Goal: Task Accomplishment & Management: Use online tool/utility

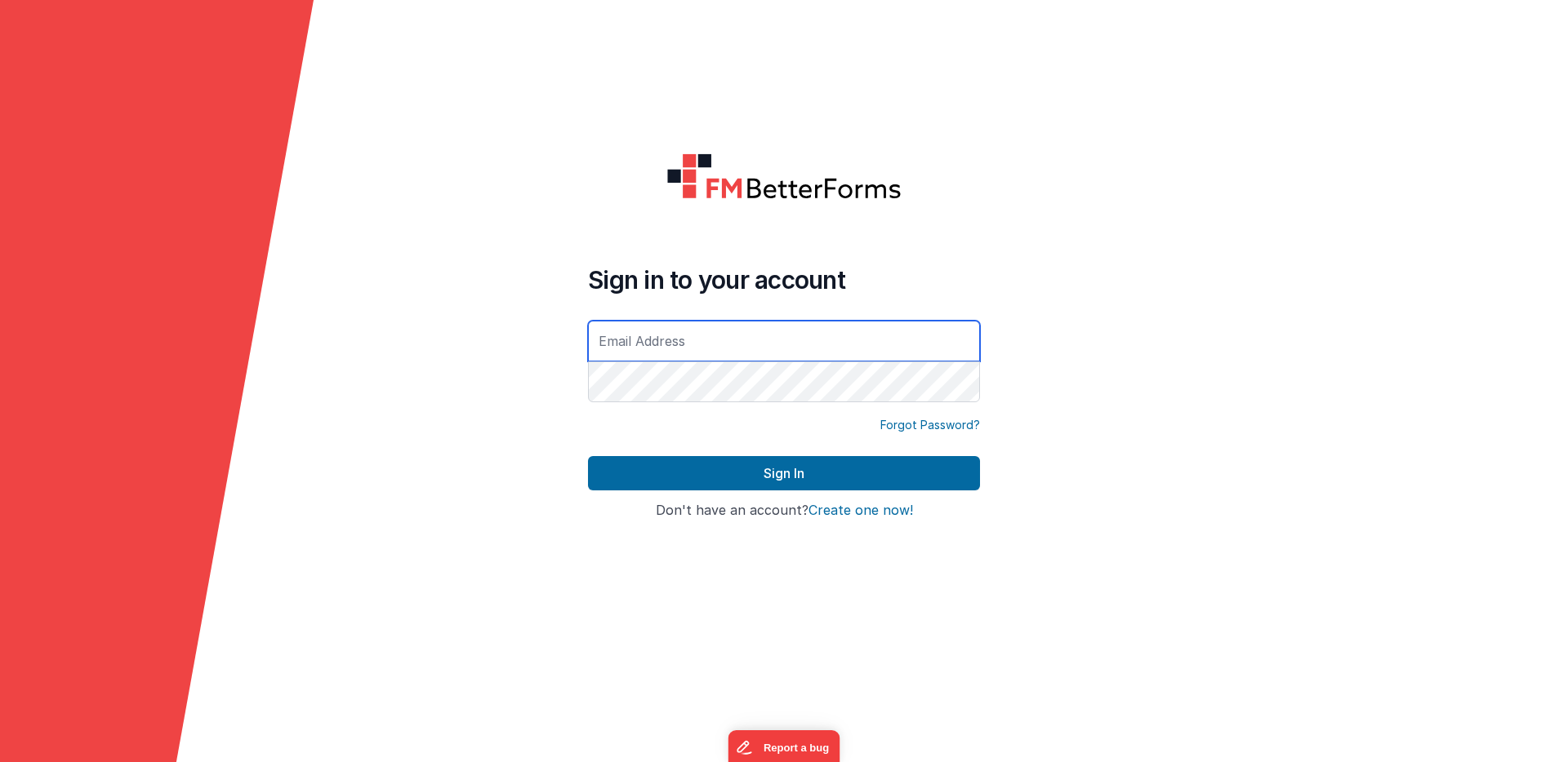
type input "[EMAIL_ADDRESS][DOMAIN_NAME]"
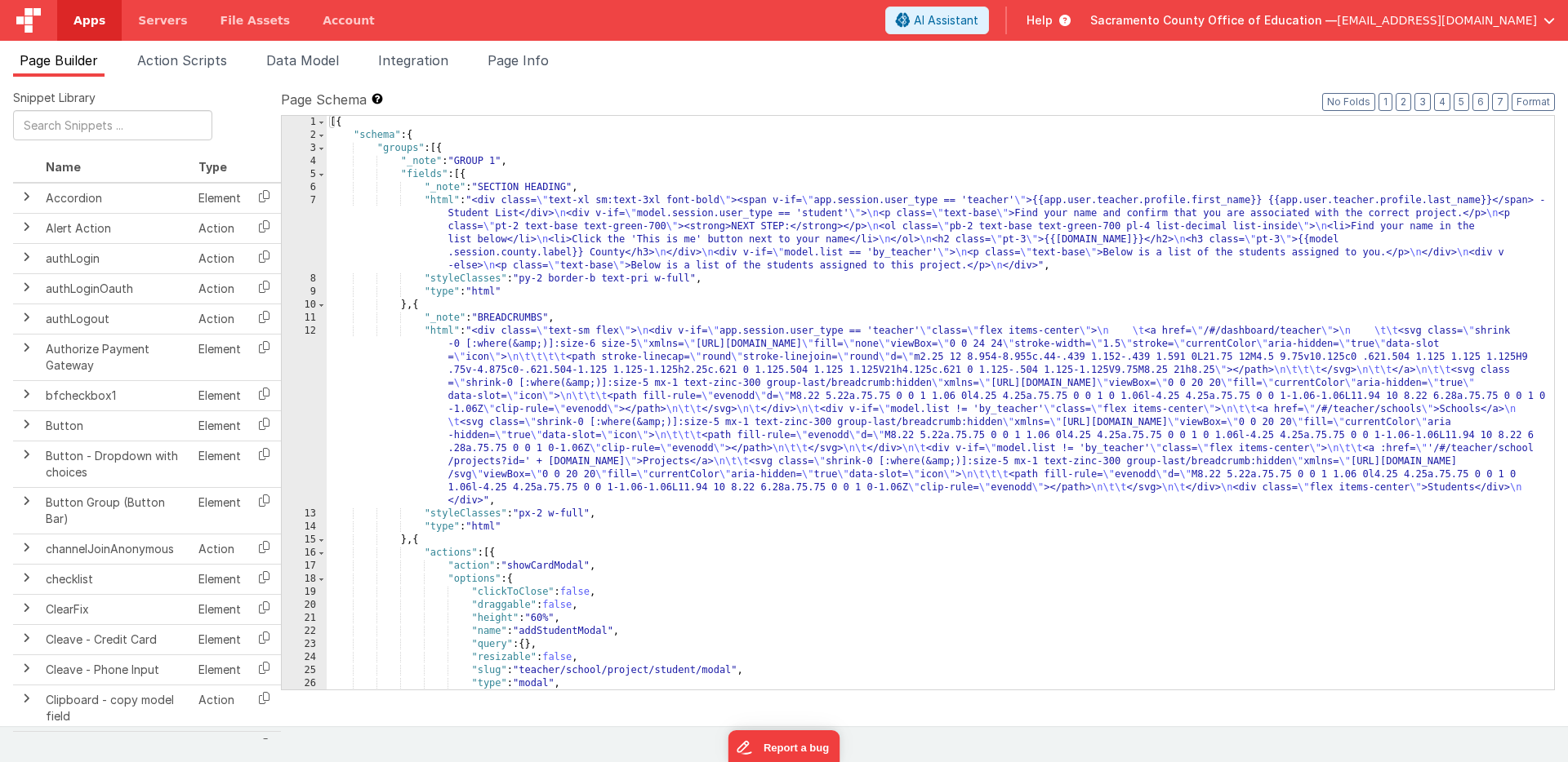
click at [96, 16] on span "Apps" at bounding box center [90, 20] width 31 height 17
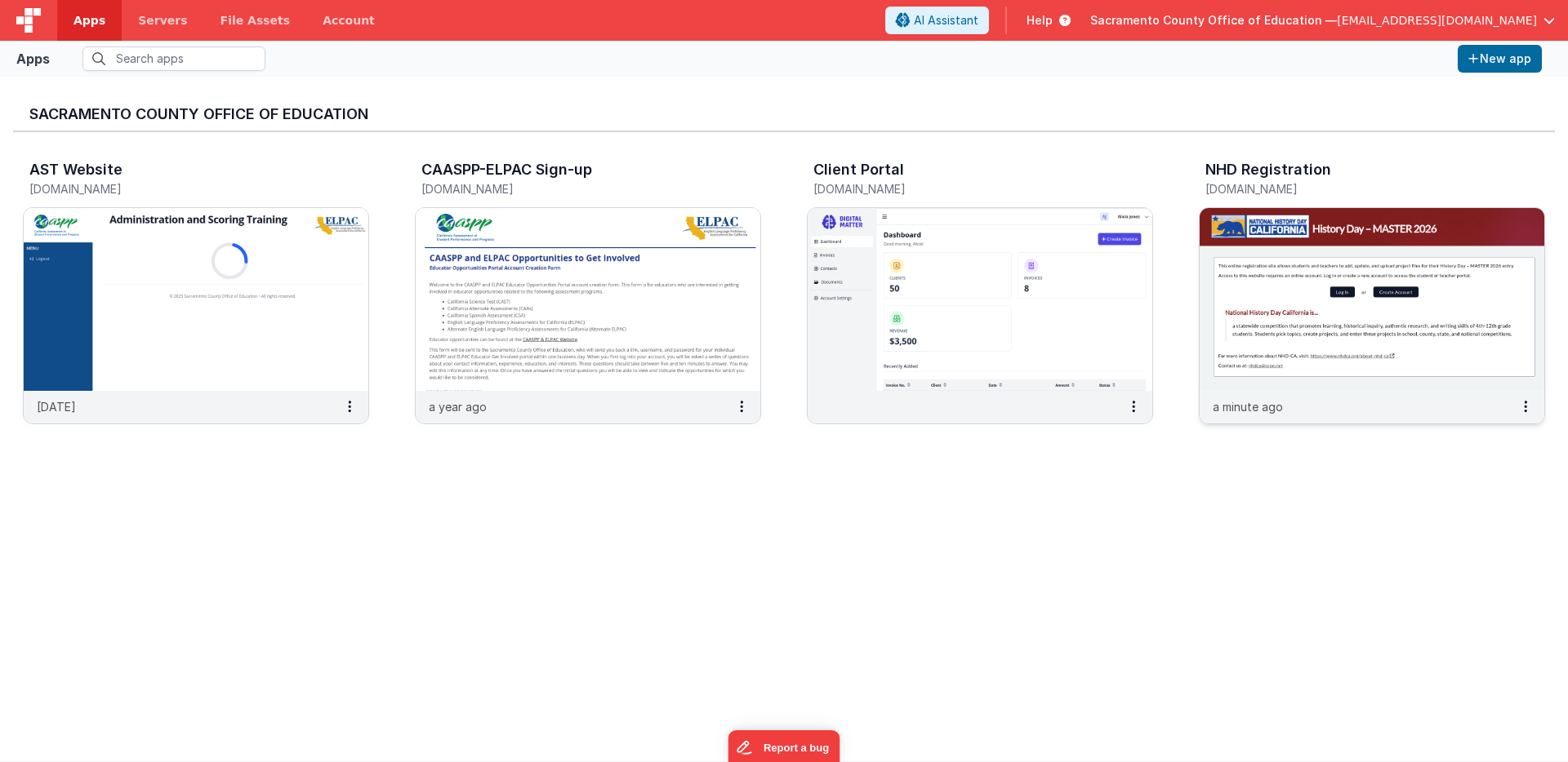
click at [1084, 232] on img at bounding box center [1371, 300] width 344 height 183
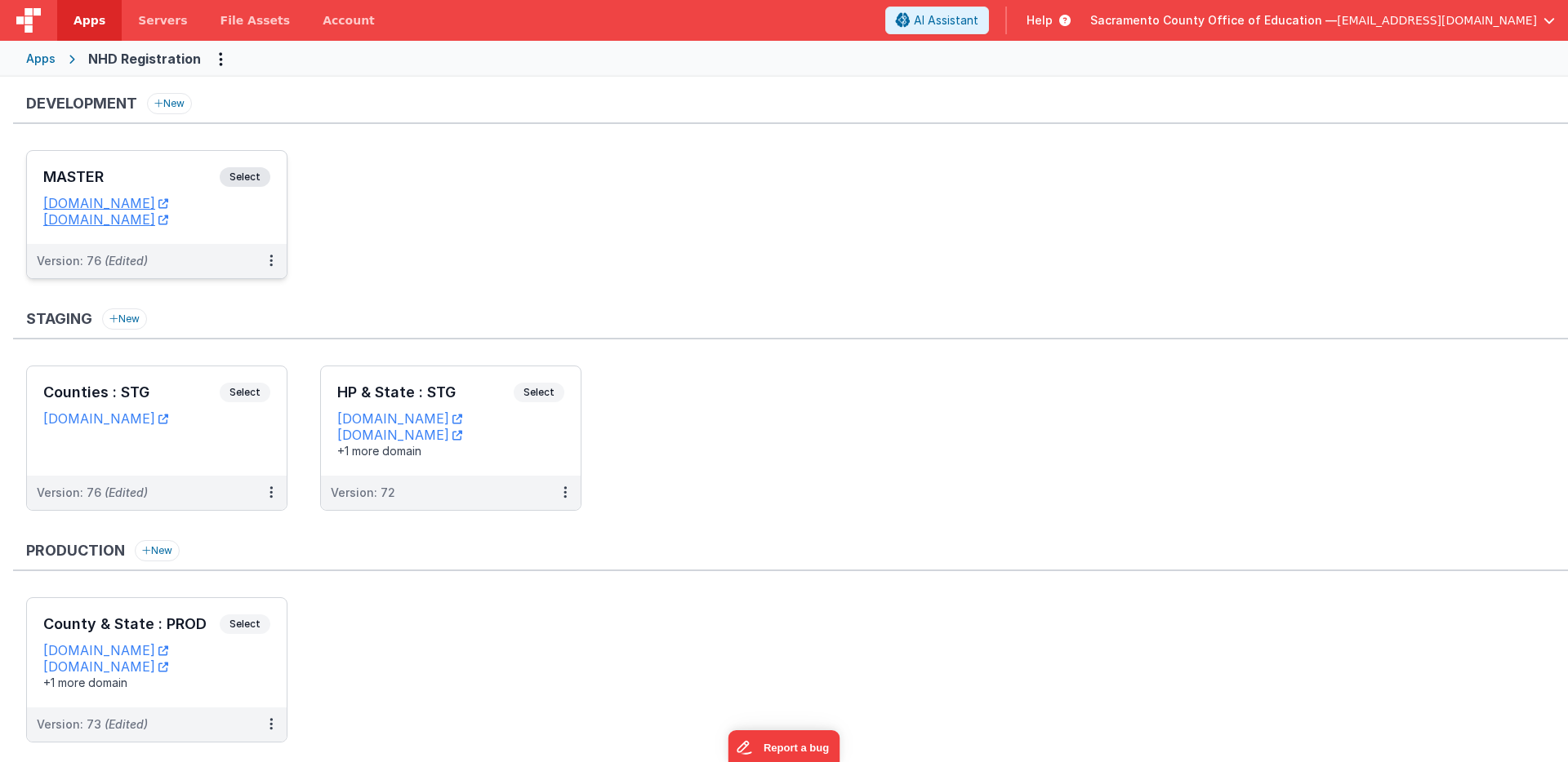
click at [243, 174] on span "Select" at bounding box center [244, 177] width 50 height 20
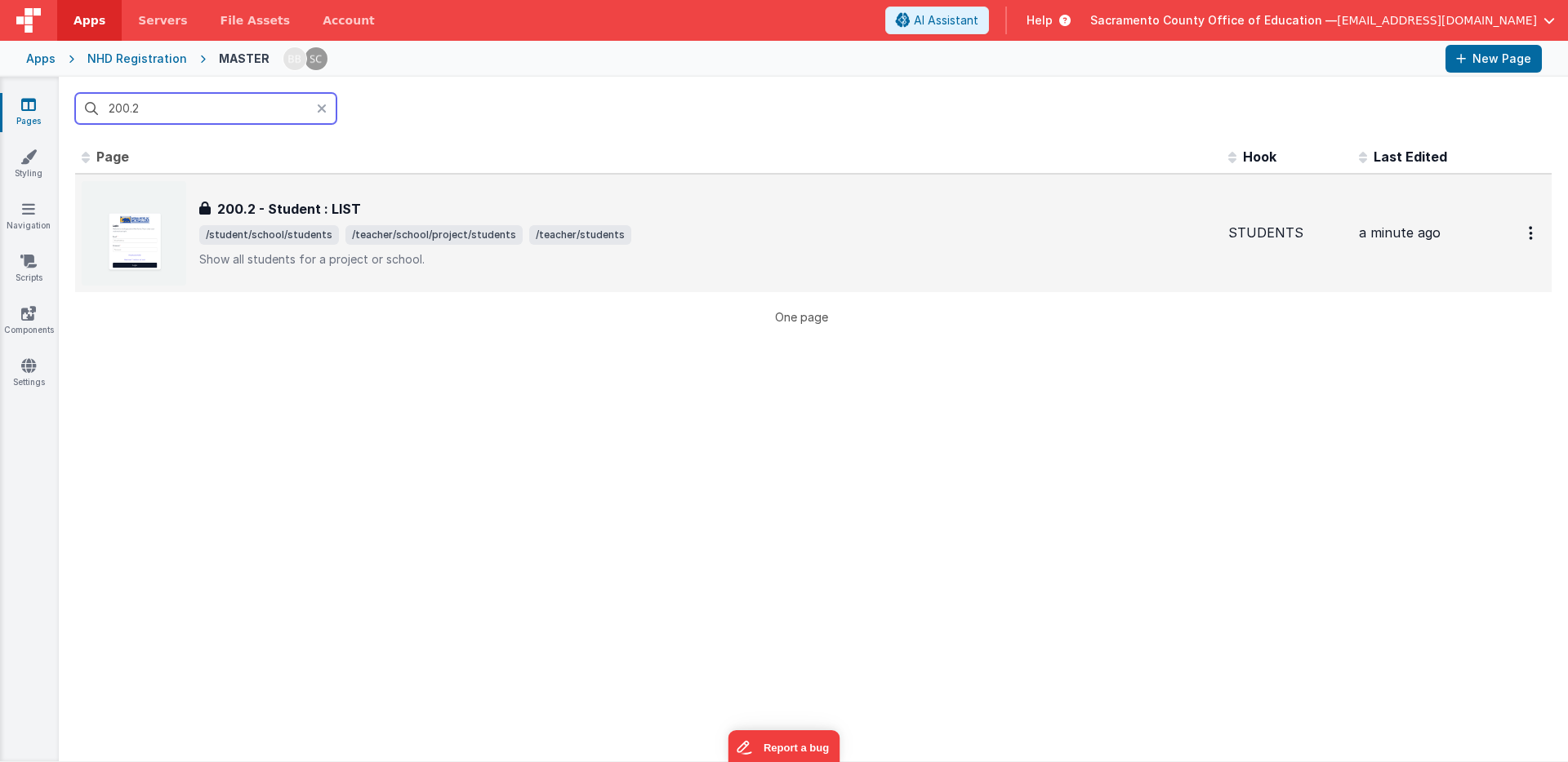
type input "200.2"
click at [293, 205] on h3 "200.2 - Student : LIST" at bounding box center [289, 209] width 144 height 20
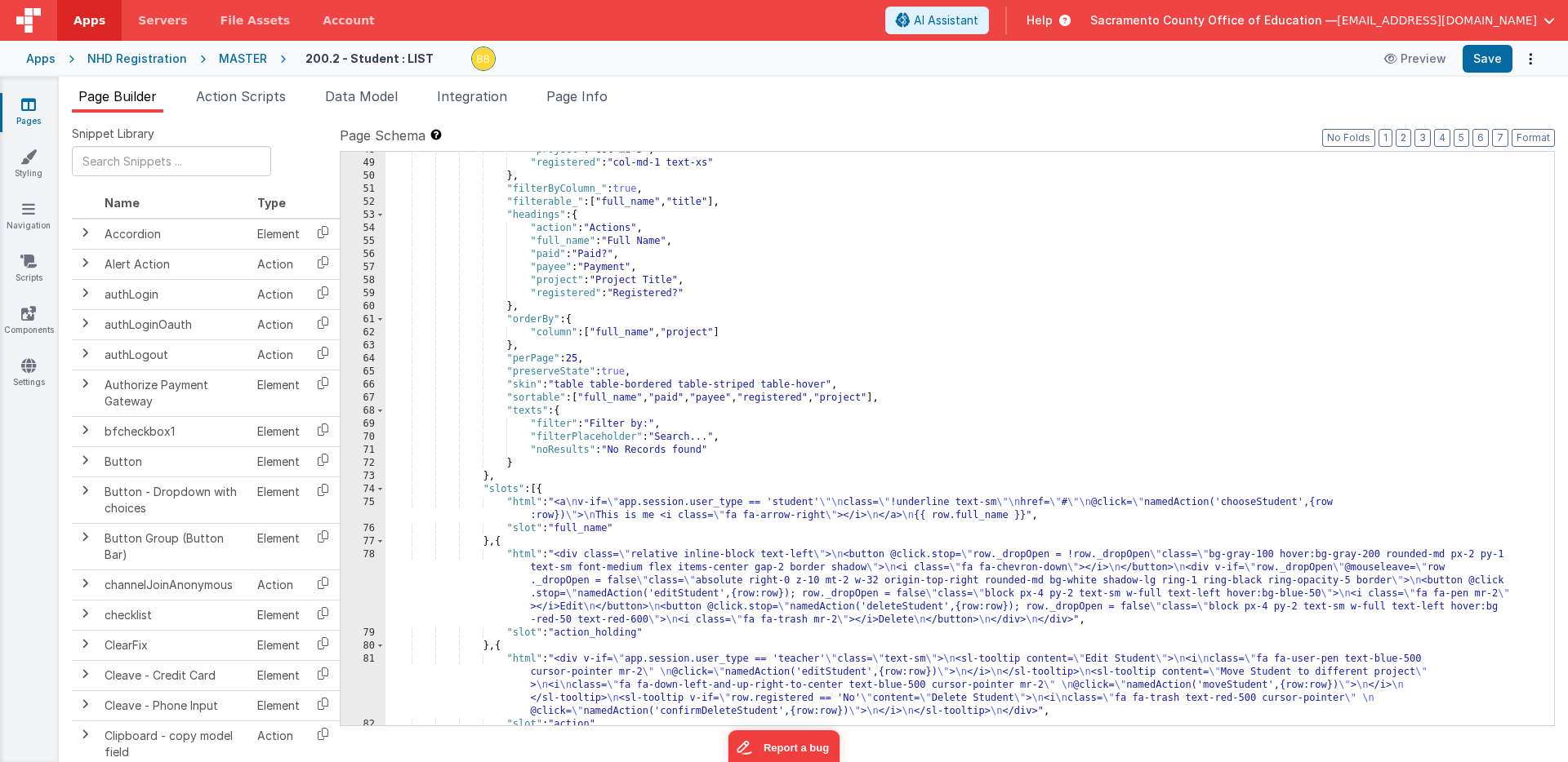
scroll to position [1124, 0]
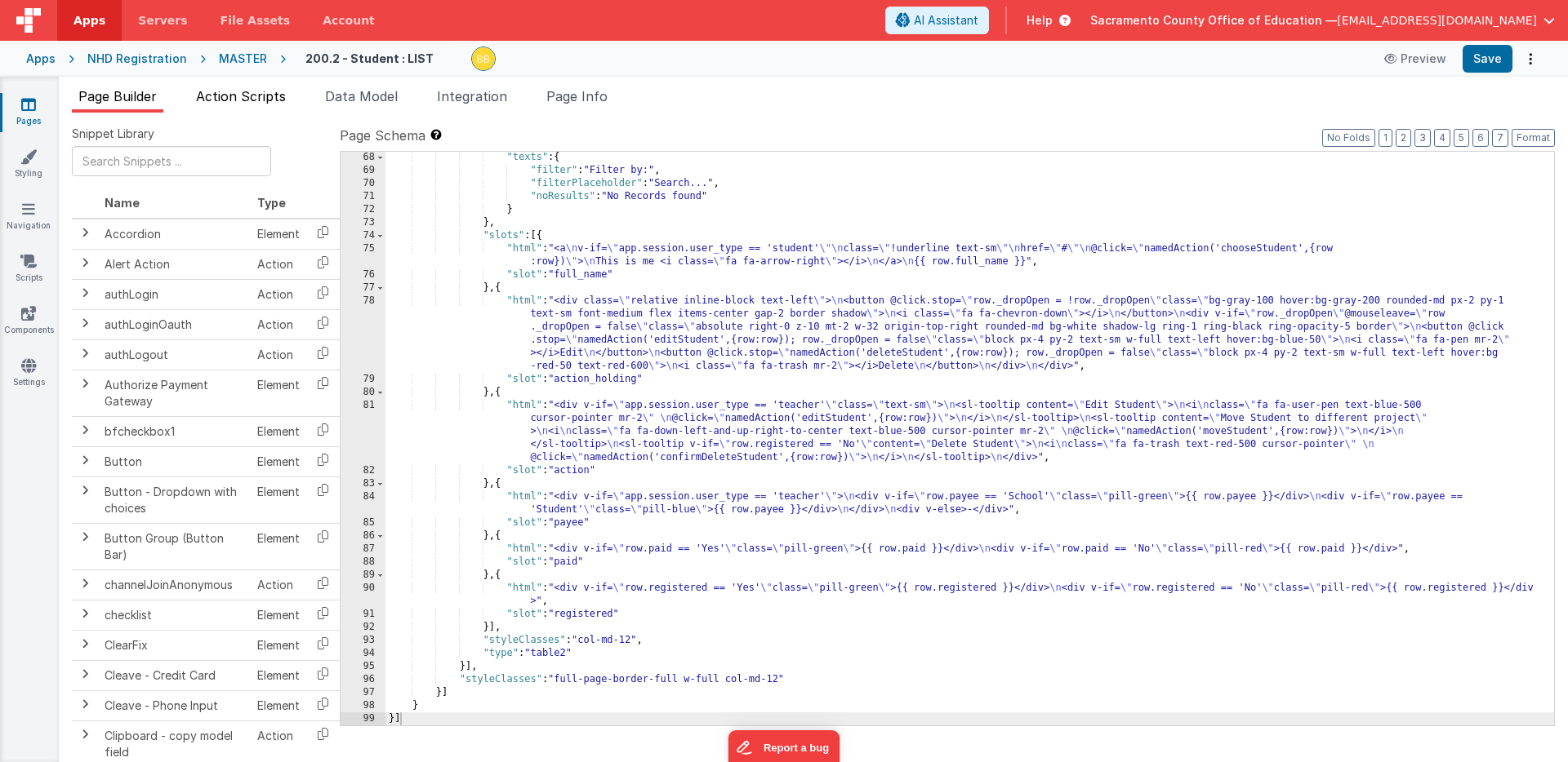
click at [262, 95] on span "Action Scripts" at bounding box center [240, 96] width 90 height 17
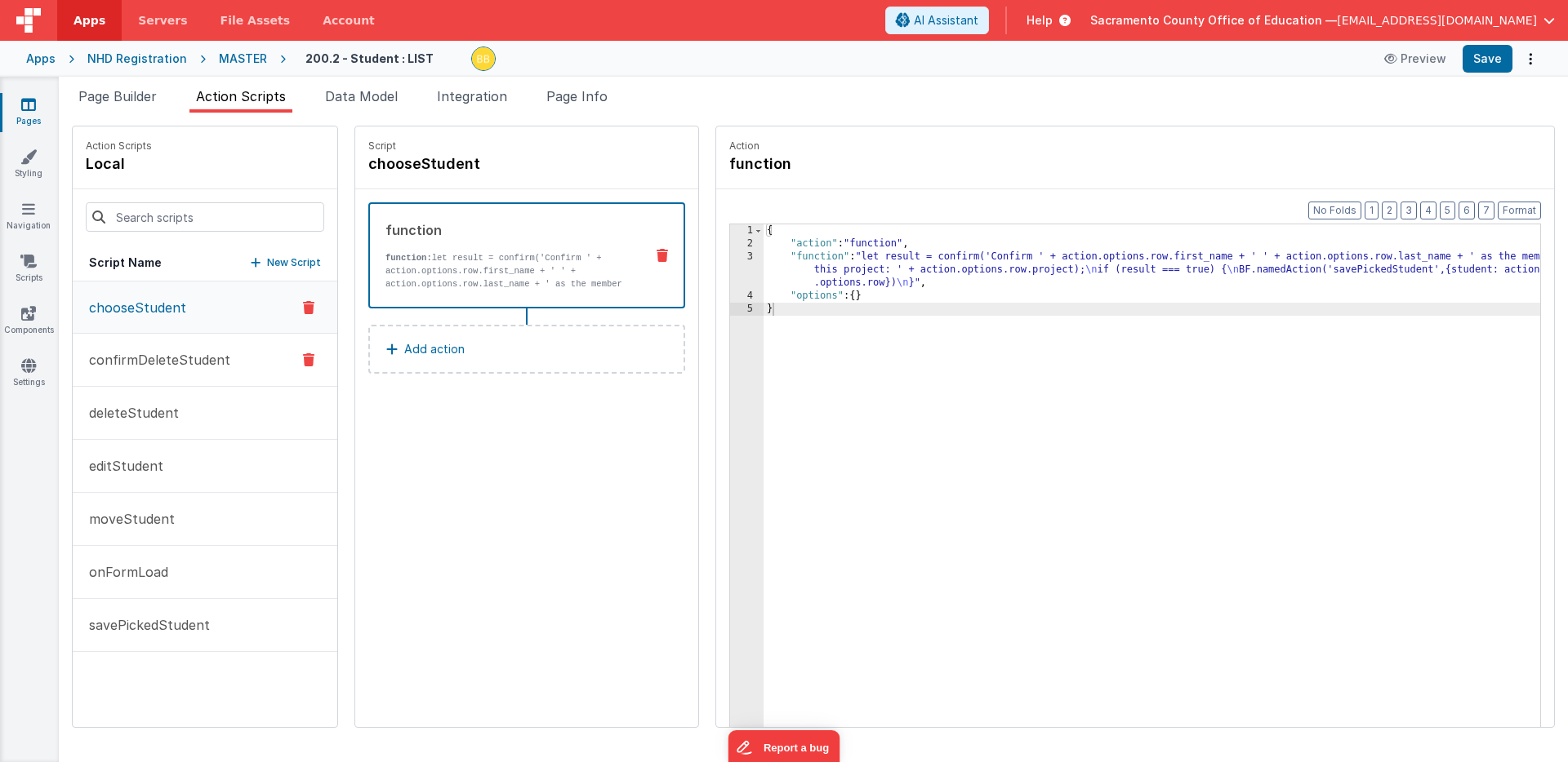
click at [156, 357] on p "confirmDeleteStudent" at bounding box center [155, 360] width 151 height 20
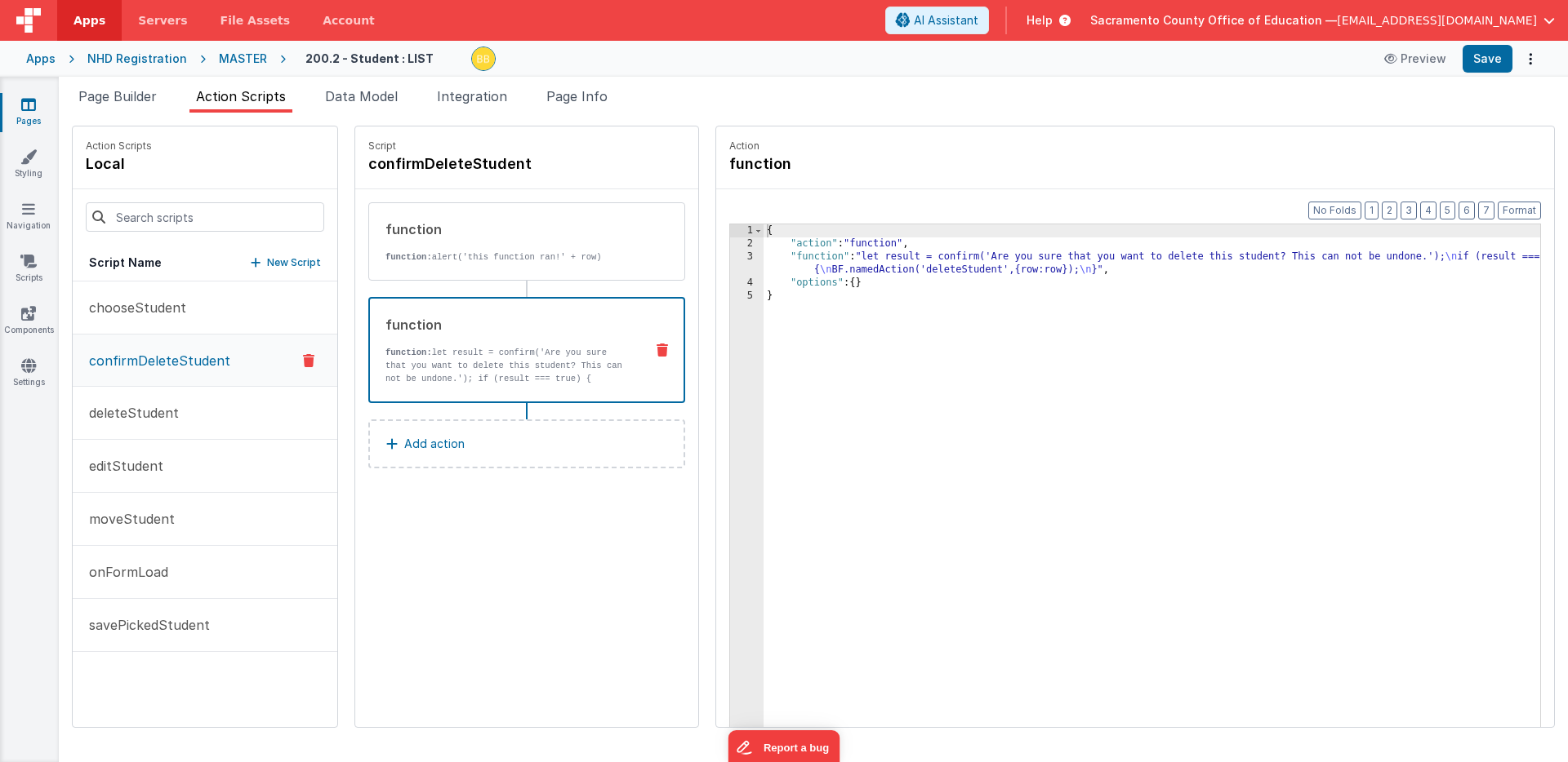
click at [482, 340] on div "function function: let result = confirm('Are you sure that you want to delete t…" at bounding box center [501, 349] width 262 height 70
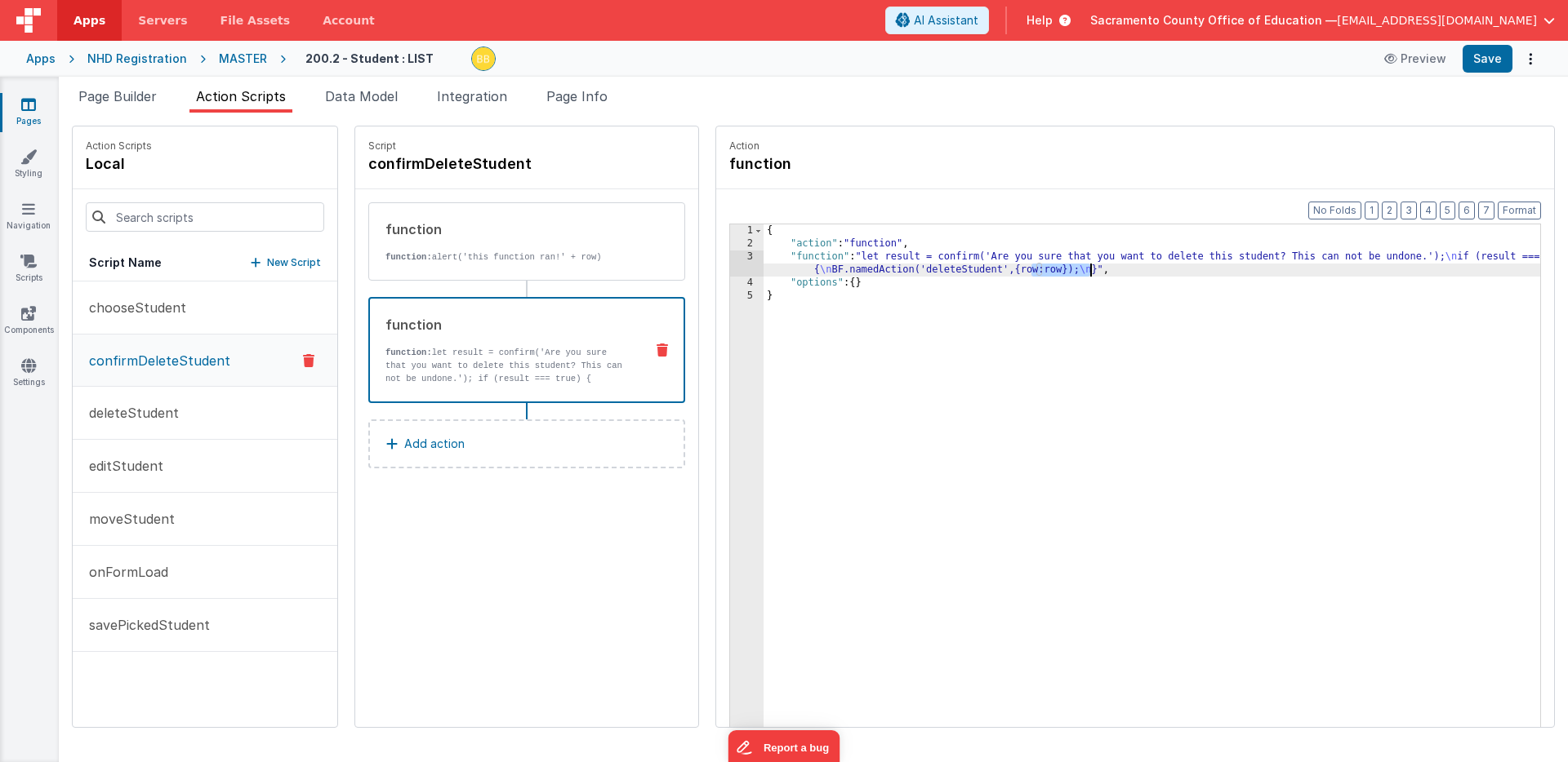
drag, startPoint x: 984, startPoint y: 272, endPoint x: 1040, endPoint y: 271, distance: 56.0
click at [1040, 271] on div "{ "action" : "function" , "function" : "let result = confirm('Are you sure that…" at bounding box center [1176, 513] width 824 height 579
click at [1084, 55] on button "Save" at bounding box center [1486, 59] width 50 height 28
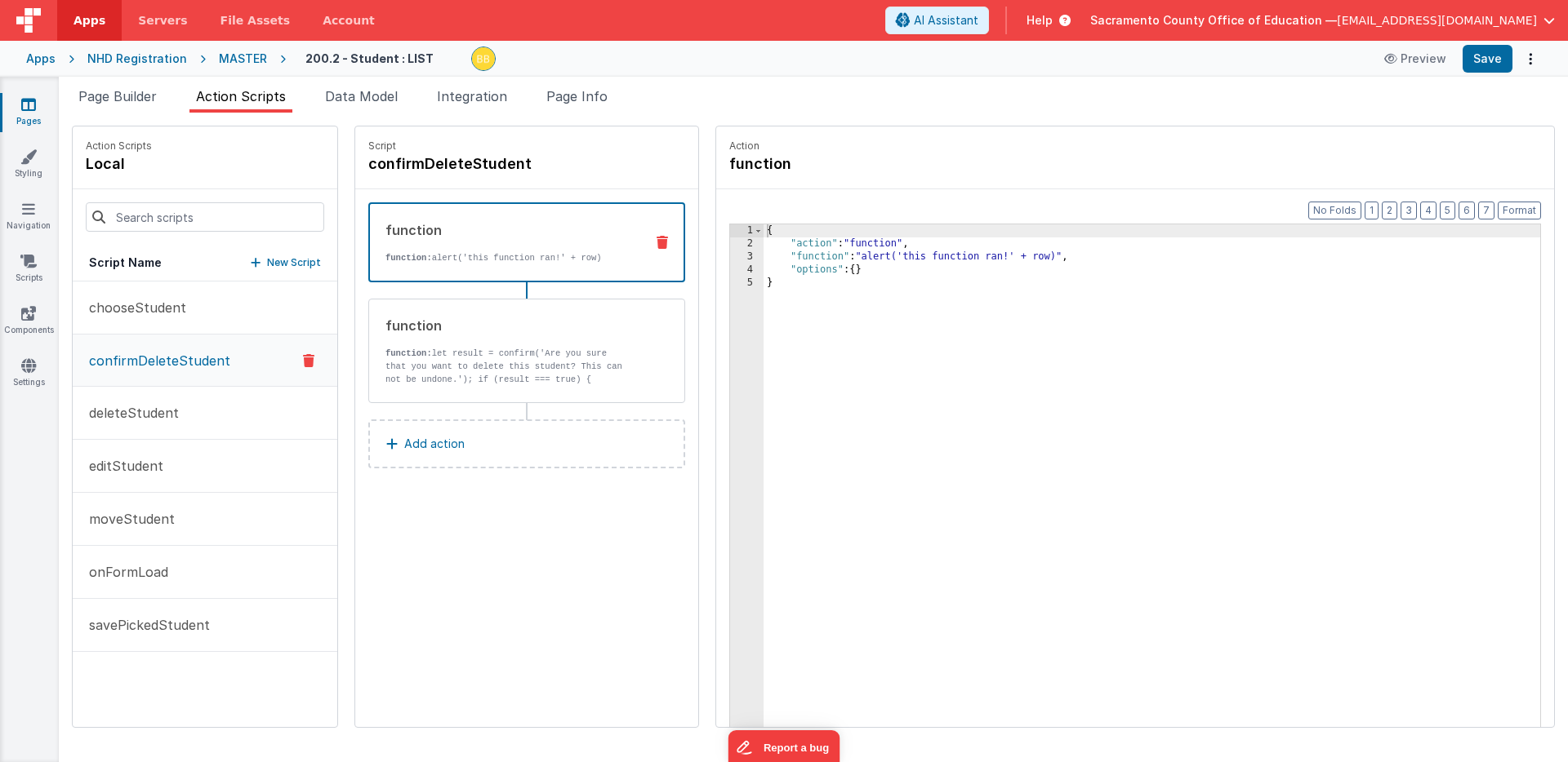
click at [443, 240] on div "function function: alert('this function ran!' + row)" at bounding box center [501, 242] width 262 height 44
click at [874, 260] on div "{ "action" : "function" , "function" : "alert('this function ran!' + row)" , "o…" at bounding box center [1176, 513] width 824 height 579
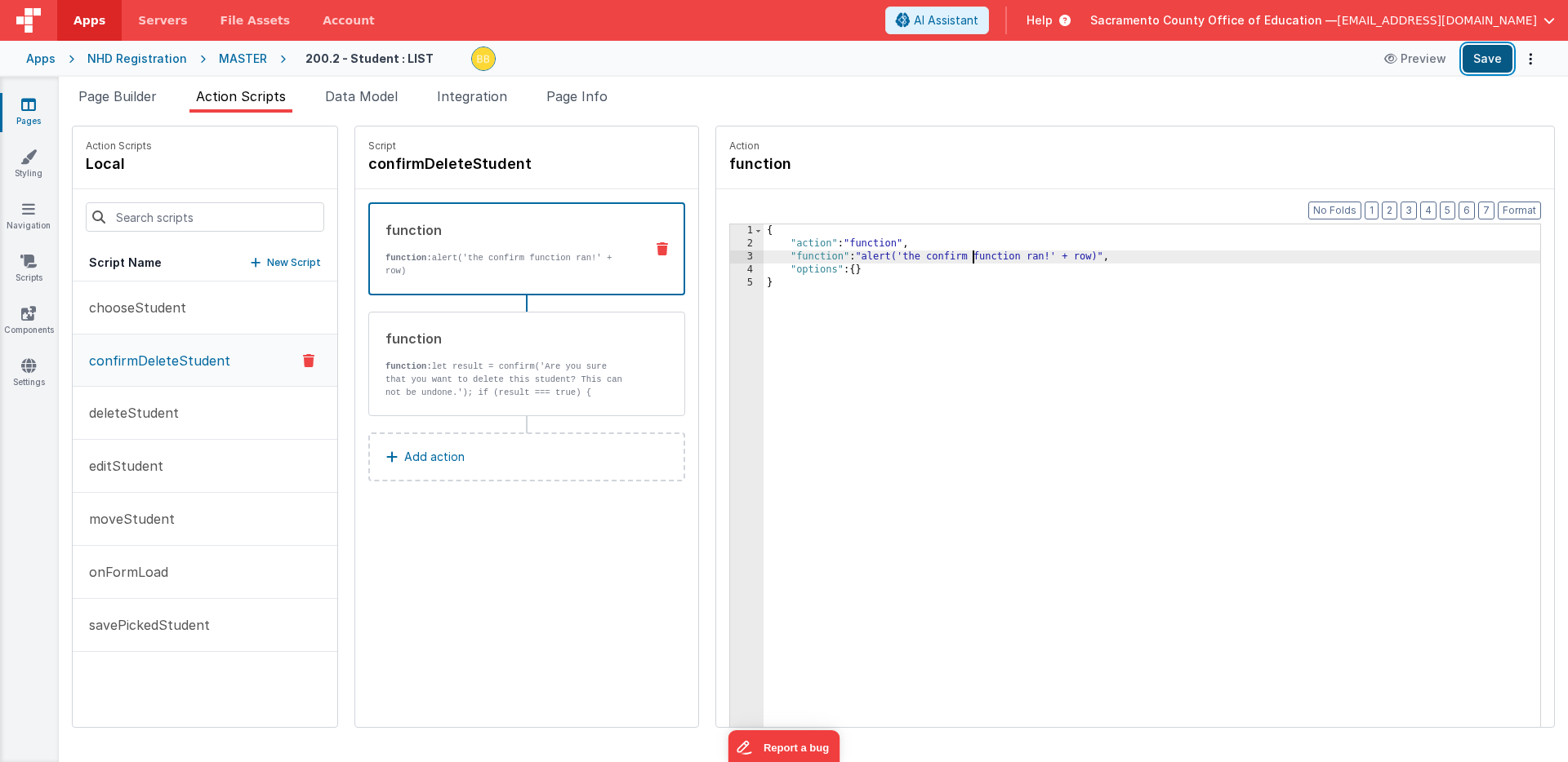
click at [1084, 53] on button "Save" at bounding box center [1486, 59] width 50 height 28
drag, startPoint x: 1013, startPoint y: 259, endPoint x: 1048, endPoint y: 257, distance: 35.1
click at [1048, 257] on div "{ "action" : "function" , "function" : "alert('the confirm function ran!' + row…" at bounding box center [1176, 513] width 824 height 579
click at [1084, 55] on button "Save" at bounding box center [1486, 59] width 50 height 28
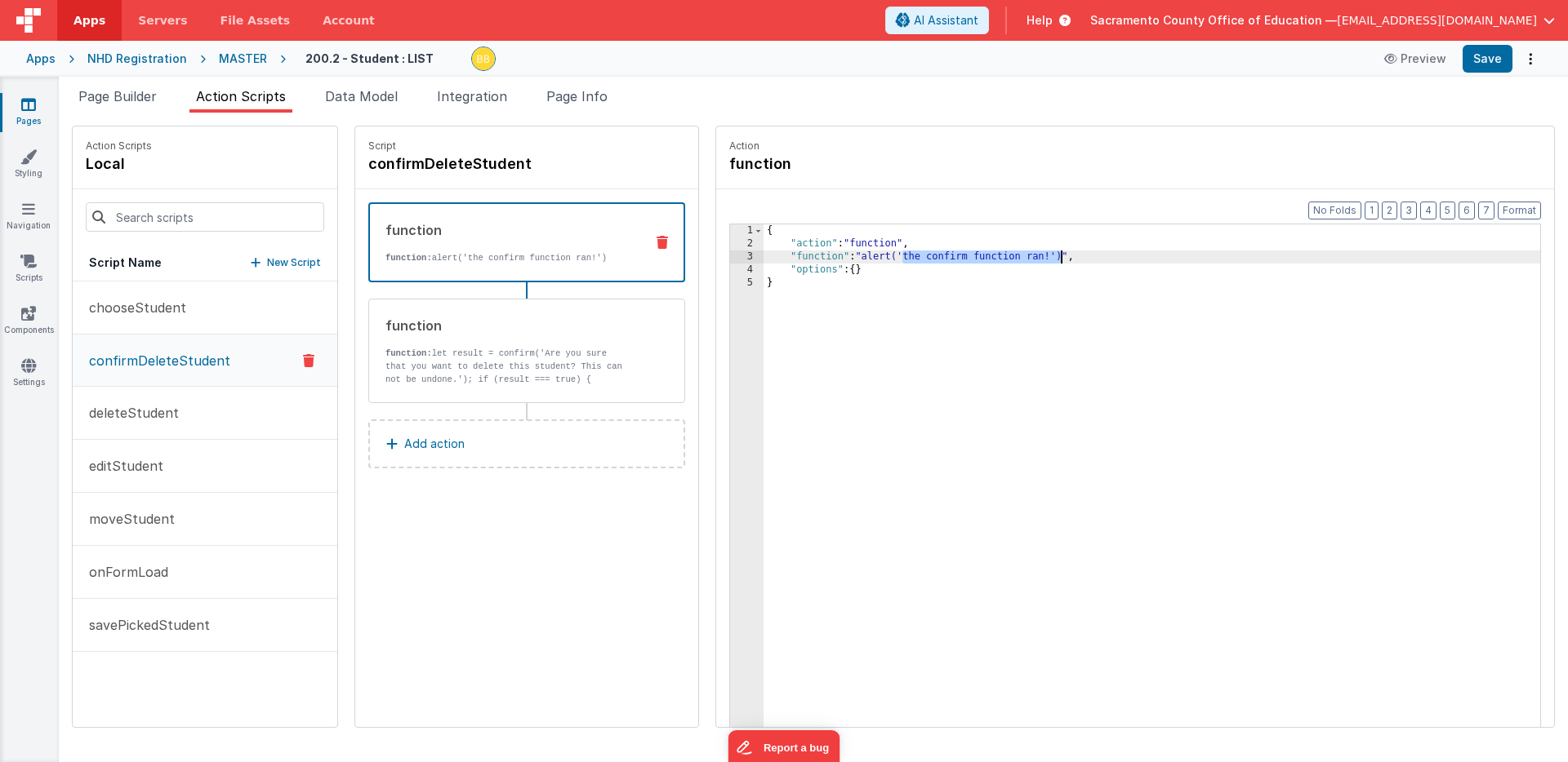
drag, startPoint x: 854, startPoint y: 258, endPoint x: 1011, endPoint y: 257, distance: 157.0
click at [1011, 257] on div "{ "action" : "function" , "function" : "alert('the confirm function ran!')" , "…" at bounding box center [1176, 513] width 824 height 579
click at [1084, 60] on button "Save" at bounding box center [1486, 59] width 50 height 28
click at [656, 238] on icon at bounding box center [662, 242] width 12 height 13
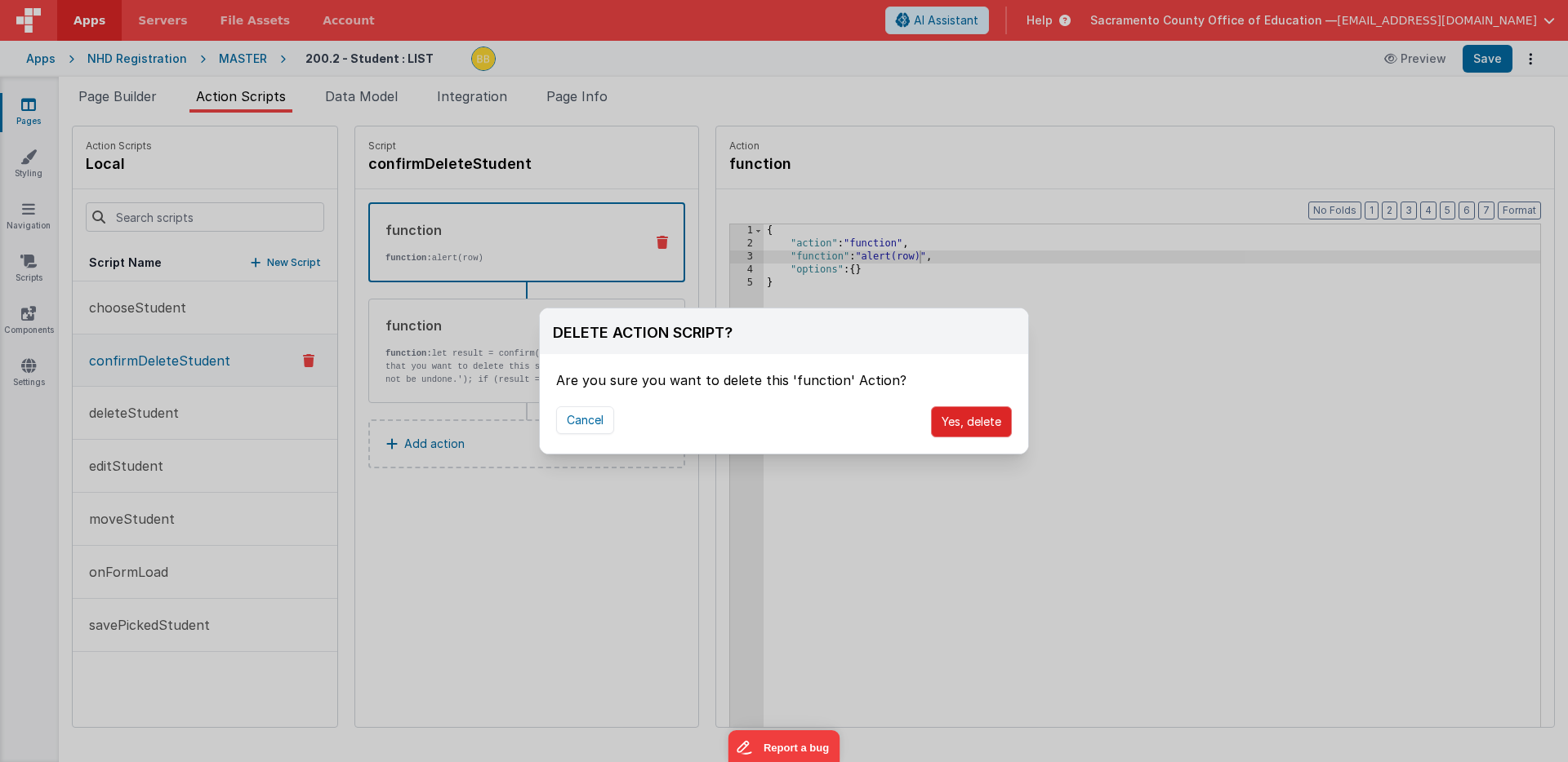
click at [962, 416] on button "Yes, delete" at bounding box center [971, 422] width 81 height 31
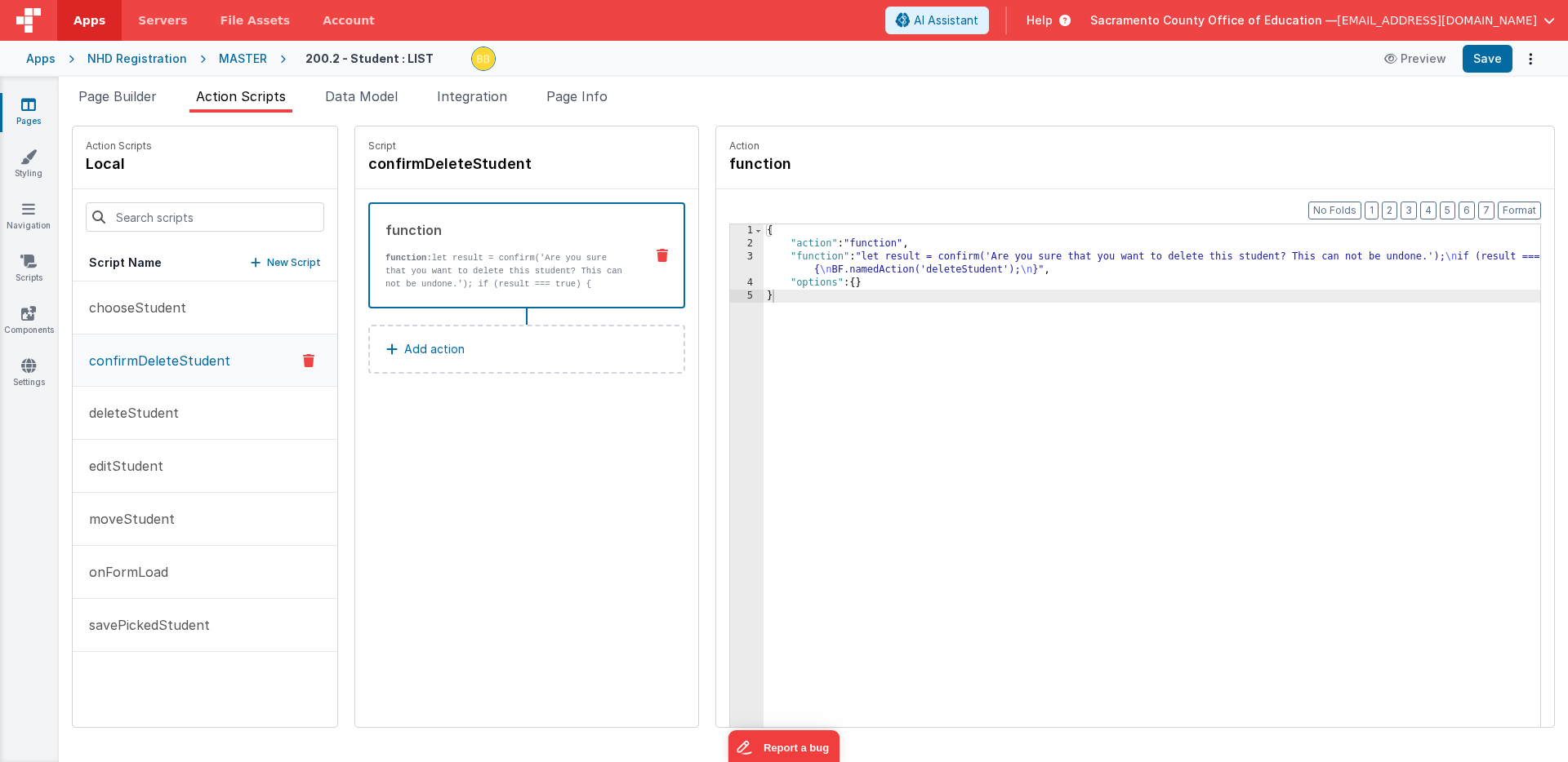
click at [1084, 259] on div "{ "action" : "function" , "function" : "let result = confirm('Are you sure that…" at bounding box center [1176, 513] width 824 height 579
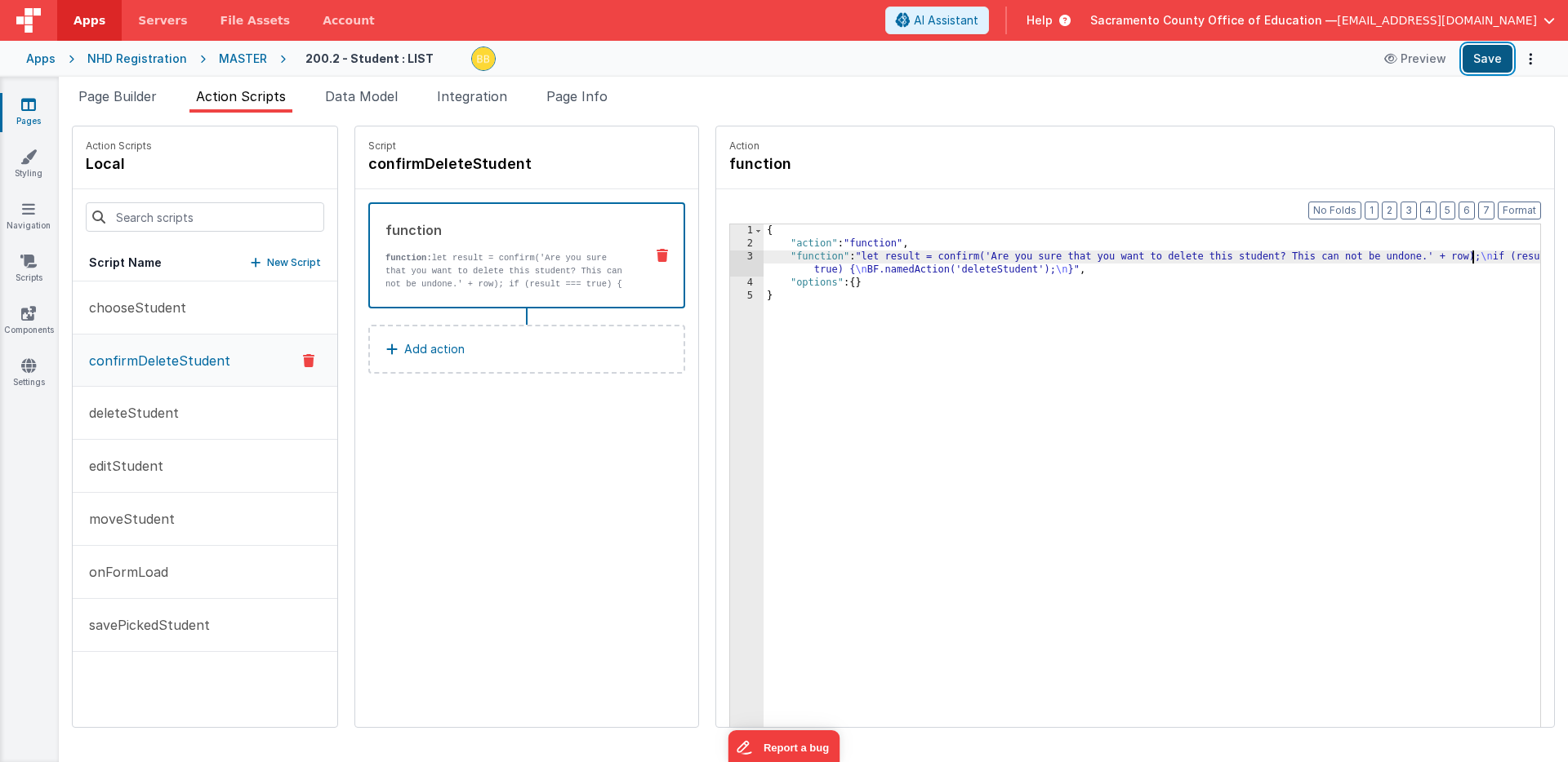
click at [1084, 58] on button "Save" at bounding box center [1486, 59] width 50 height 28
drag, startPoint x: 1389, startPoint y: 257, endPoint x: 1423, endPoint y: 257, distance: 34.0
click at [1084, 257] on div "{ "action" : "function" , "function" : "let result = confirm('Are you sure that…" at bounding box center [1176, 513] width 824 height 579
click at [122, 96] on span "Page Builder" at bounding box center [118, 96] width 79 height 17
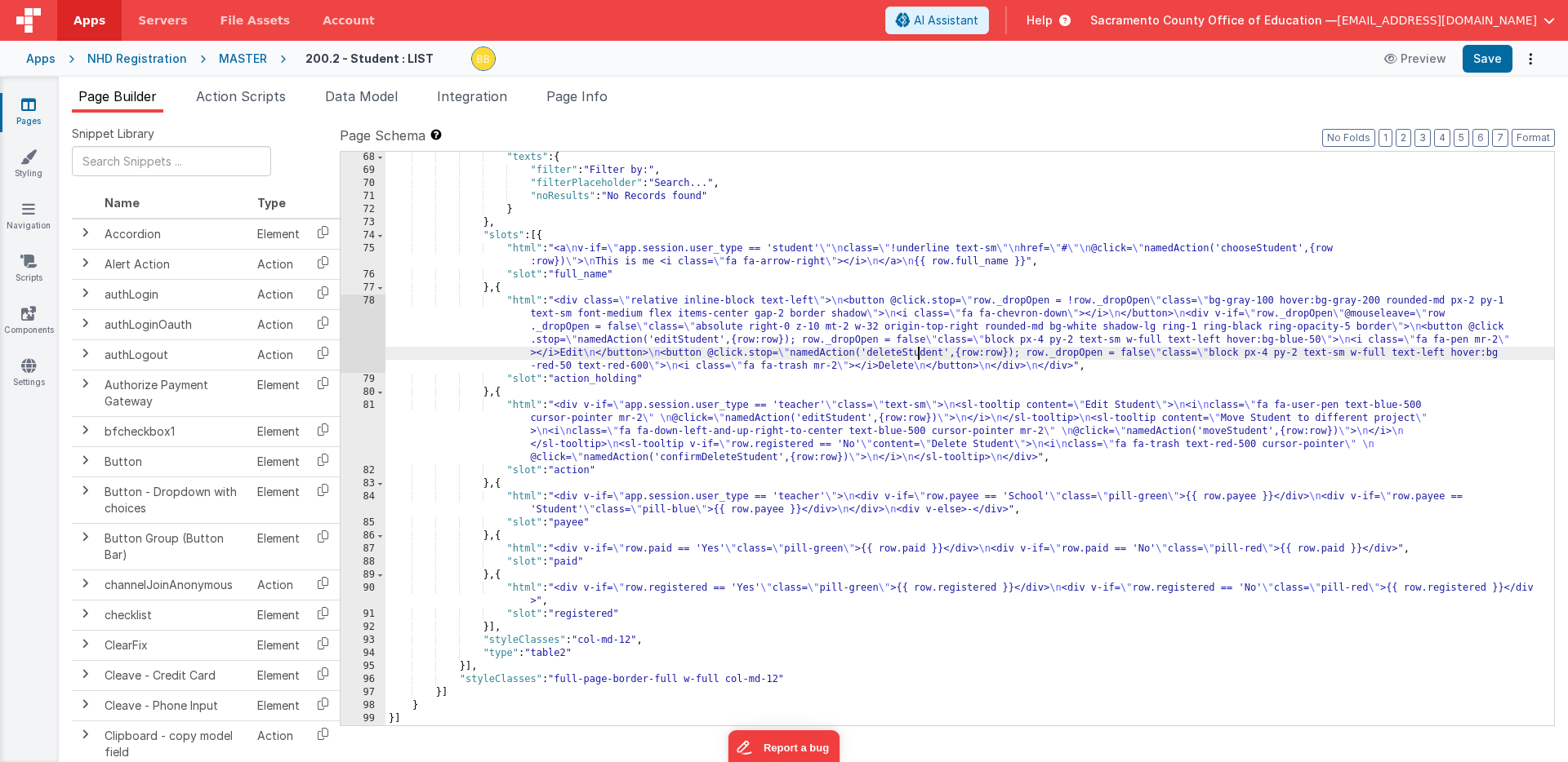
click at [918, 354] on div ""texts" : { "filter" : "Filter by:" , "filterPlaceholder" : "Search..." , "noRe…" at bounding box center [970, 451] width 1169 height 600
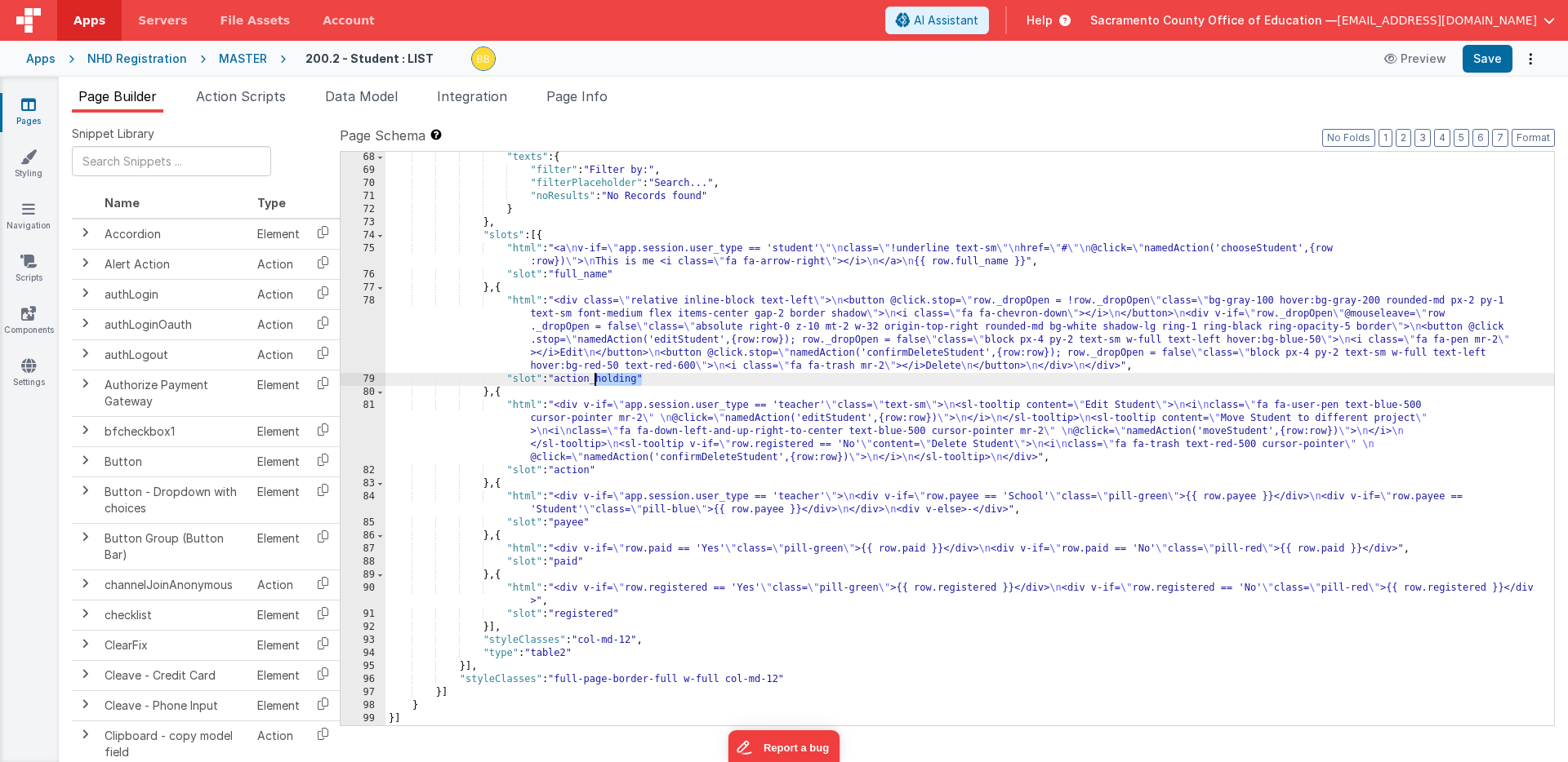
drag, startPoint x: 641, startPoint y: 381, endPoint x: 595, endPoint y: 382, distance: 46.0
click at [595, 382] on div ""texts" : { "filter" : "Filter by:" , "filterPlaceholder" : "Search..." , "noRe…" at bounding box center [970, 451] width 1169 height 600
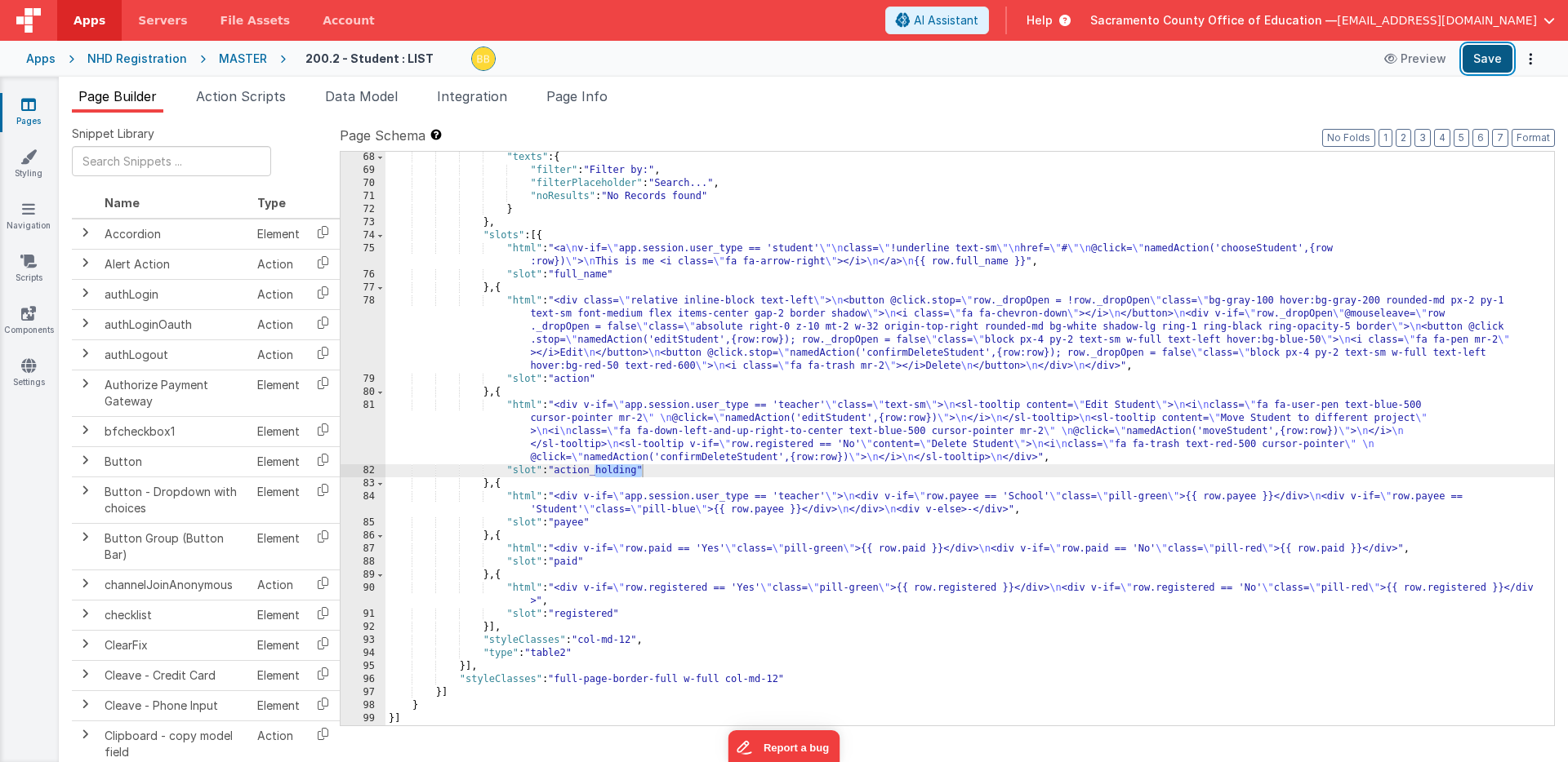
click at [1084, 55] on button "Save" at bounding box center [1486, 59] width 50 height 28
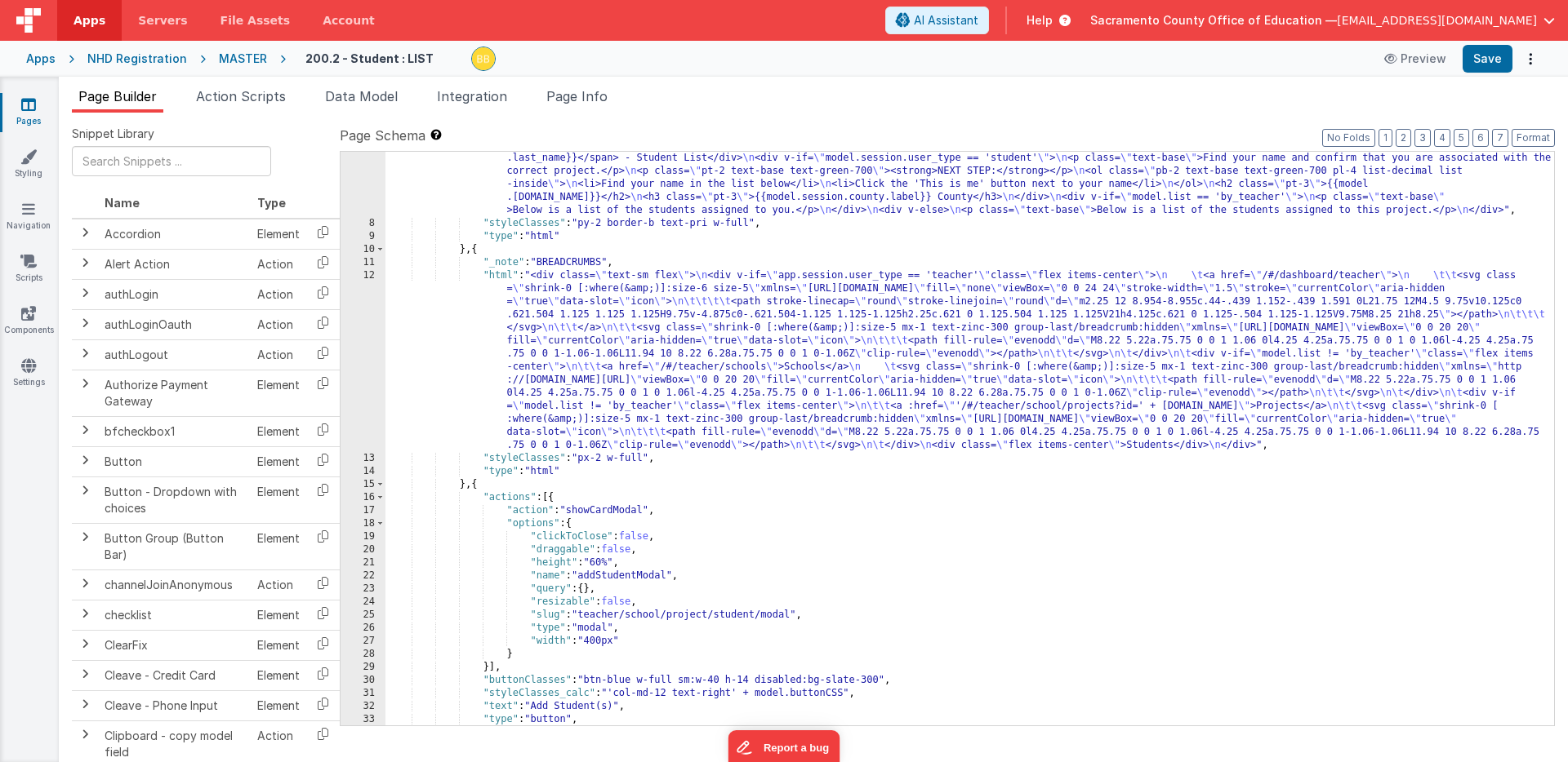
scroll to position [60, 0]
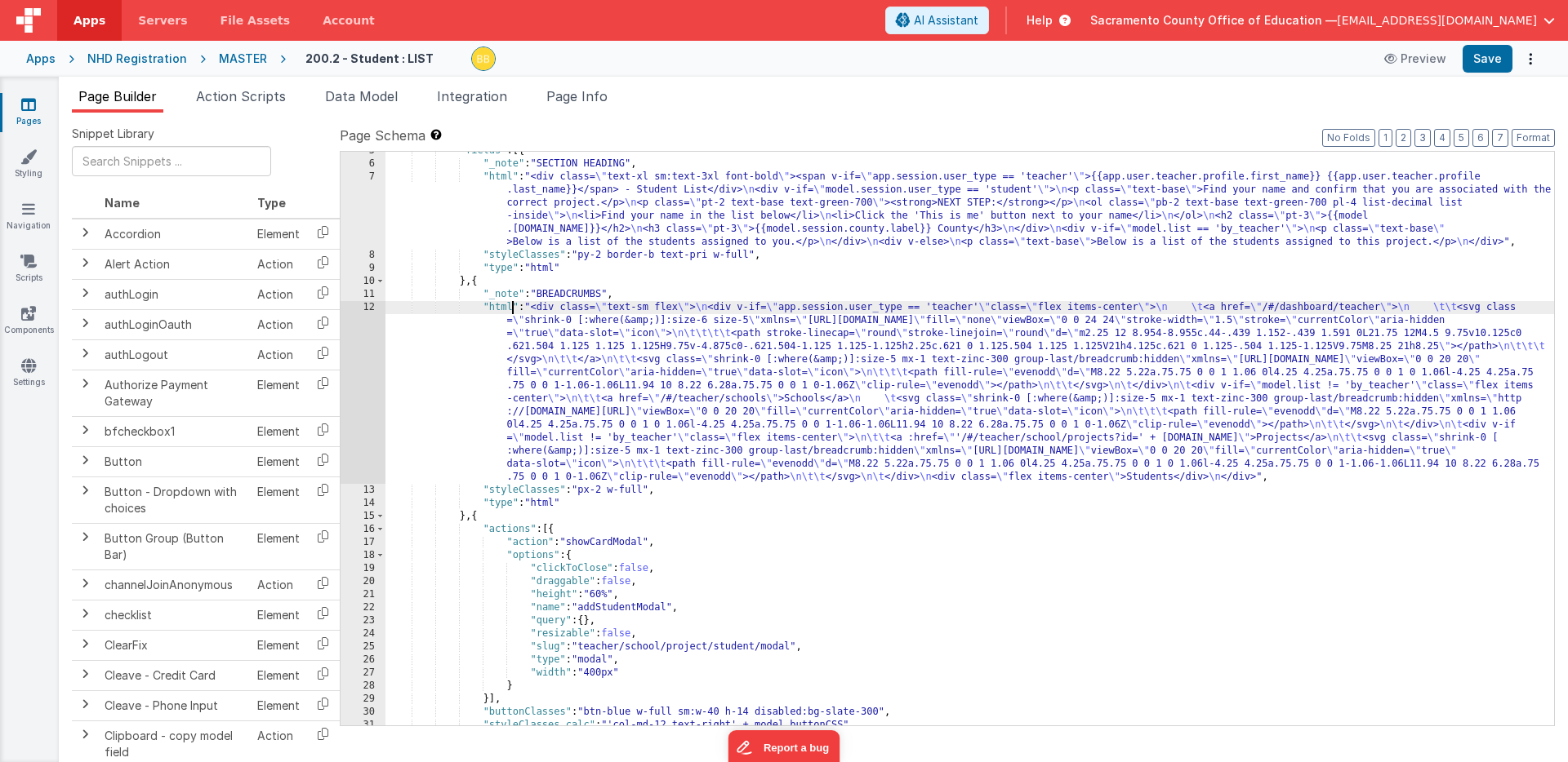
click at [512, 310] on div ""fields" : [{ "_note" : "SECTION HEADING" , "html" : "<div class= \" text-xl sm…" at bounding box center [970, 444] width 1169 height 600
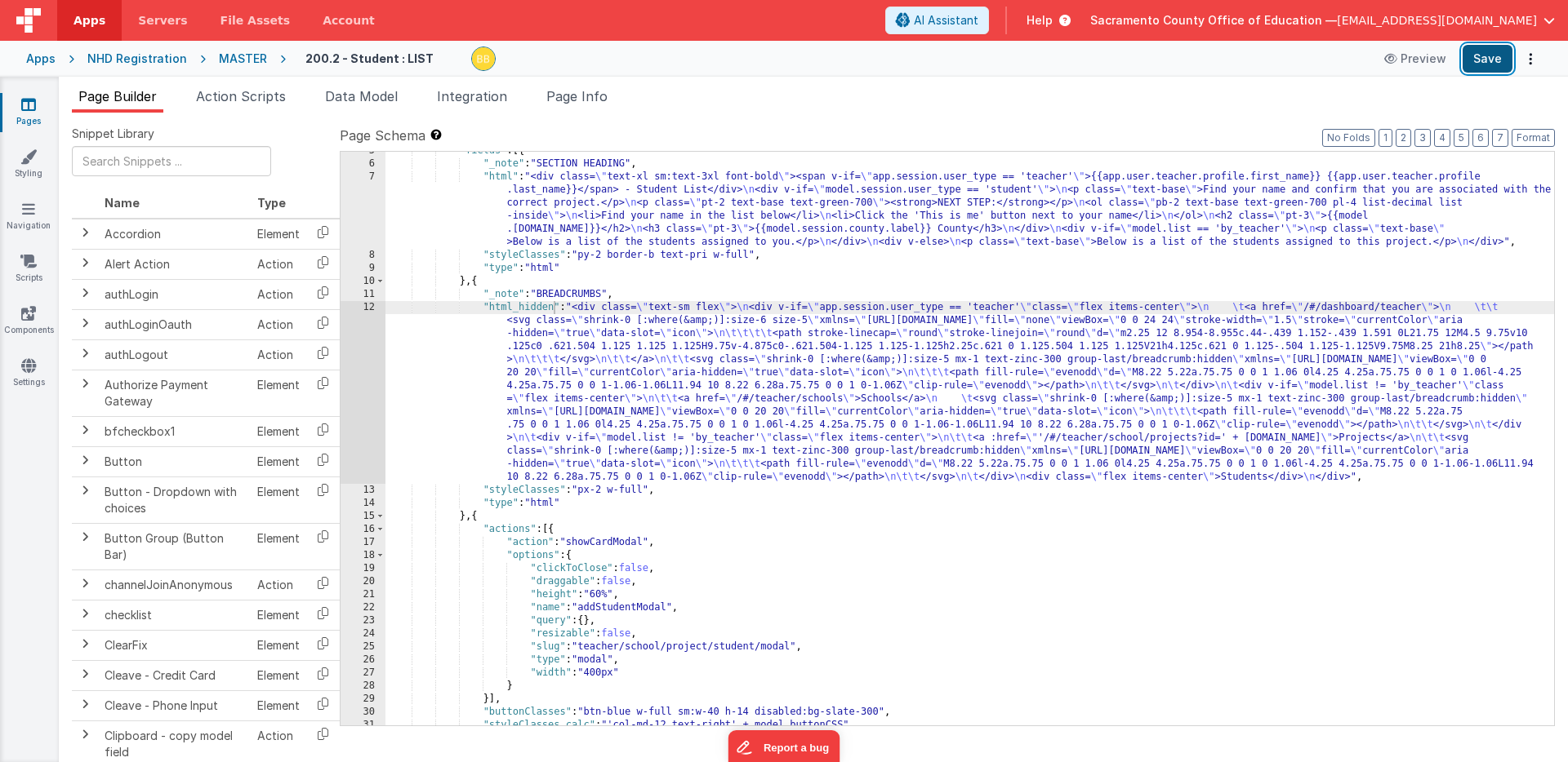
click at [1084, 50] on button "Save" at bounding box center [1486, 59] width 50 height 28
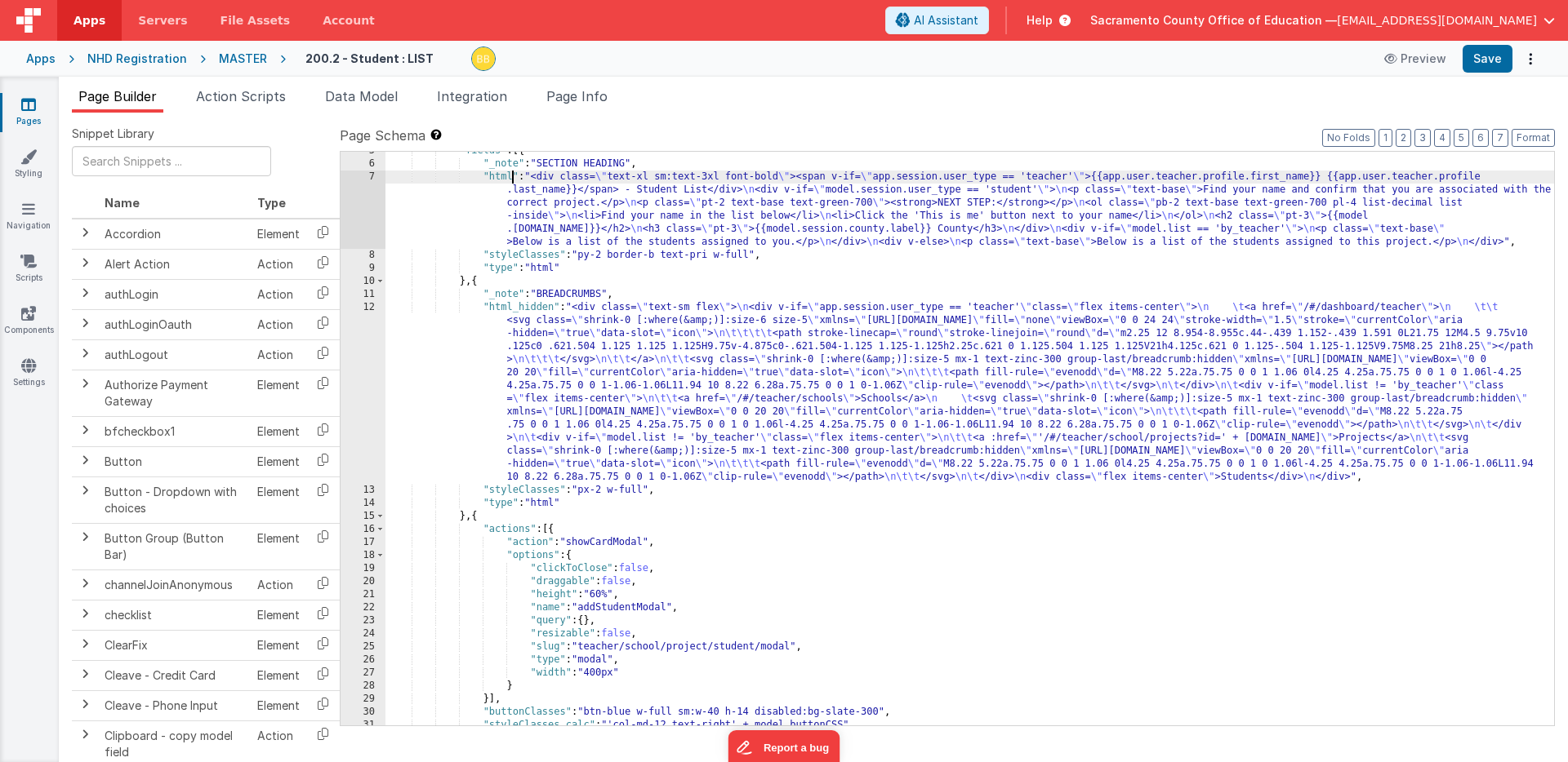
click at [513, 176] on div ""fields" : [{ "_note" : "SECTION HEADING" , "html" : "<div class= \" text-xl sm…" at bounding box center [970, 444] width 1169 height 600
click at [1084, 57] on button "Save" at bounding box center [1486, 59] width 50 height 28
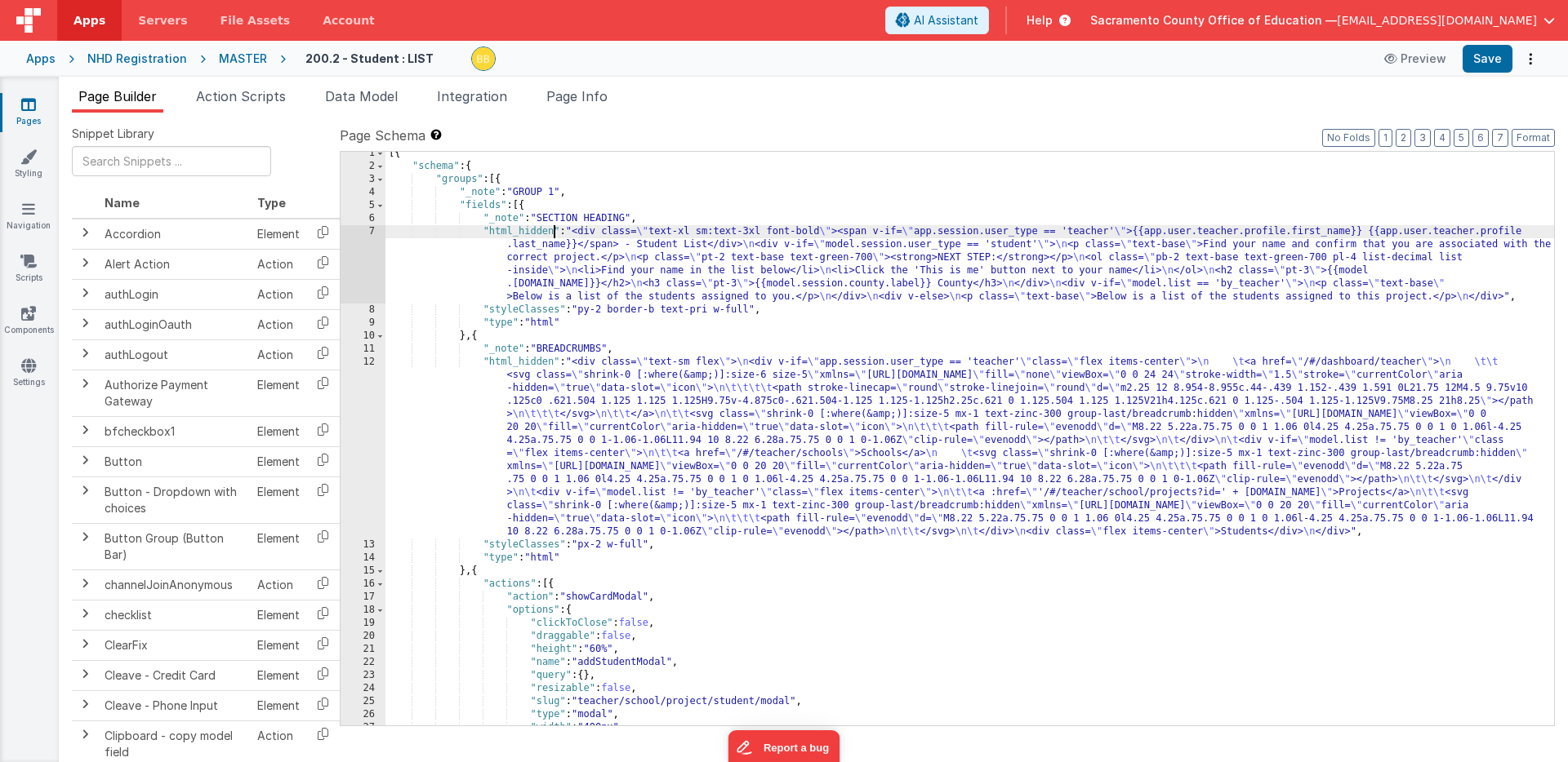
click at [555, 233] on div "[{ "schema" : { "groups" : [{ "_note" : "GROUP 1" , "fields" : [{ "_note" : "SE…" at bounding box center [970, 446] width 1169 height 600
click at [501, 233] on div "[{ "schema" : { "groups" : [{ "_note" : "GROUP 1" , "fields" : [{ "_note" : "SE…" at bounding box center [970, 446] width 1169 height 600
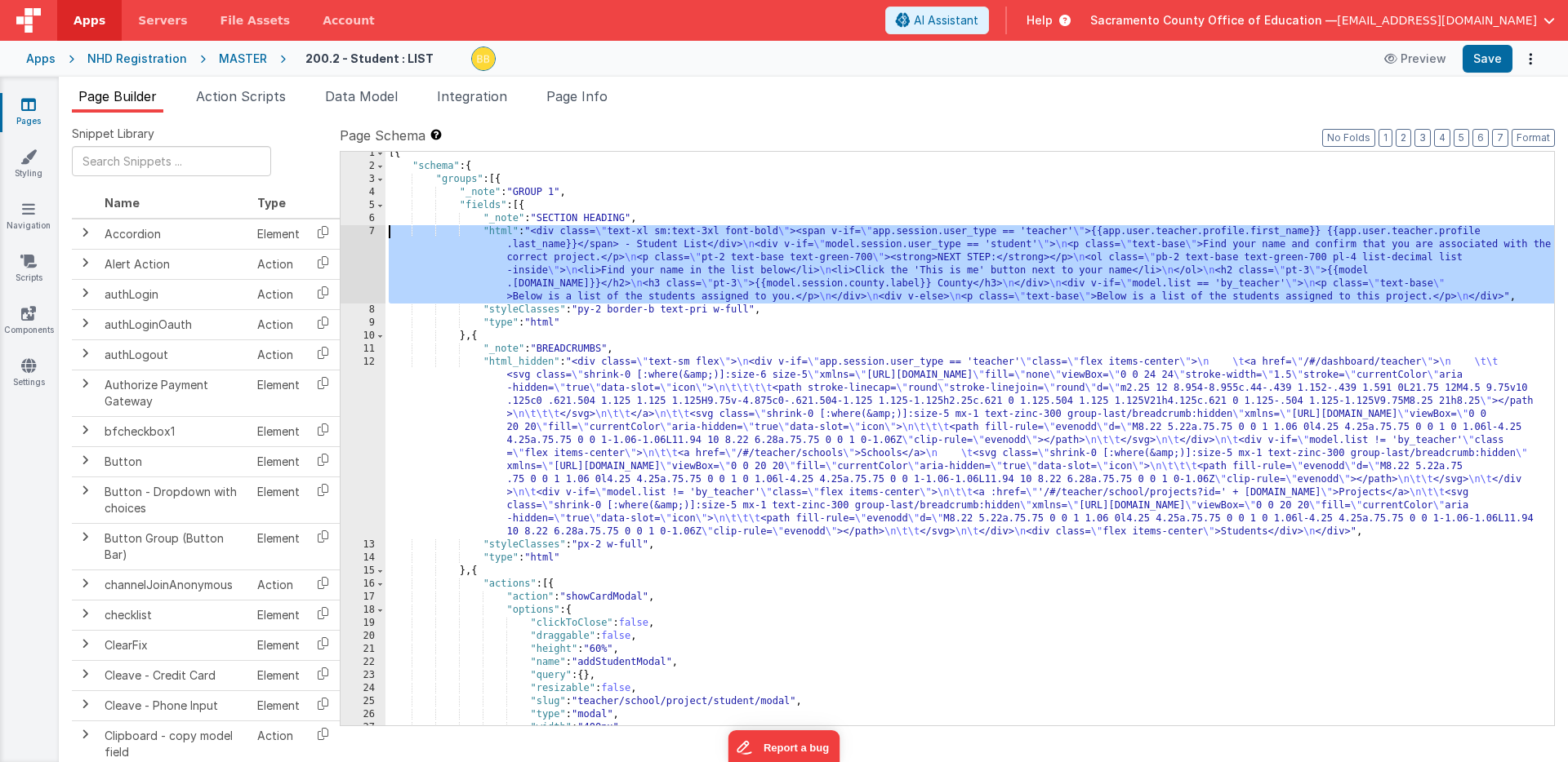
click at [367, 230] on div "7" at bounding box center [363, 264] width 45 height 79
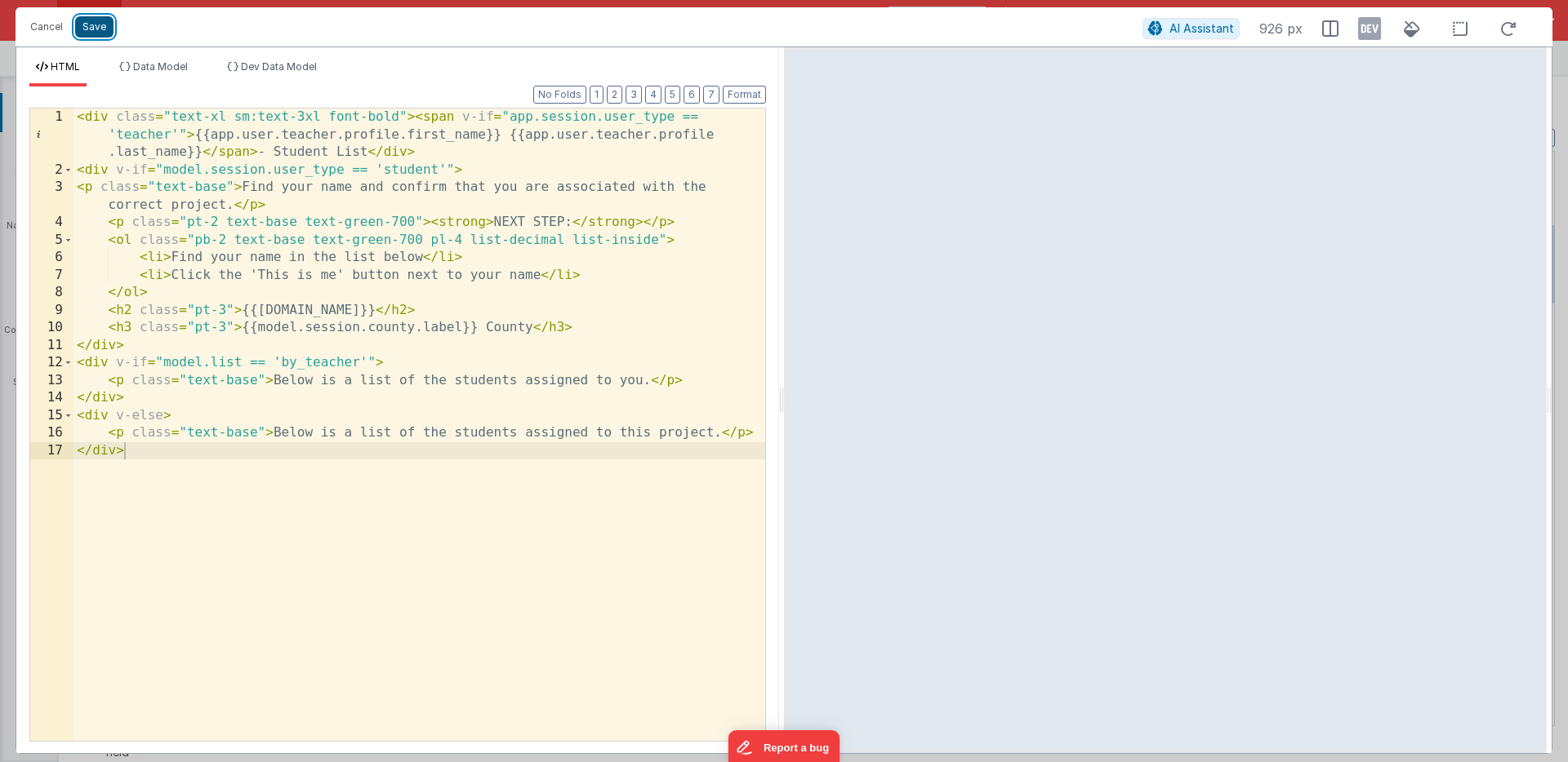
click at [95, 26] on button "Save" at bounding box center [93, 28] width 38 height 22
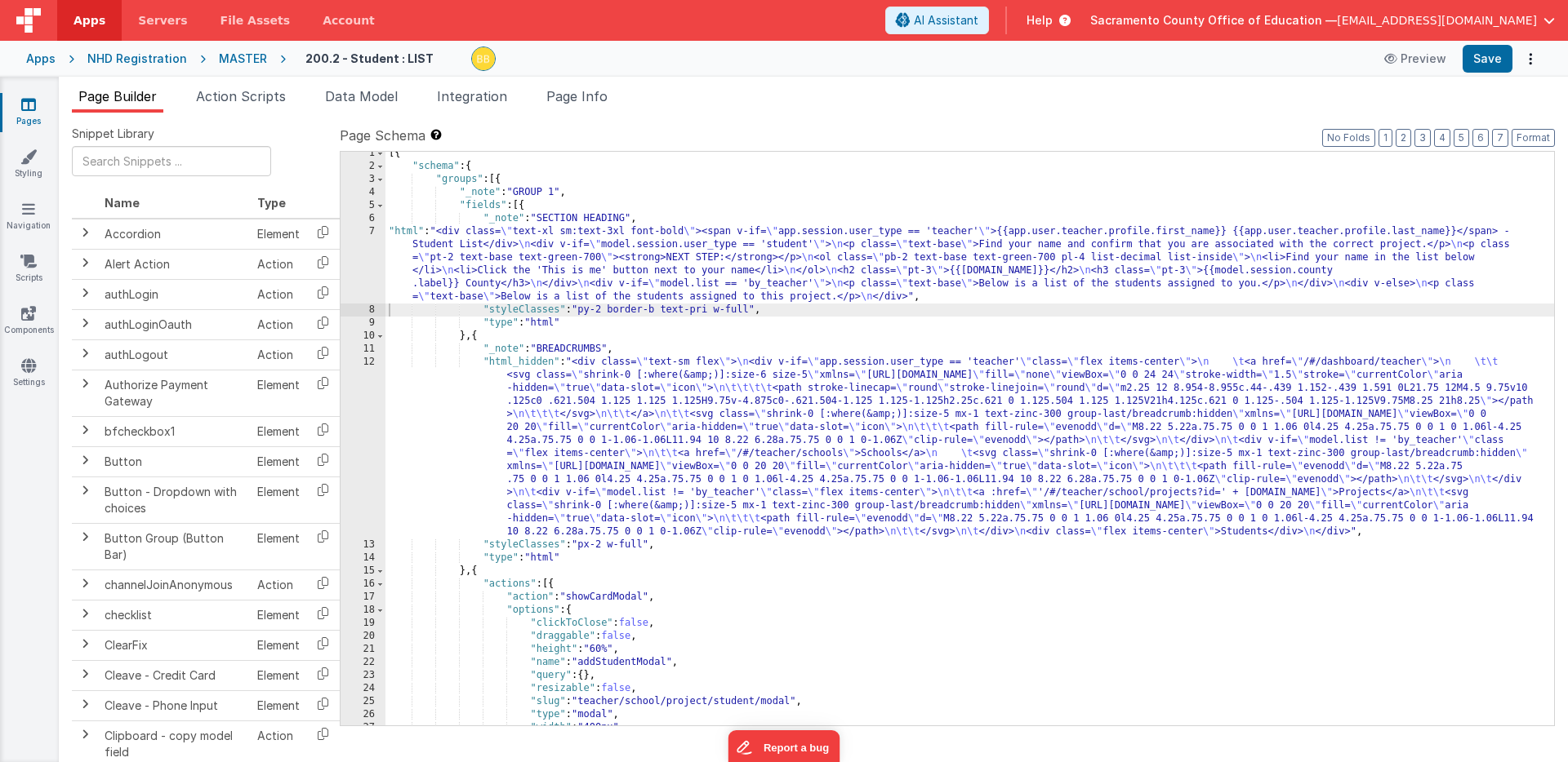
click at [555, 363] on div "[{ "schema" : { "groups" : [{ "_note" : "GROUP 1" , "fields" : [{ "_note" : "SE…" at bounding box center [970, 446] width 1169 height 600
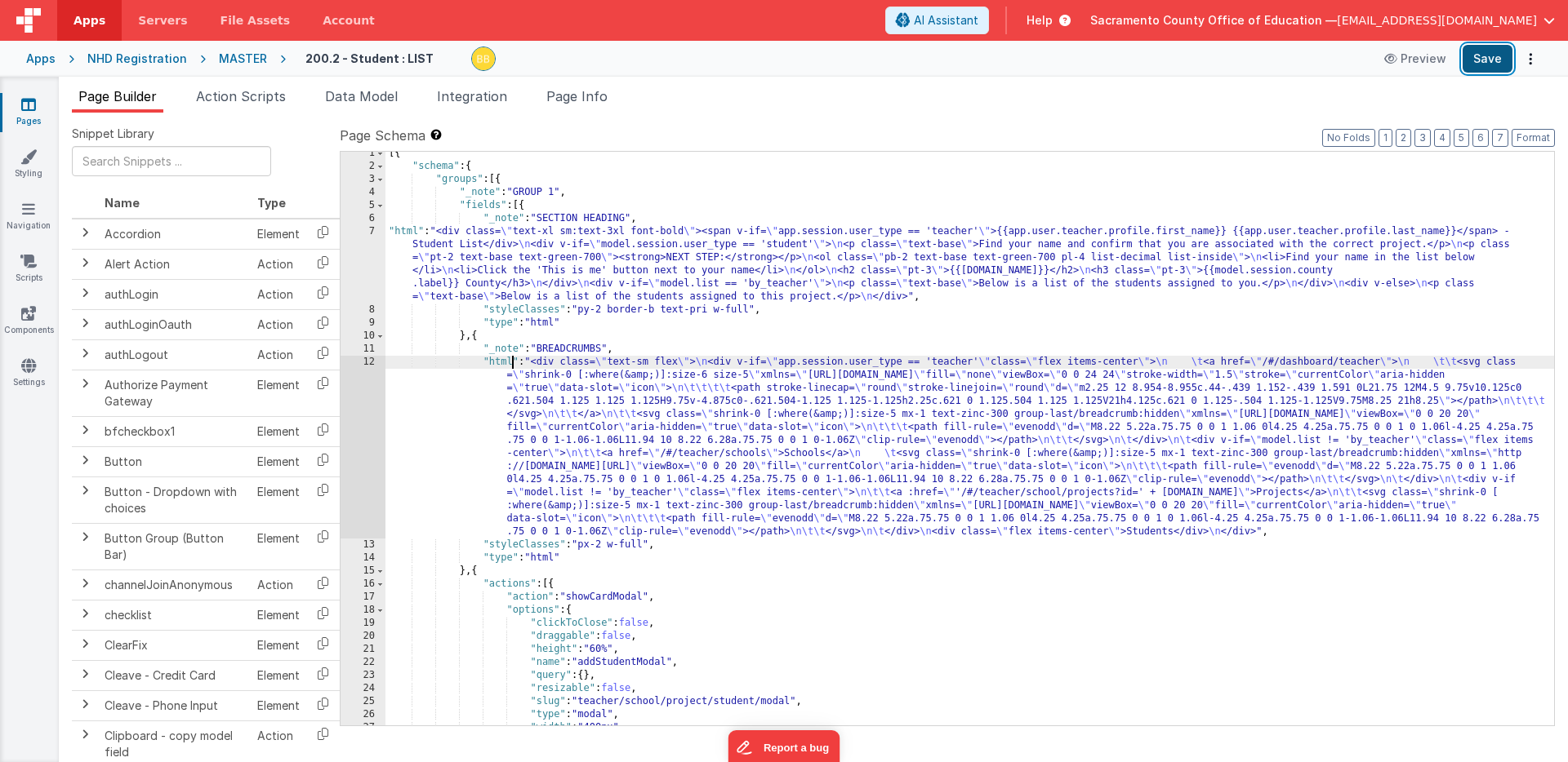
click at [1084, 55] on button "Save" at bounding box center [1486, 59] width 50 height 28
click at [499, 364] on div "[{ "schema" : { "groups" : [{ "_note" : "GROUP 1" , "fields" : [{ "_note" : "SE…" at bounding box center [970, 446] width 1169 height 600
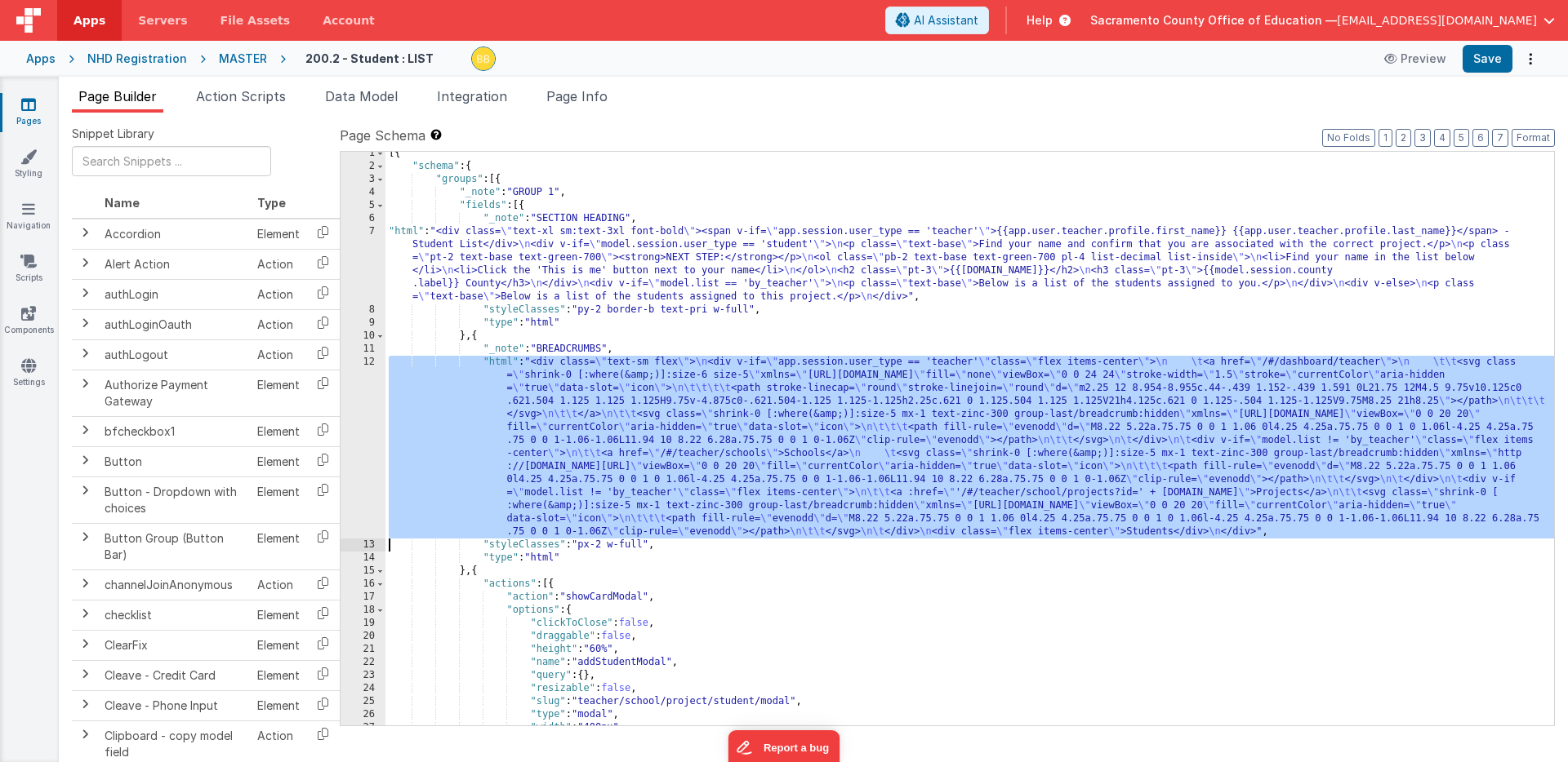
click at [360, 370] on div "12" at bounding box center [363, 447] width 45 height 183
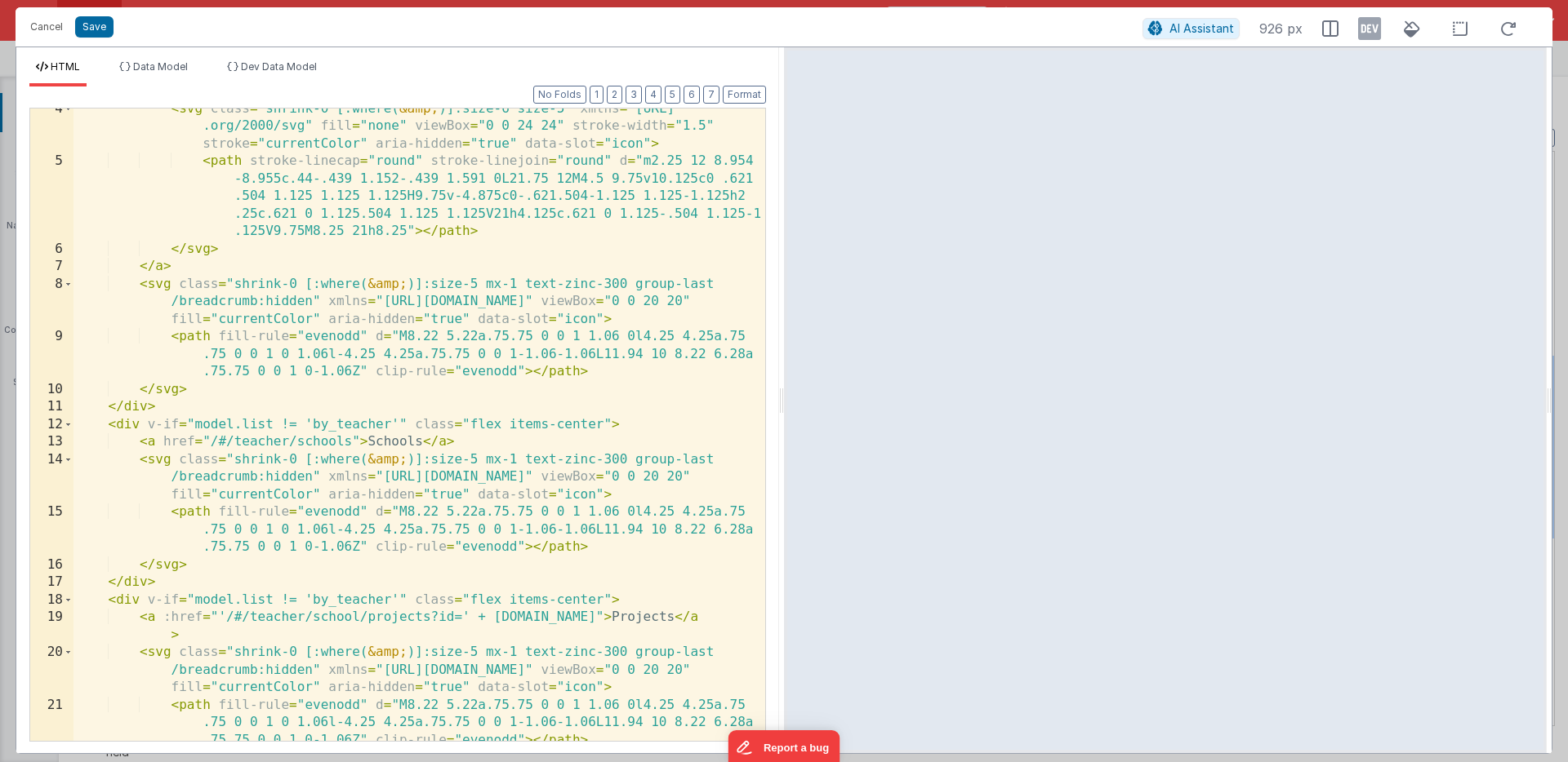
scroll to position [0, 0]
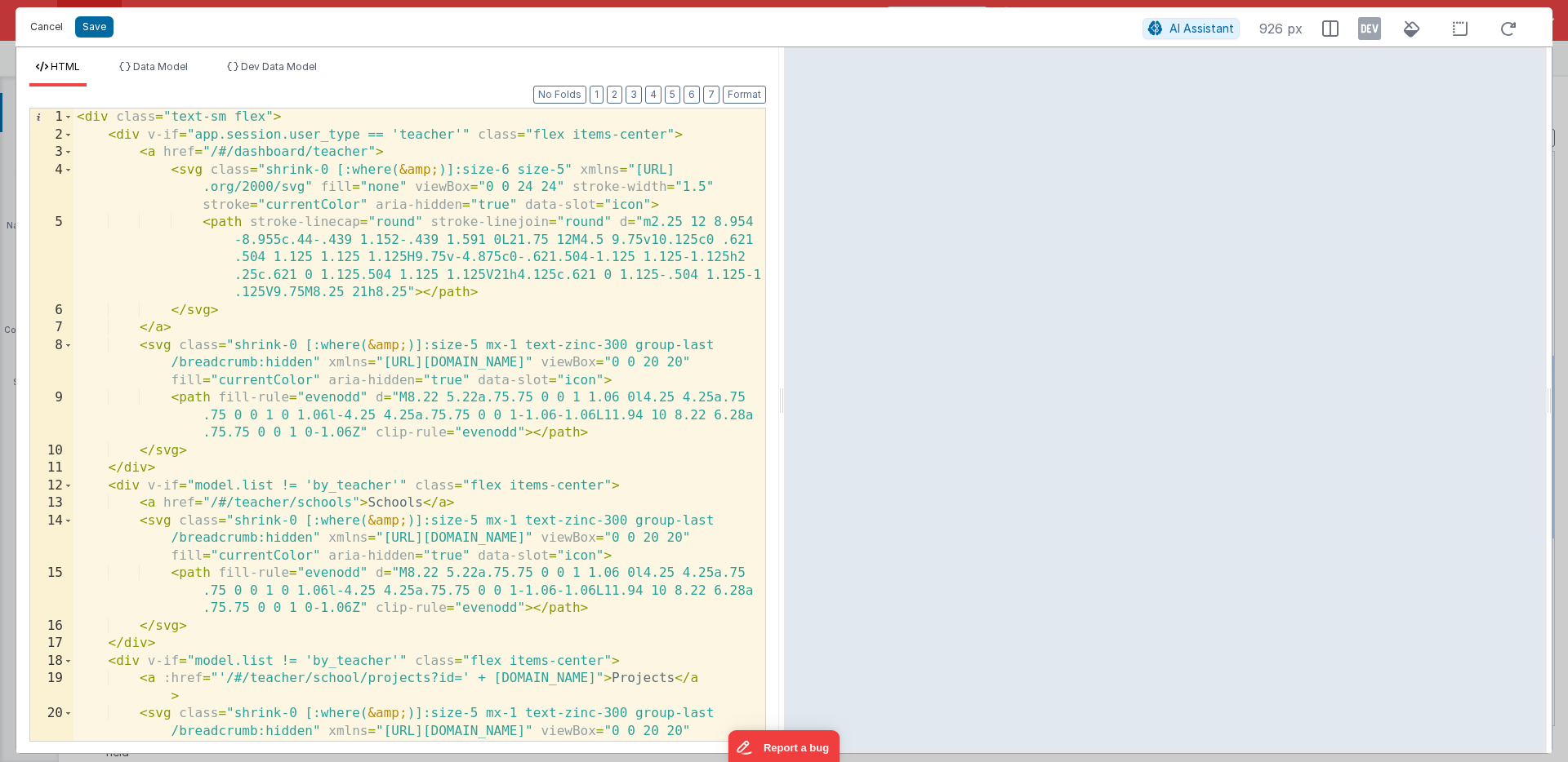
click at [45, 29] on button "Cancel" at bounding box center [46, 27] width 49 height 23
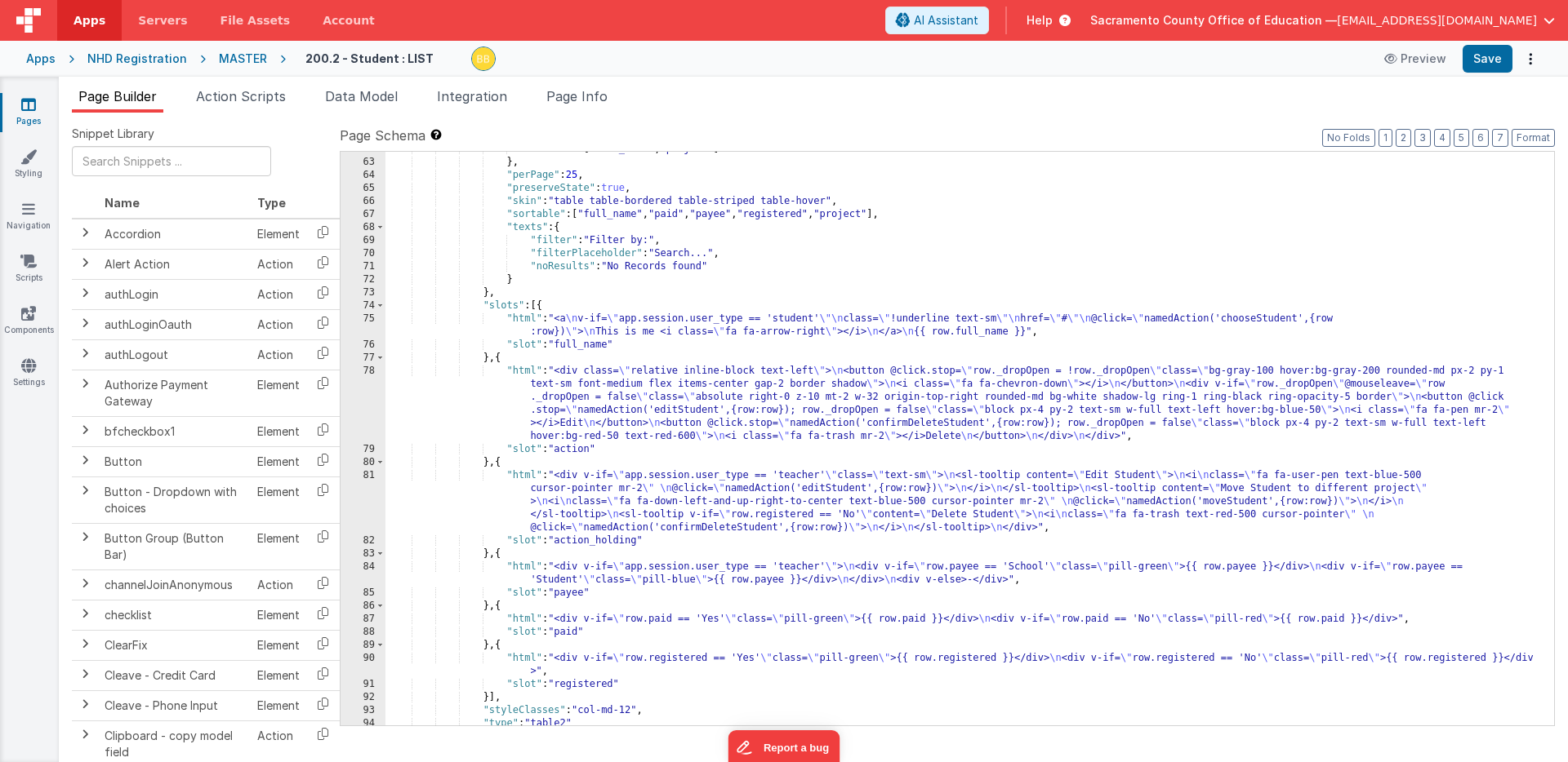
scroll to position [1124, 0]
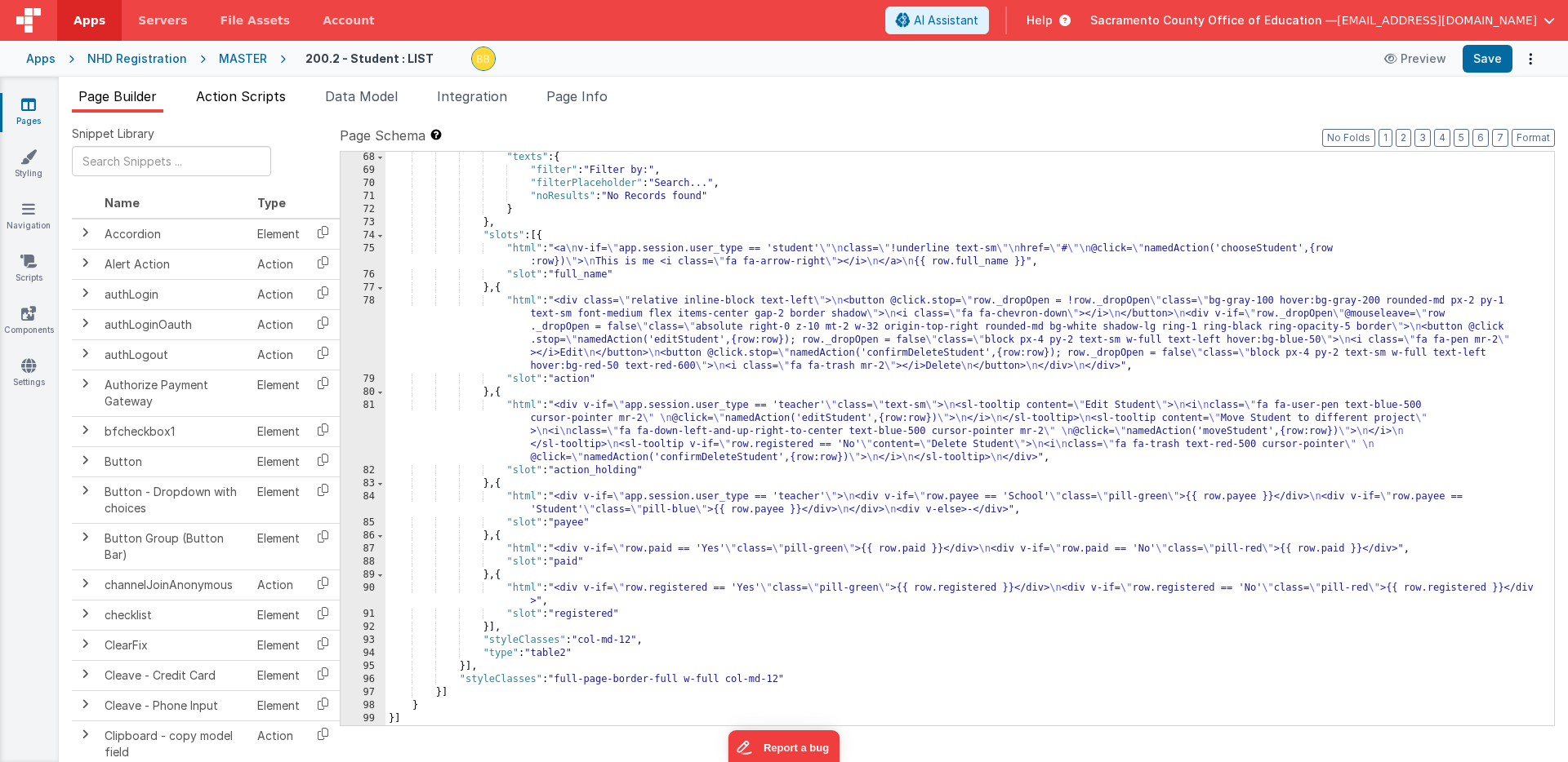
click at [257, 93] on span "Action Scripts" at bounding box center [240, 96] width 90 height 17
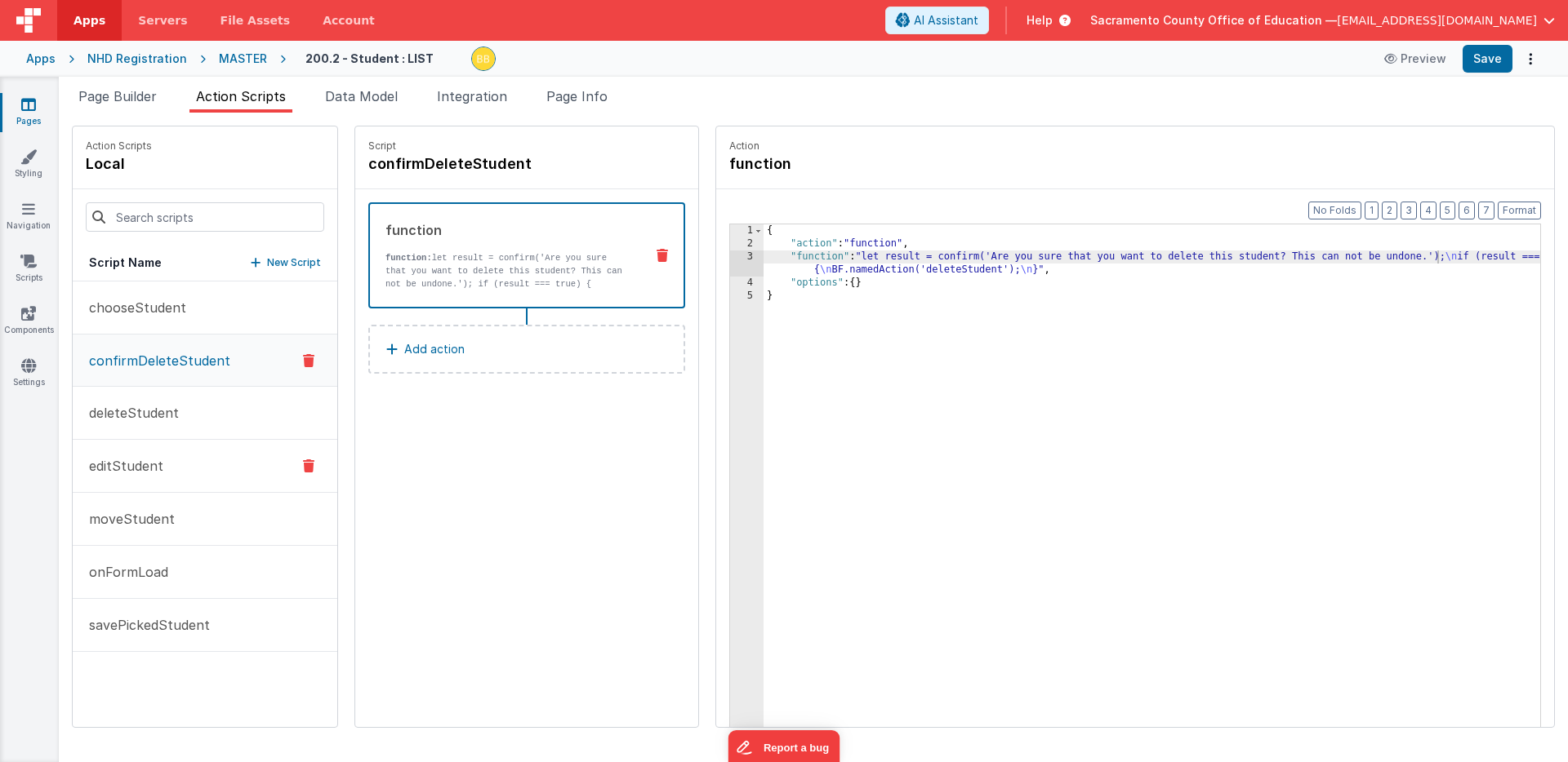
click at [131, 458] on p "editStudent" at bounding box center [121, 466] width 84 height 20
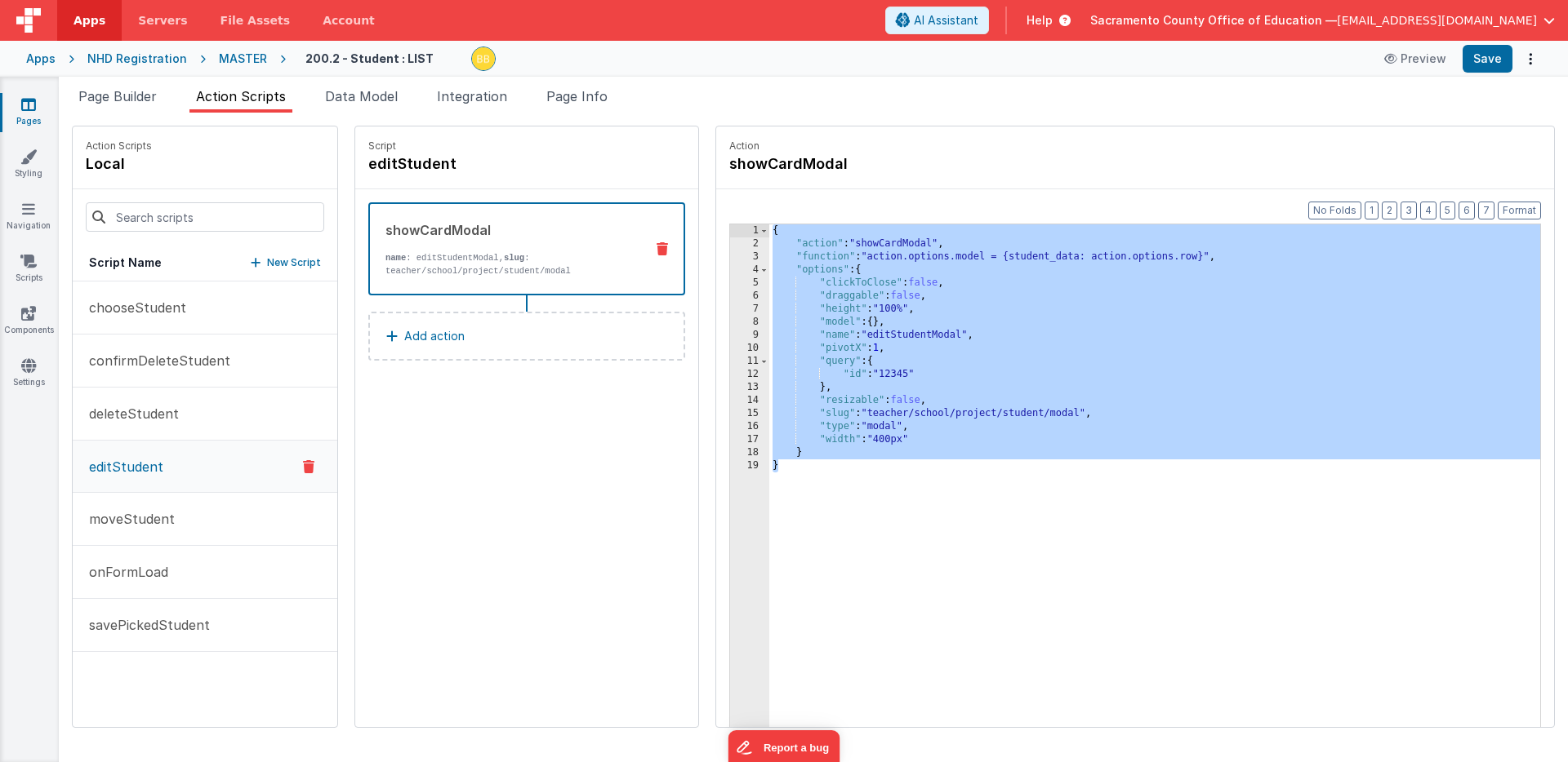
drag, startPoint x: 739, startPoint y: 476, endPoint x: 685, endPoint y: 208, distance: 273.4
click at [716, 208] on div "Format 7 6 5 4 3 2 1 No Folds 1 2 3 4 5 6 7 8 9 10 11 12 13 14 15 16 17 18 19 {…" at bounding box center [1135, 490] width 838 height 601
click at [134, 516] on p "moveStudent" at bounding box center [127, 519] width 95 height 20
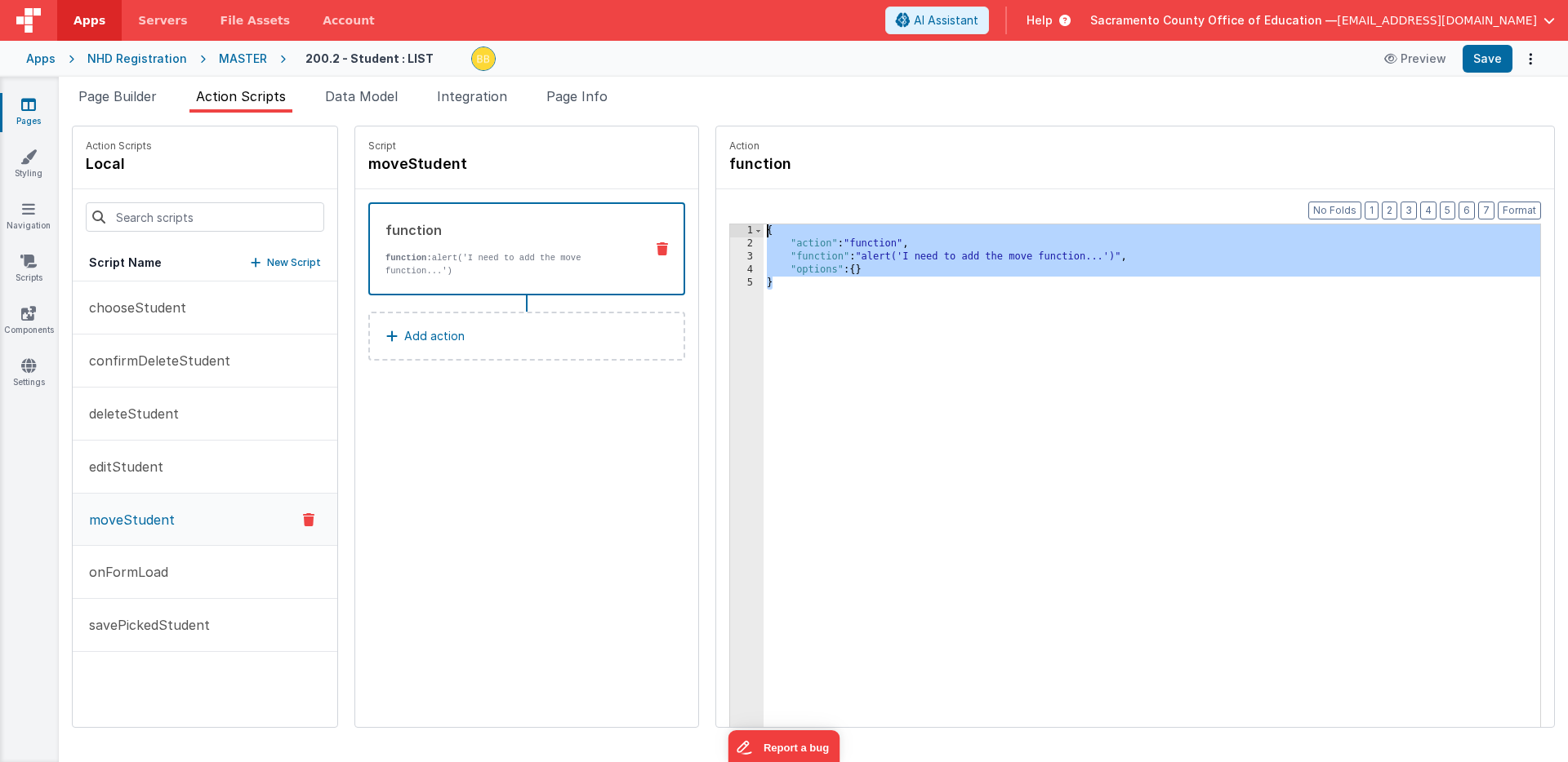
drag, startPoint x: 734, startPoint y: 307, endPoint x: 685, endPoint y: 210, distance: 108.7
click at [716, 210] on div "Format 7 6 5 4 3 2 1 No Folds 1 2 3 4 5 { "action" : "function" , "function" : …" at bounding box center [1135, 490] width 838 height 601
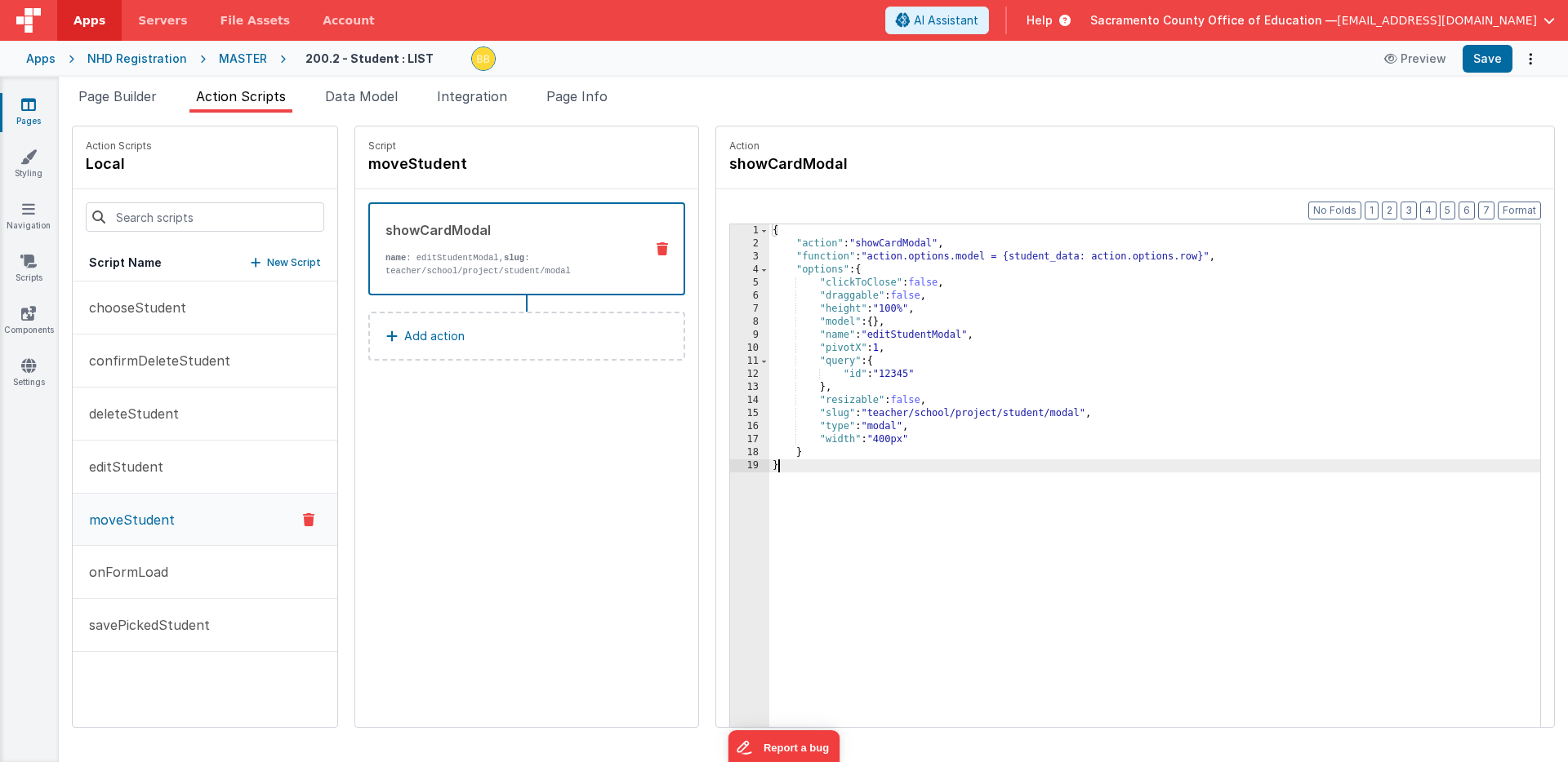
click at [999, 415] on div "{ "action" : "showCardModal" , "function" : "action.options.model = {student_da…" at bounding box center [1178, 513] width 818 height 579
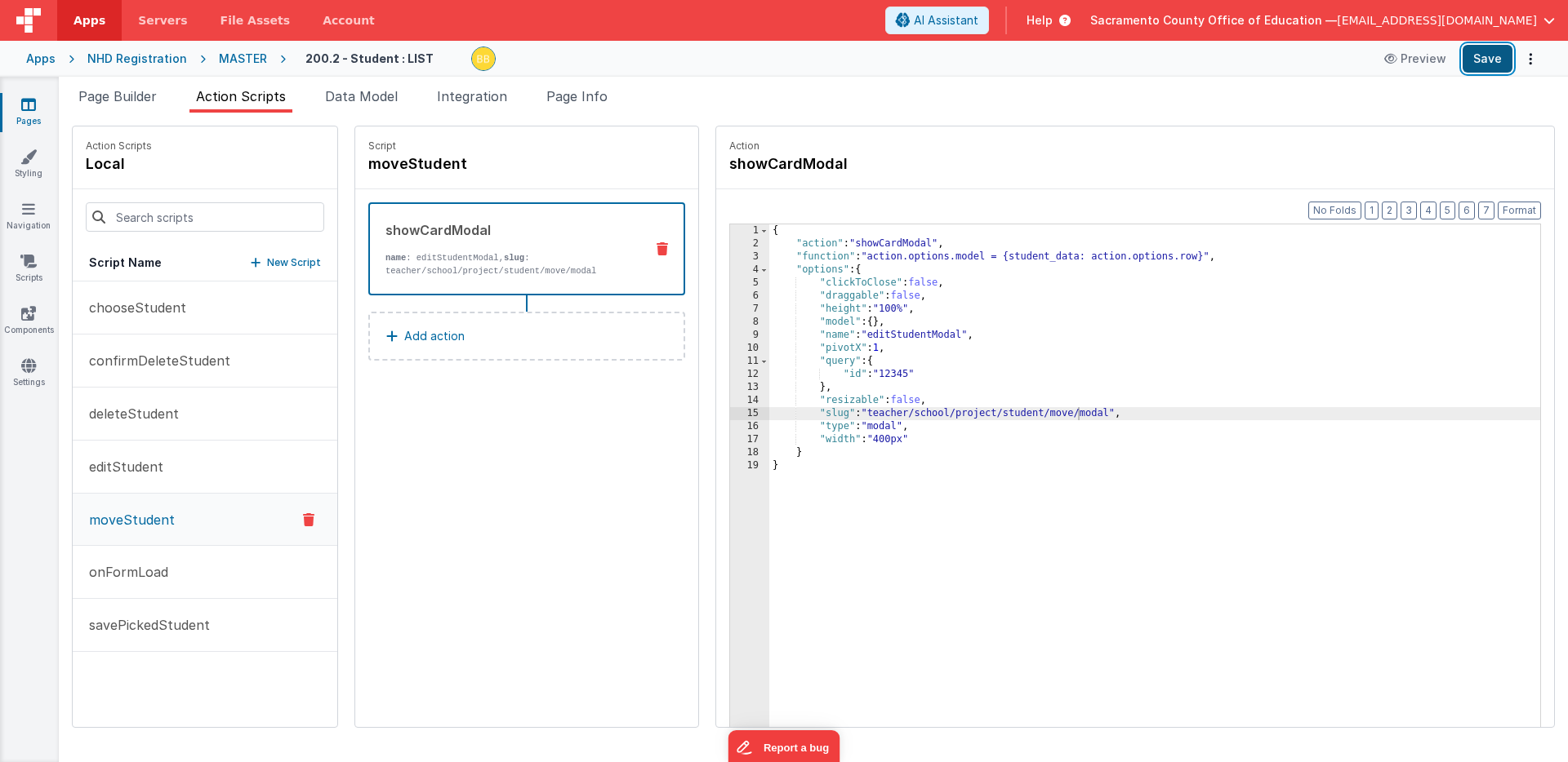
click at [1084, 55] on button "Save" at bounding box center [1486, 59] width 50 height 28
click at [30, 103] on icon at bounding box center [29, 104] width 15 height 17
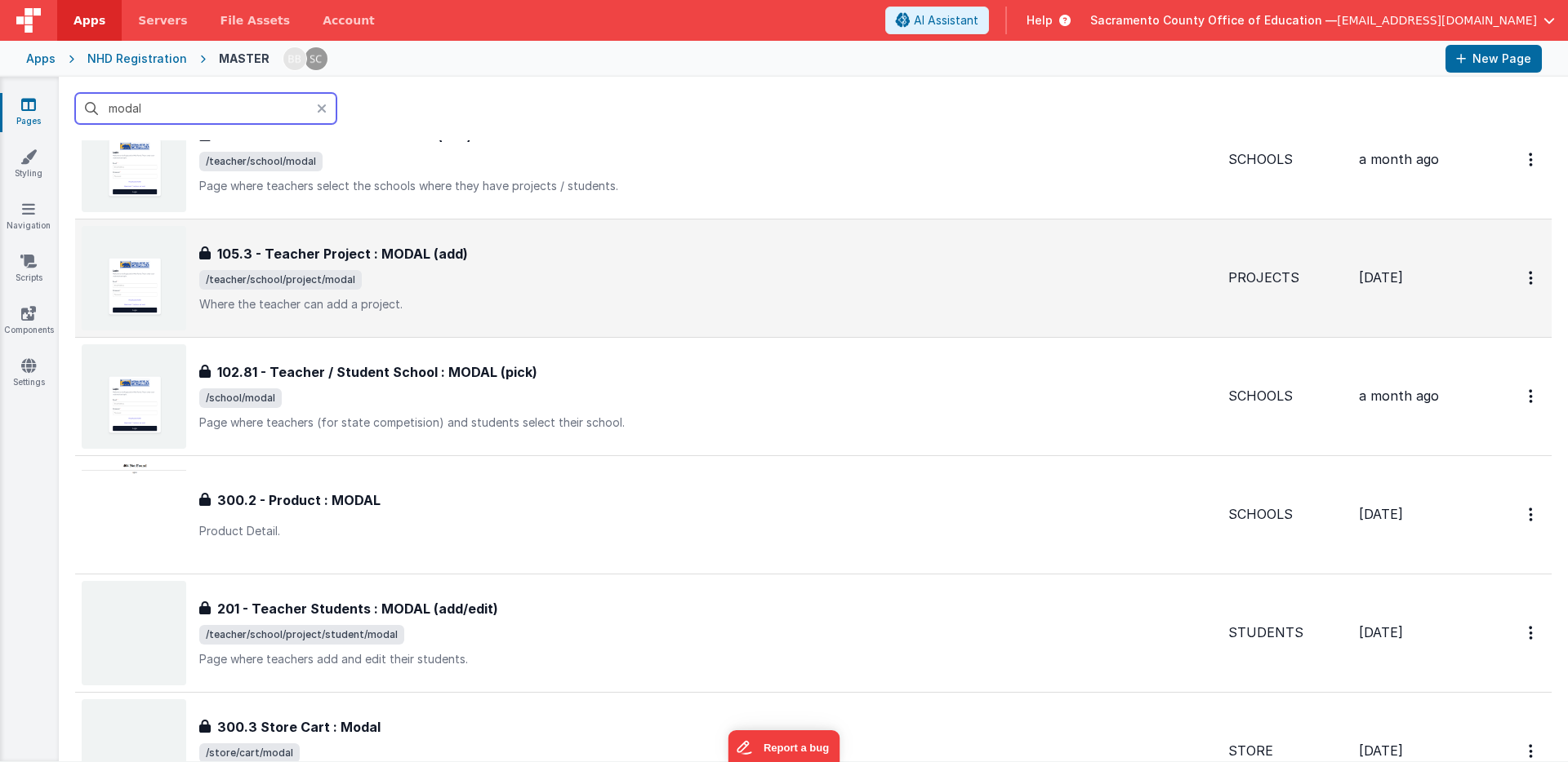
scroll to position [98, 0]
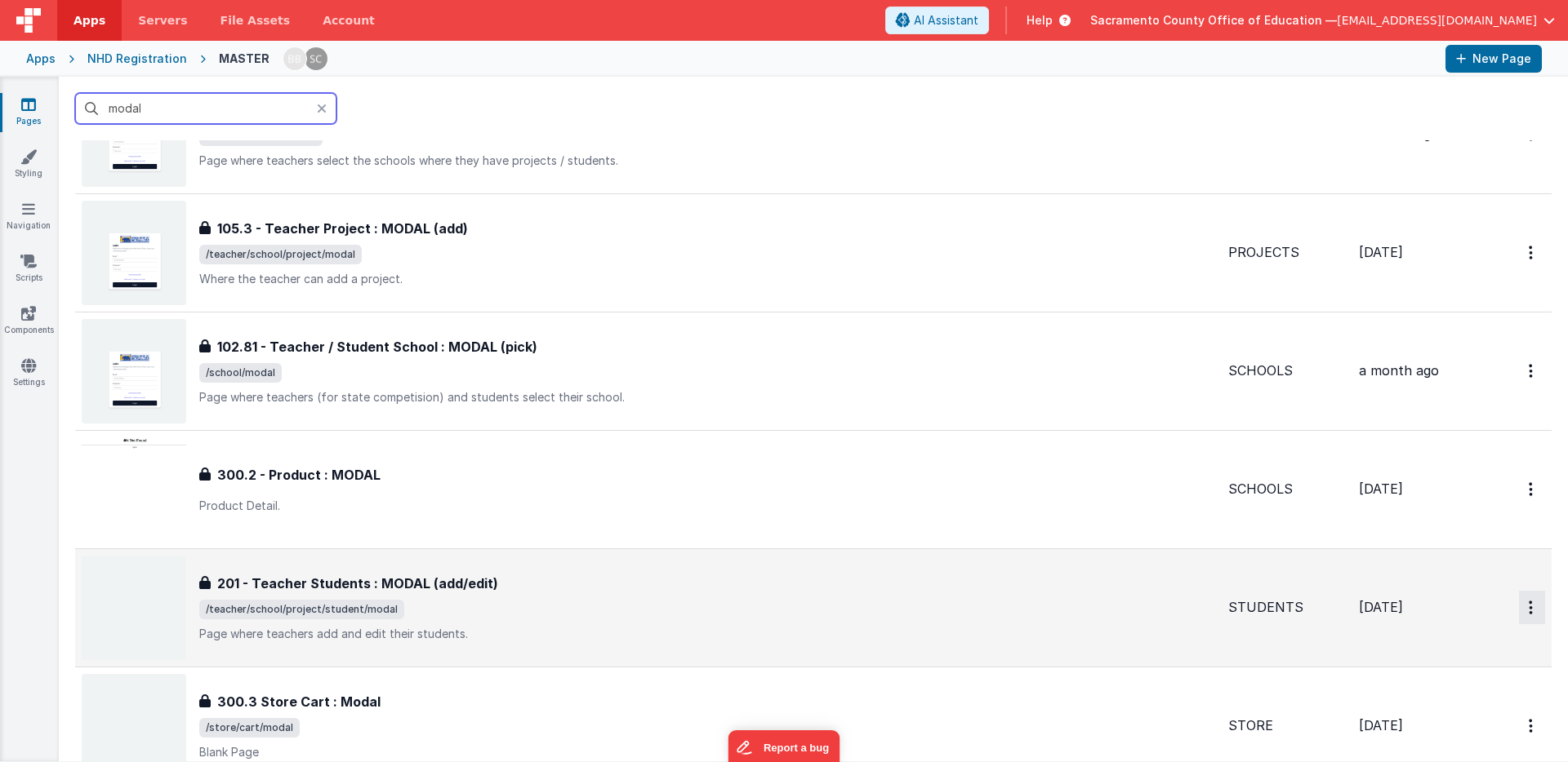
type input "modal"
click at [1084, 607] on icon "Options" at bounding box center [1531, 608] width 4 height 14
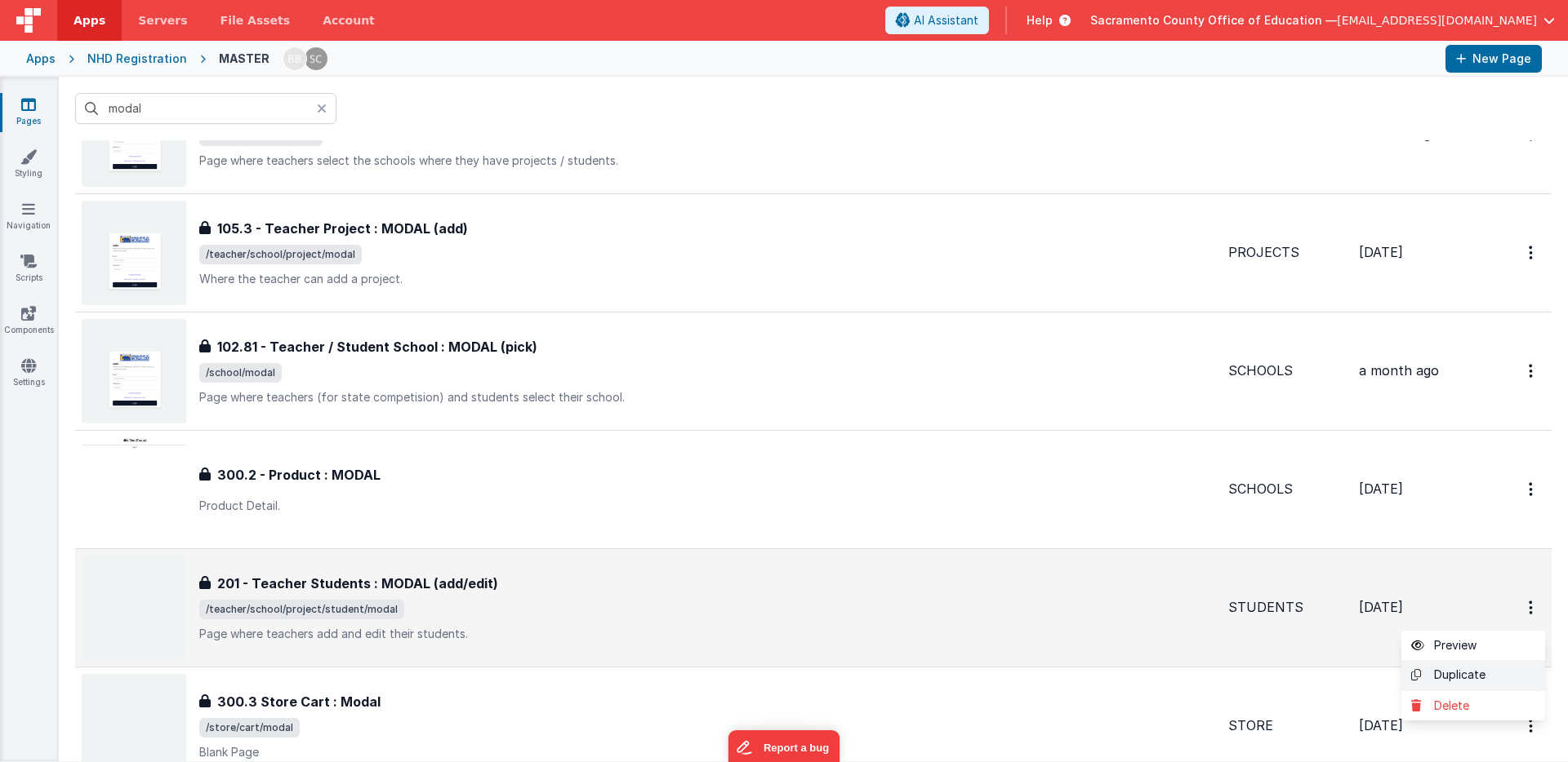
click at [1084, 673] on link "Duplicate" at bounding box center [1473, 675] width 144 height 31
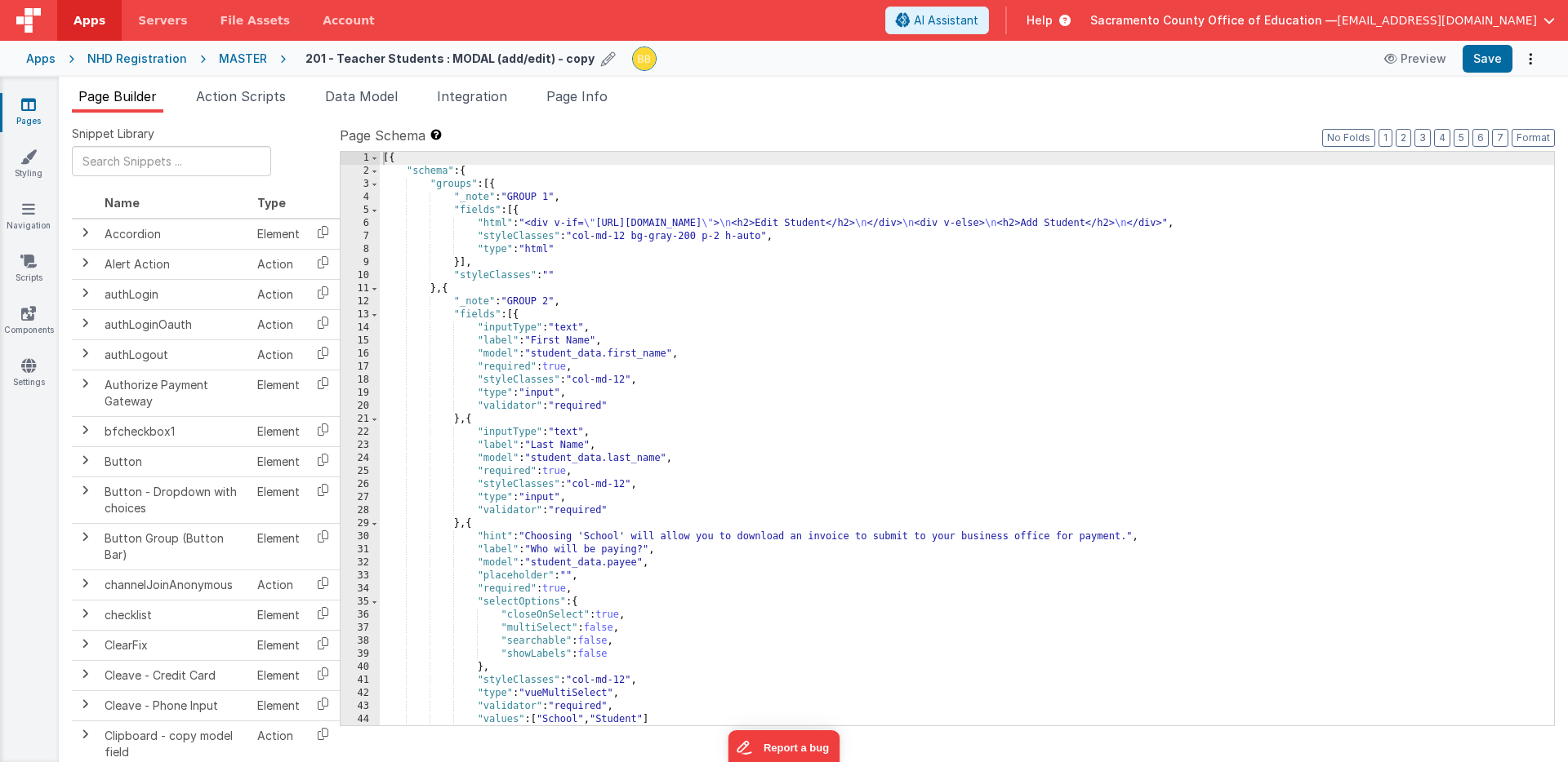
click at [427, 60] on h4 "201 - Teacher Students : MODAL (add/edit) - copy" at bounding box center [450, 58] width 289 height 12
click at [407, 59] on input "201 - Teacher Students : MODAL (add/edit)" at bounding box center [406, 58] width 204 height 25
drag, startPoint x: 407, startPoint y: 59, endPoint x: 424, endPoint y: 58, distance: 17.0
click at [424, 58] on input "201 - Teacher Students : MODAL (add/edit)" at bounding box center [406, 58] width 204 height 25
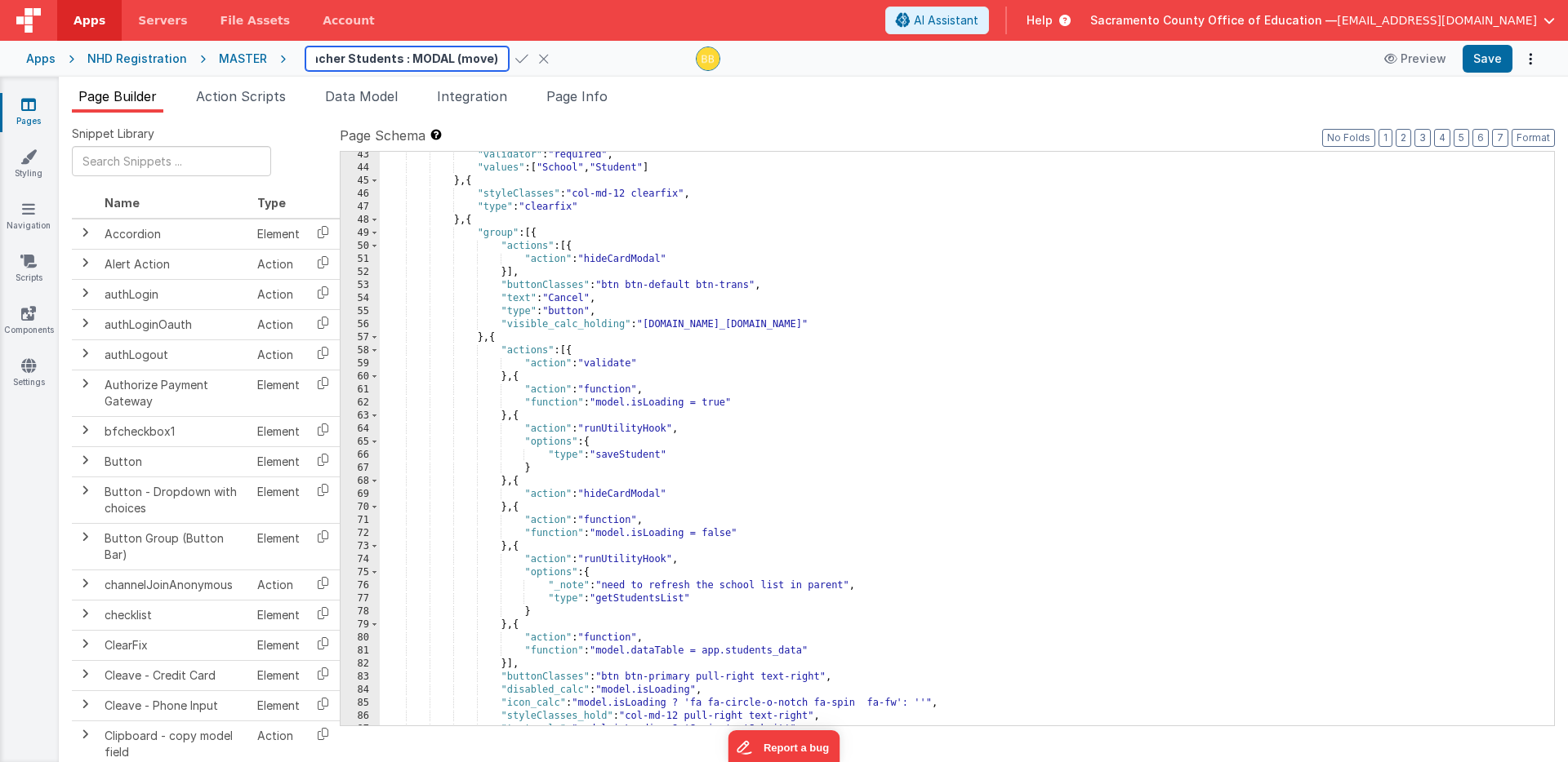
scroll to position [666, 0]
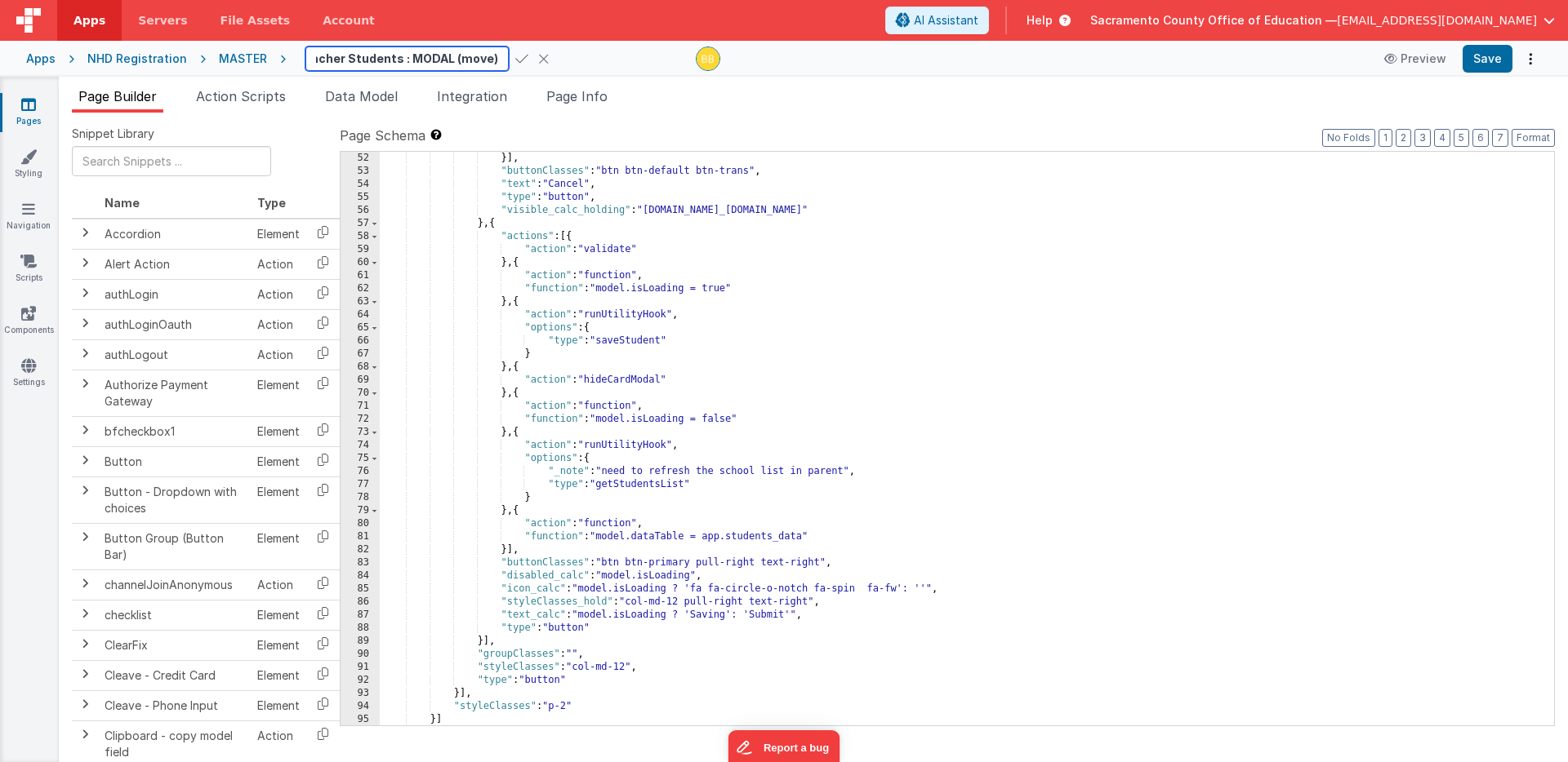
type input "201 - Teacher Students : MODAL (move)"
drag, startPoint x: 600, startPoint y: 343, endPoint x: 622, endPoint y: 341, distance: 22.1
click at [622, 341] on div "}] , "buttonClasses" : "btn btn-default btn-trans" , "text" : "Cancel" , "type"…" at bounding box center [966, 451] width 1174 height 600
click at [268, 94] on span "Action Scripts" at bounding box center [240, 96] width 90 height 17
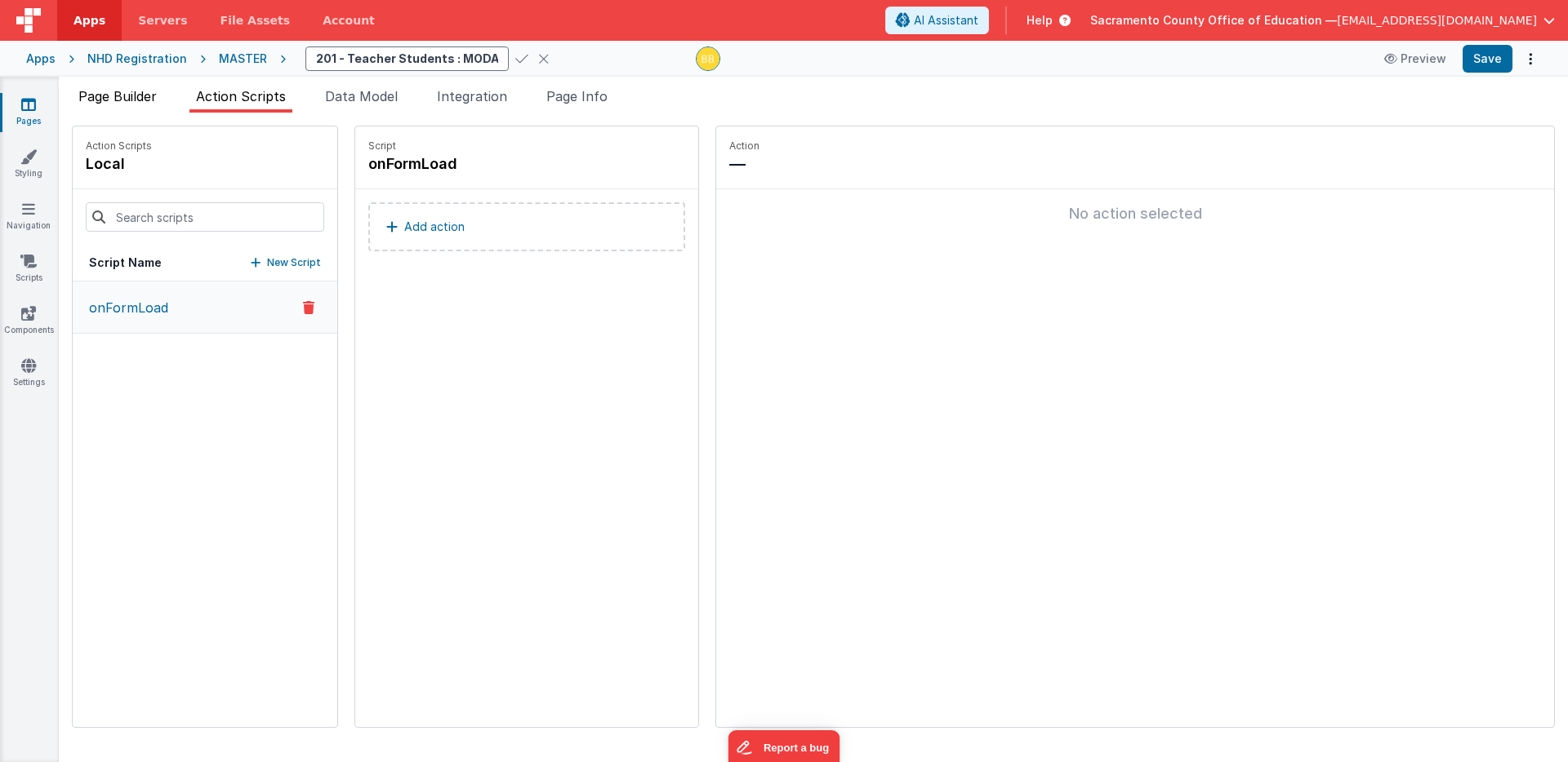
click at [132, 93] on span "Page Builder" at bounding box center [118, 96] width 79 height 17
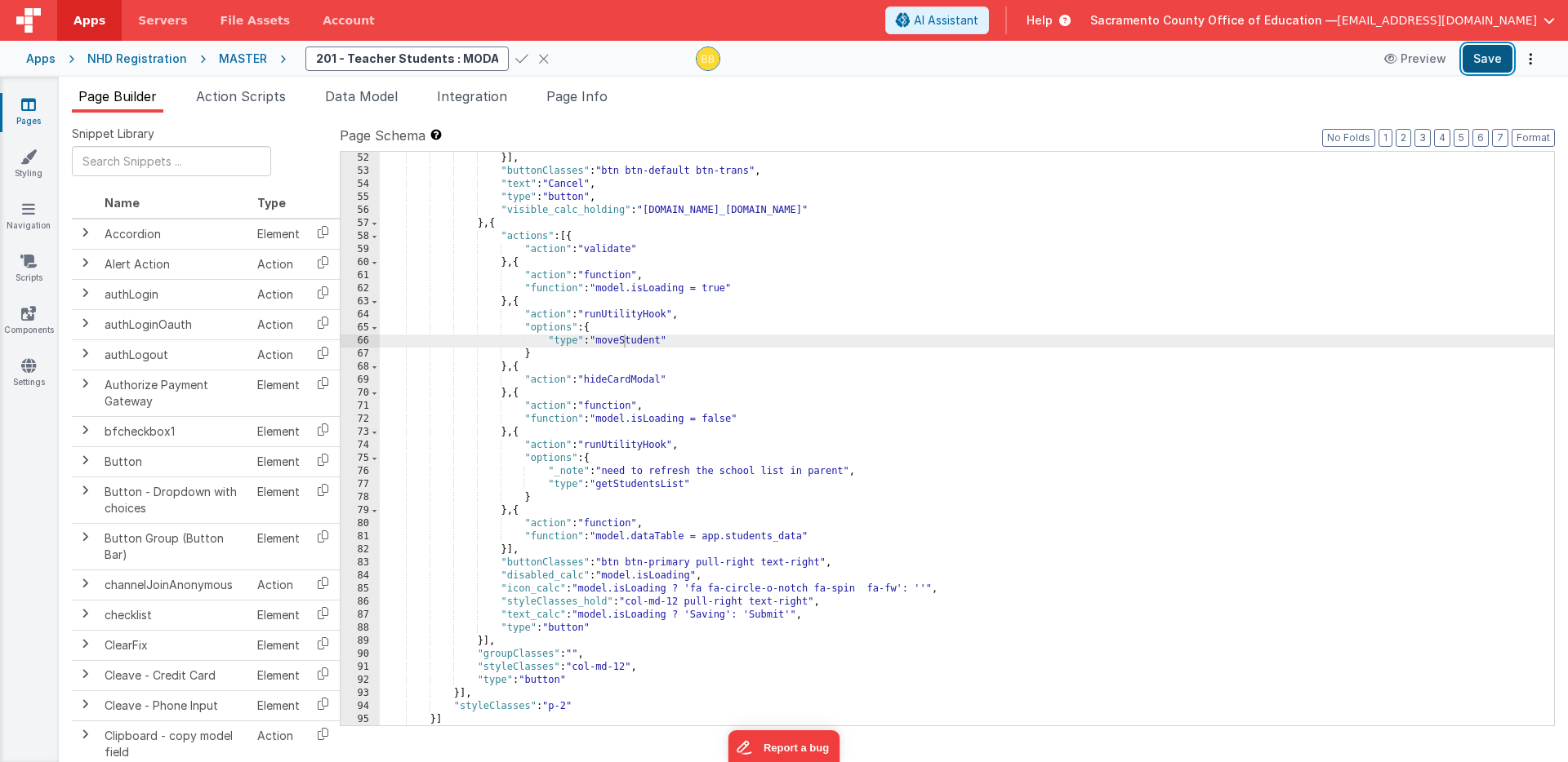
click at [1084, 50] on button "Save" at bounding box center [1486, 59] width 50 height 28
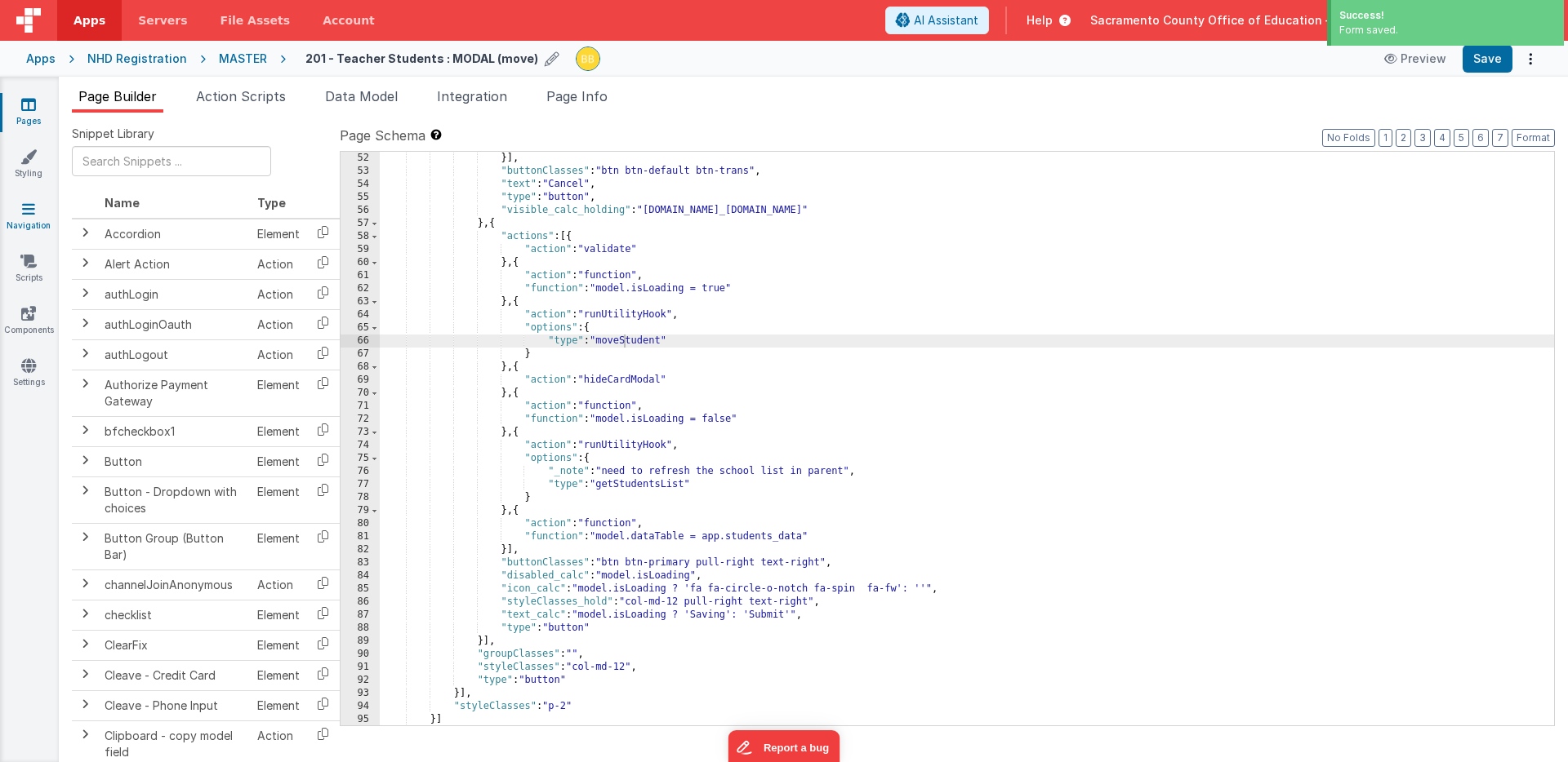
click at [26, 208] on icon at bounding box center [28, 208] width 13 height 17
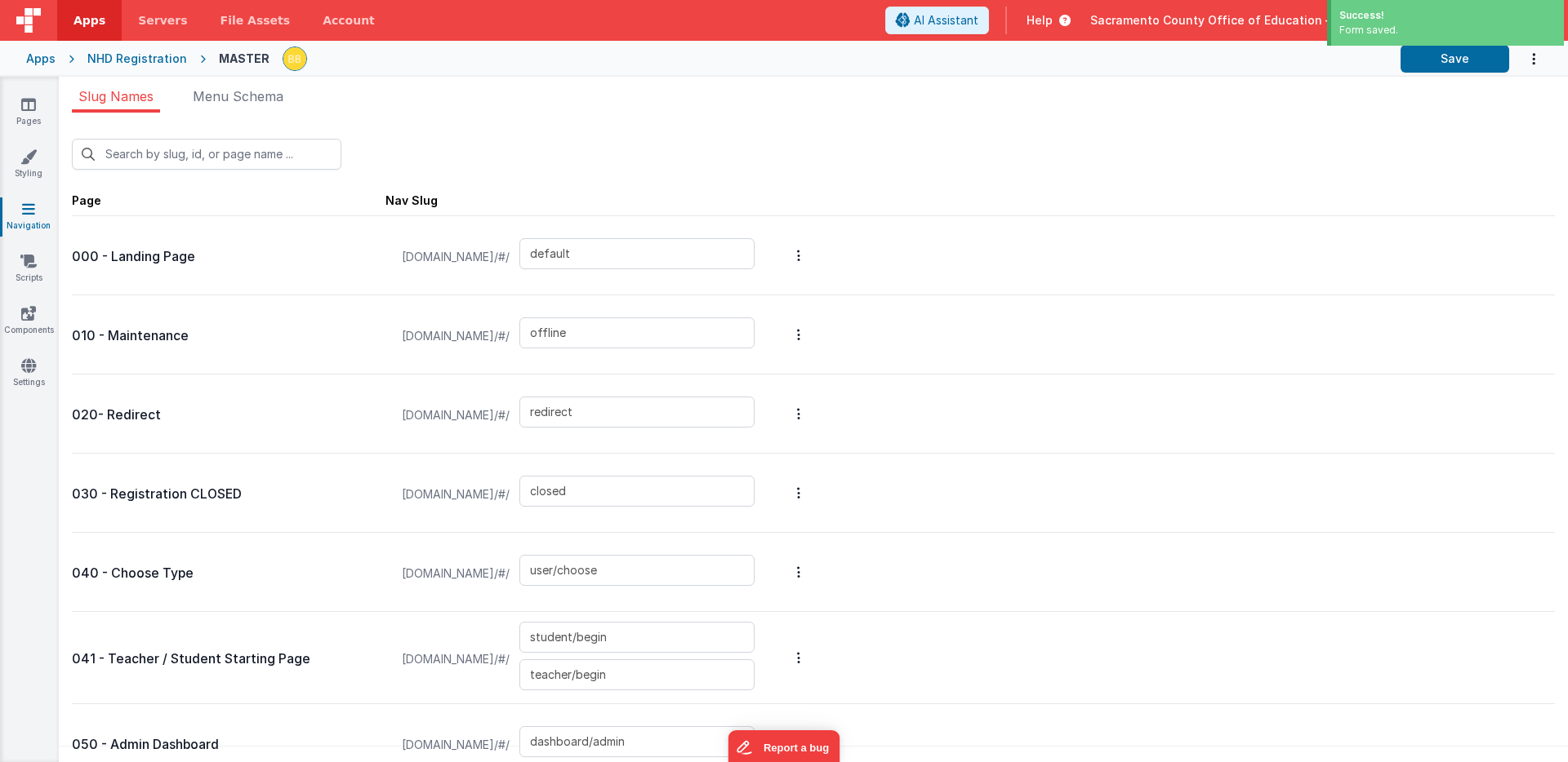
type input "store/student"
type input "store"
type input "store/schools"
type input "store/school/students"
type input "store/cart"
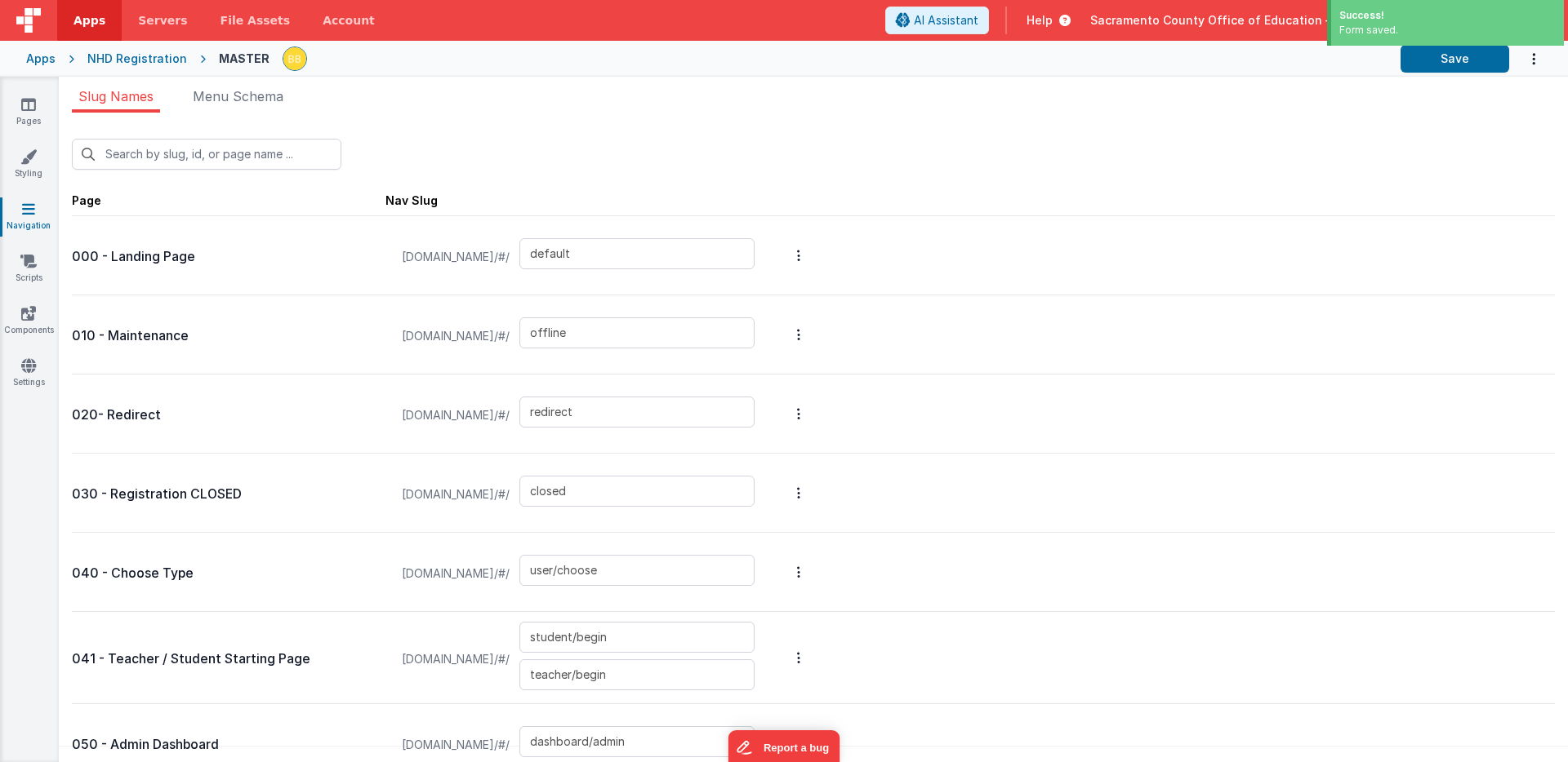
type input "store/cart/modal"
type input "store/invoices"
type input "store/school/order"
type input "store/invoice/download"
type input "project/scores"
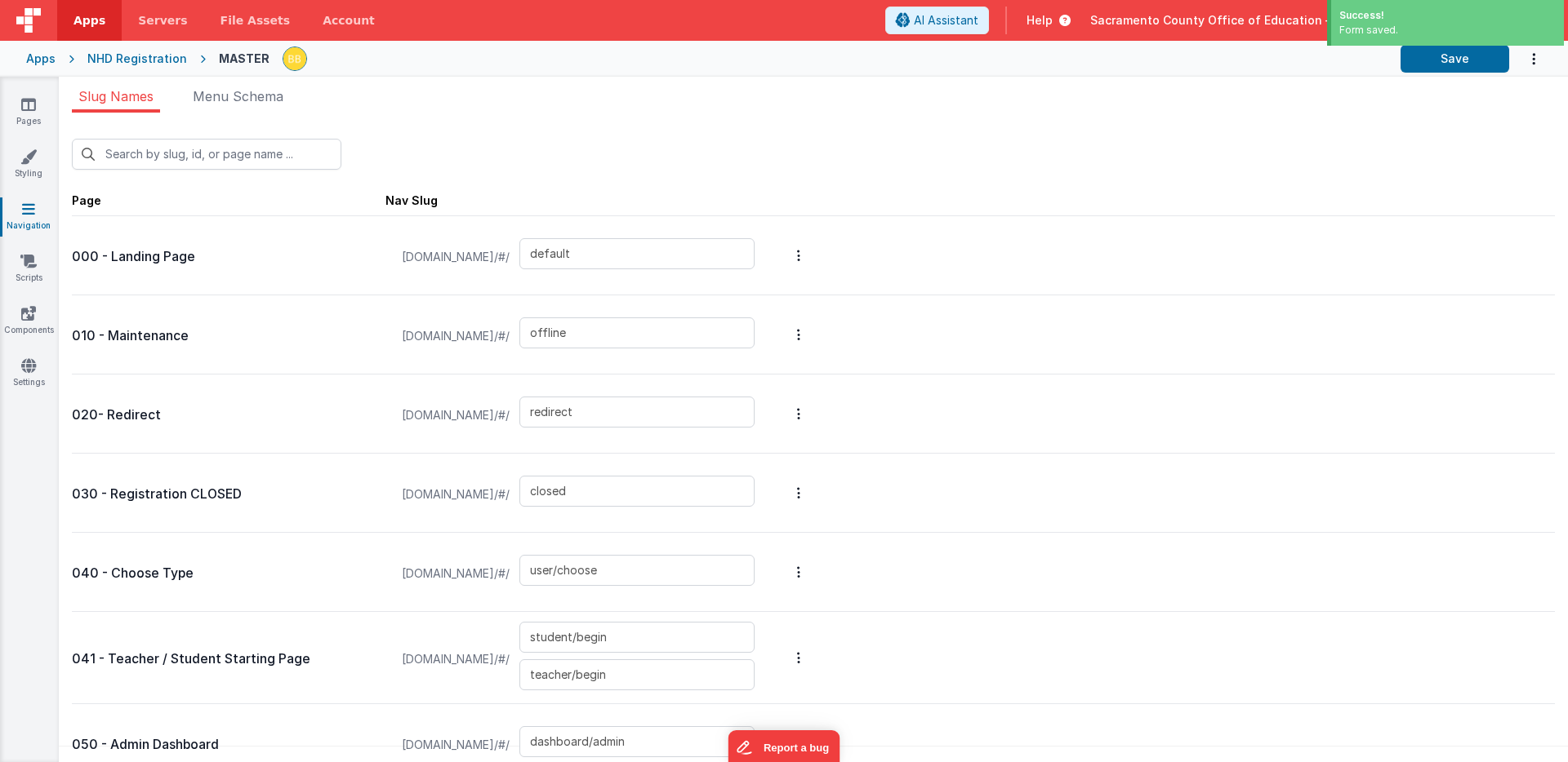
type input "judge/checkin"
type input "judge/schedule"
type input "token/error"
type input "login/forgot"
type input "login"
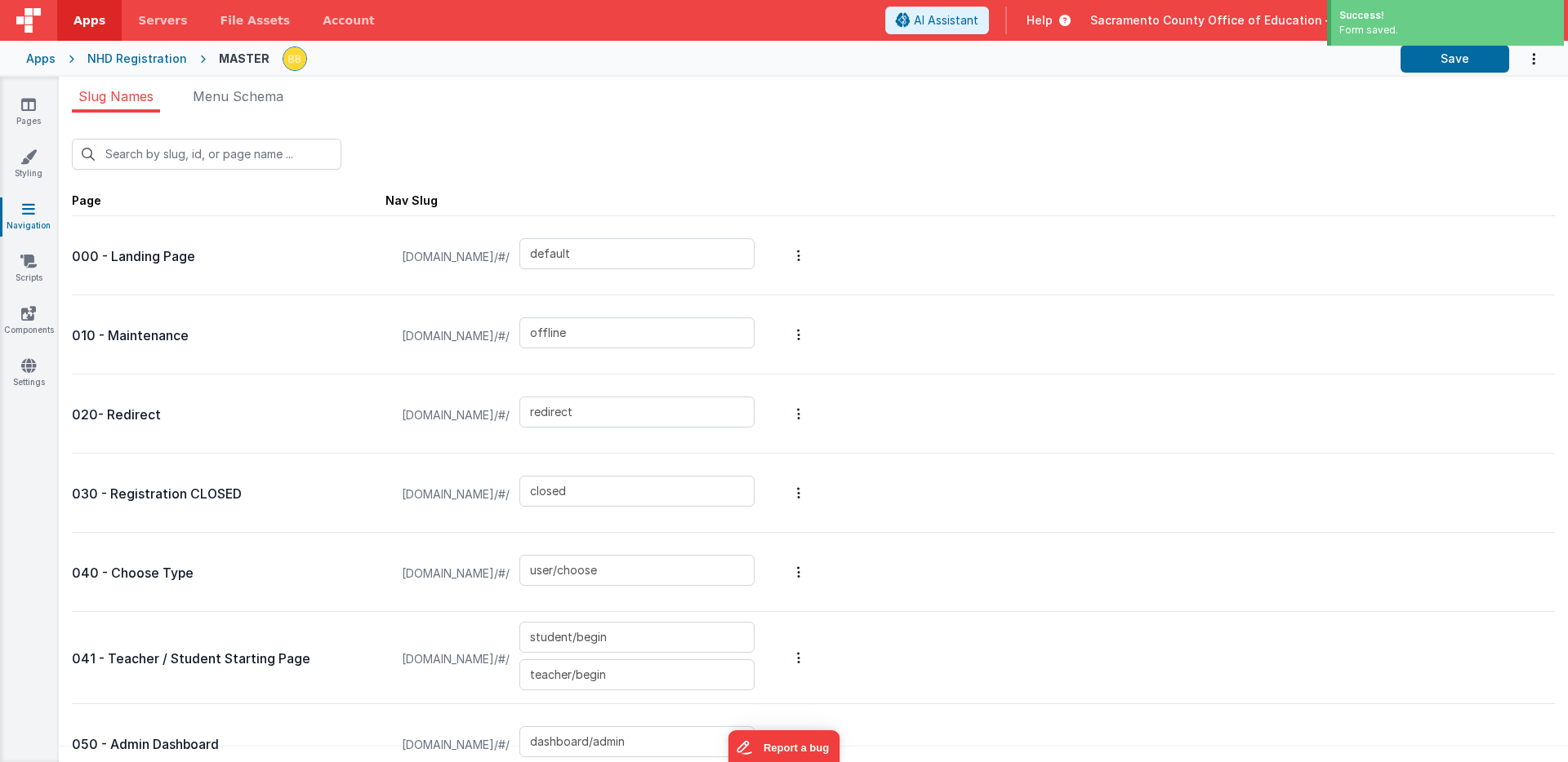
type input "register"
type input "login/reset"
type input "registertest"
type input "login/verify"
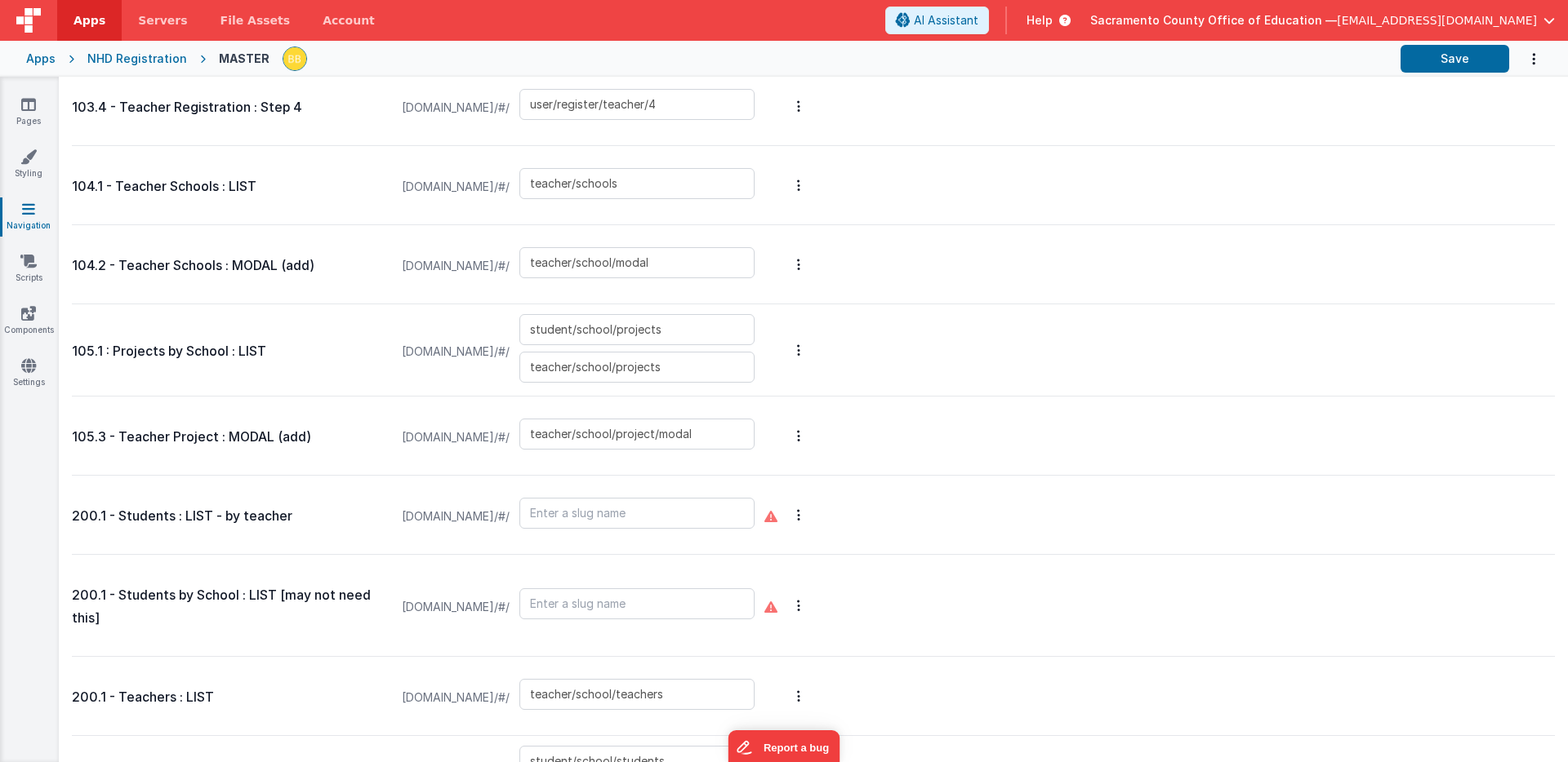
scroll to position [1848, 0]
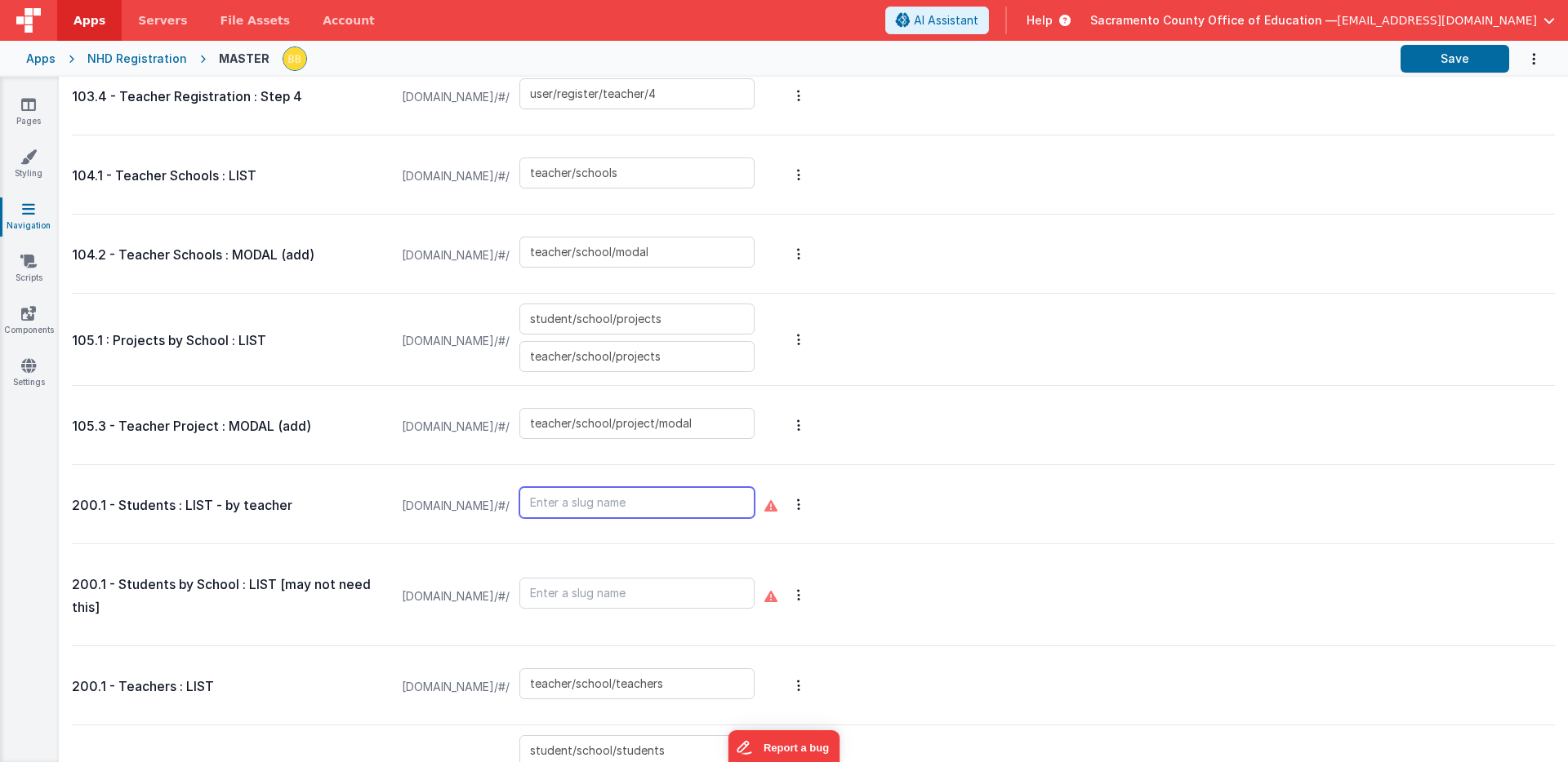
click at [653, 504] on input "text" at bounding box center [636, 502] width 235 height 31
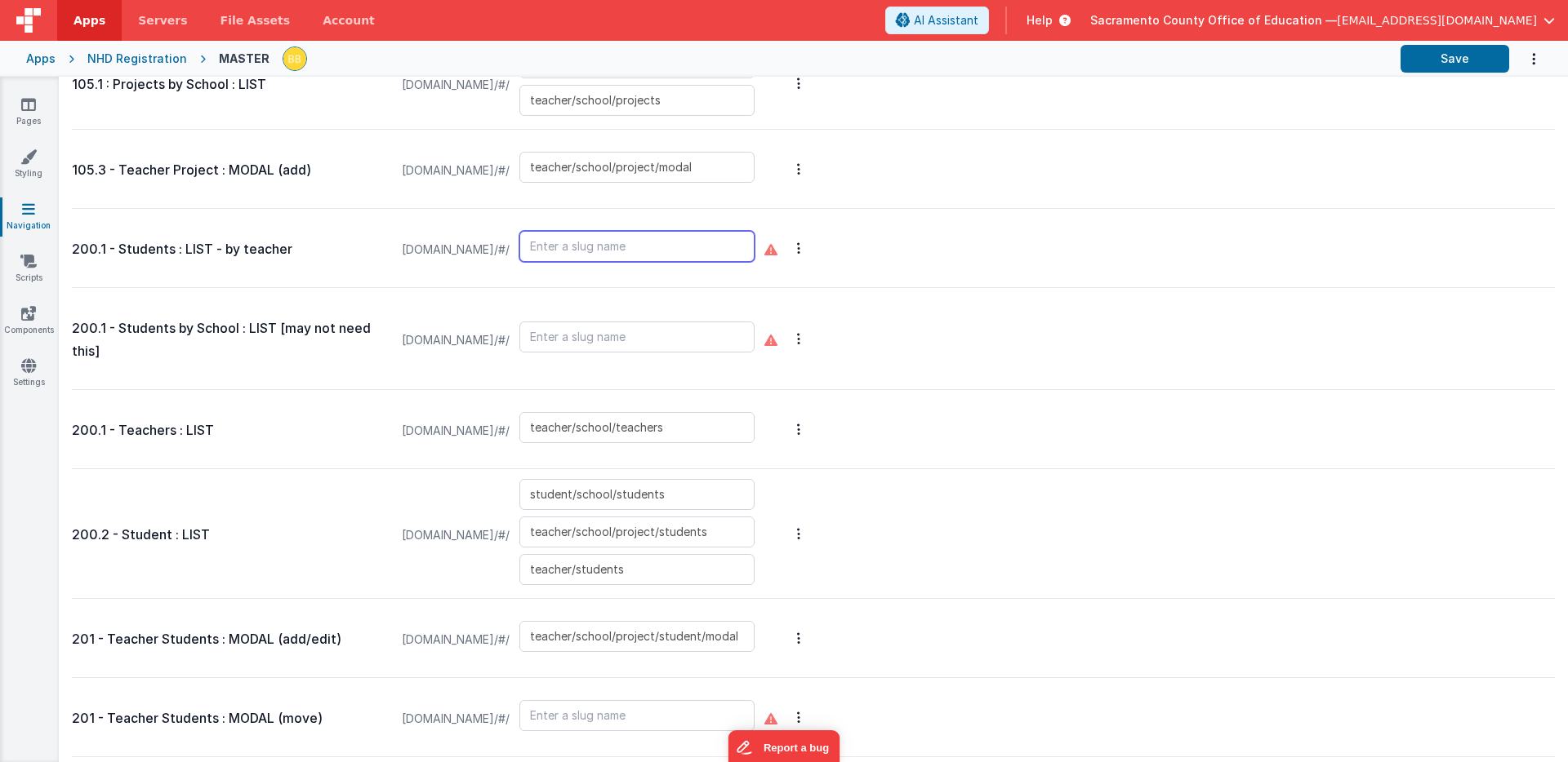
scroll to position [2137, 0]
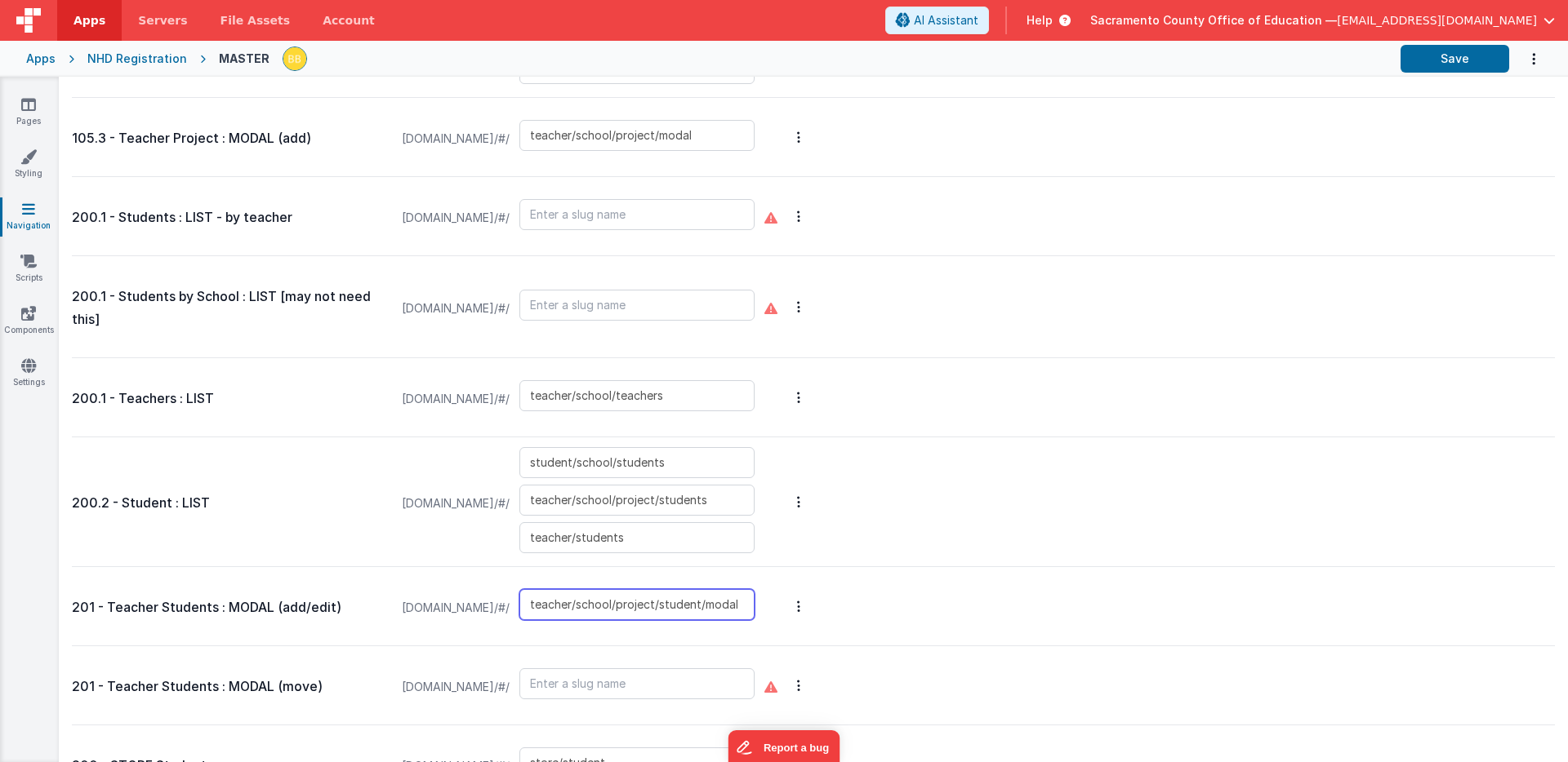
click at [702, 603] on input "teacher/school/project/student/modal" at bounding box center [636, 605] width 235 height 31
click at [703, 603] on input "teacher/school/project/student/modal" at bounding box center [636, 605] width 235 height 31
click at [694, 681] on input "text" at bounding box center [636, 684] width 235 height 31
paste input "teacher/school/project/student/modal"
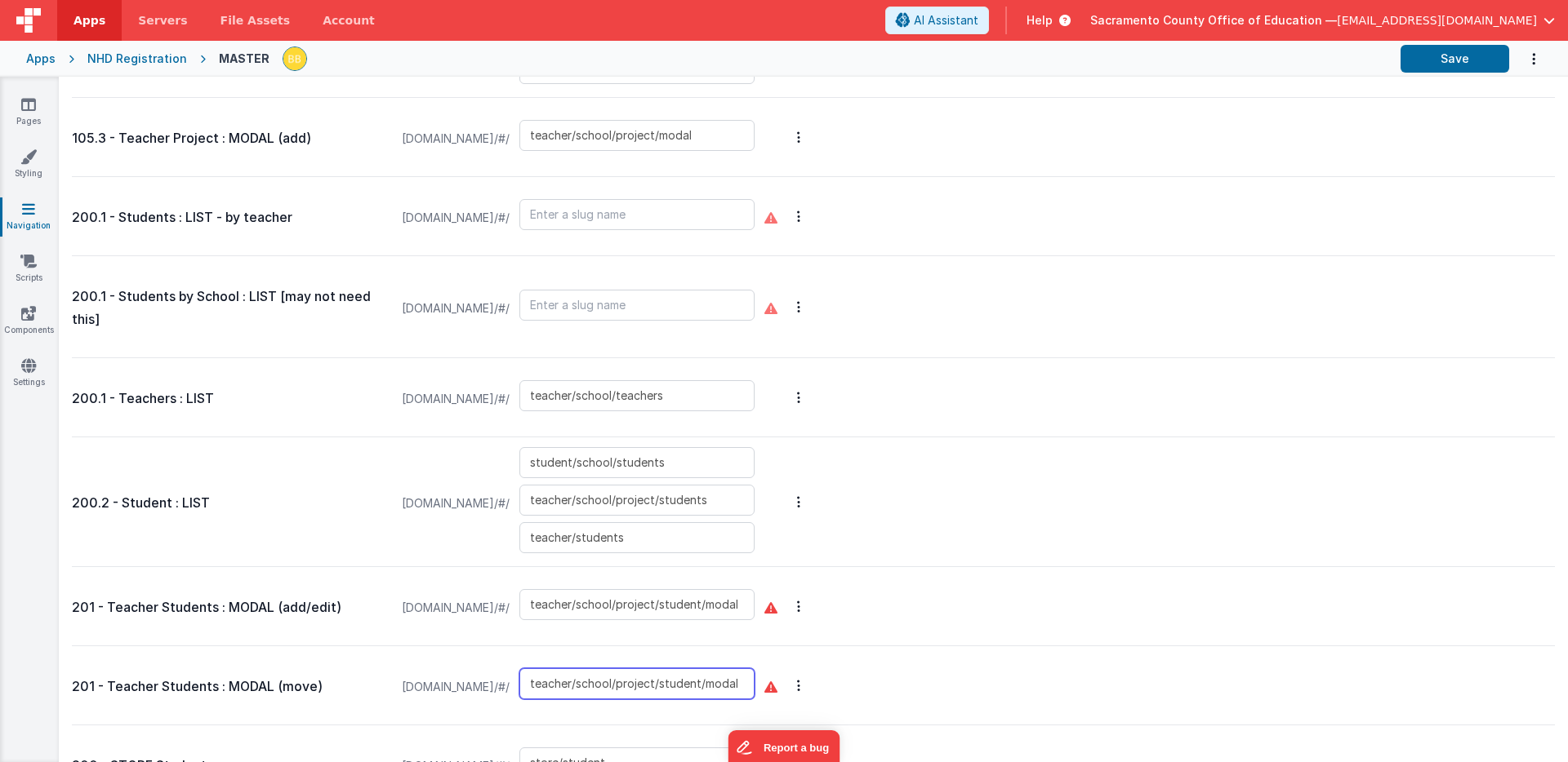
click at [754, 684] on input "teacher/school/project/student/modal" at bounding box center [636, 684] width 235 height 31
type input "teacher/school/project/student/move/modal"
click at [1084, 52] on button "Save" at bounding box center [1454, 59] width 108 height 28
click at [27, 103] on icon at bounding box center [29, 104] width 15 height 17
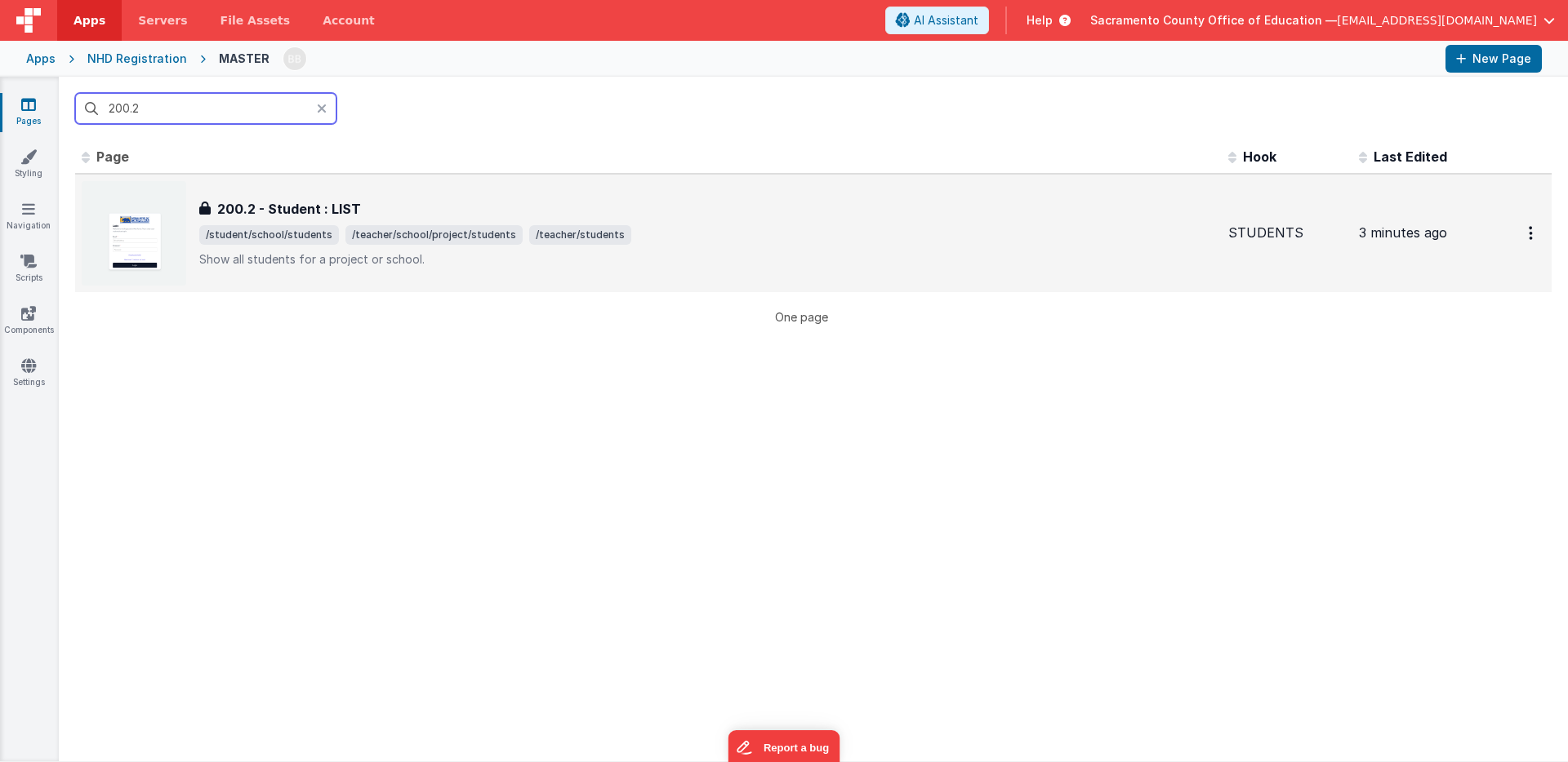
type input "200.2"
click at [308, 206] on h3 "200.2 - Student : LIST" at bounding box center [289, 209] width 144 height 20
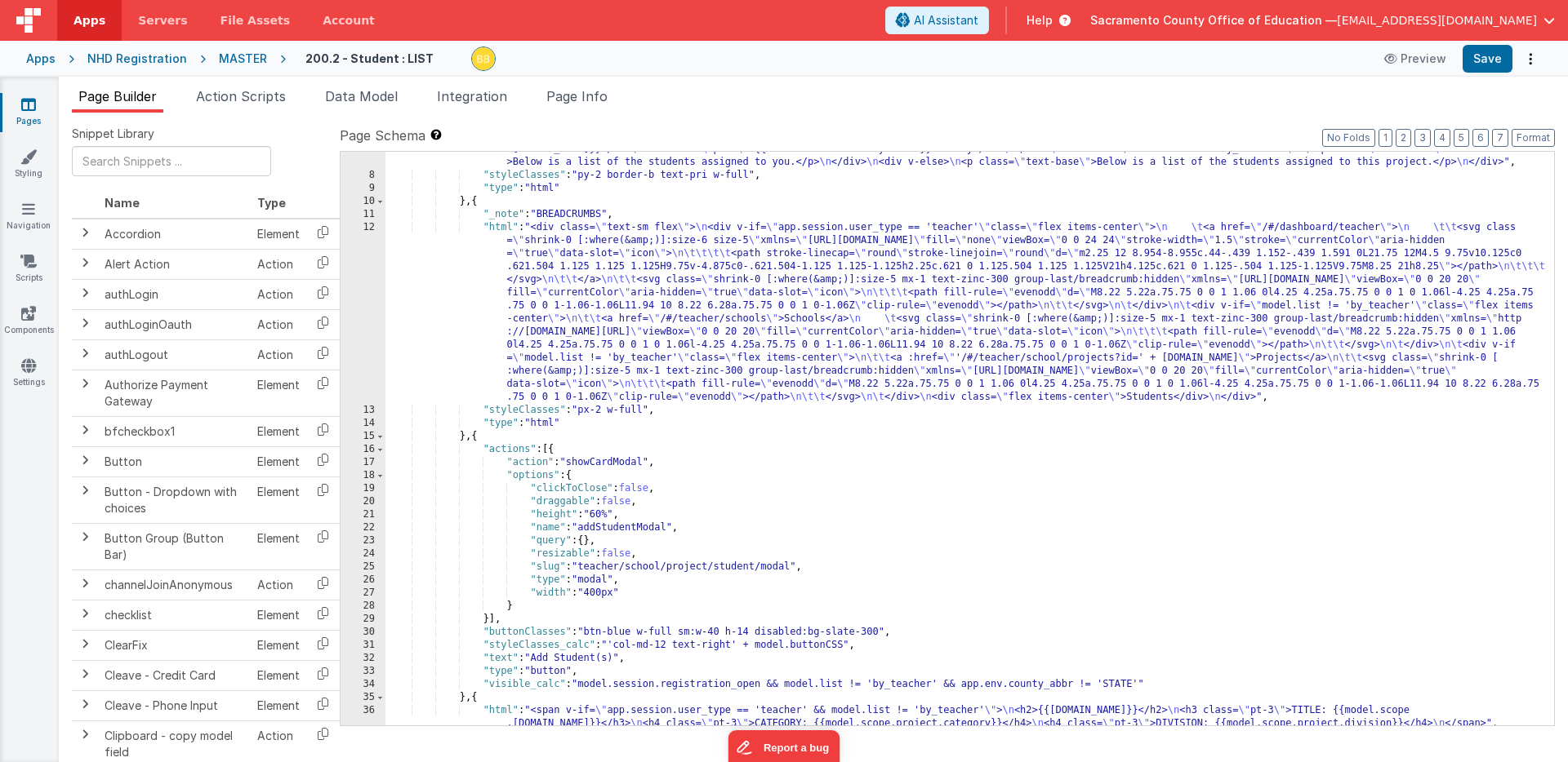
scroll to position [140, 0]
click at [250, 95] on span "Action Scripts" at bounding box center [240, 96] width 90 height 17
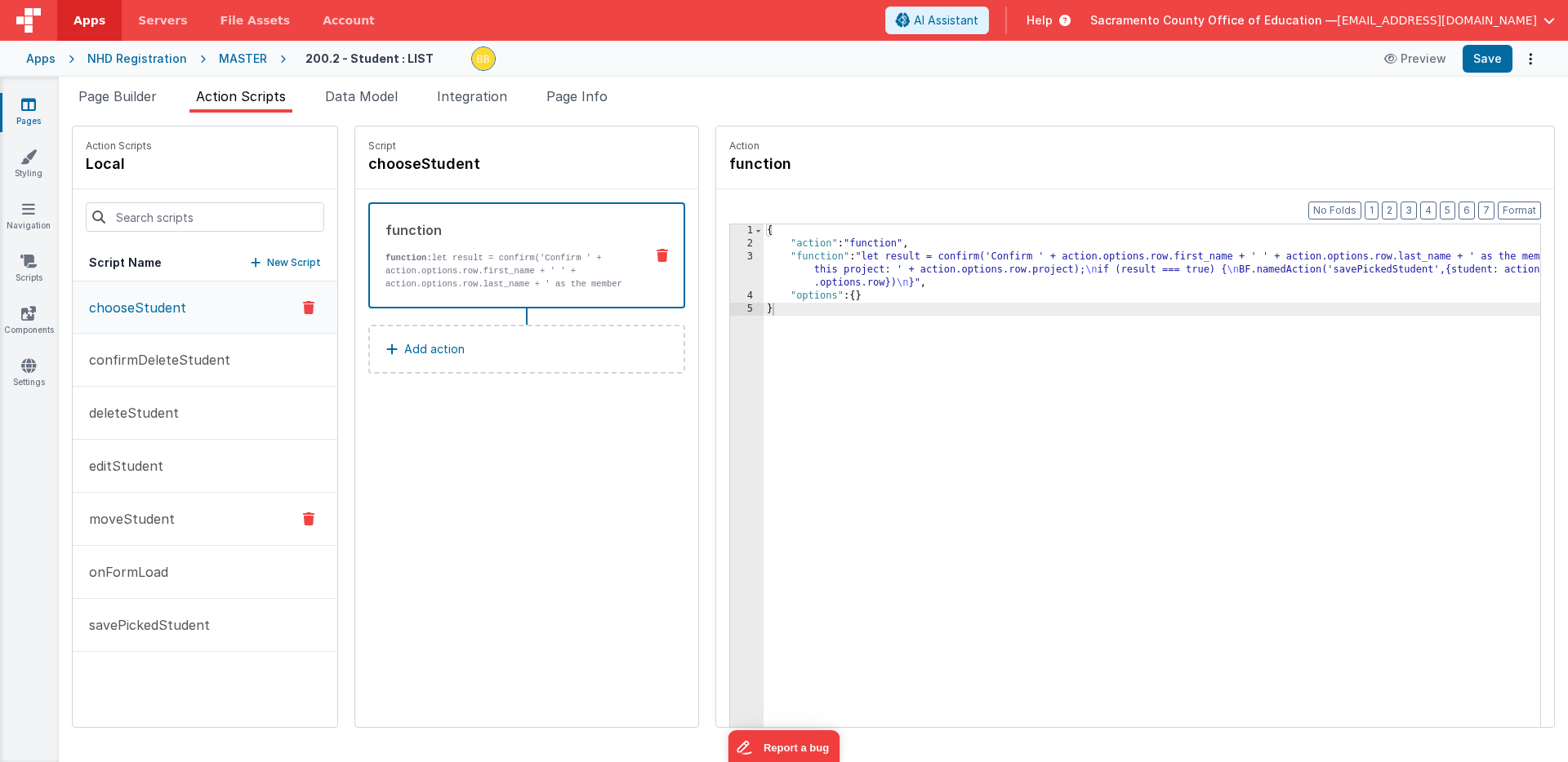
click at [129, 516] on p "moveStudent" at bounding box center [127, 519] width 95 height 20
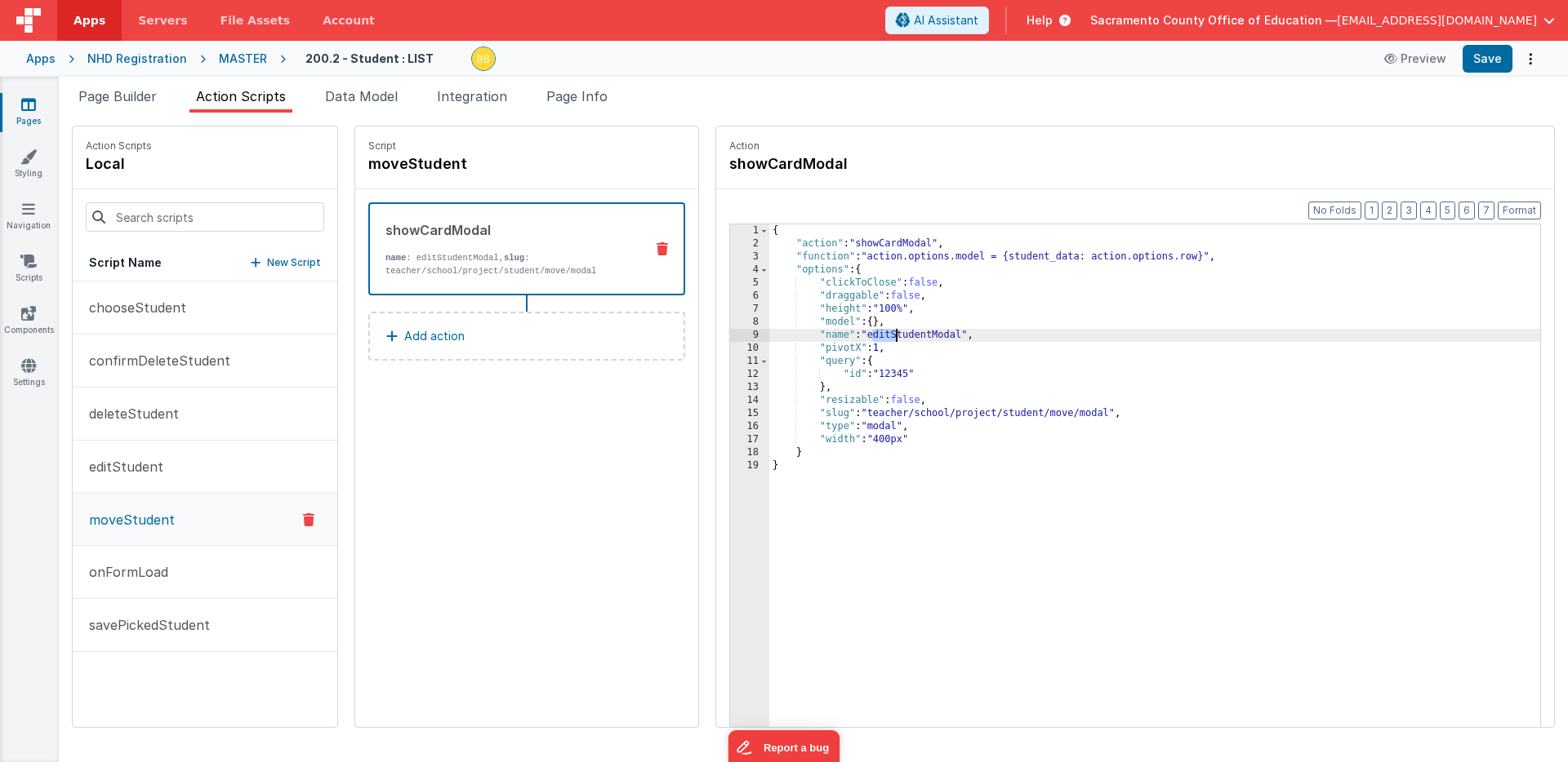
drag, startPoint x: 824, startPoint y: 337, endPoint x: 847, endPoint y: 335, distance: 23.1
click at [847, 335] on div "{ "action" : "showCardModal" , "function" : "action.options.model = {student_da…" at bounding box center [1178, 513] width 818 height 579
click at [1084, 56] on button "Save" at bounding box center [1486, 59] width 50 height 28
click at [106, 95] on span "Page Builder" at bounding box center [118, 96] width 79 height 17
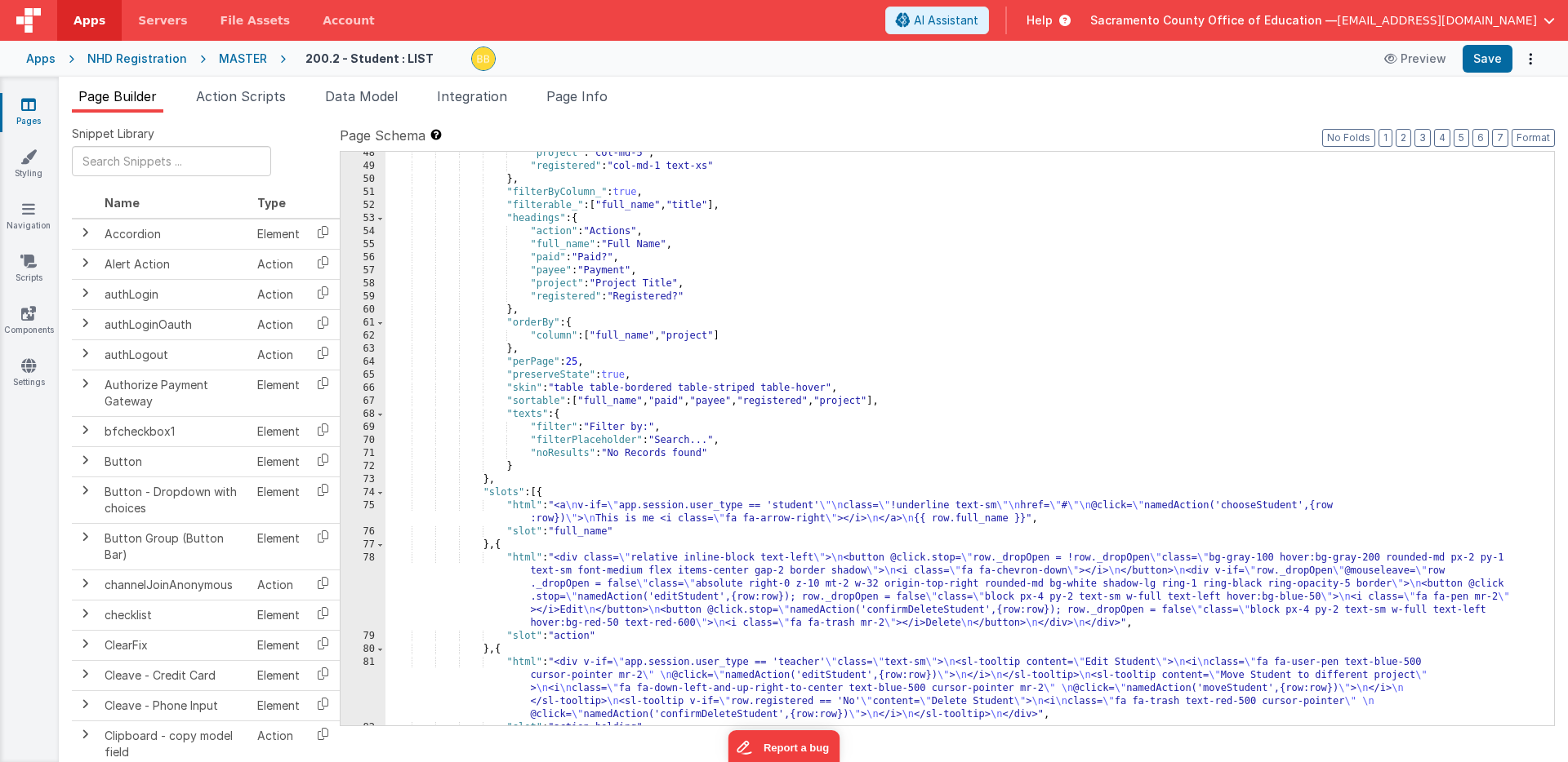
scroll to position [1087, 0]
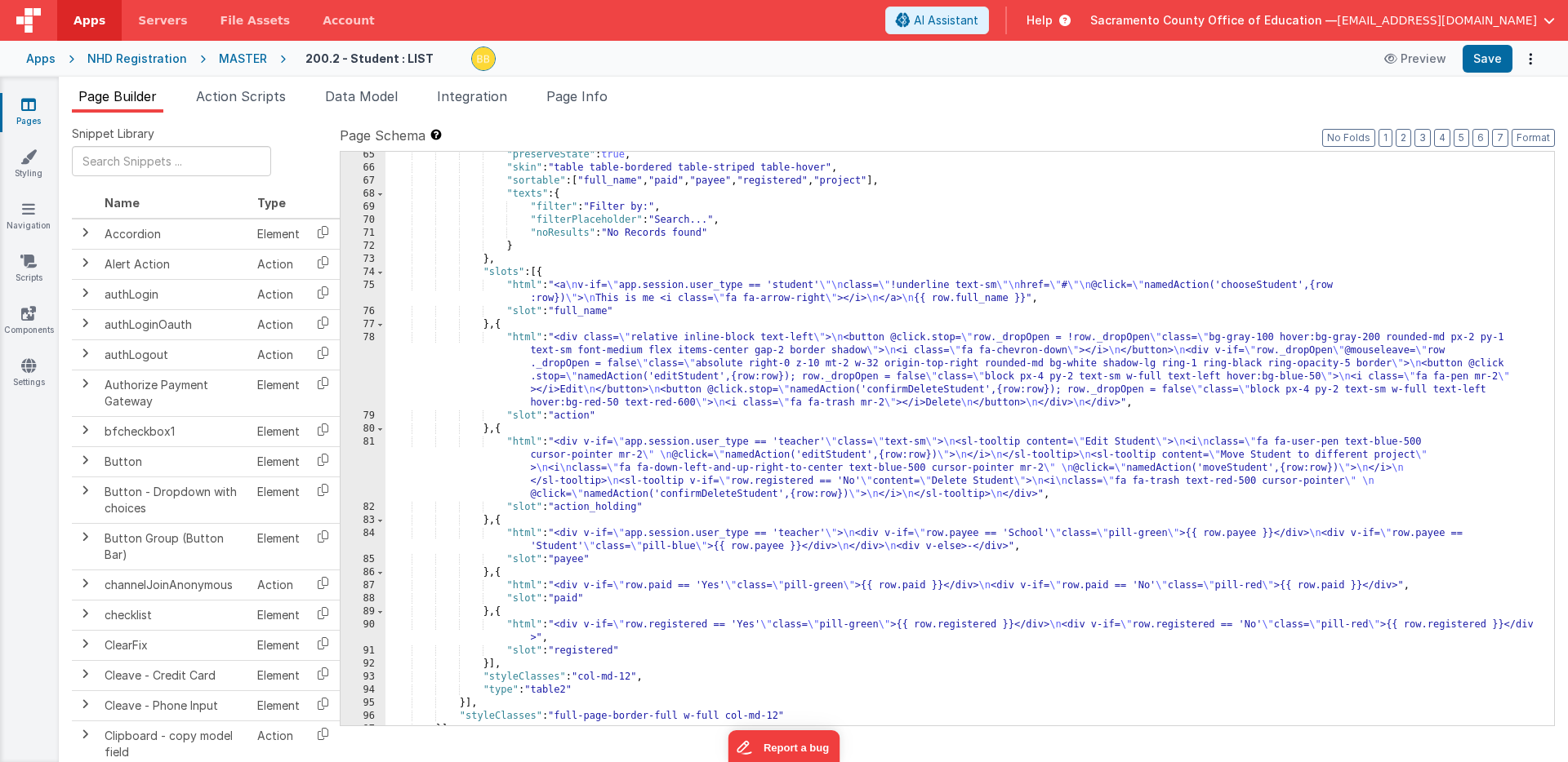
click at [595, 417] on div ""preserveState" : true , "skin" : "table table-bordered table-striped table-hov…" at bounding box center [970, 448] width 1169 height 600
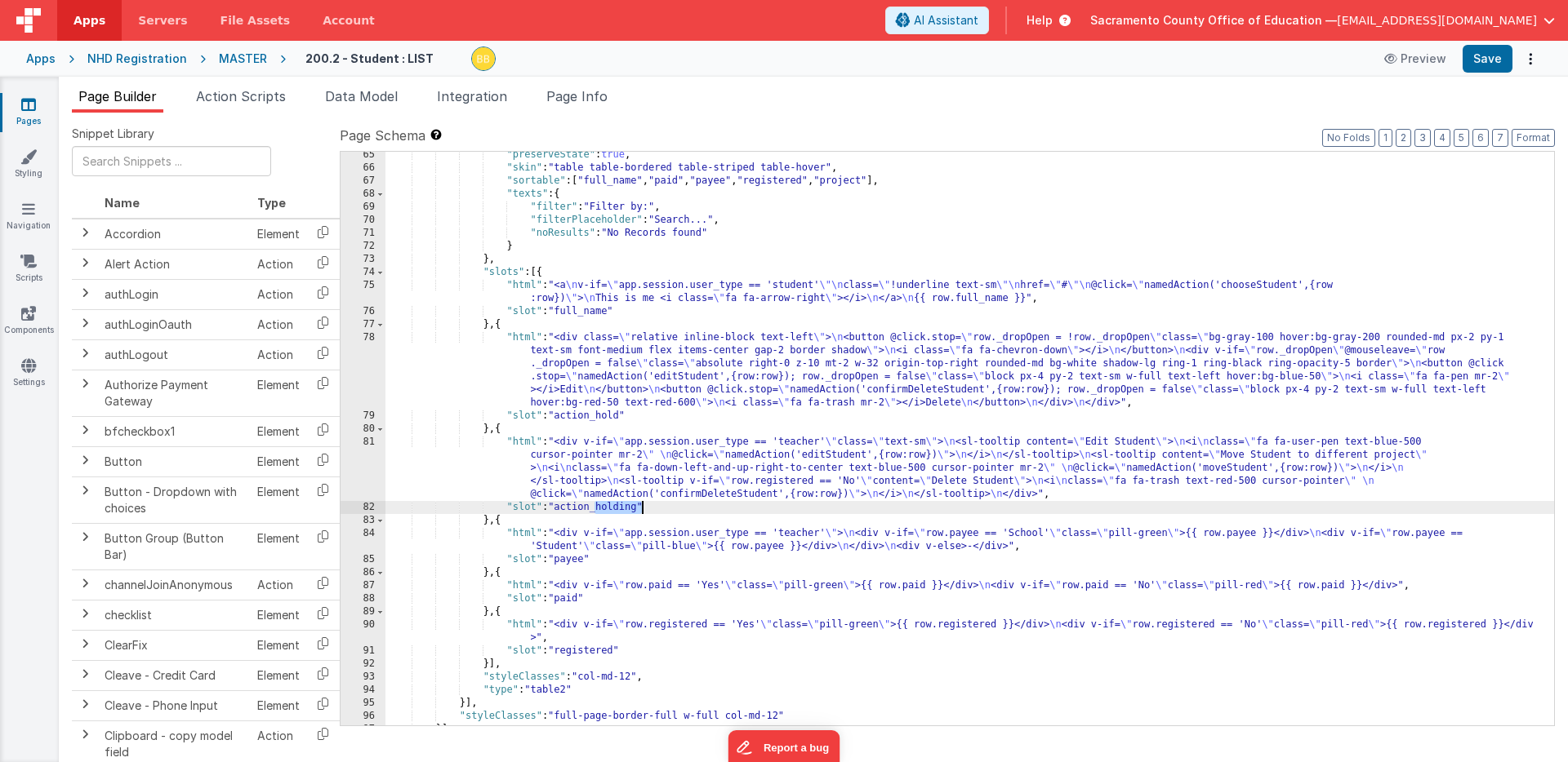
drag, startPoint x: 594, startPoint y: 508, endPoint x: 639, endPoint y: 508, distance: 45.0
click at [639, 508] on div ""preserveState" : true , "skin" : "table table-bordered table-striped table-hov…" at bounding box center [970, 448] width 1169 height 600
click at [1084, 55] on button "Save" at bounding box center [1486, 59] width 50 height 28
click at [253, 92] on span "Action Scripts" at bounding box center [240, 96] width 90 height 17
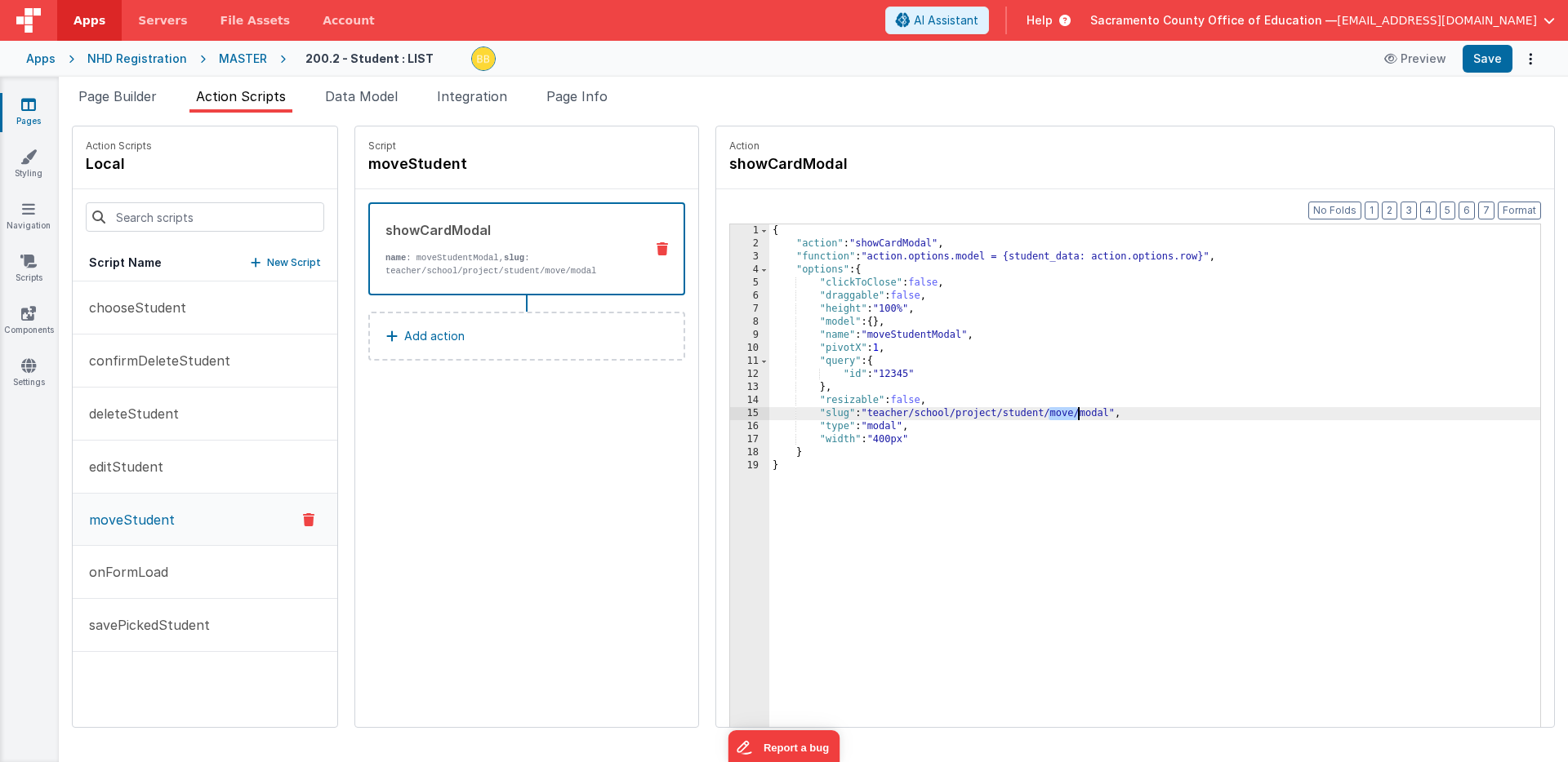
drag, startPoint x: 1003, startPoint y: 415, endPoint x: 1032, endPoint y: 411, distance: 29.3
click at [1032, 411] on div "{ "action" : "showCardModal" , "function" : "action.options.model = {student_da…" at bounding box center [1178, 513] width 818 height 579
click at [960, 415] on div "{ "action" : "showCardModal" , "function" : "action.options.model = {student_da…" at bounding box center [1178, 513] width 818 height 579
click at [1084, 55] on button "Save" at bounding box center [1486, 59] width 50 height 28
click at [27, 103] on icon at bounding box center [29, 104] width 15 height 17
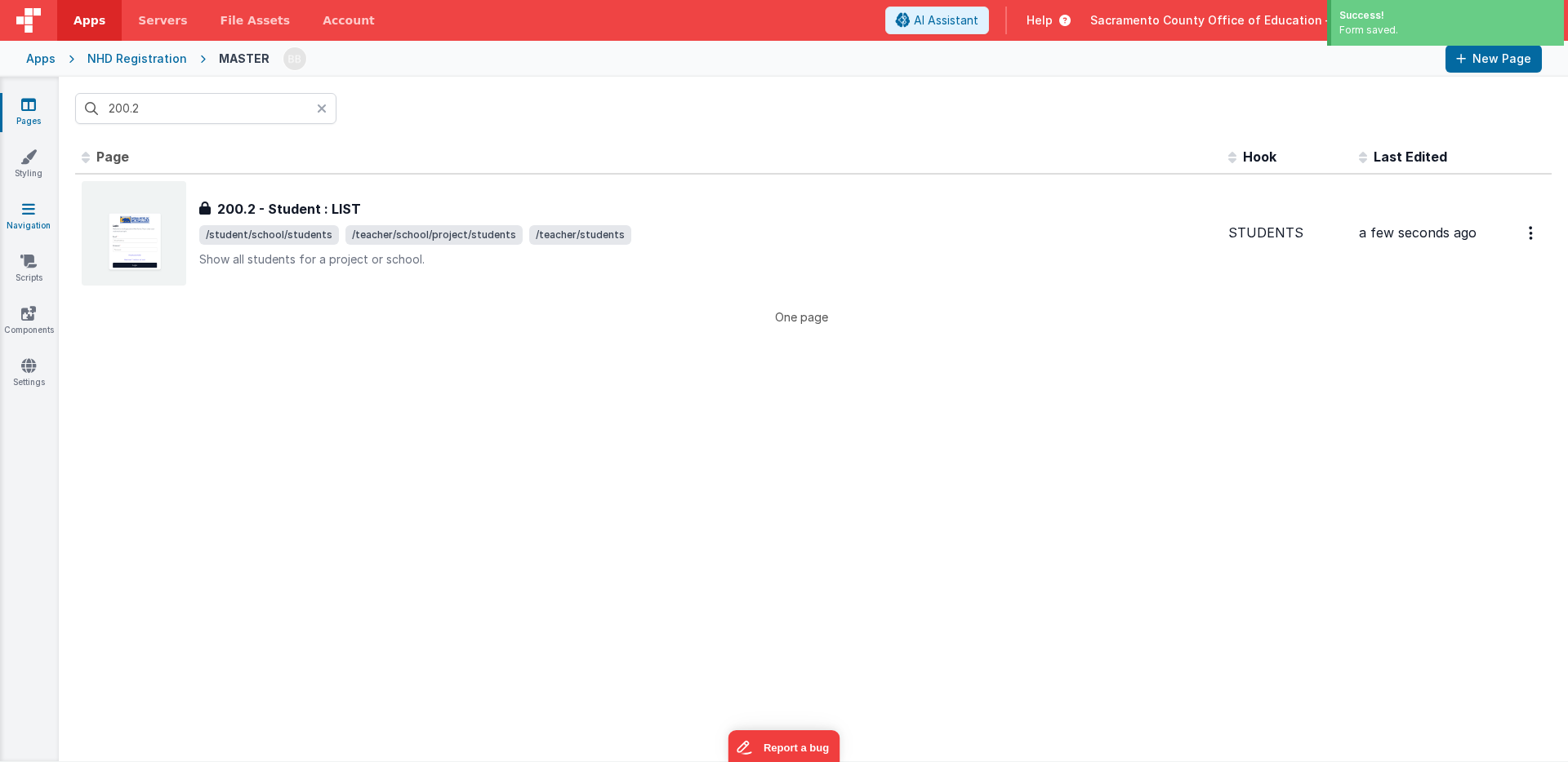
click at [28, 209] on icon at bounding box center [28, 208] width 13 height 17
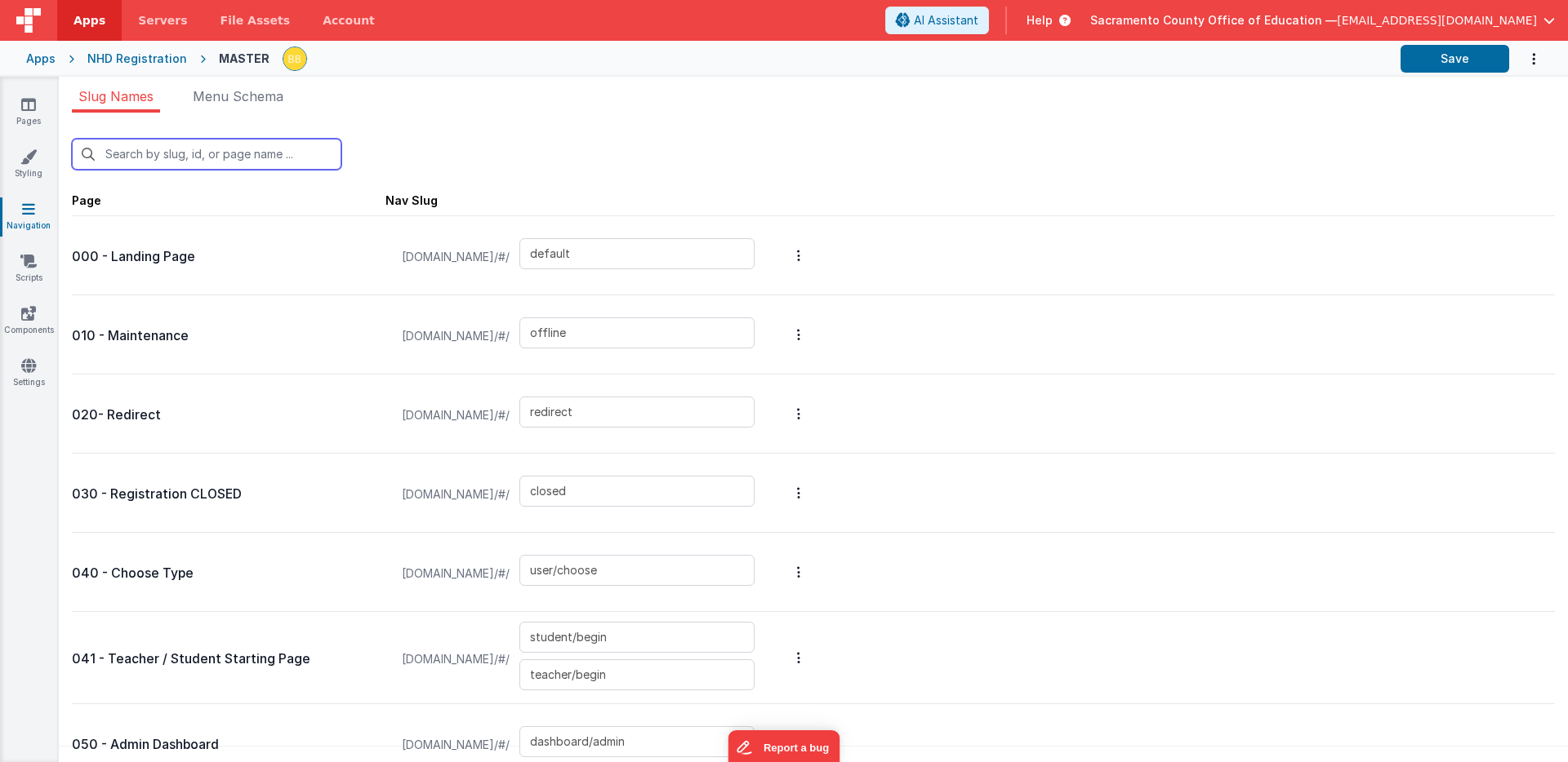
click at [244, 151] on input "text" at bounding box center [207, 154] width 270 height 31
type input "m"
type input "offline"
type input "dashboard/admin"
type input "admin/search"
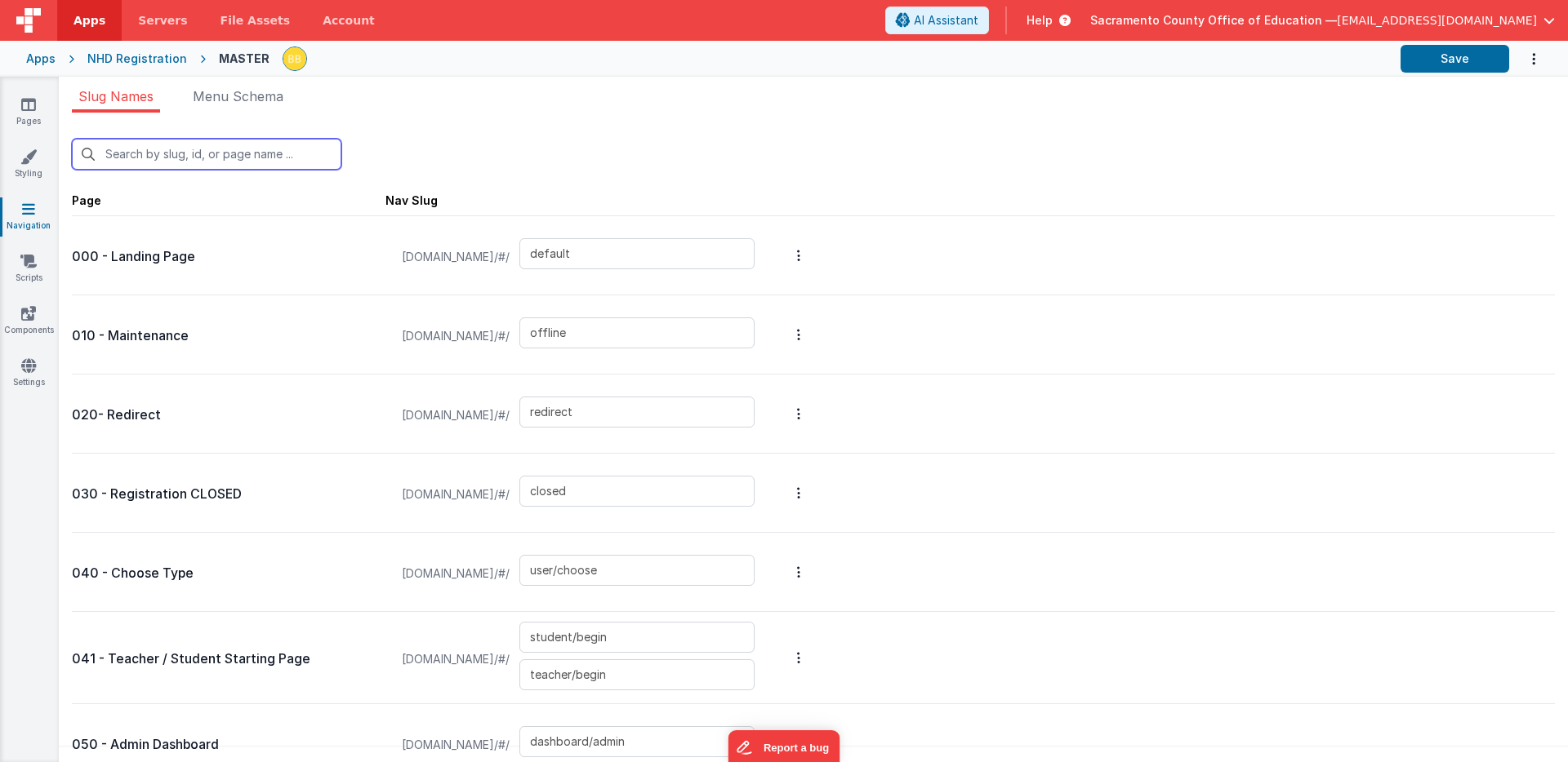
type input "school/modal"
type input "teacher/school/modal"
type input "teacher/school/project/modal"
type input "teacher/school/project/student/modal"
type input "teacher/school/project/student/move/modal"
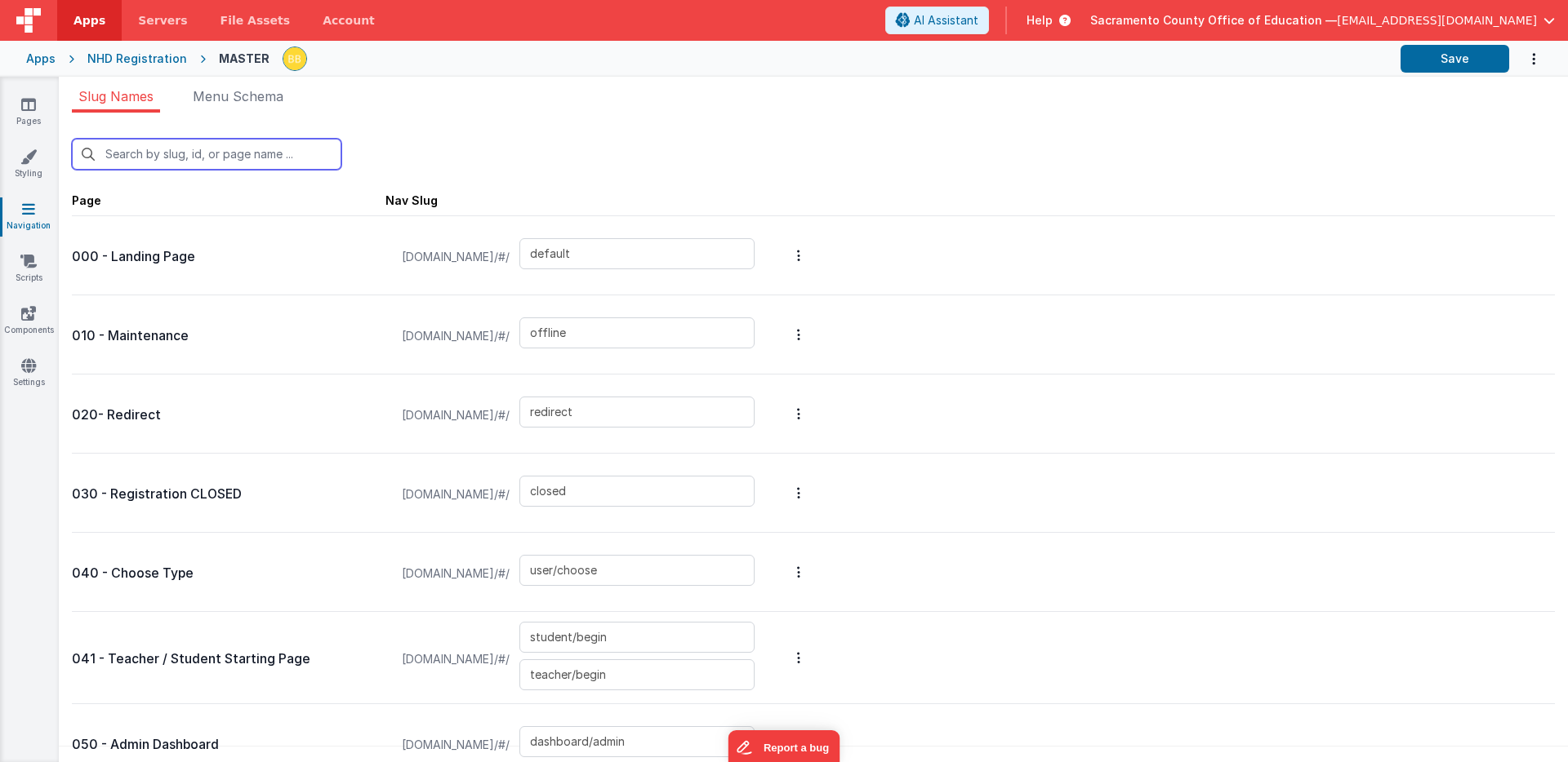
type input "store/cart/modal"
type input "registertest"
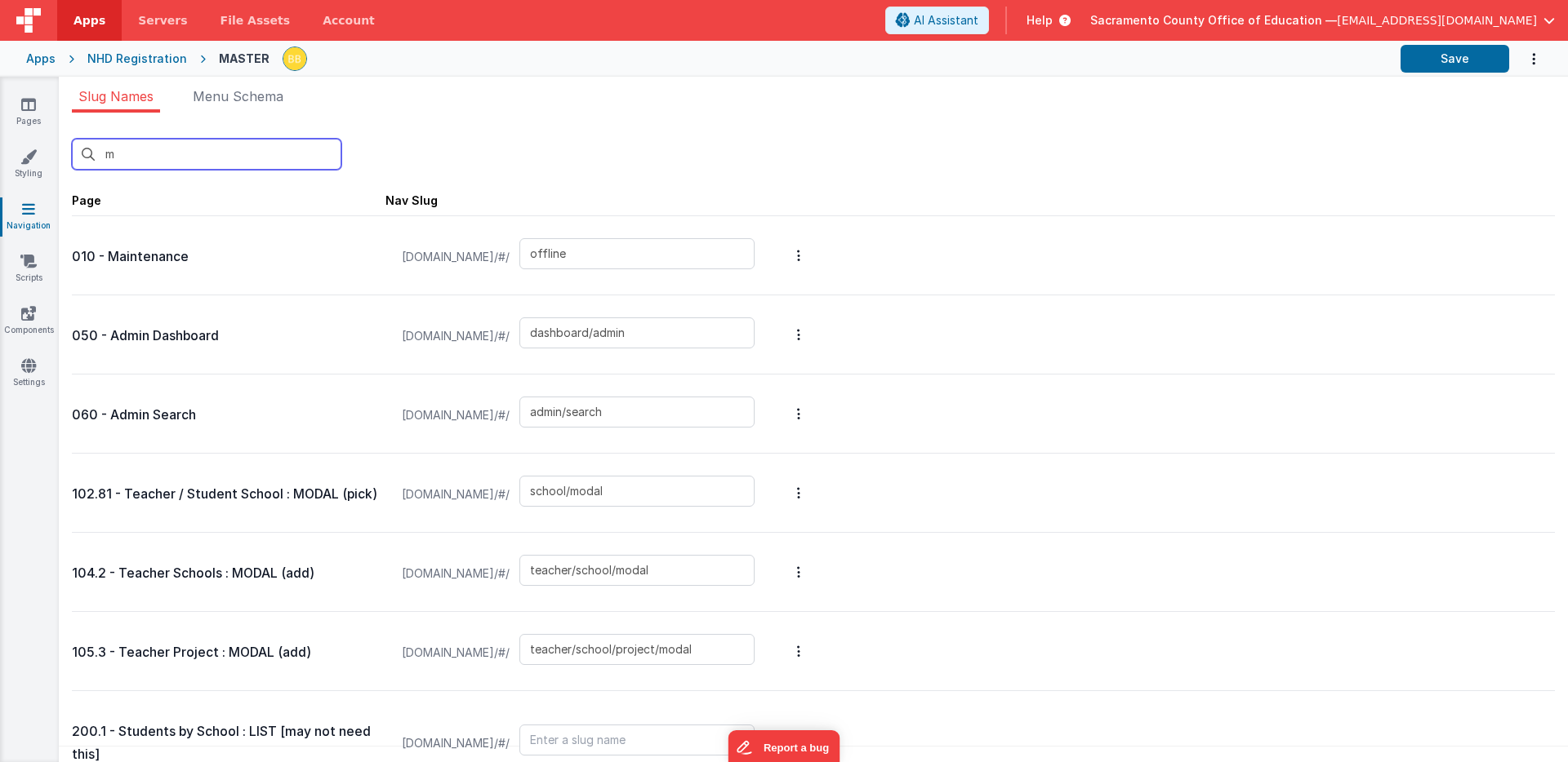
type input "mo"
type input "school/modal"
type input "teacher/school/modal"
type input "teacher/school/project/modal"
type input "teacher/school/project/student/modal"
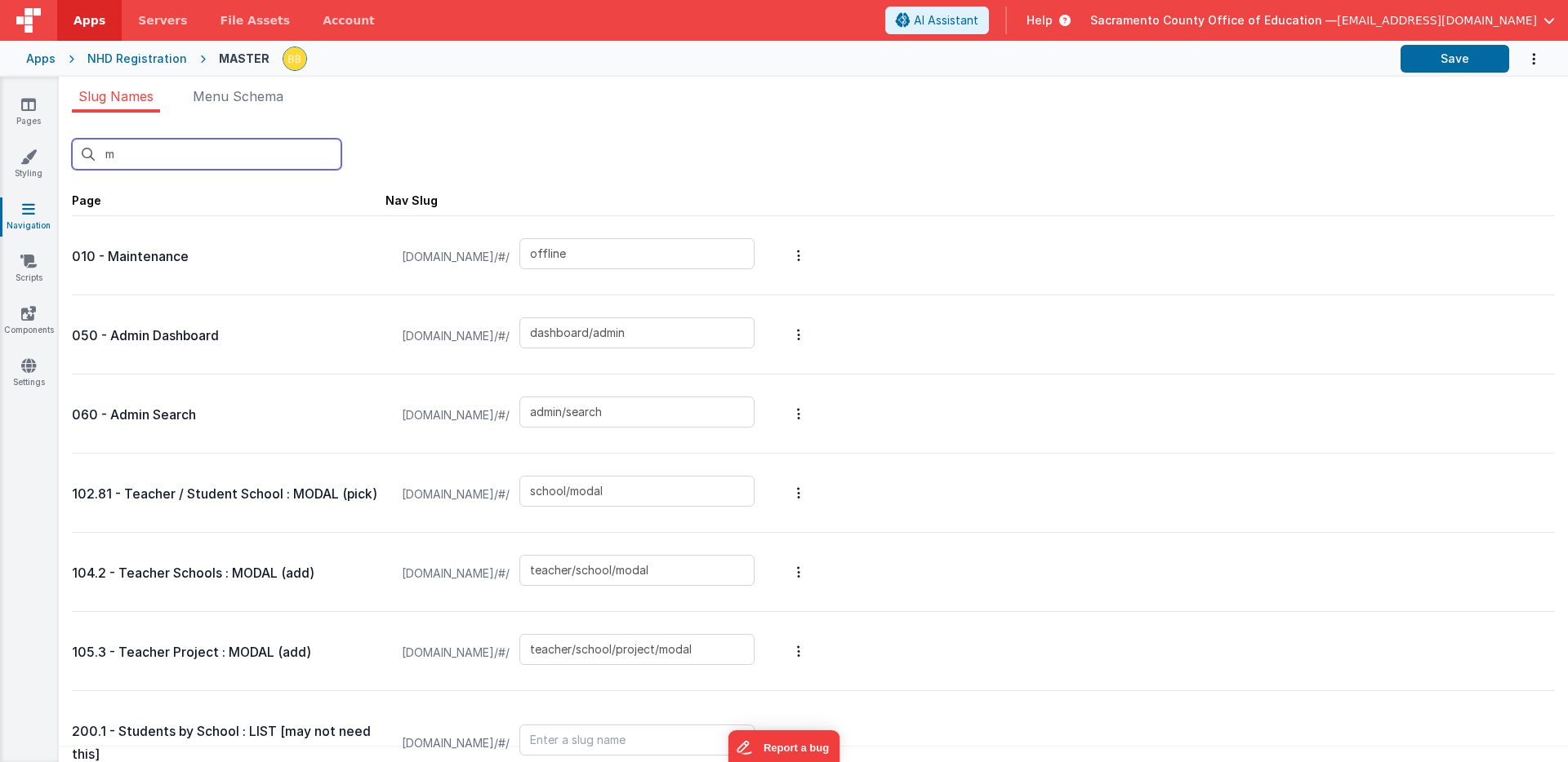
type input "teacher/school/project/student/move/modal"
type input "store/cart/modal"
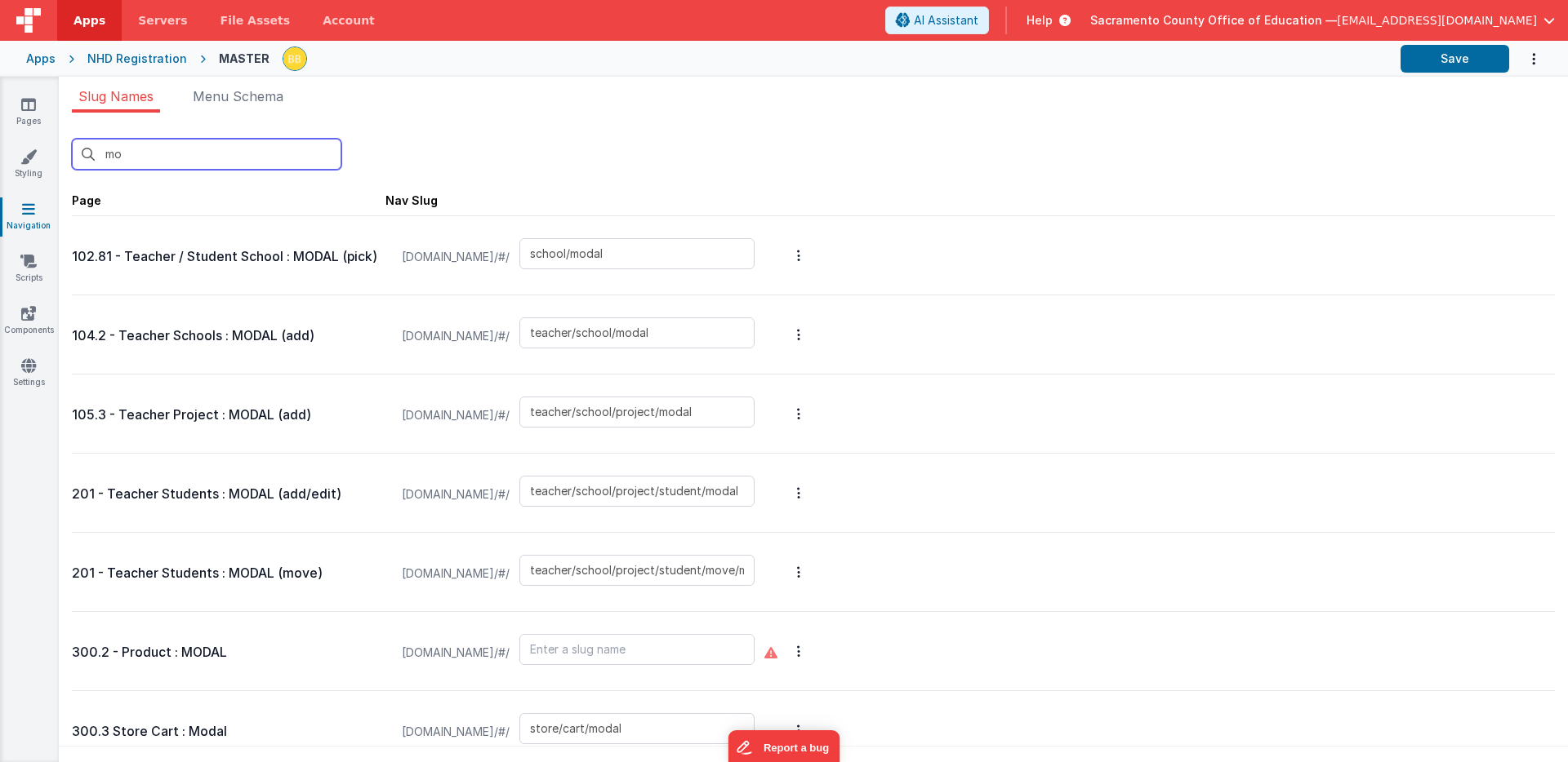
type input "mov"
type input "teacher/school/project/student/move/modal"
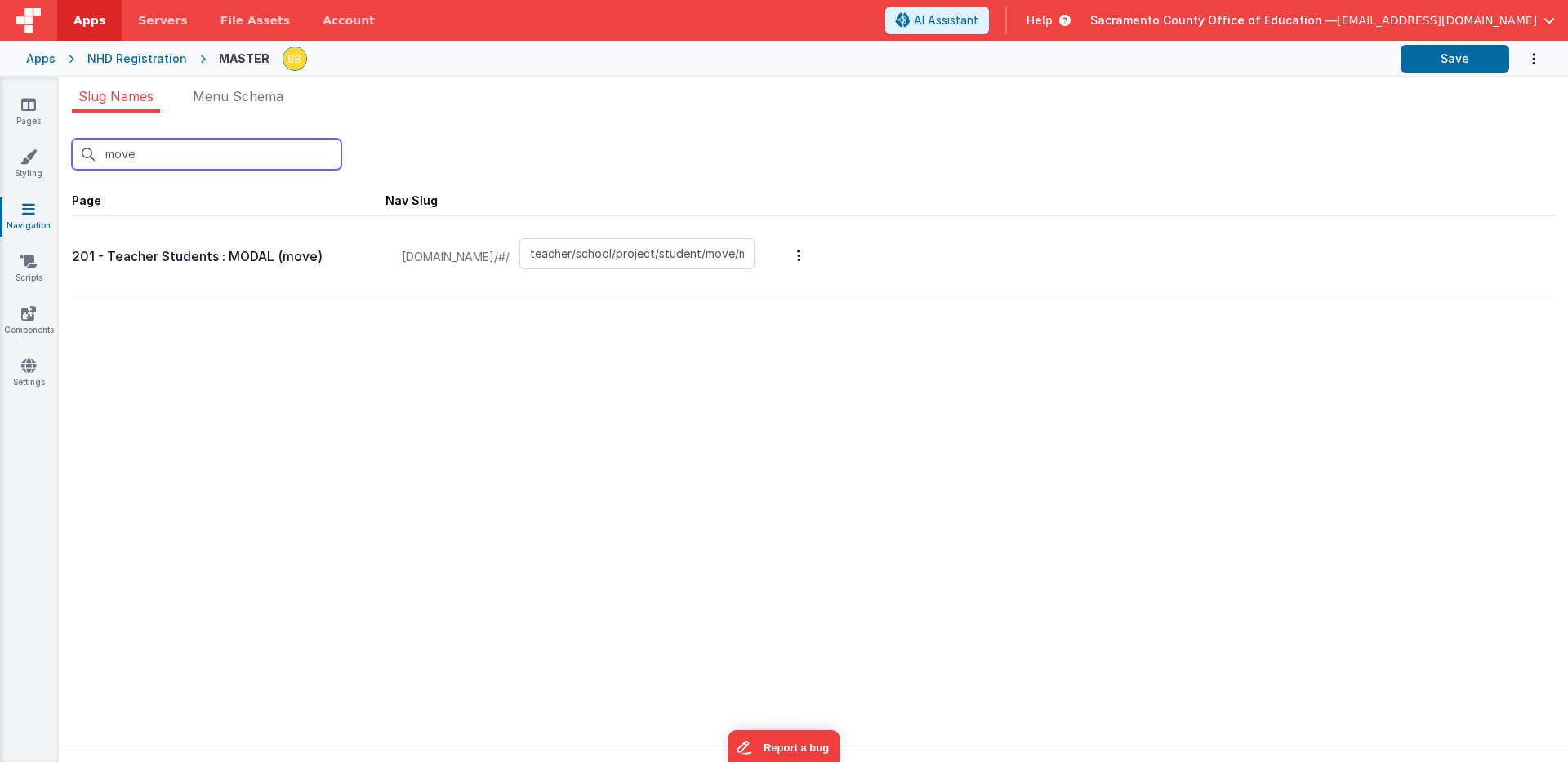
type input "move"
drag, startPoint x: 790, startPoint y: 255, endPoint x: 821, endPoint y: 255, distance: 31.0
click at [754, 255] on input "teacher/school/project/student/move/modal" at bounding box center [636, 254] width 235 height 31
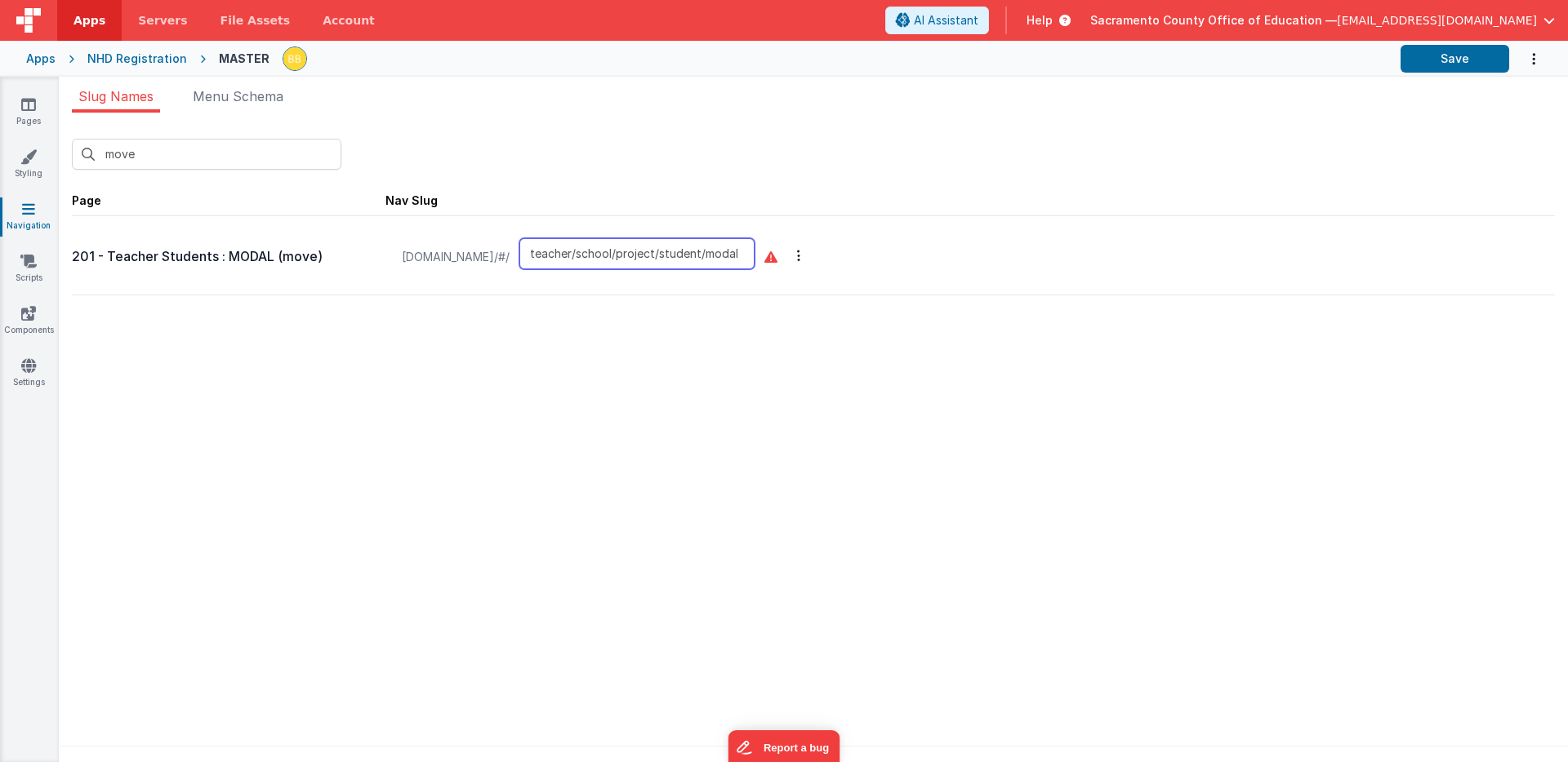
click at [749, 256] on input "teacher/school/project/student/modal" at bounding box center [636, 254] width 235 height 31
type input "teacher/school/project/move_student/modal"
click at [1084, 55] on button "Save" at bounding box center [1454, 59] width 108 height 28
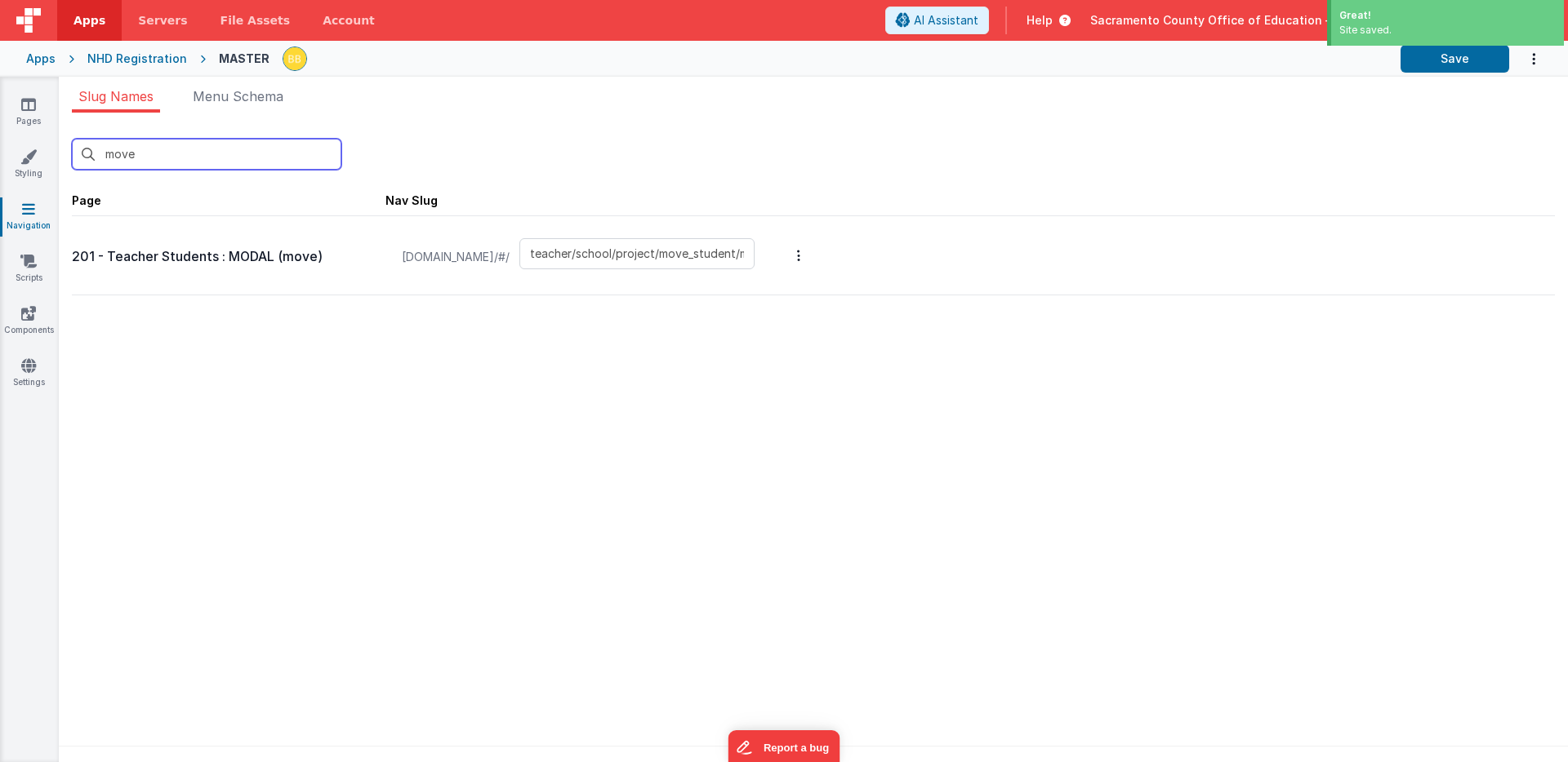
click at [188, 157] on input "move" at bounding box center [207, 154] width 270 height 31
type input "mo"
type input "school/modal"
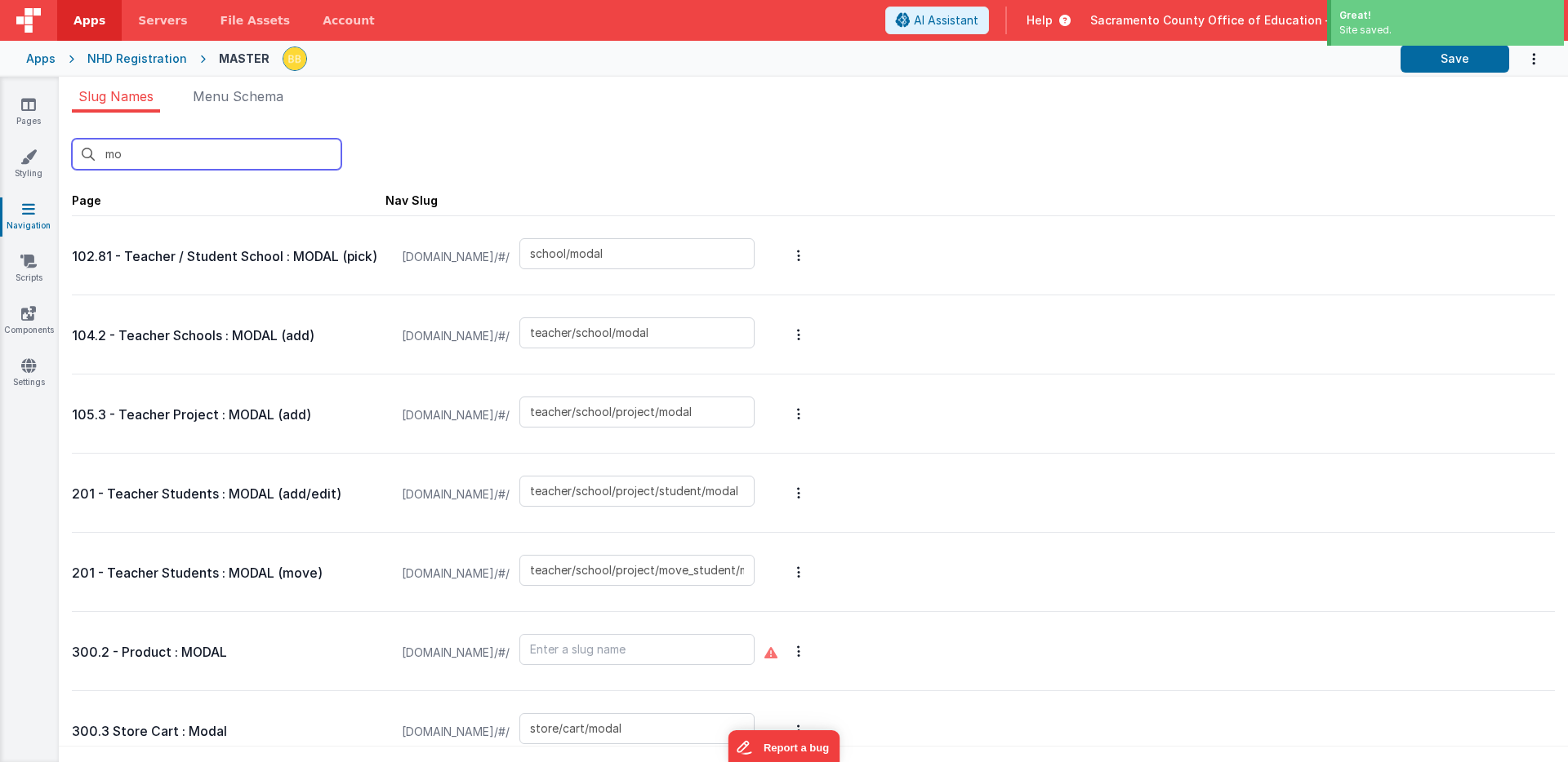
type input "m"
type input "offline"
type input "dashboard/admin"
type input "admin/search"
type input "school/modal"
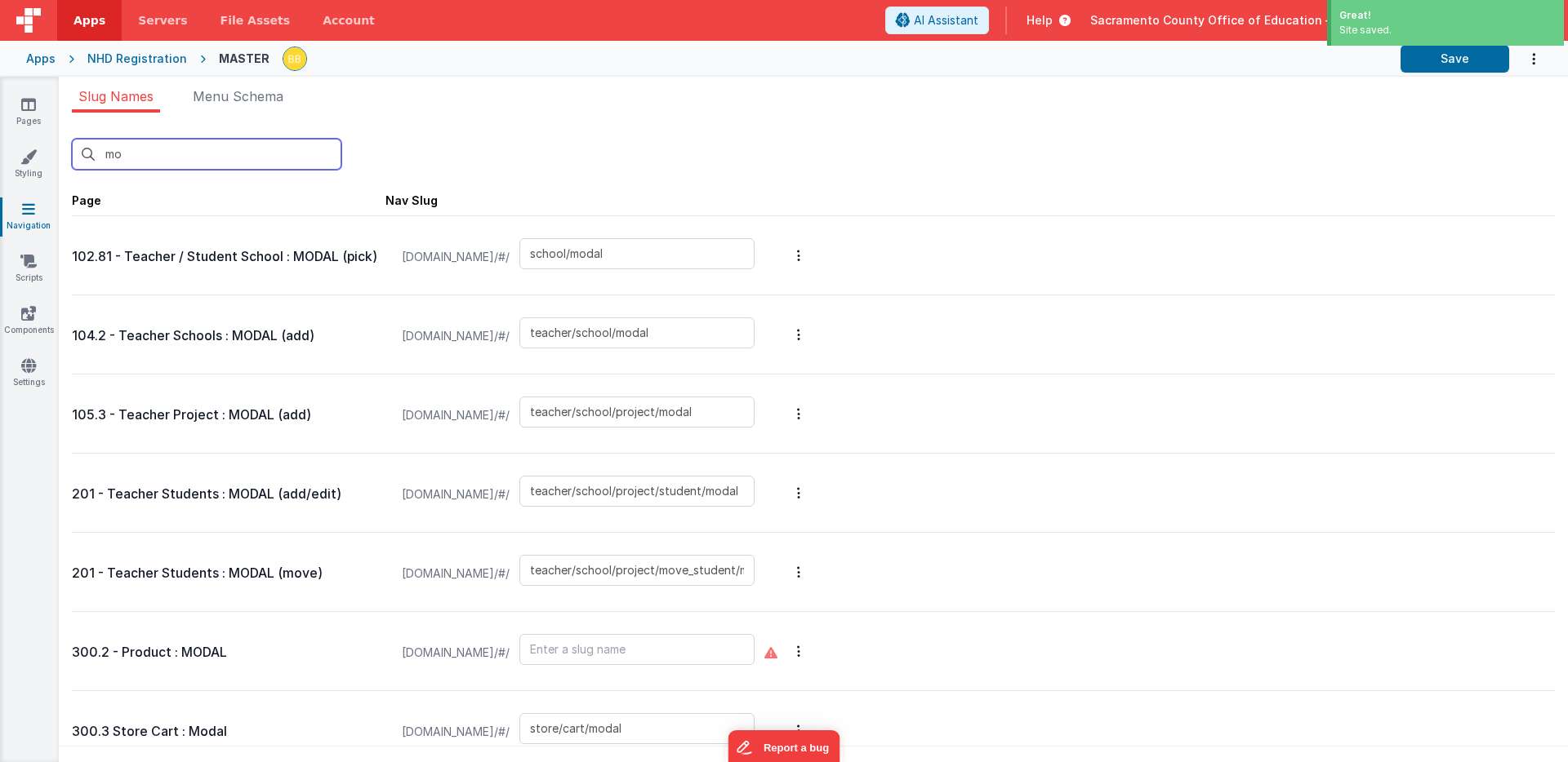
type input "teacher/school/modal"
type input "teacher/school/project/modal"
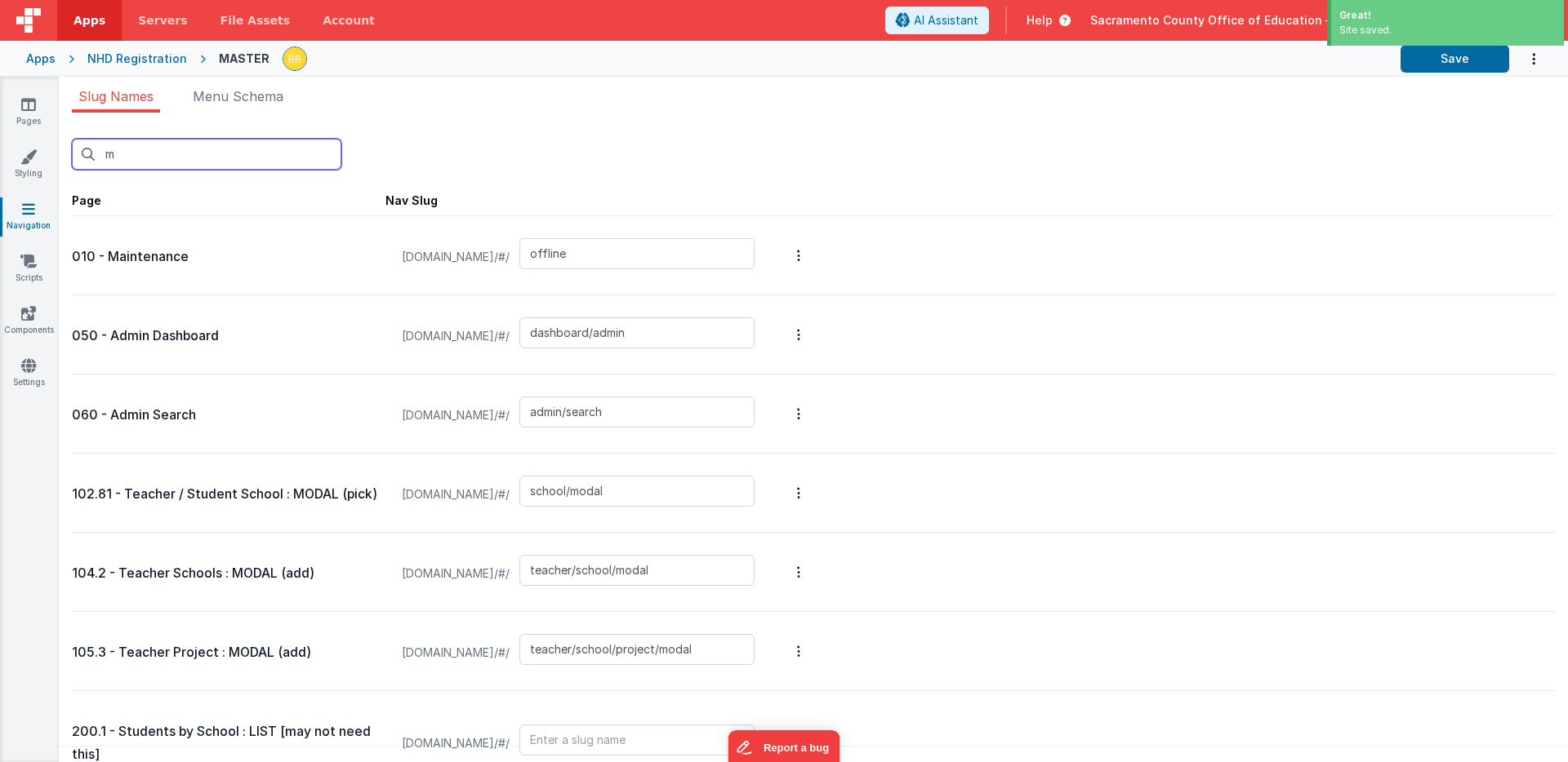
type input "default"
type input "offline"
type input "redirect"
type input "closed"
type input "user/choose"
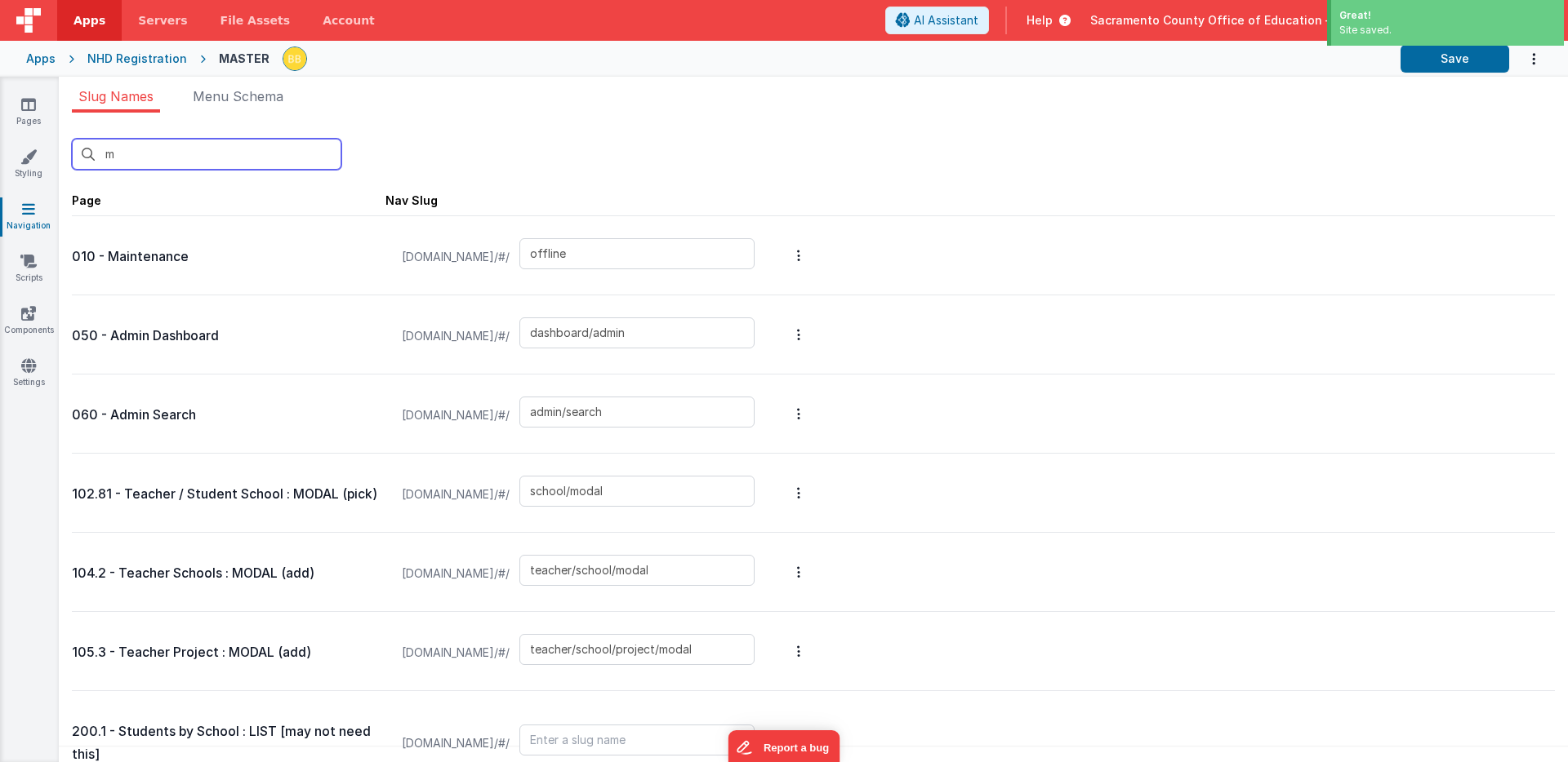
type input "student/begin"
type input "dashboard/admin"
type input "dashboard/teacher"
type input "dashboard/student"
type input "admin/search"
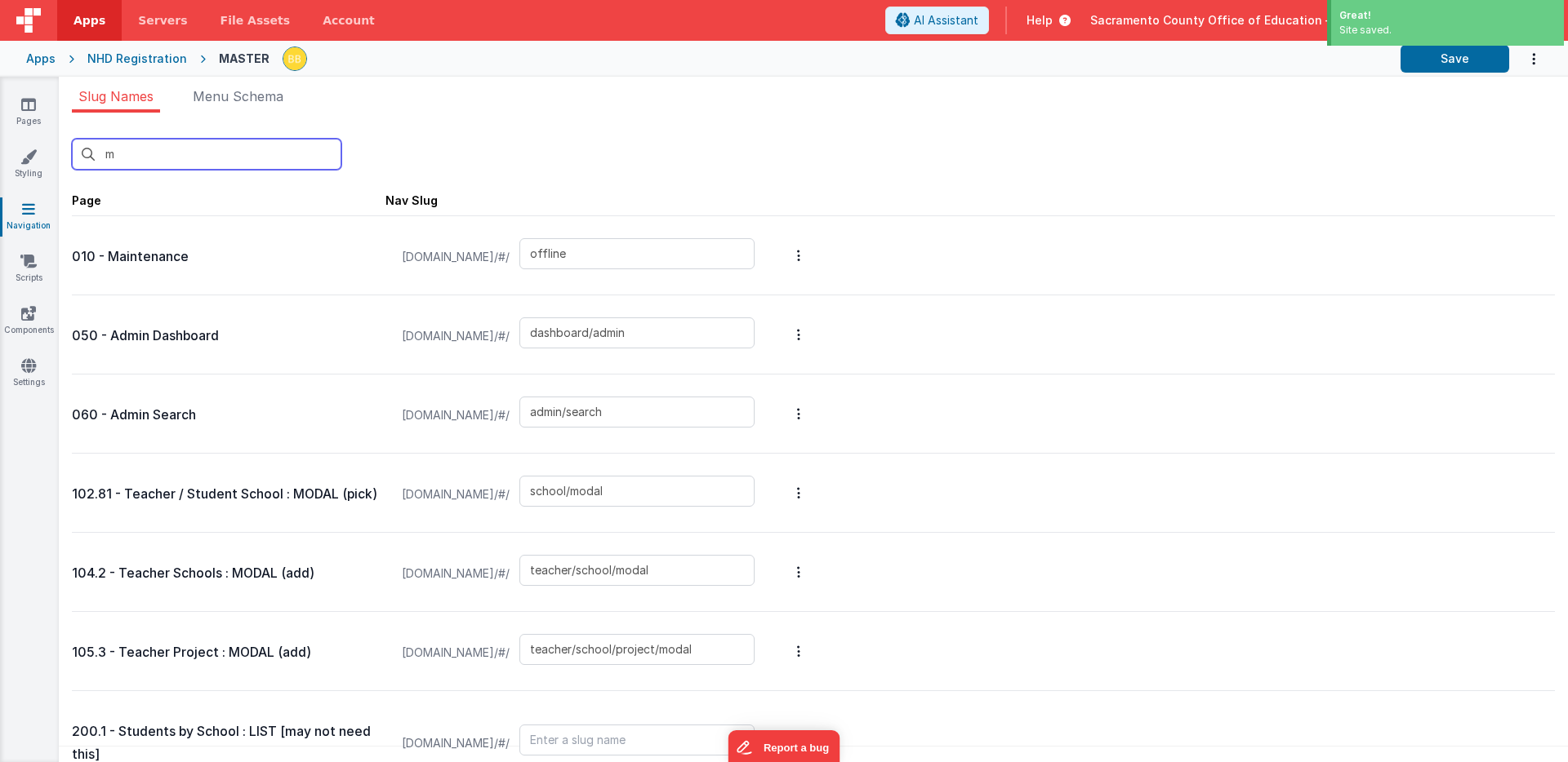
type input "user/profile"
type input "user/register/student/1"
type input "user/register/student/2"
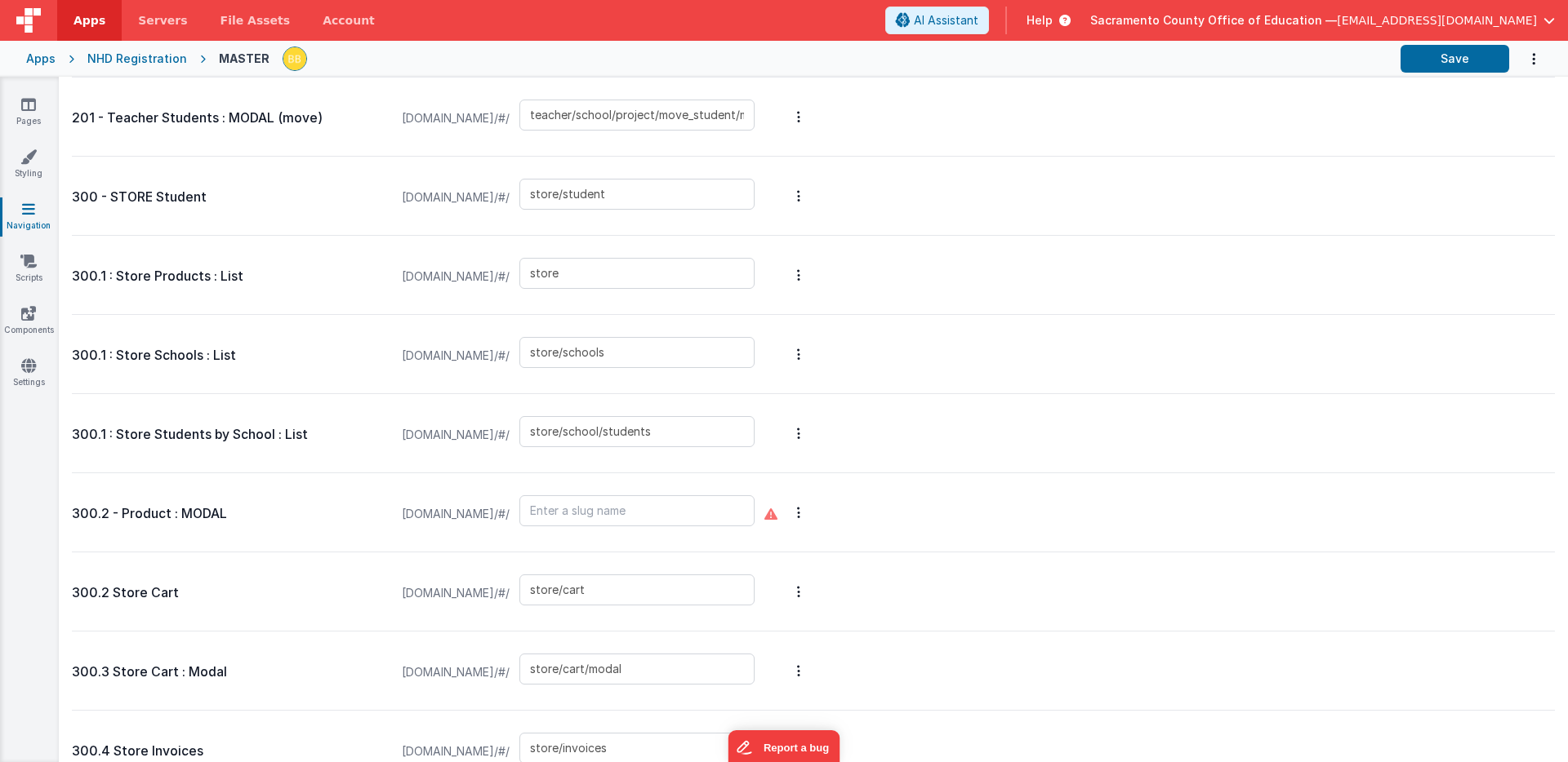
scroll to position [2264, 0]
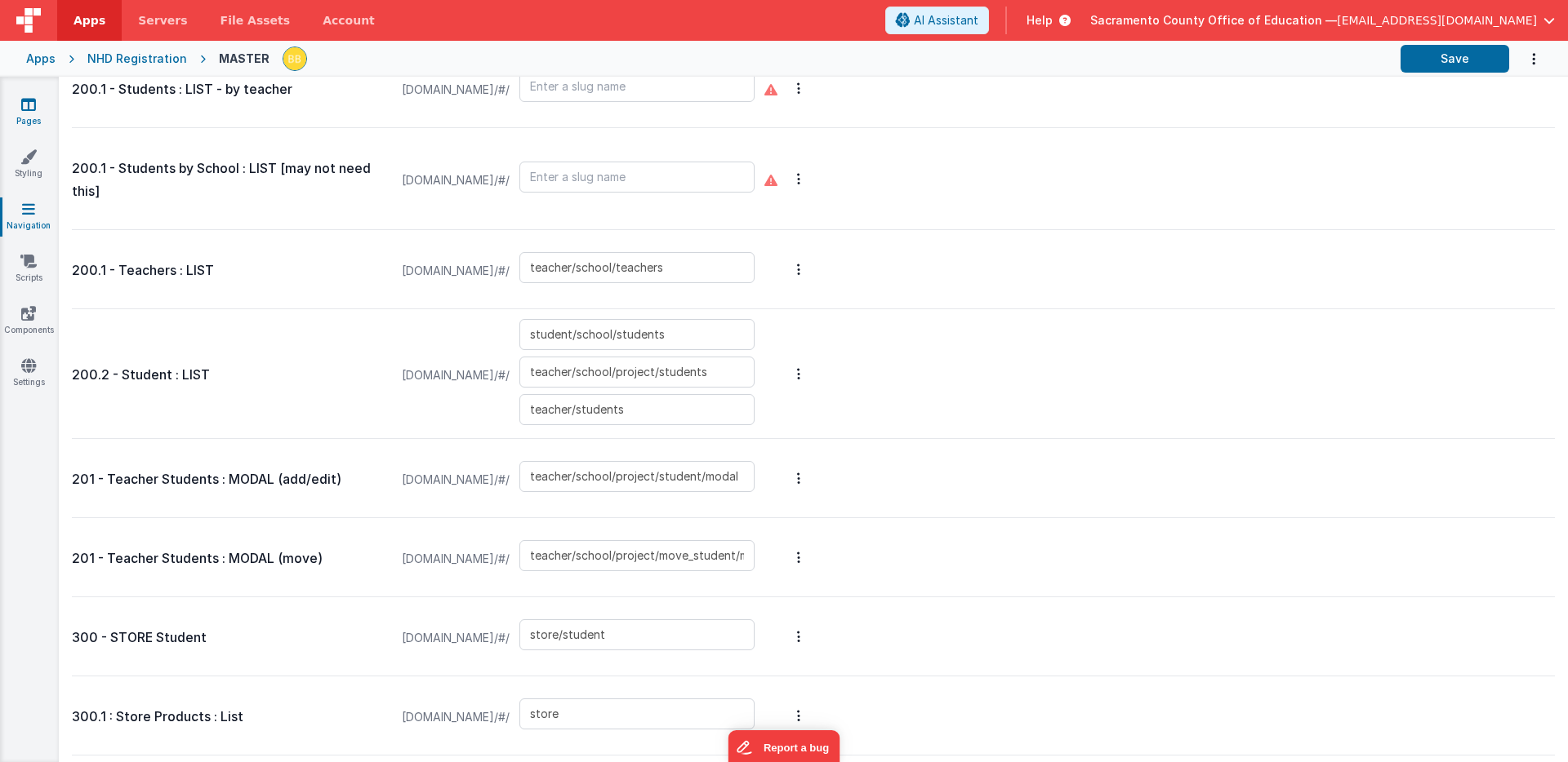
click at [26, 104] on icon at bounding box center [29, 104] width 15 height 17
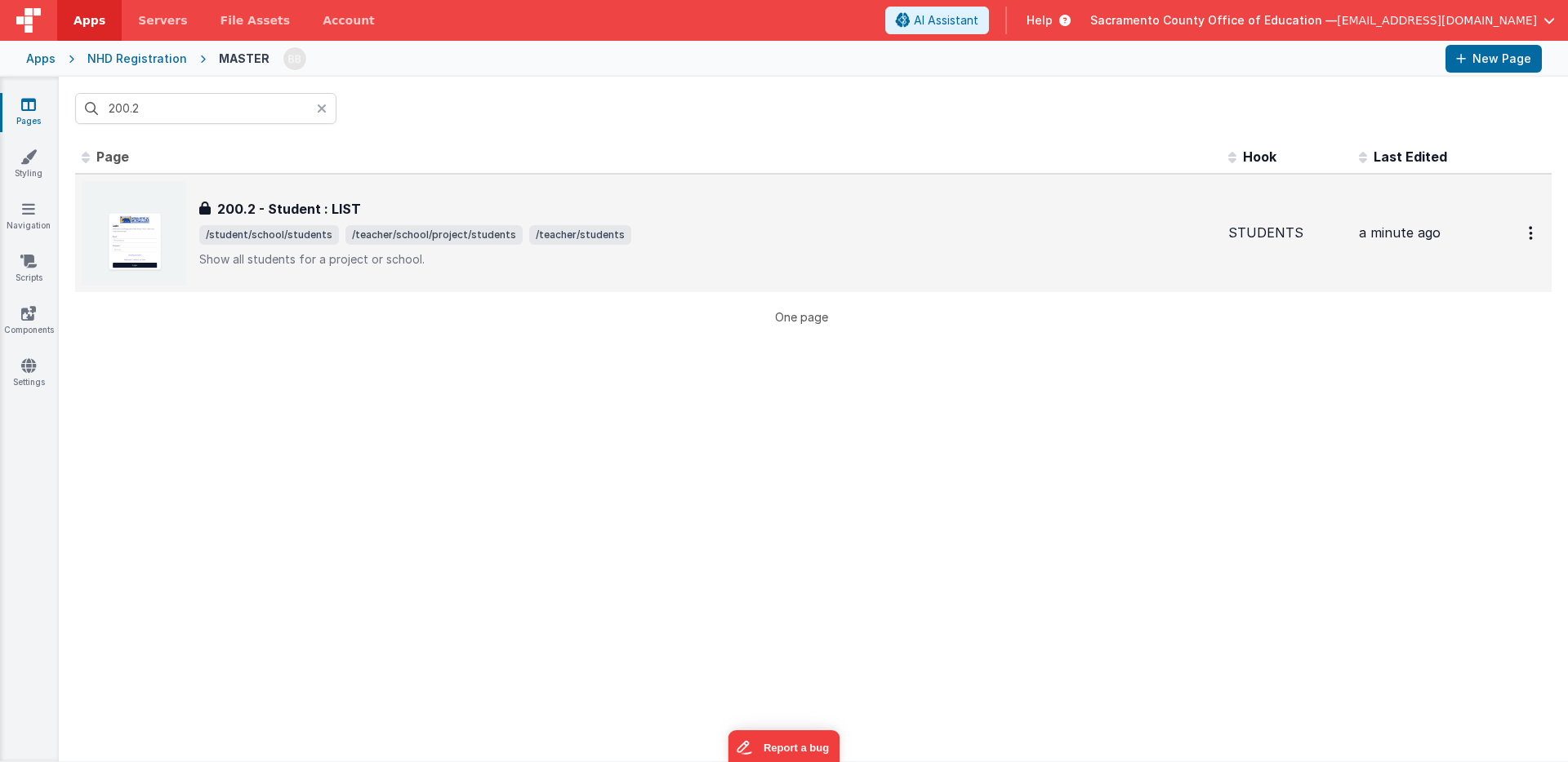
click at [261, 205] on h3 "200.2 - Student : LIST" at bounding box center [289, 209] width 144 height 20
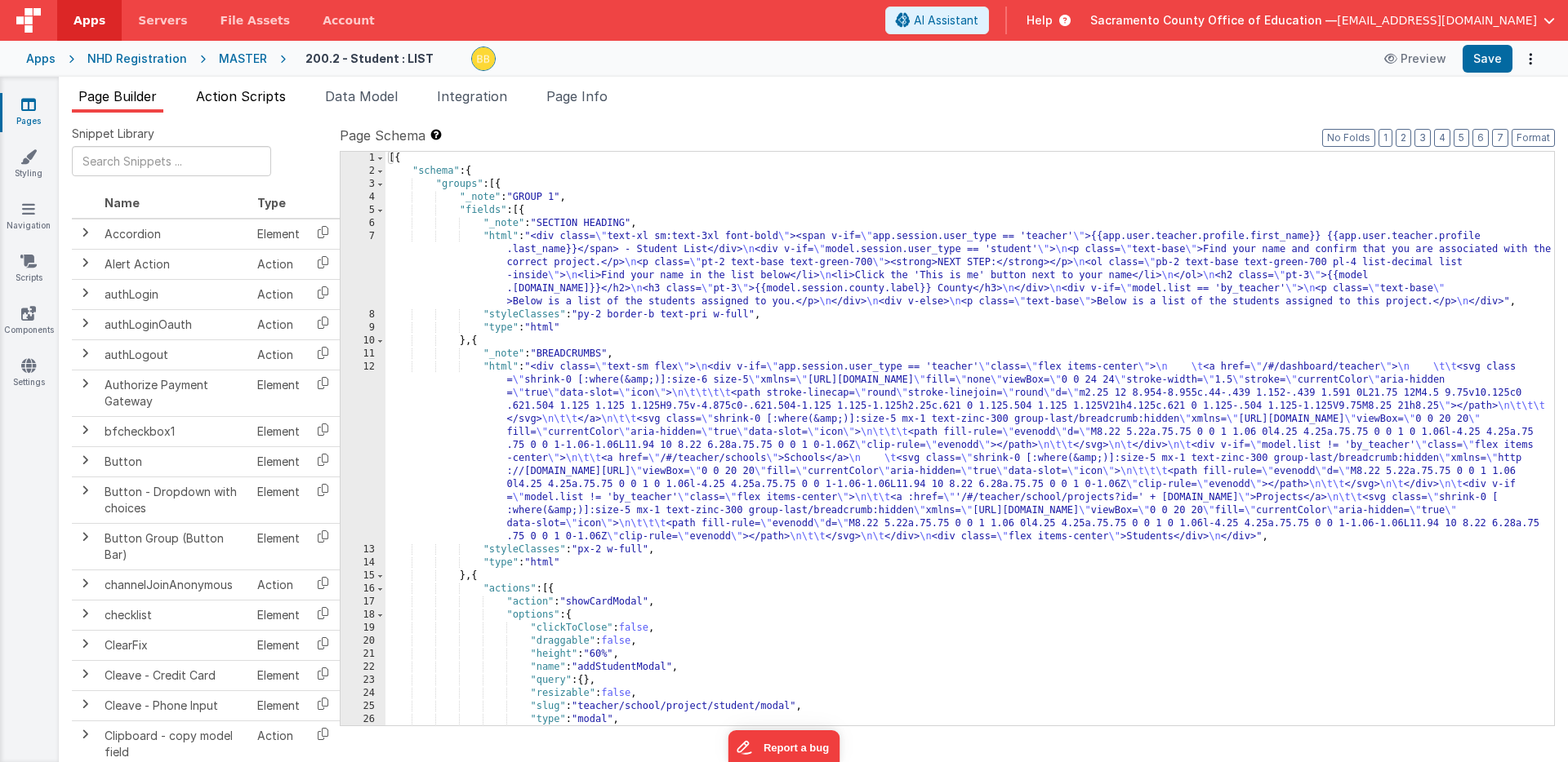
click at [249, 96] on span "Action Scripts" at bounding box center [240, 96] width 90 height 17
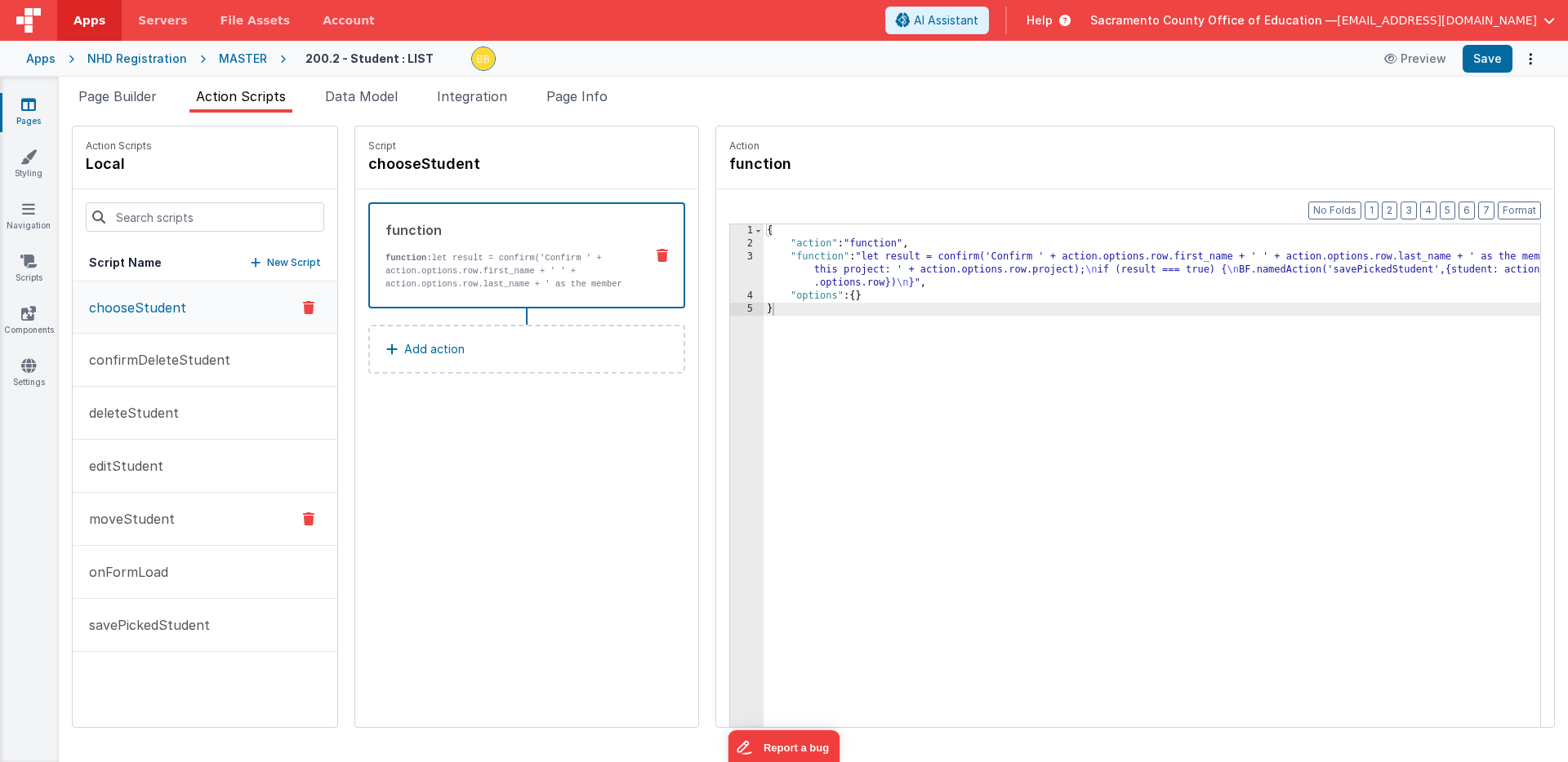
click at [139, 512] on p "moveStudent" at bounding box center [127, 519] width 95 height 20
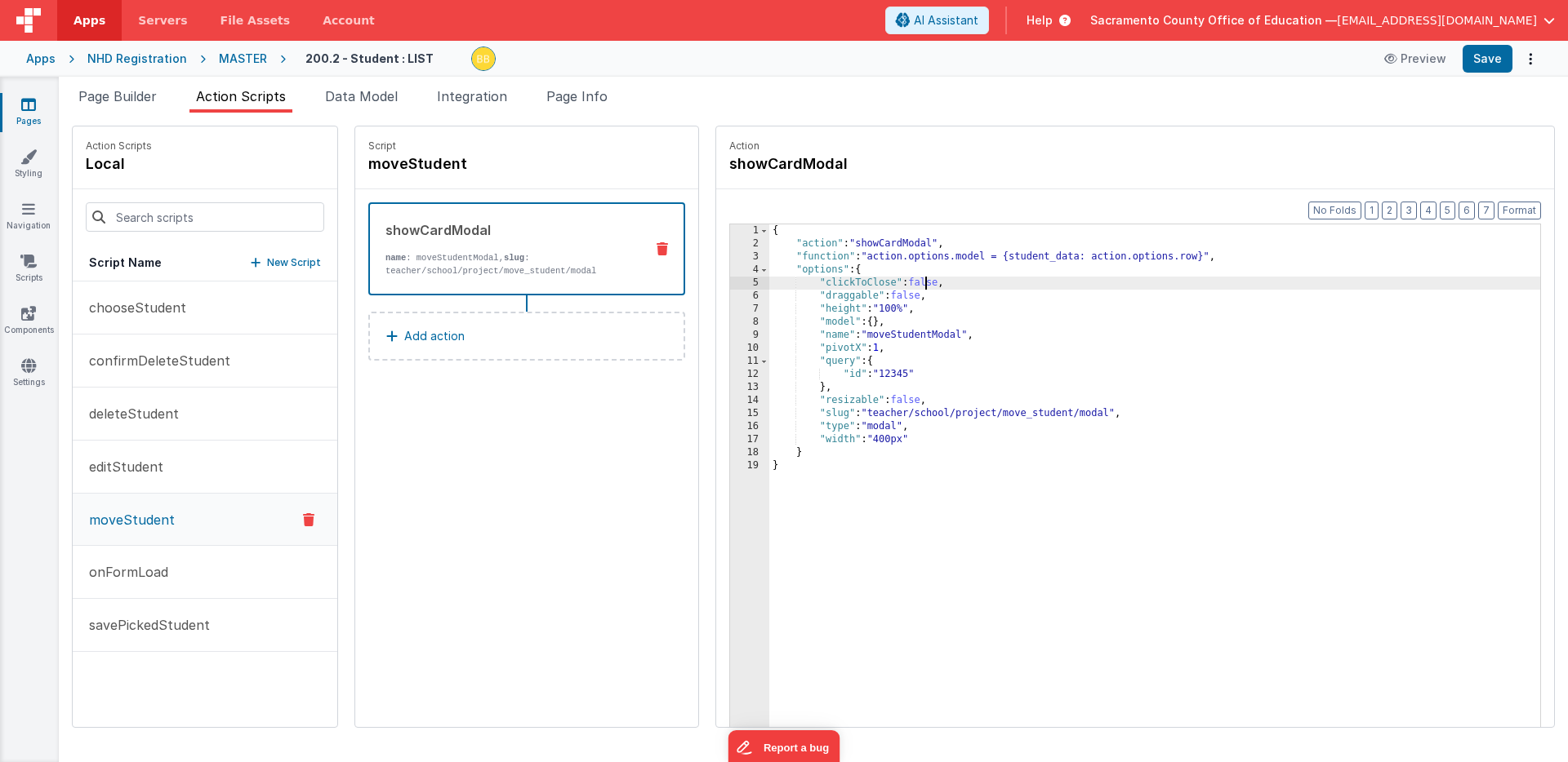
click at [876, 282] on div "{ "action" : "showCardModal" , "function" : "action.options.model = {student_da…" at bounding box center [1178, 513] width 818 height 579
click at [1084, 53] on button "Save" at bounding box center [1486, 59] width 50 height 28
click at [30, 104] on icon at bounding box center [29, 104] width 15 height 17
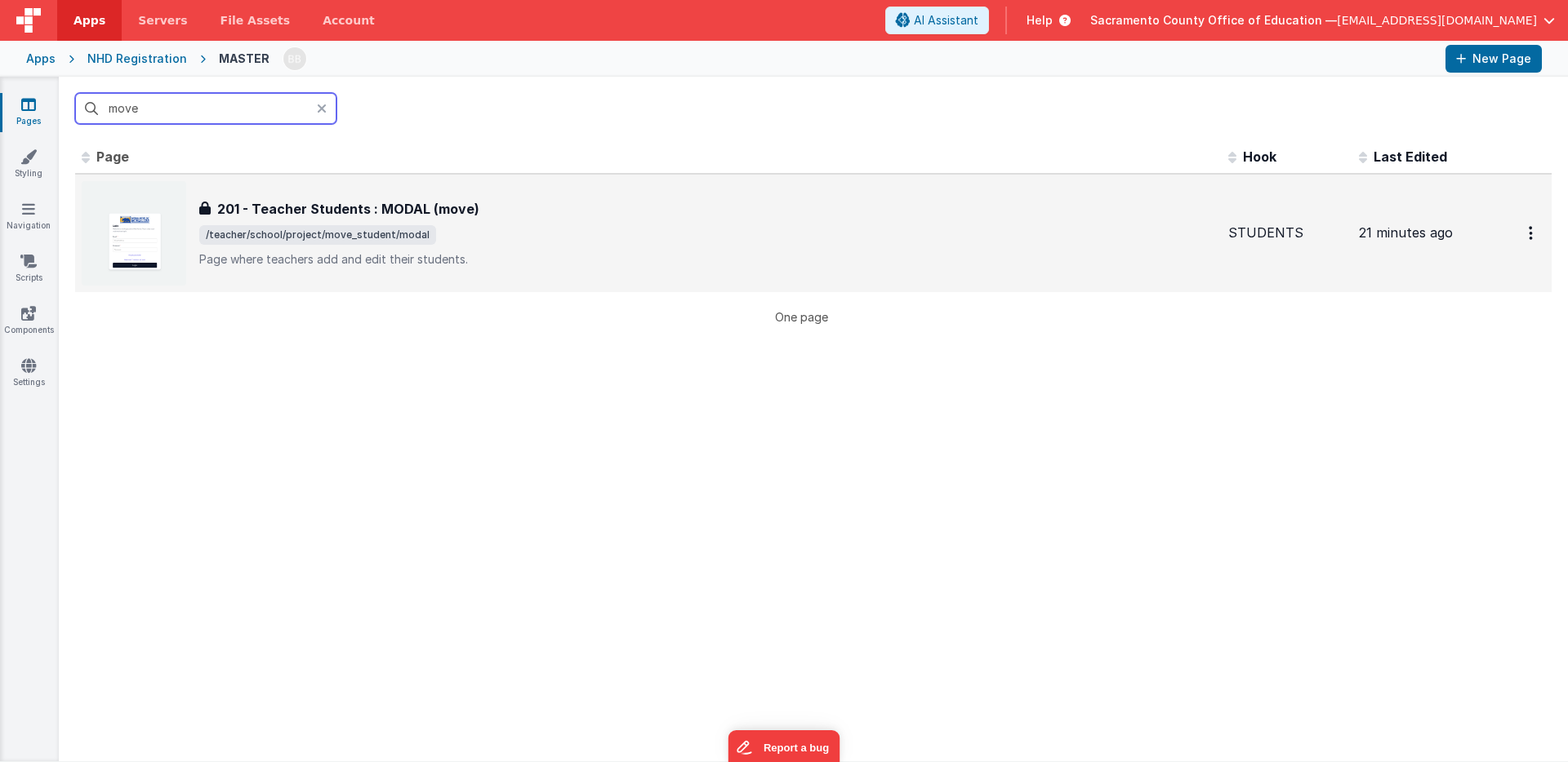
type input "move"
click at [351, 211] on h3 "201 - Teacher Students : MODAL (move)" at bounding box center [348, 209] width 262 height 20
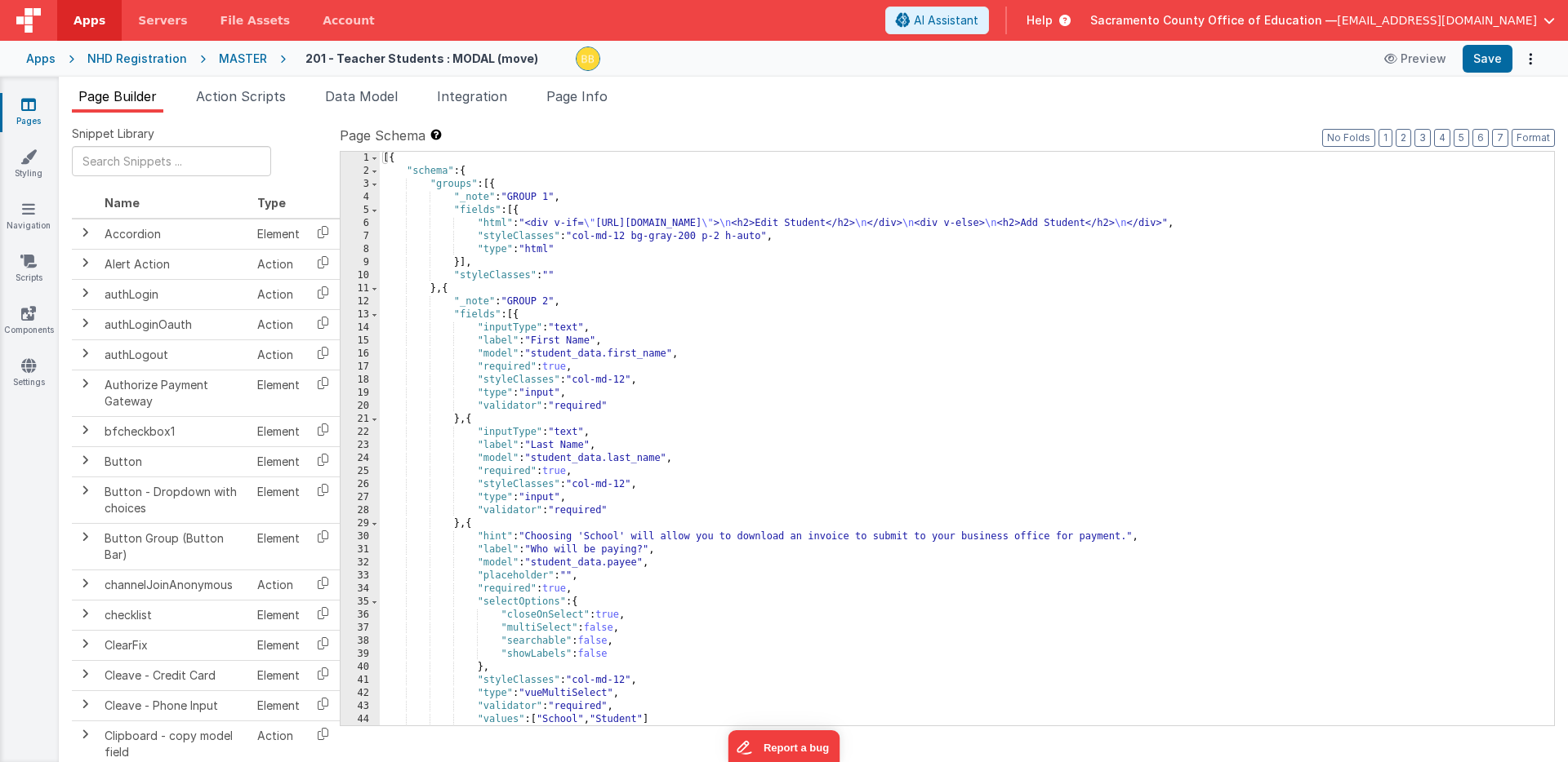
click at [812, 223] on div "[{ "schema" : { "groups" : [{ "_note" : "GROUP 1" , "fields" : [{ "html" : "<di…" at bounding box center [966, 451] width 1174 height 600
click at [490, 225] on div "[{ "schema" : { "groups" : [{ "_note" : "GROUP 1" , "fields" : [{ "html" : "<di…" at bounding box center [966, 451] width 1174 height 600
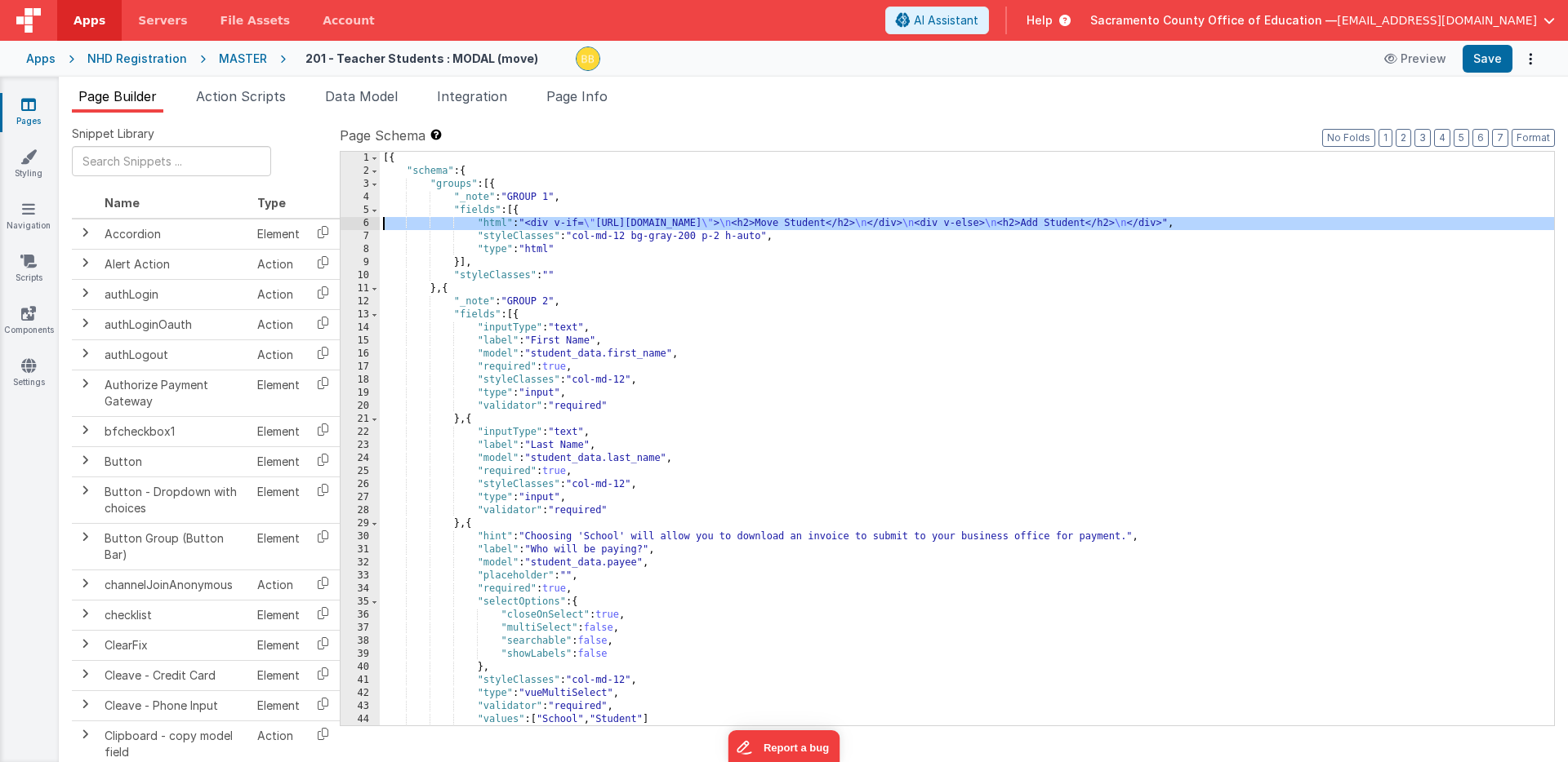
click at [363, 222] on div "6" at bounding box center [360, 223] width 39 height 13
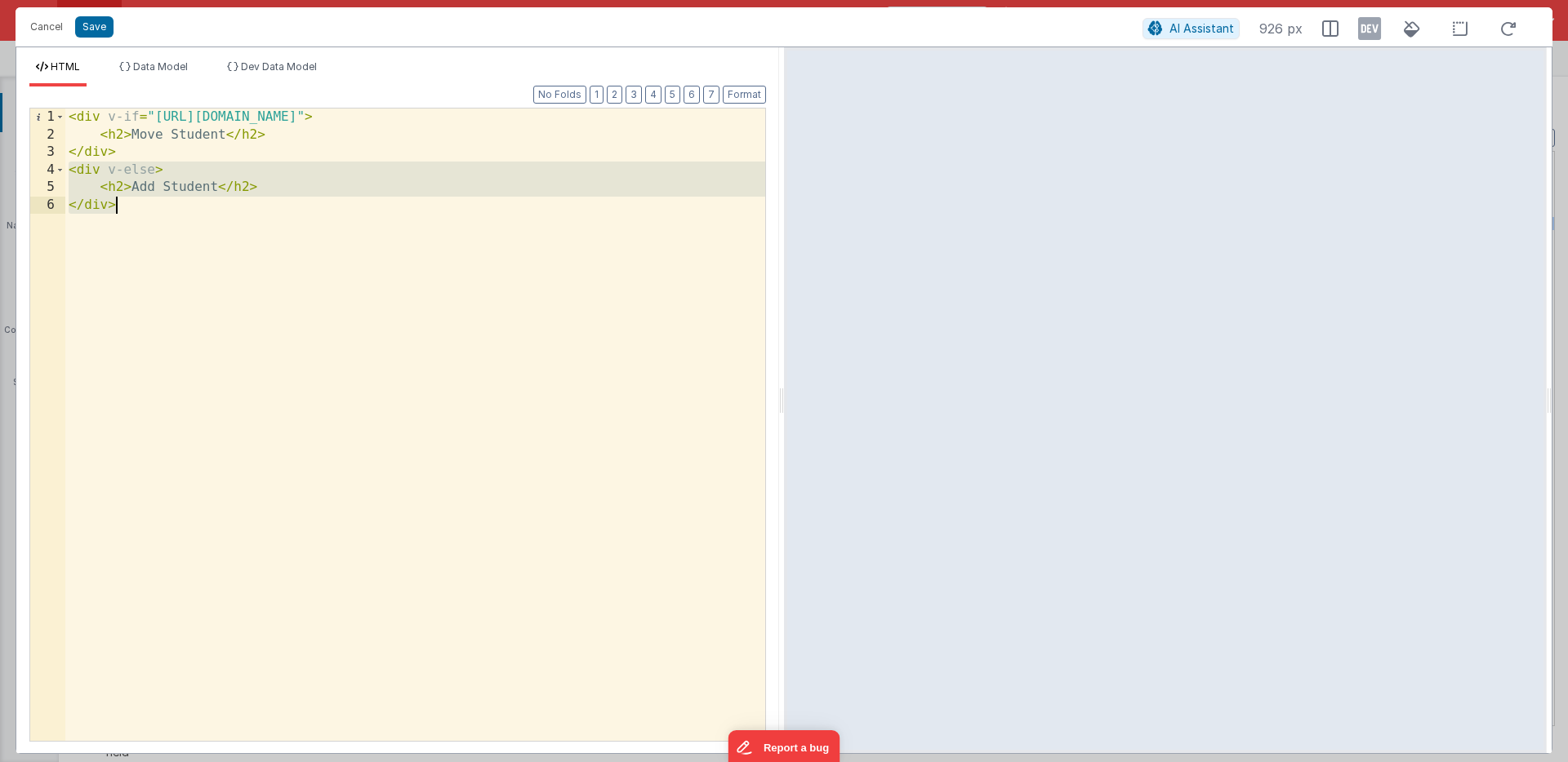
drag, startPoint x: 70, startPoint y: 170, endPoint x: 170, endPoint y: 234, distance: 118.7
click at [170, 234] on div "< div v-if = "[URL][DOMAIN_NAME]" > < h2 > Move Student </ h2 > </ div > < div …" at bounding box center [414, 441] width 699 height 668
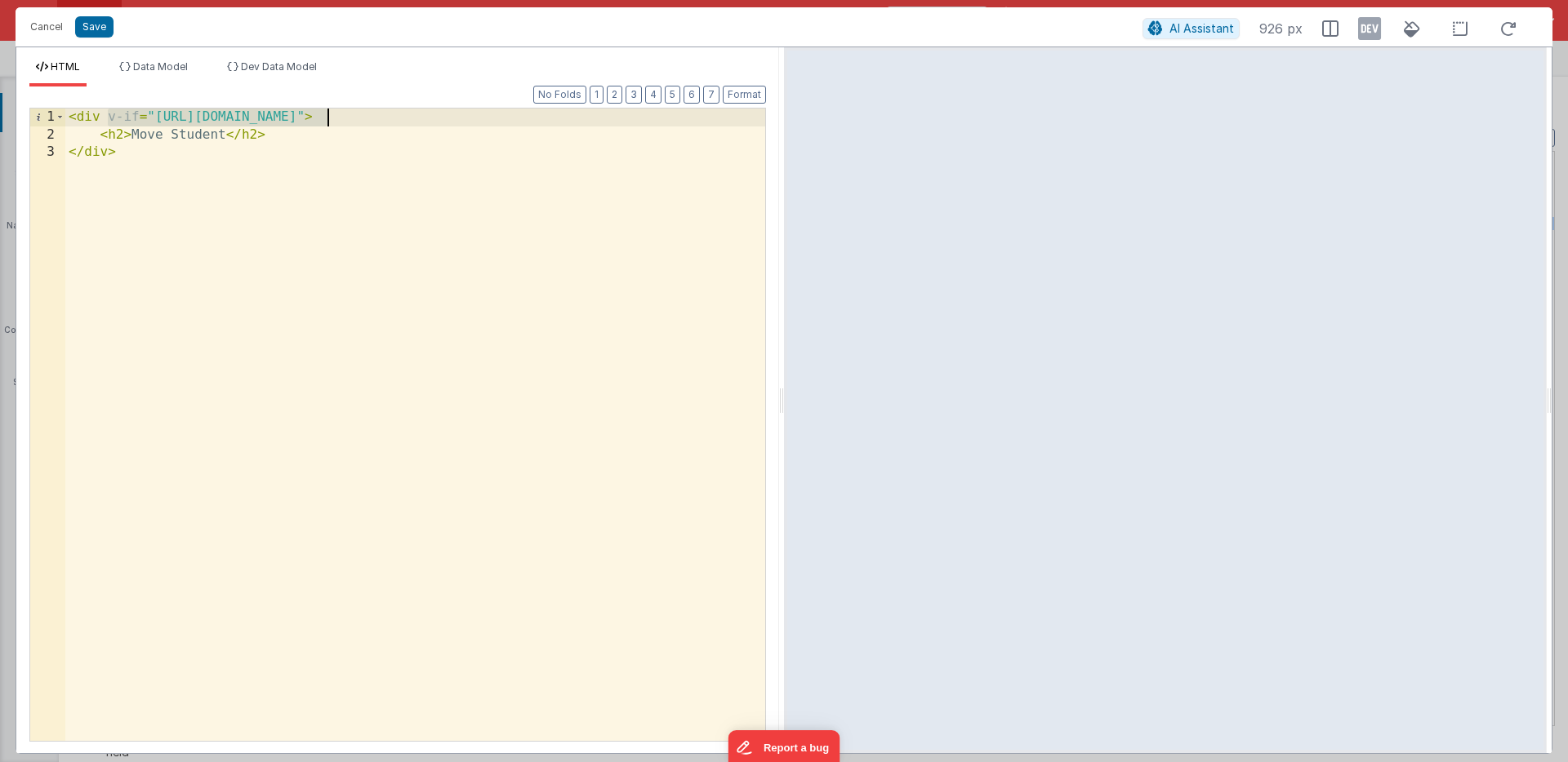
drag, startPoint x: 106, startPoint y: 118, endPoint x: 325, endPoint y: 113, distance: 219.1
click at [325, 113] on div "< div v-if = "[URL][DOMAIN_NAME]" > < h2 > Move Student </ h2 > </ div >" at bounding box center [414, 441] width 699 height 668
click at [94, 23] on button "Save" at bounding box center [93, 28] width 38 height 22
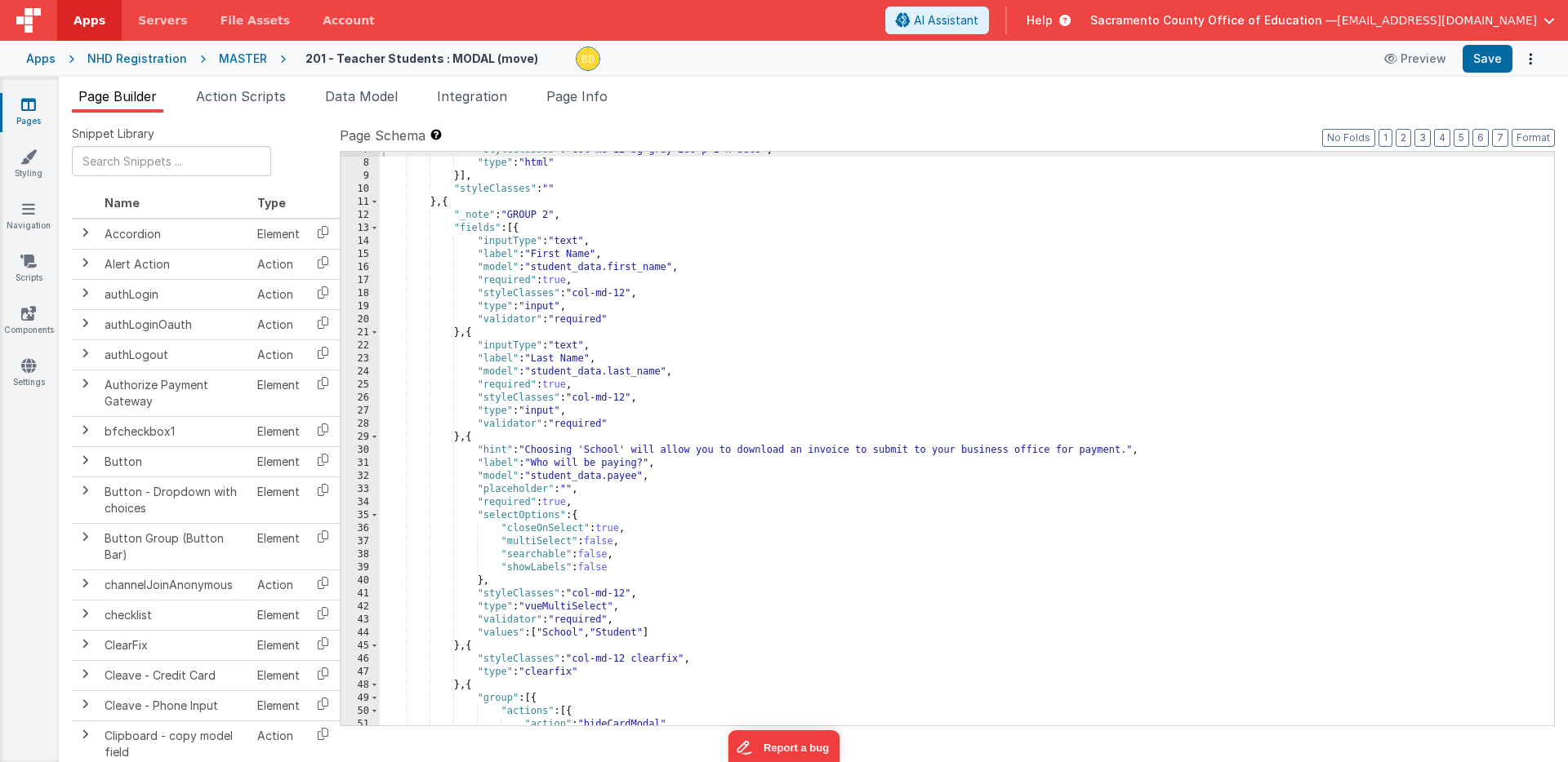
scroll to position [87, 0]
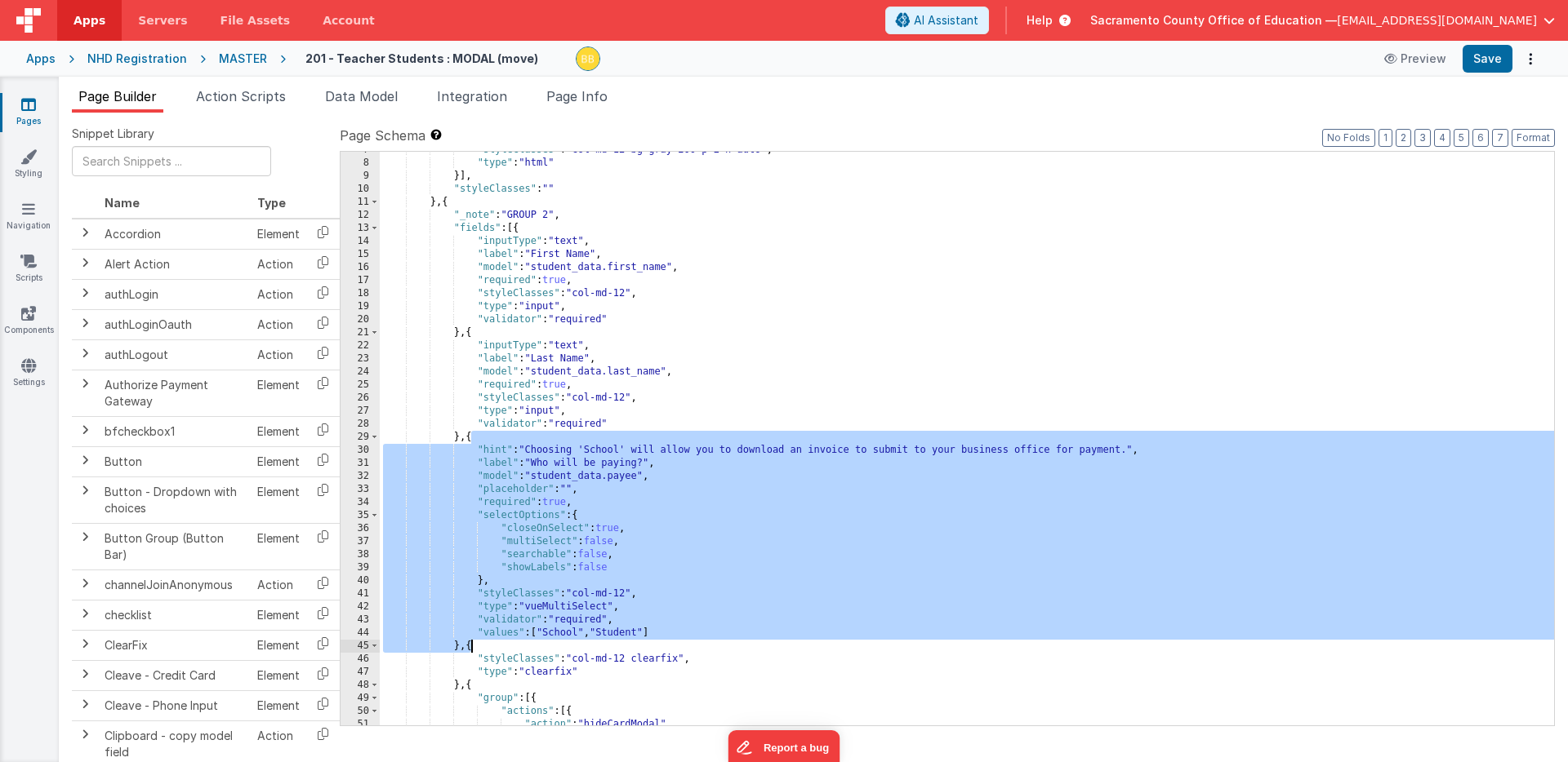
drag, startPoint x: 472, startPoint y: 440, endPoint x: 469, endPoint y: 642, distance: 202.0
click at [469, 642] on div ""styleClasses" : "col-md-12 bg-gray-200 p-2 h-auto" , "type" : "html" }] , "sty…" at bounding box center [966, 443] width 1174 height 600
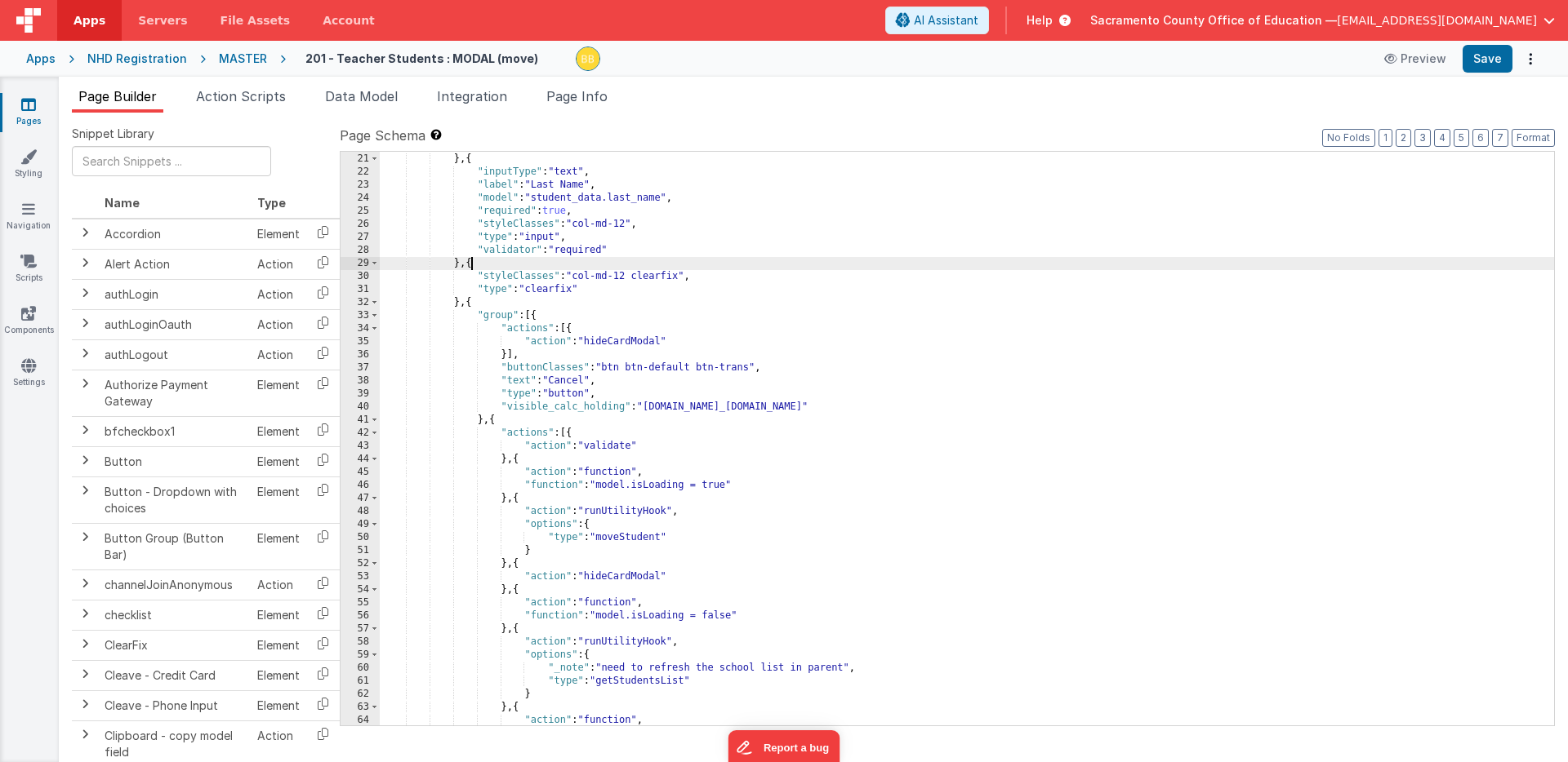
scroll to position [292, 0]
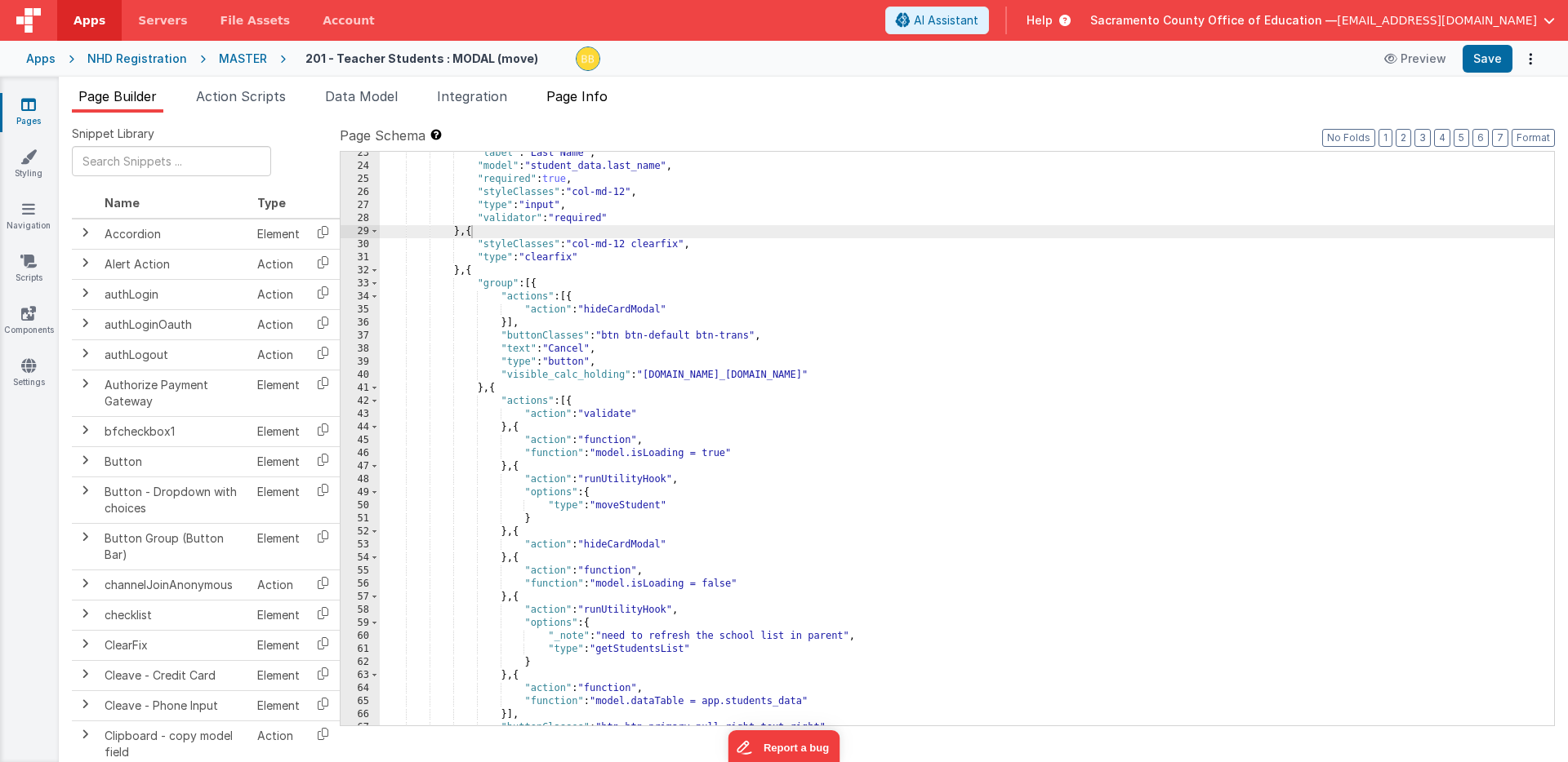
click at [586, 96] on span "Page Info" at bounding box center [576, 96] width 61 height 17
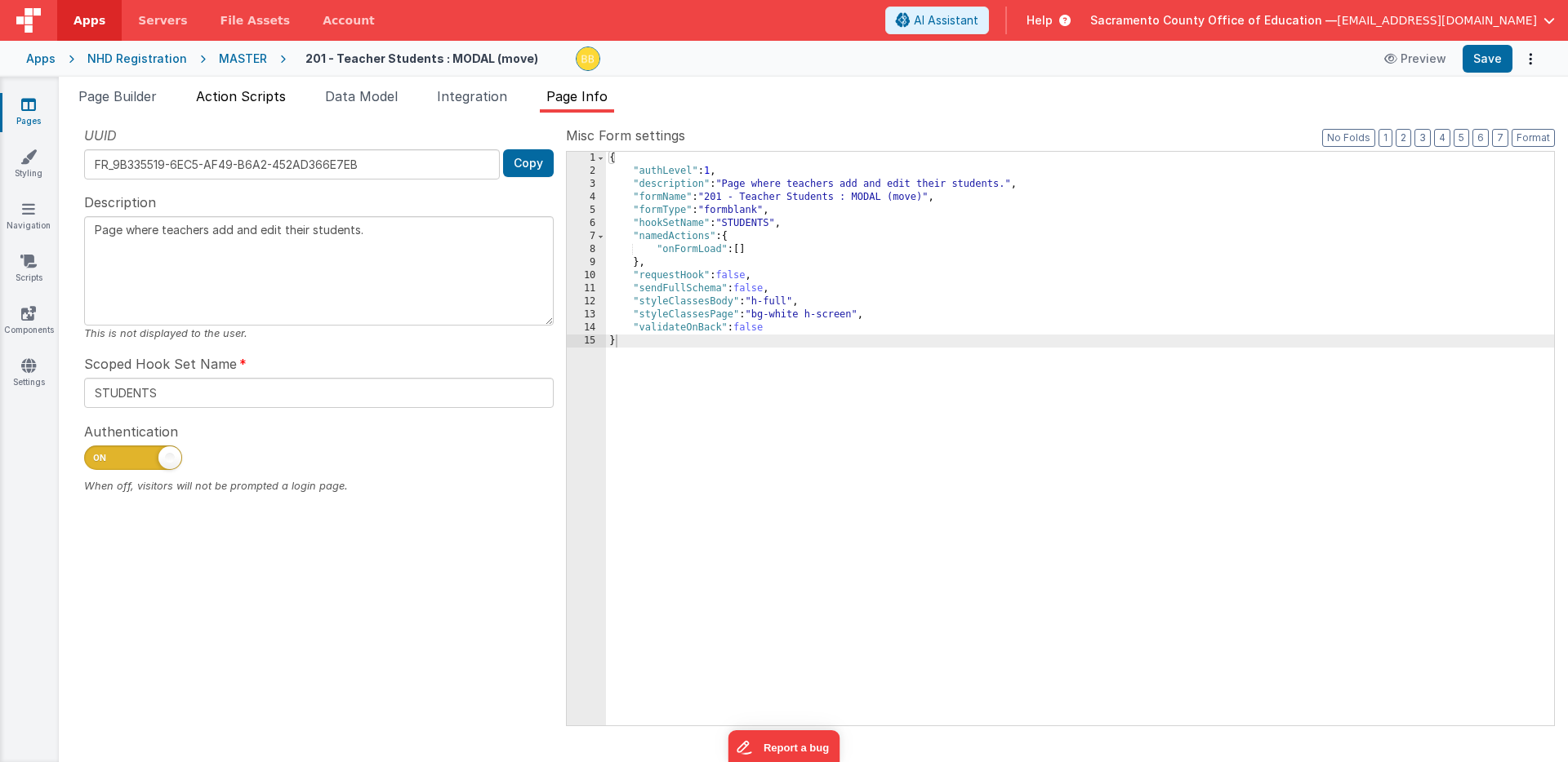
click at [248, 94] on span "Action Scripts" at bounding box center [240, 96] width 90 height 17
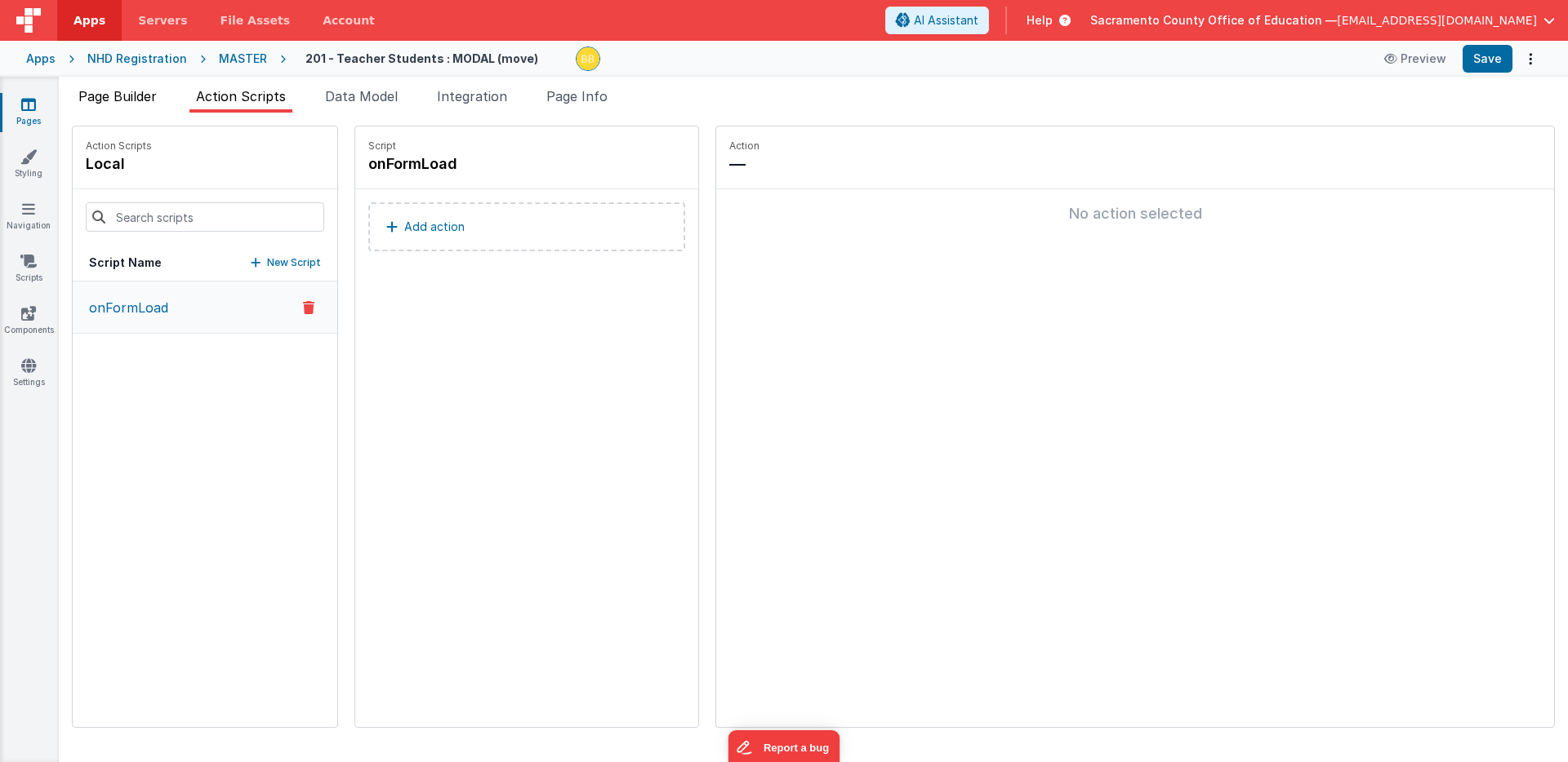
click at [135, 94] on span "Page Builder" at bounding box center [118, 96] width 79 height 17
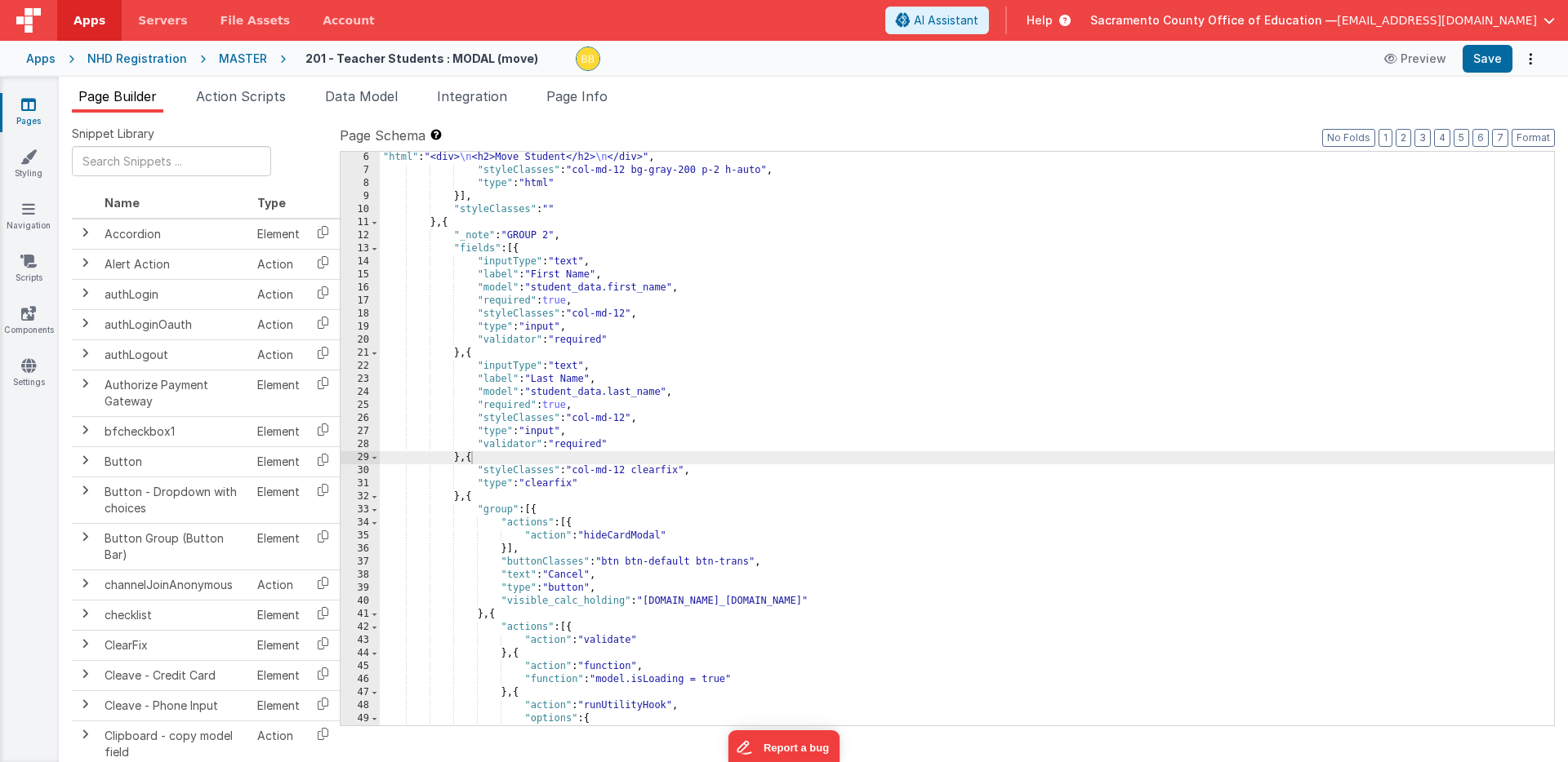
scroll to position [66, 0]
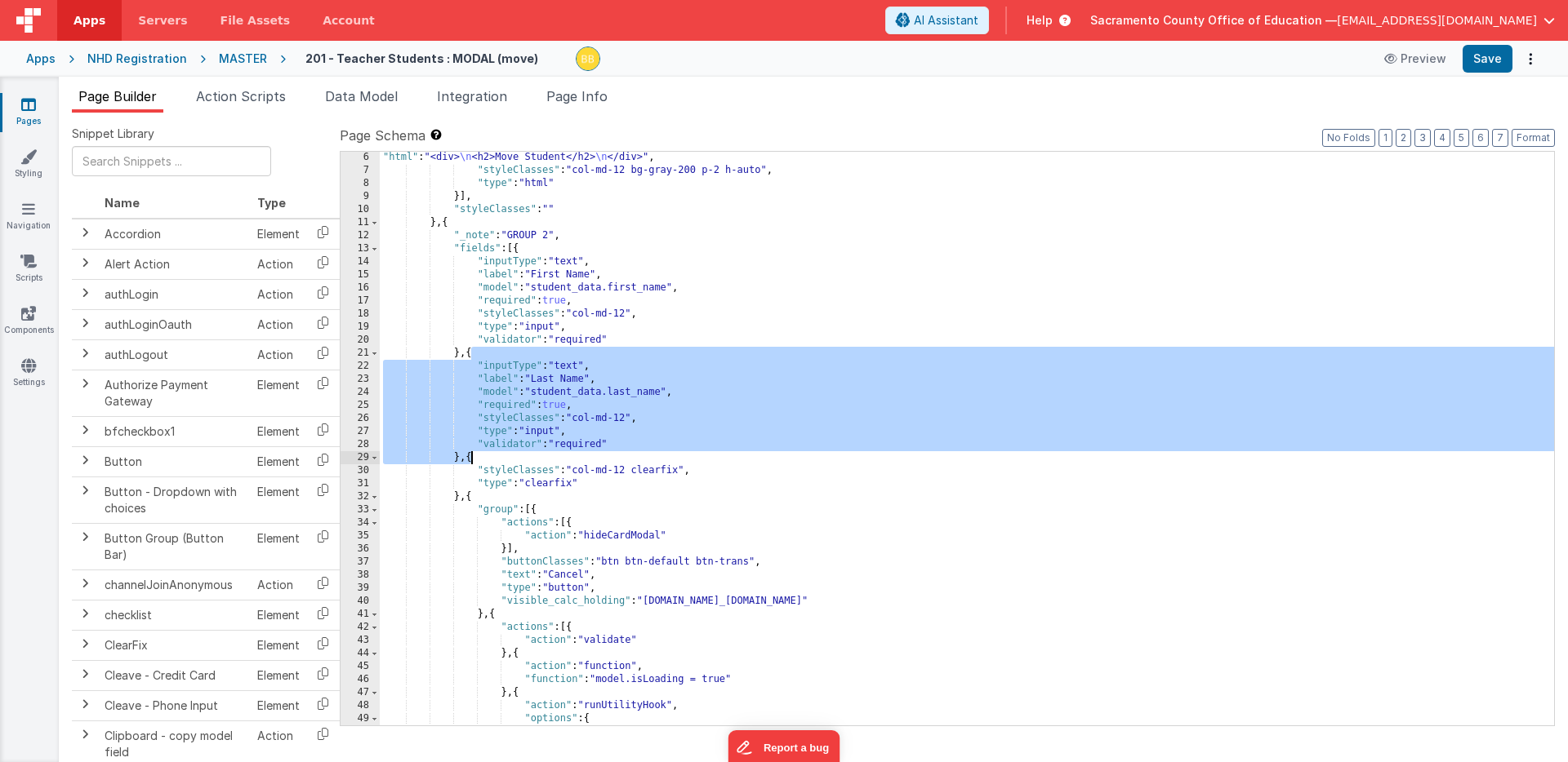
drag, startPoint x: 470, startPoint y: 354, endPoint x: 472, endPoint y: 453, distance: 99.0
click at [472, 453] on div ""html" : "<div> \n <h2>Move Student</h2> \n </div>" , "styleClasses" : "col-md-…" at bounding box center [966, 451] width 1174 height 600
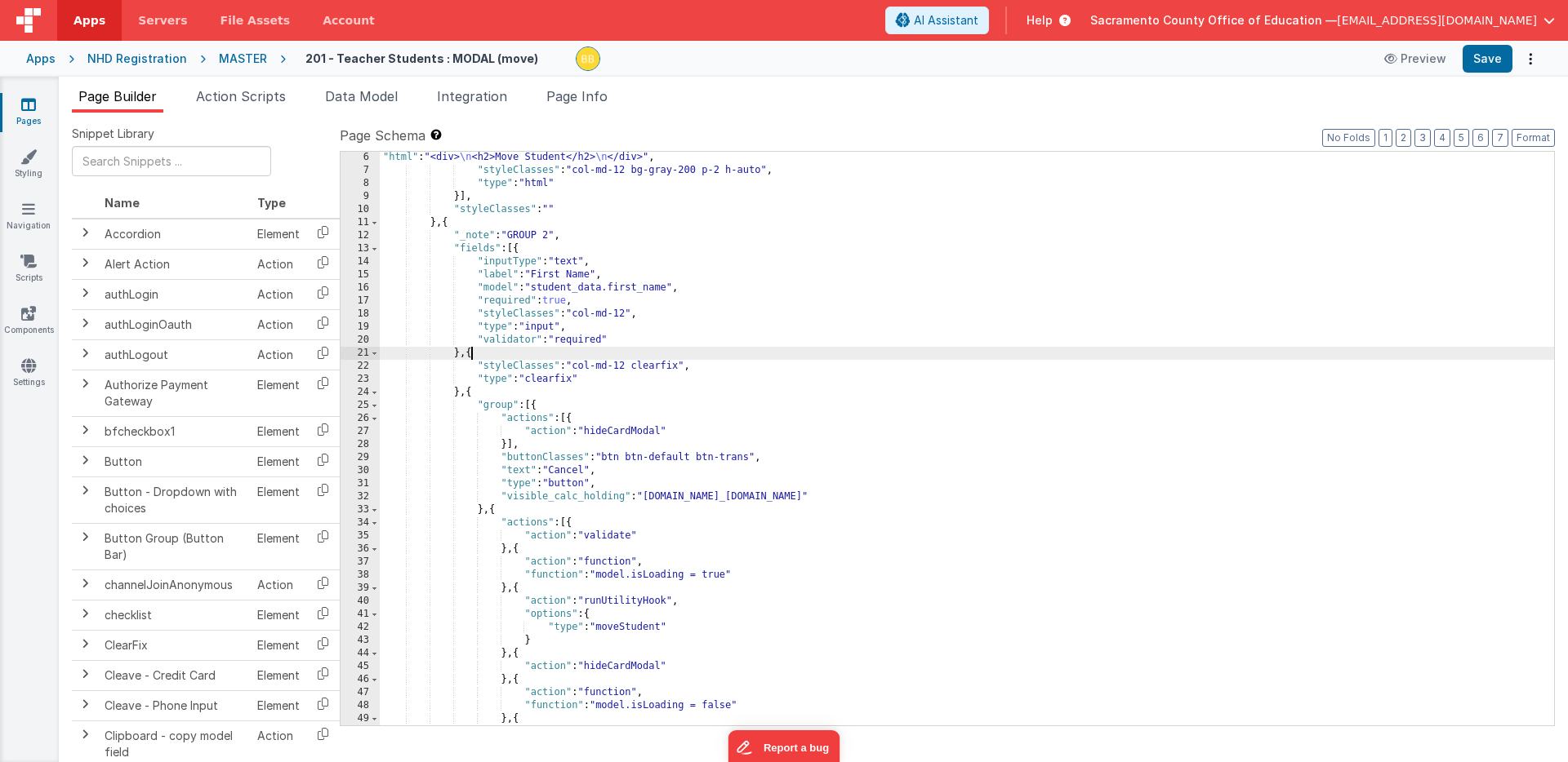
click at [549, 274] on div ""html" : "<div> \n <h2>Move Student</h2> \n </div>" , "styleClasses" : "col-md-…" at bounding box center [966, 451] width 1174 height 600
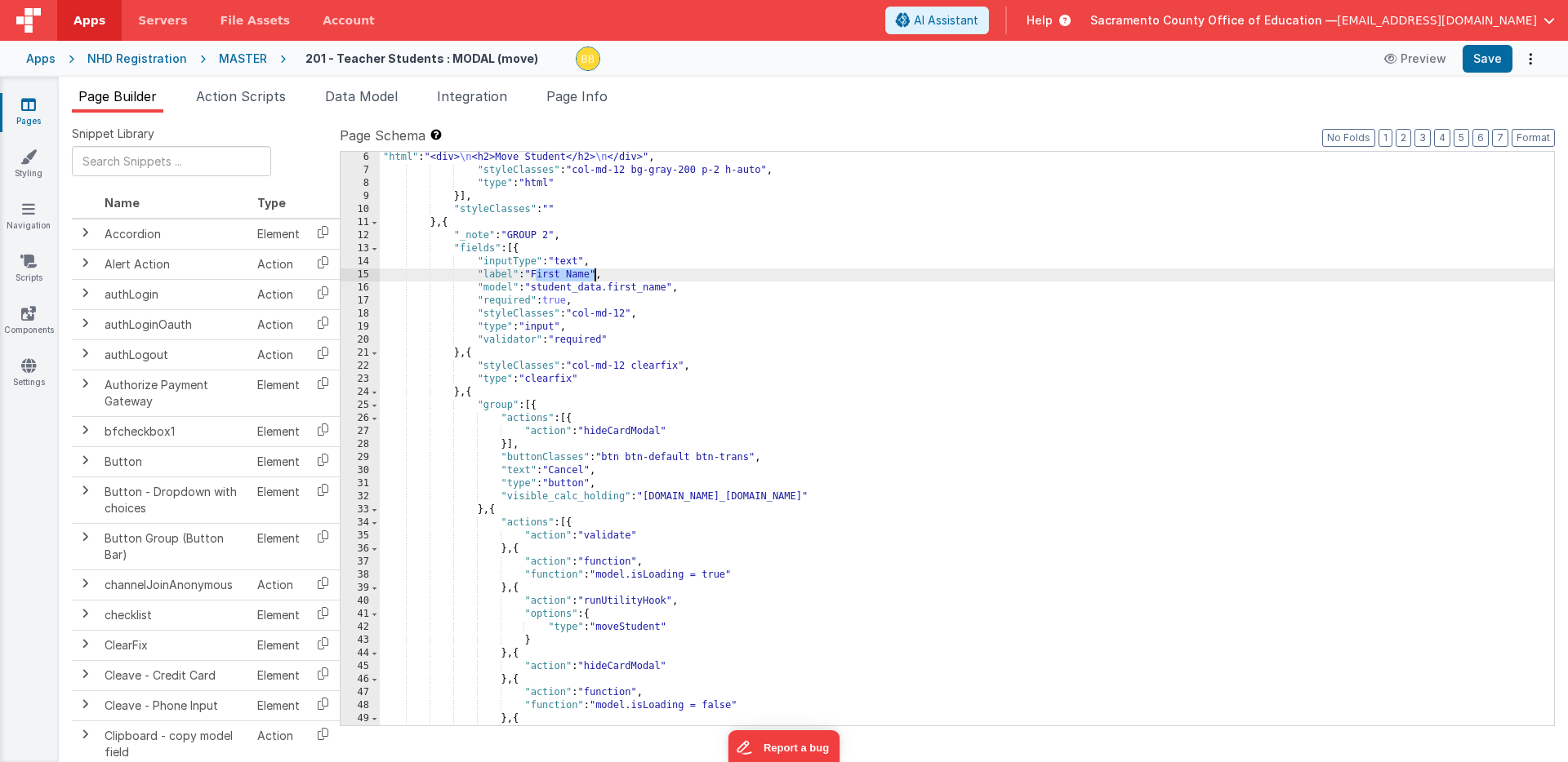
drag, startPoint x: 549, startPoint y: 274, endPoint x: 575, endPoint y: 275, distance: 26.0
click at [575, 275] on div ""html" : "<div> \n <h2>Move Student</h2> \n </div>" , "styleClasses" : "col-md-…" at bounding box center [966, 451] width 1174 height 600
click at [1084, 57] on button "Save" at bounding box center [1486, 59] width 50 height 28
click at [262, 98] on span "Action Scripts" at bounding box center [240, 96] width 90 height 17
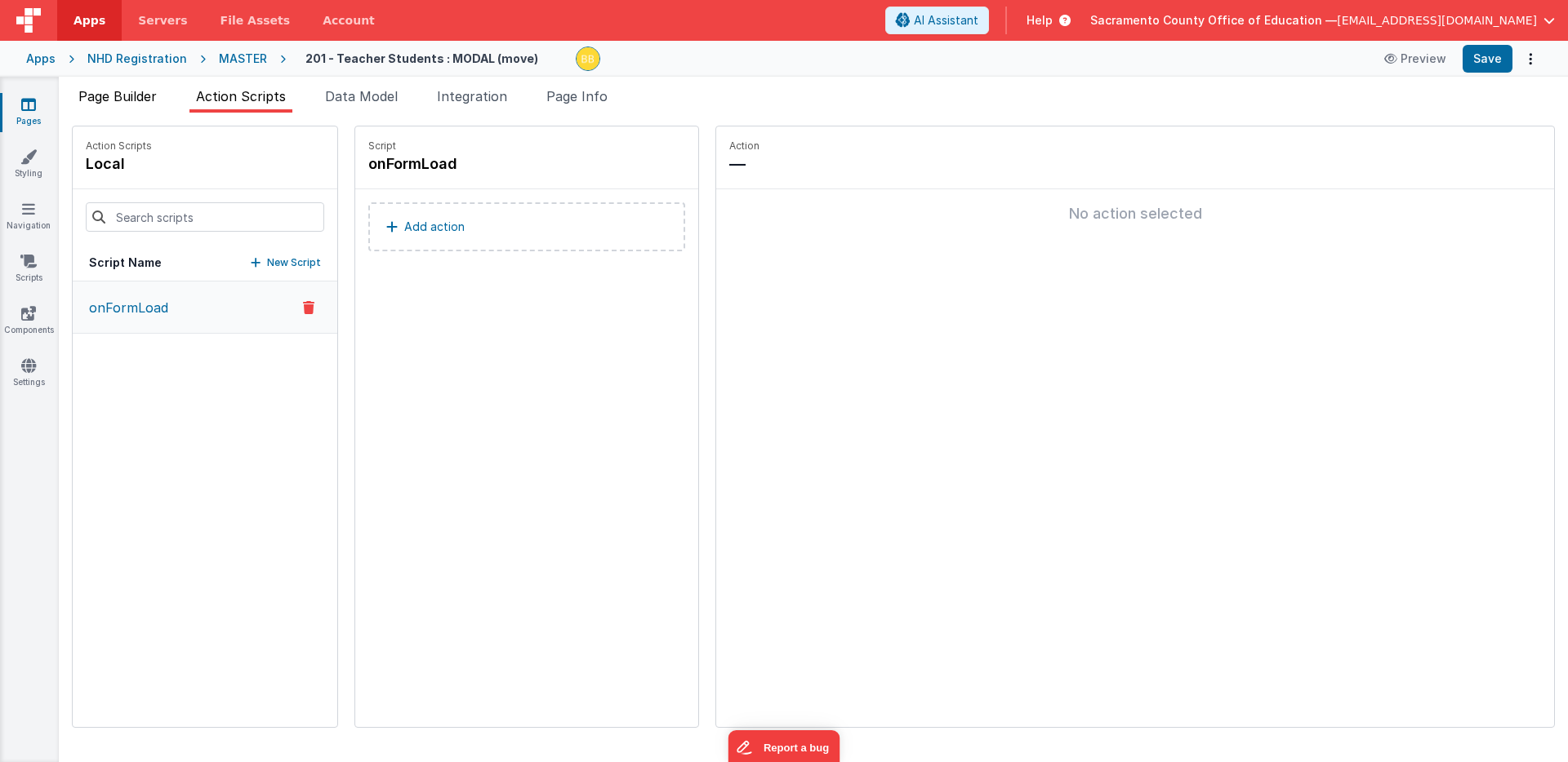
click at [126, 94] on span "Page Builder" at bounding box center [118, 96] width 79 height 17
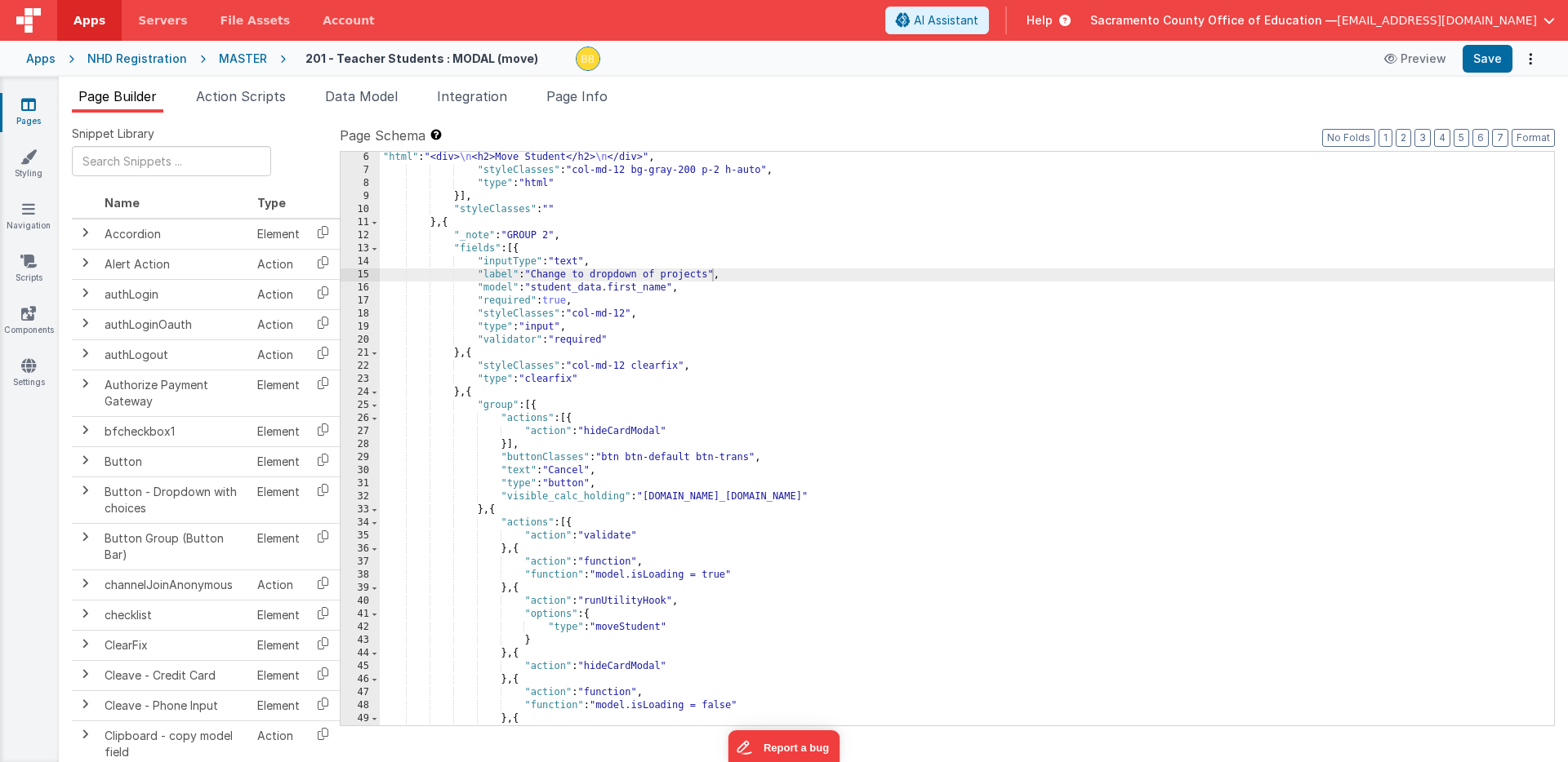
click at [31, 102] on icon at bounding box center [29, 104] width 15 height 17
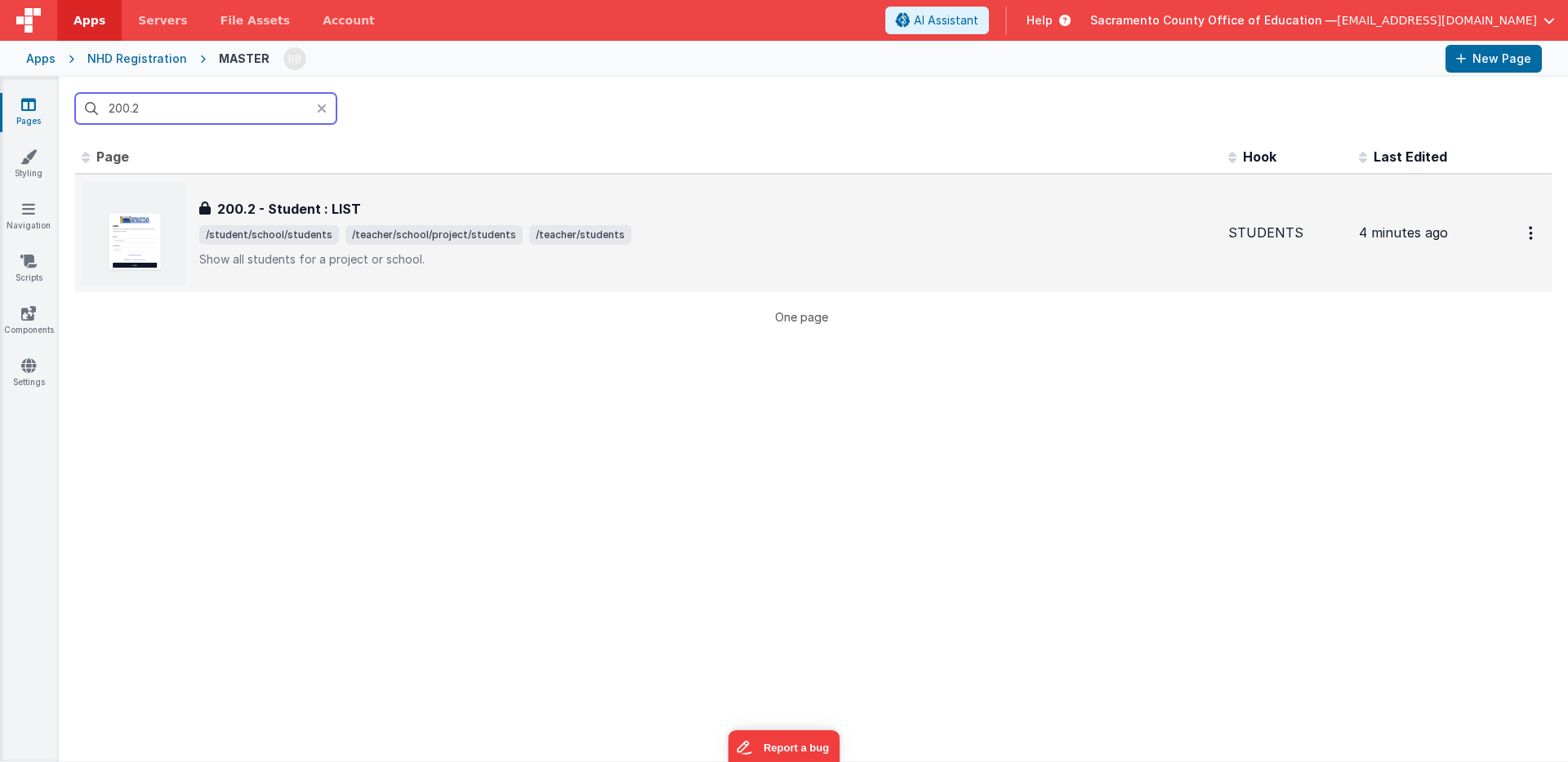
type input "200.2"
click at [301, 205] on h3 "200.2 - Student : LIST" at bounding box center [289, 209] width 144 height 20
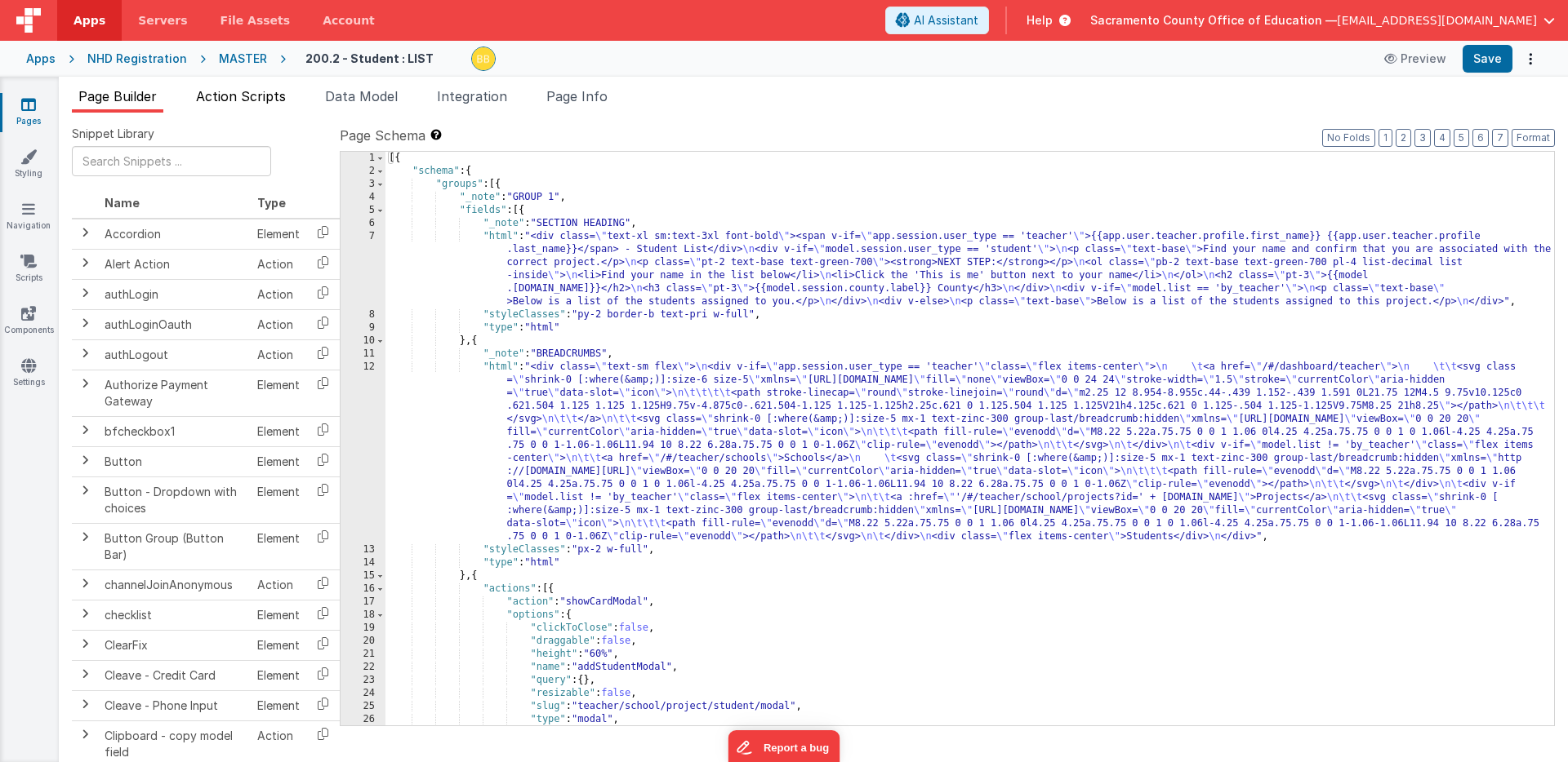
click at [271, 92] on span "Action Scripts" at bounding box center [240, 96] width 90 height 17
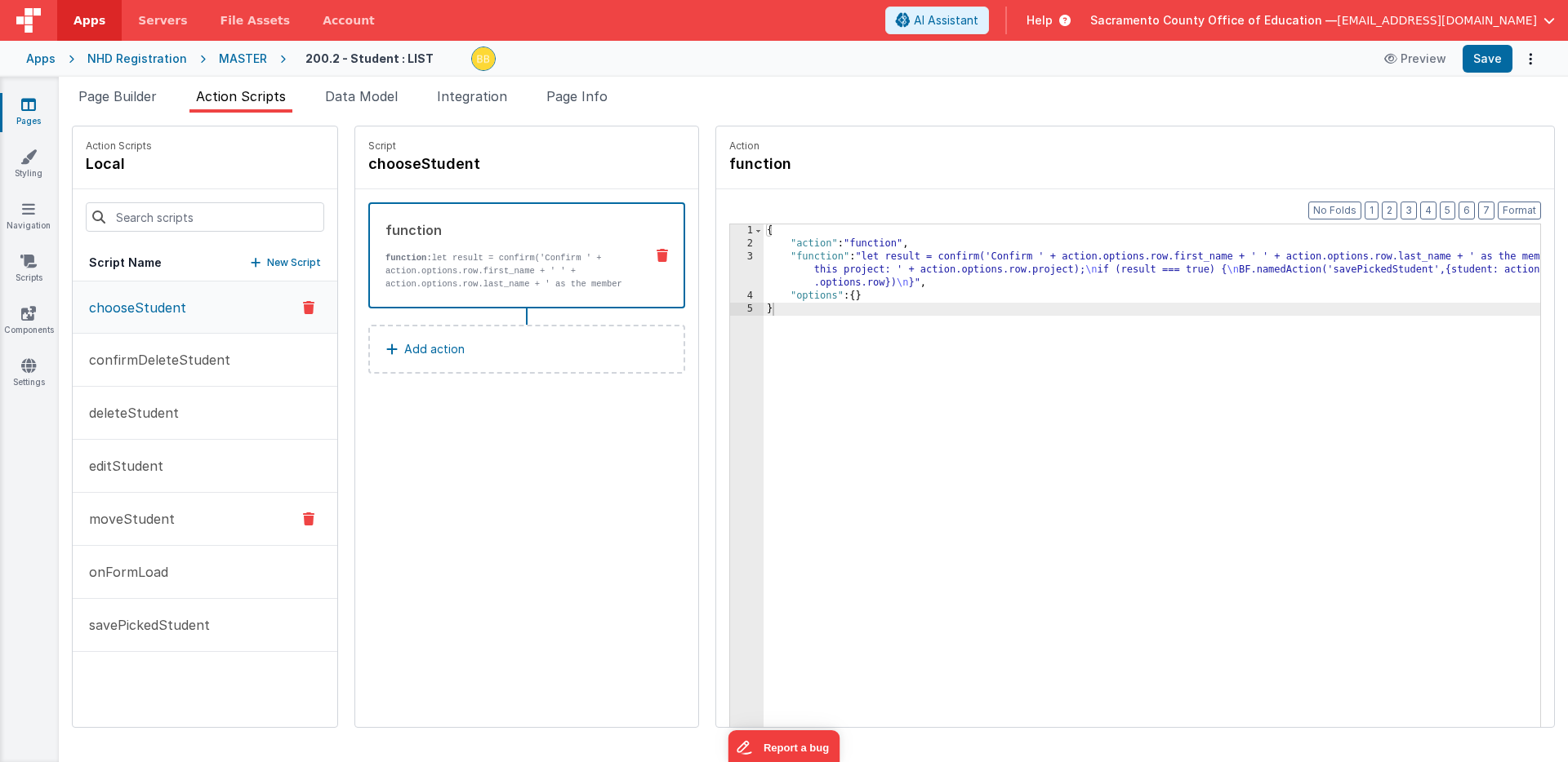
click at [142, 516] on p "moveStudent" at bounding box center [127, 519] width 95 height 20
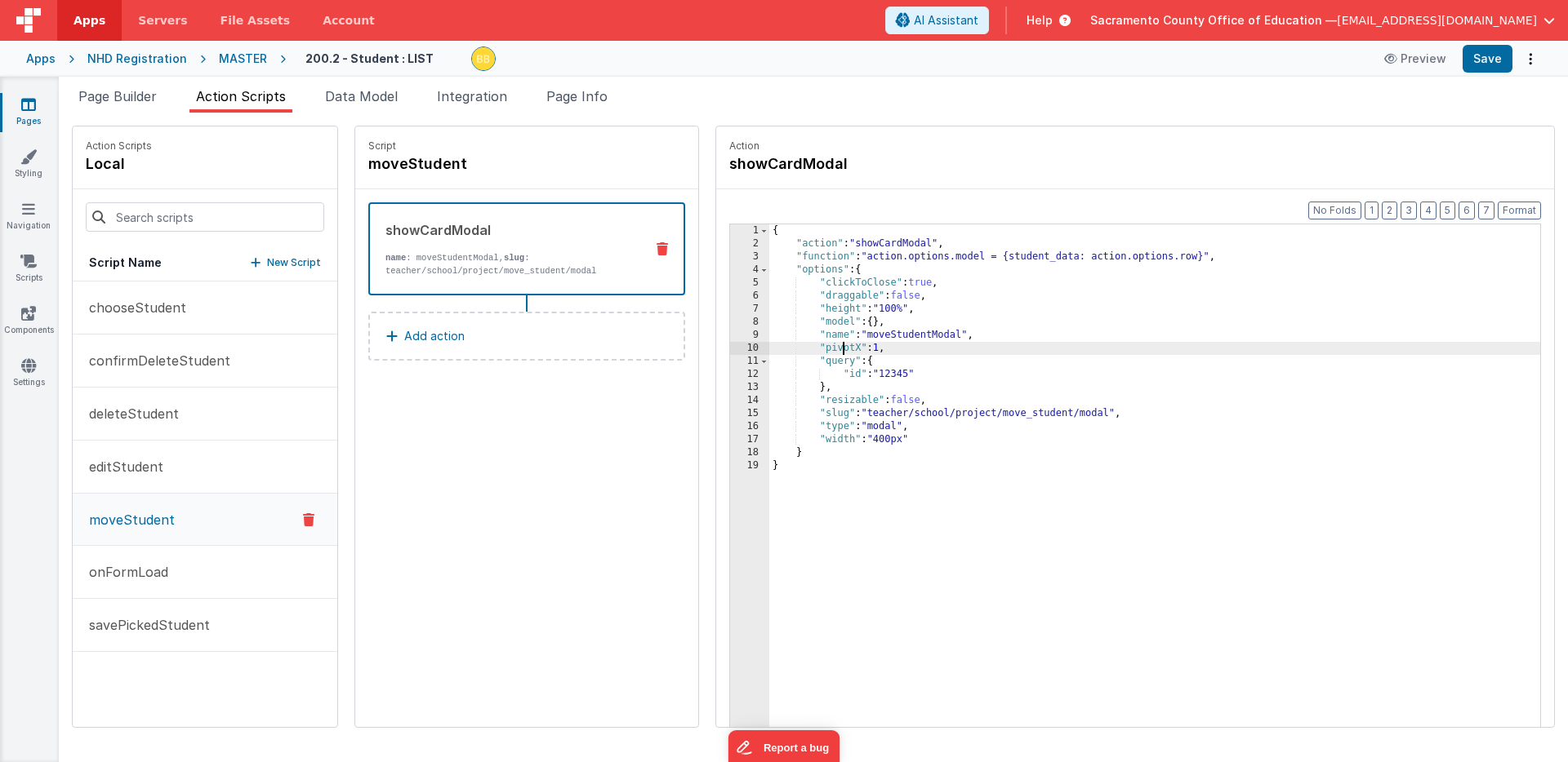
click at [797, 349] on div "{ "action" : "showCardModal" , "function" : "action.options.model = {student_da…" at bounding box center [1178, 513] width 818 height 579
click at [1084, 55] on button "Save" at bounding box center [1486, 59] width 50 height 28
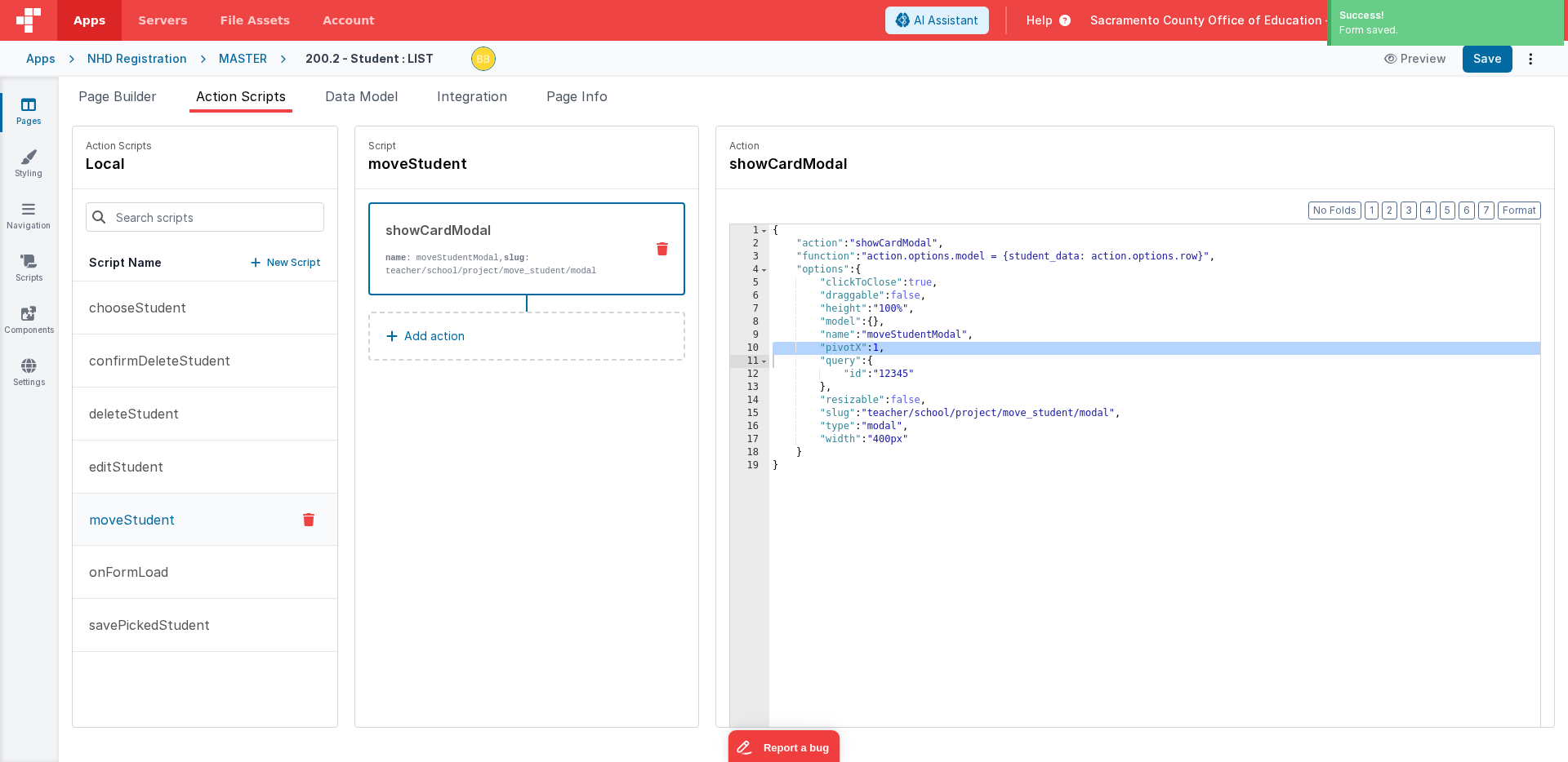
click at [31, 106] on icon at bounding box center [29, 104] width 15 height 17
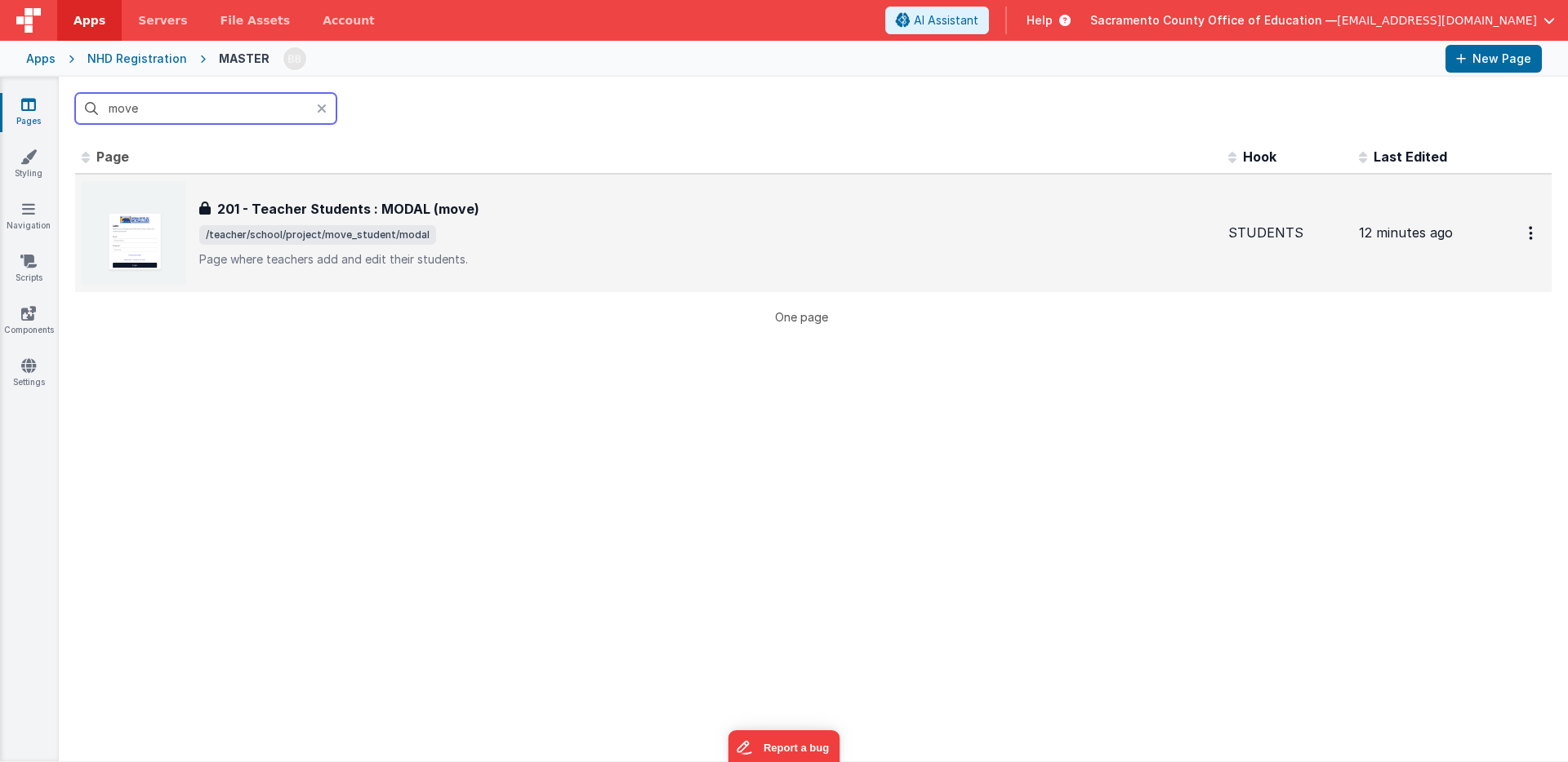
type input "move"
click at [353, 208] on h3 "201 - Teacher Students : MODAL (move)" at bounding box center [348, 209] width 262 height 20
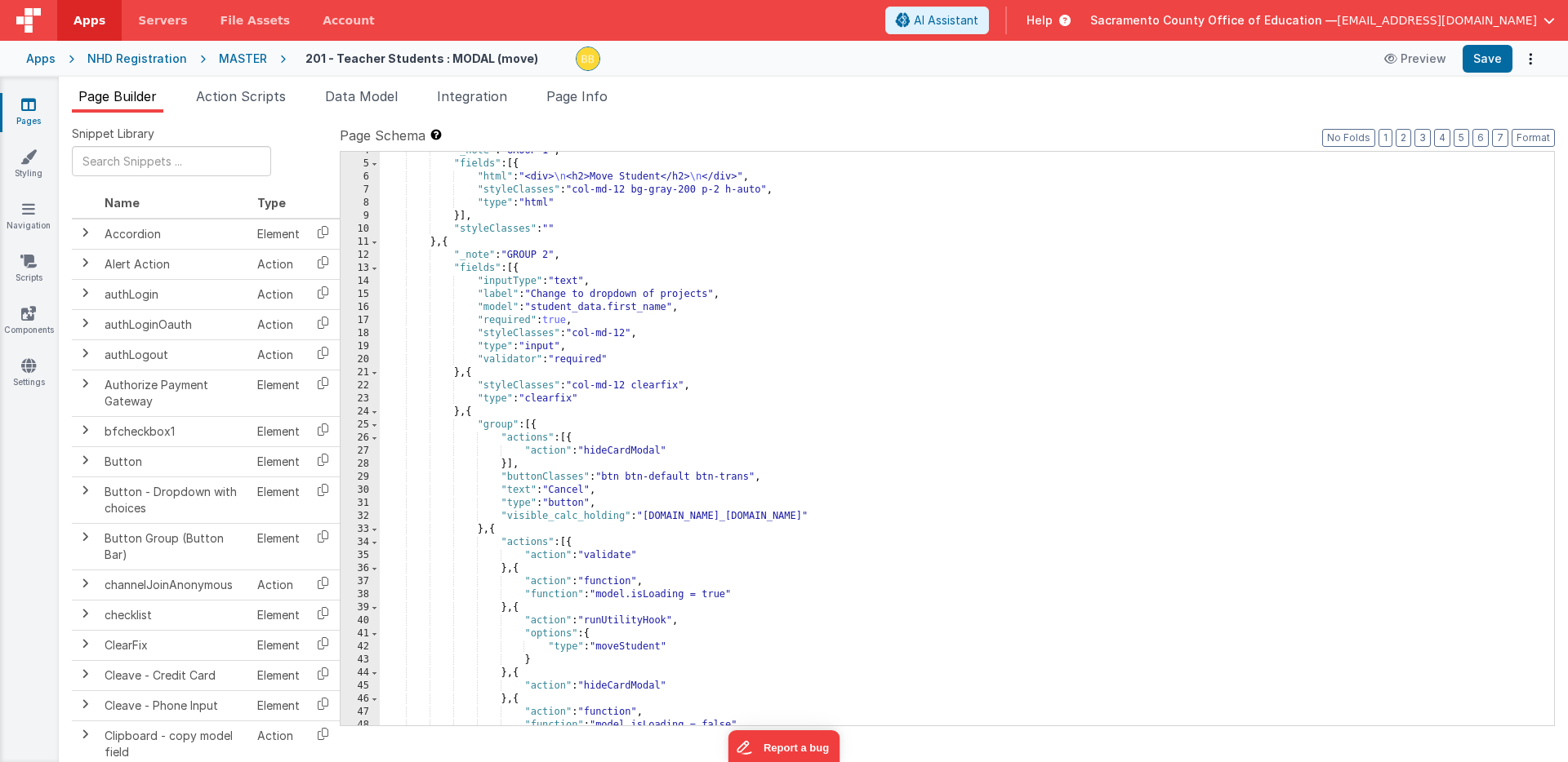
scroll to position [62, 0]
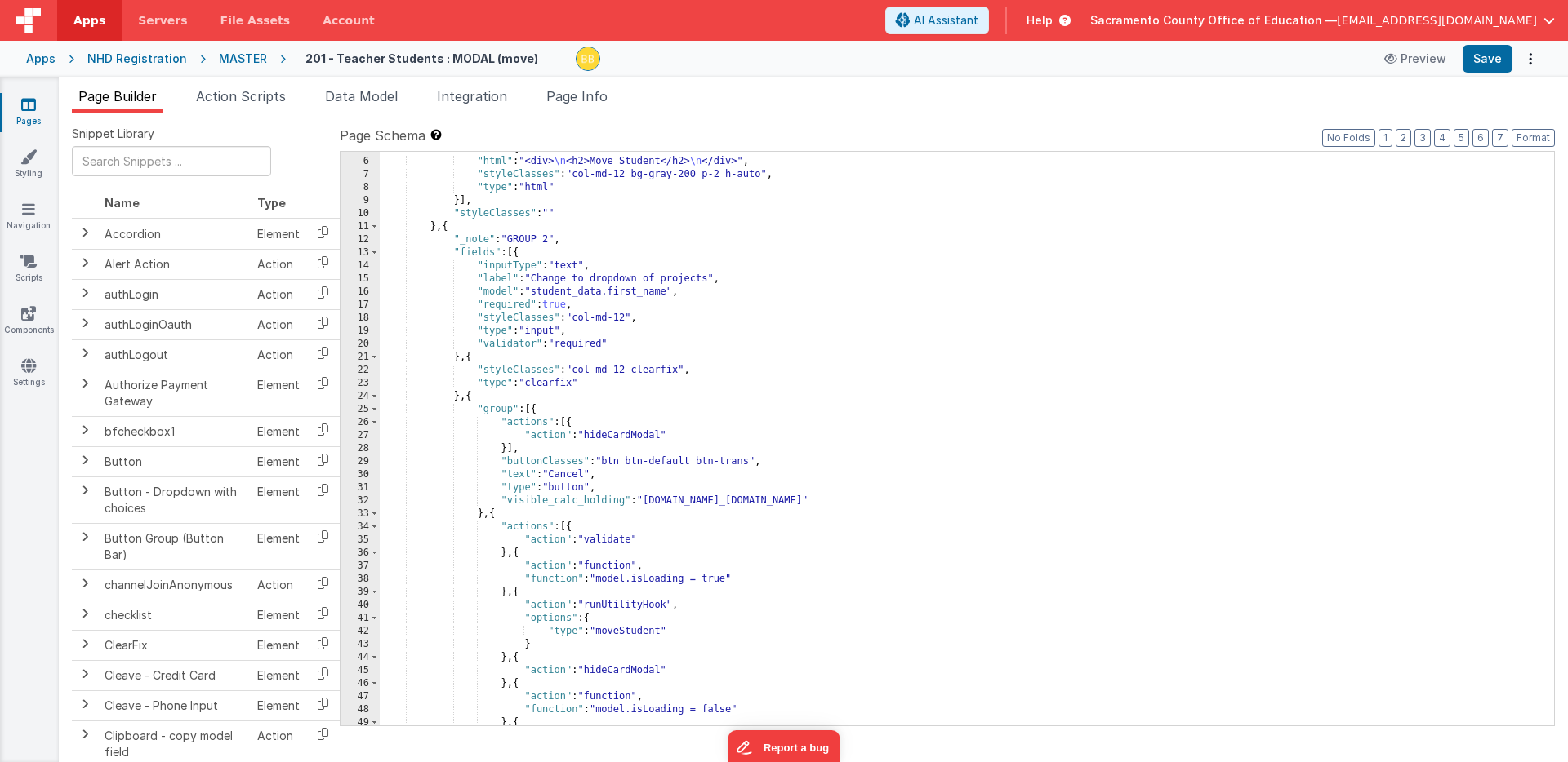
click at [172, 157] on input "text" at bounding box center [171, 161] width 200 height 30
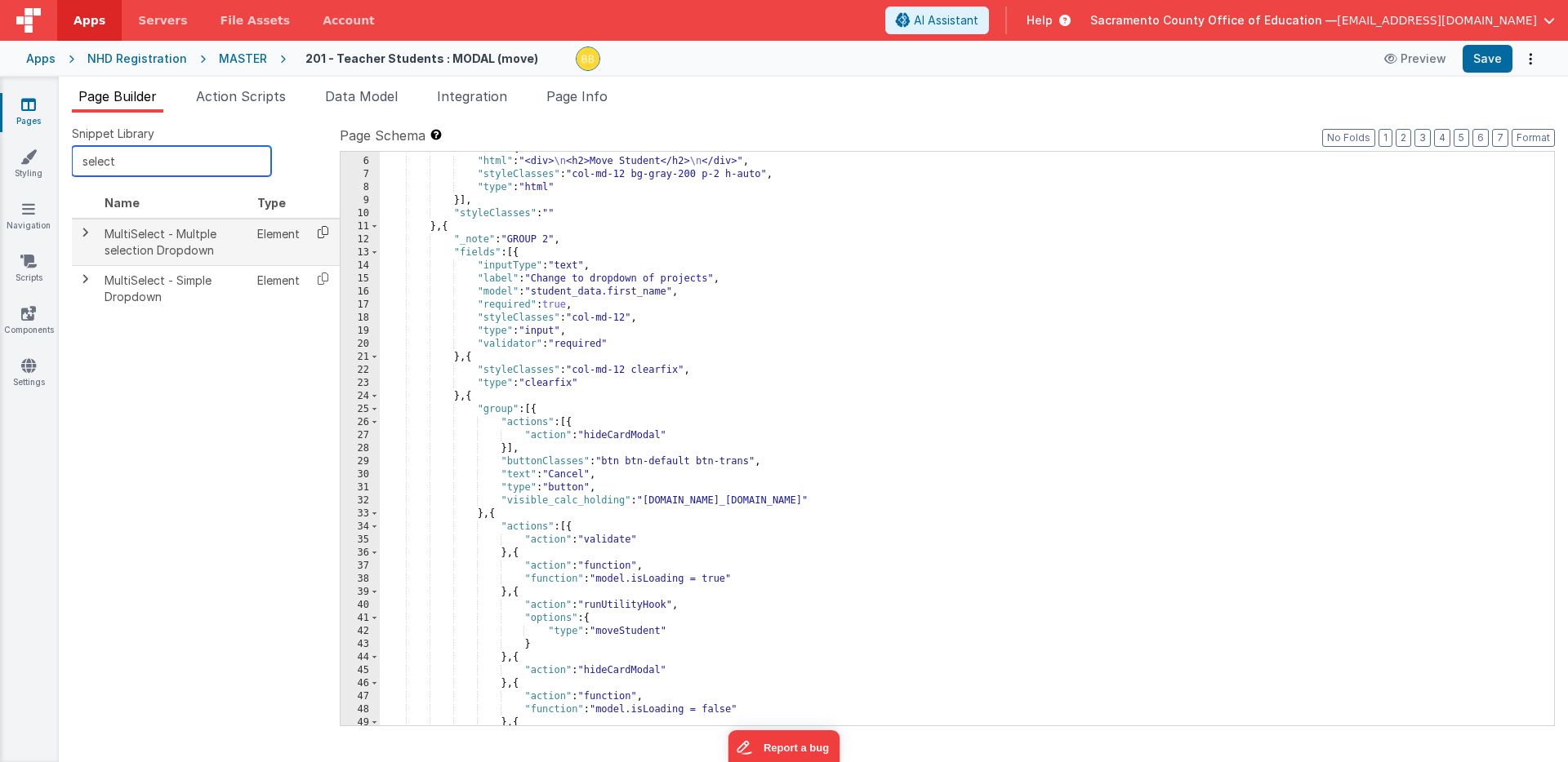
type input "select"
click at [324, 228] on icon at bounding box center [323, 232] width 33 height 26
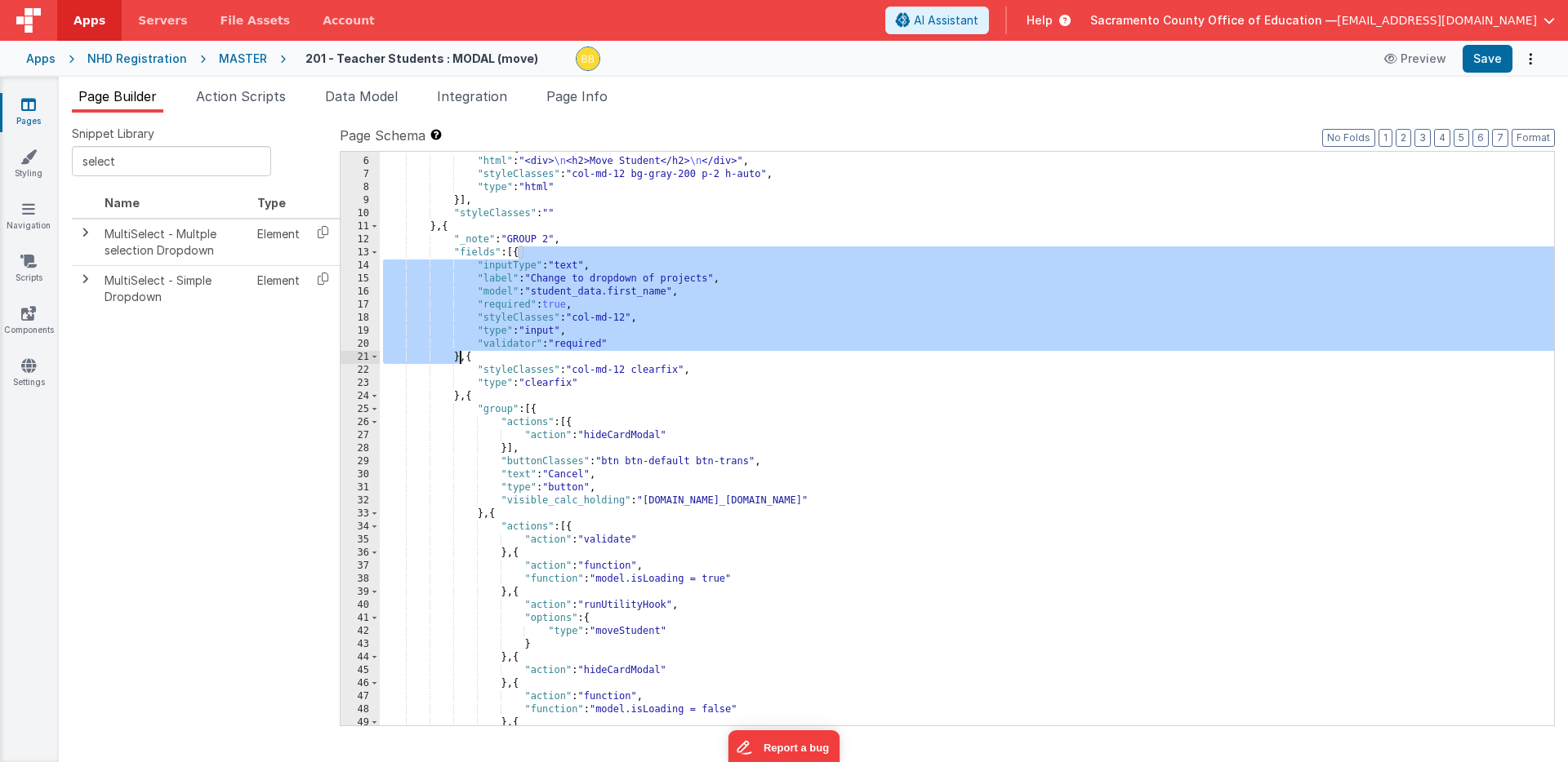
drag, startPoint x: 517, startPoint y: 254, endPoint x: 458, endPoint y: 361, distance: 122.2
click at [458, 361] on div ""fields" : [{ "html" : "<div> \n <h2>Move Student</h2> \n </div>" , "styleClass…" at bounding box center [966, 441] width 1174 height 600
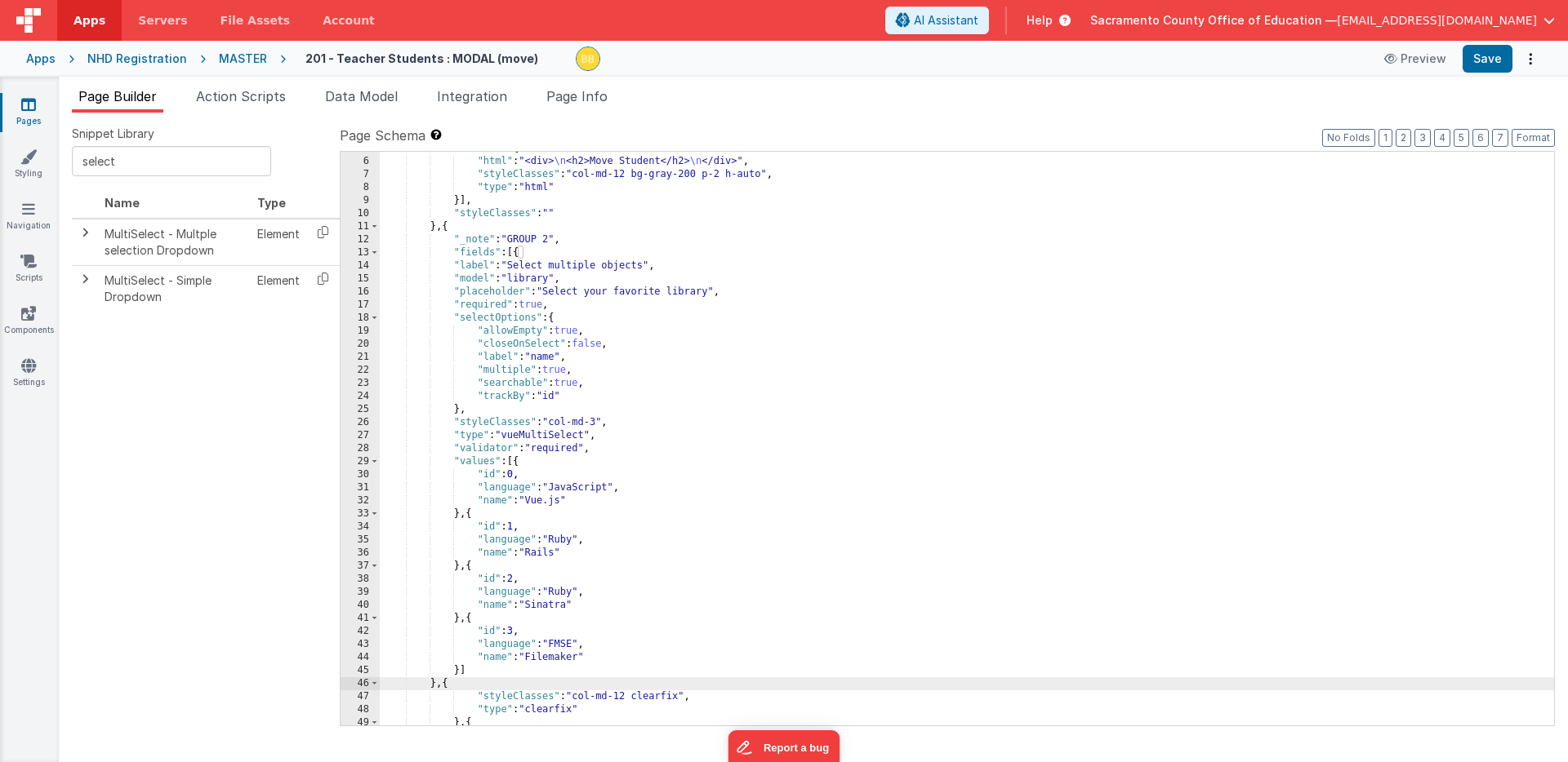
click at [532, 266] on div ""fields" : [{ "html" : "<div> \n <h2>Move Student</h2> \n </div>" , "styleClass…" at bounding box center [966, 441] width 1174 height 600
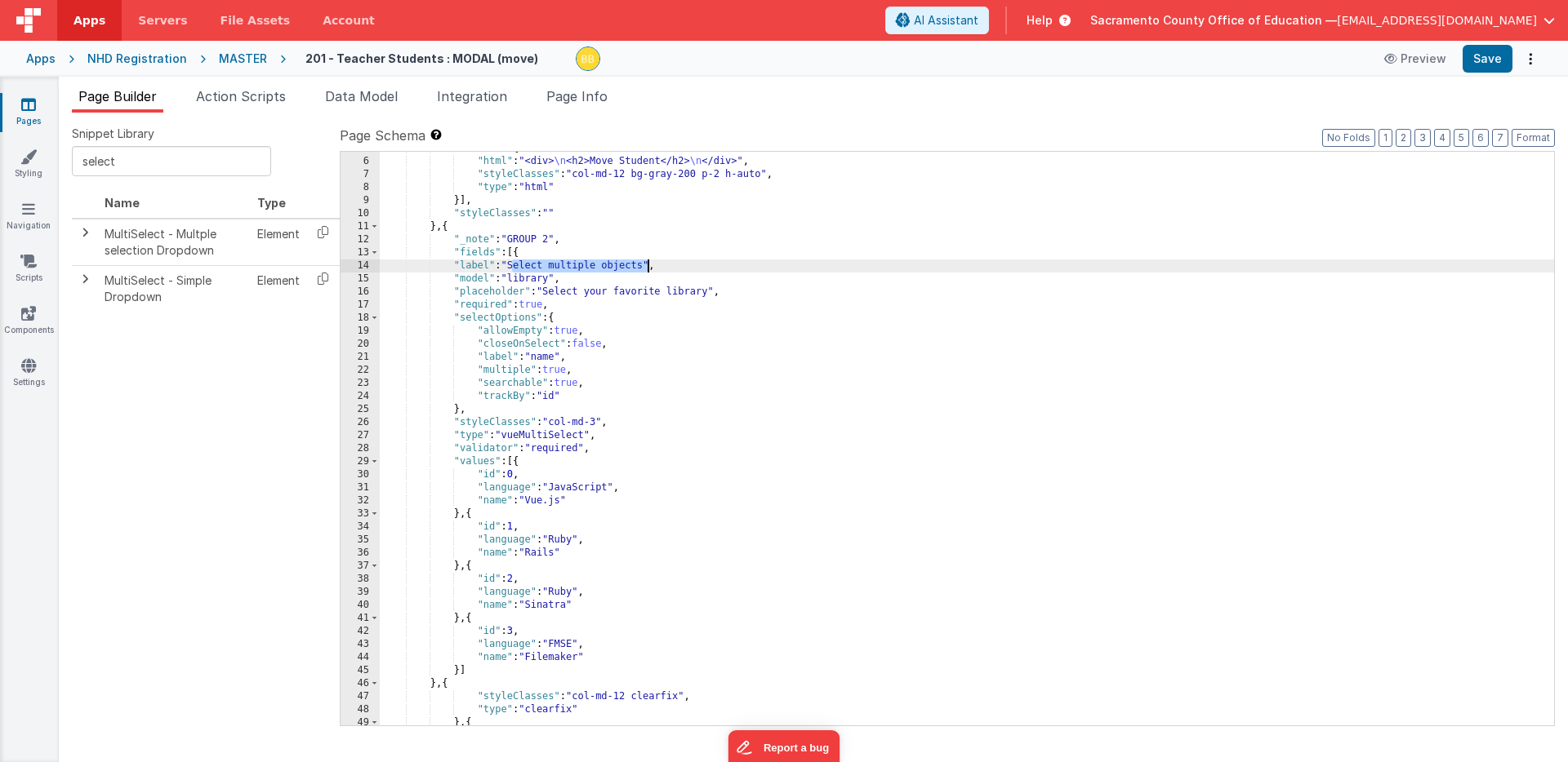
drag, startPoint x: 532, startPoint y: 266, endPoint x: 611, endPoint y: 266, distance: 79.0
click at [611, 266] on div ""fields" : [{ "html" : "<div> \n <h2>Move Student</h2> \n </div>" , "styleClass…" at bounding box center [966, 441] width 1174 height 600
click at [532, 281] on div ""fields" : [{ "html" : "<div> \n <h2>Move Student</h2> \n </div>" , "styleClass…" at bounding box center [966, 441] width 1174 height 600
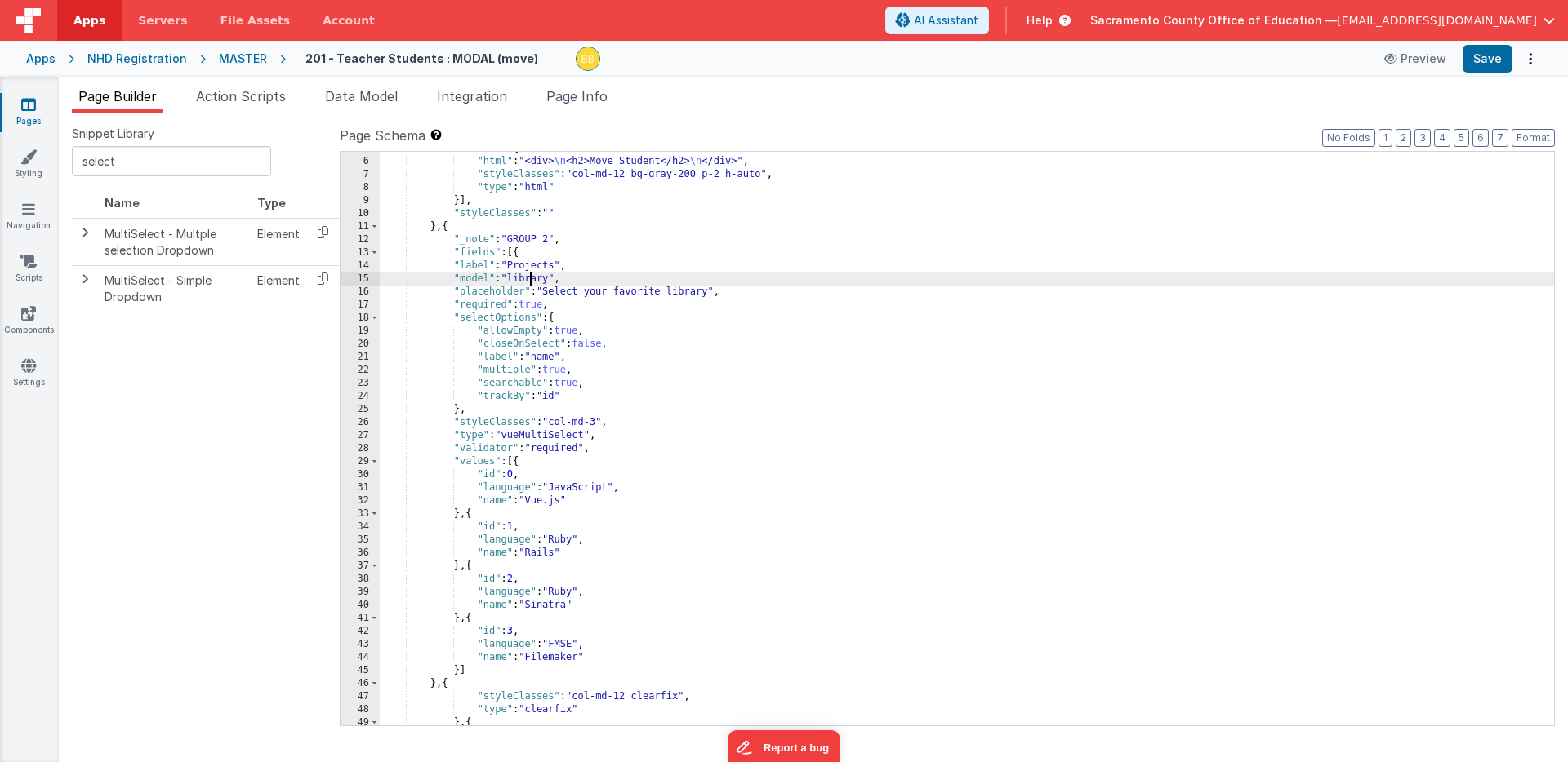
click at [532, 281] on div ""fields" : [{ "html" : "<div> \n <h2>Move Student</h2> \n </div>" , "styleClass…" at bounding box center [966, 441] width 1174 height 600
click at [599, 292] on div ""fields" : [{ "html" : "<div> \n <h2>Move Student</h2> \n </div>" , "styleClass…" at bounding box center [966, 441] width 1174 height 600
drag, startPoint x: 599, startPoint y: 292, endPoint x: 682, endPoint y: 294, distance: 83.0
click at [682, 294] on div ""fields" : [{ "html" : "<div> \n <h2>Move Student</h2> \n </div>" , "styleClass…" at bounding box center [966, 441] width 1174 height 600
click at [606, 292] on div ""fields" : [{ "html" : "<div> \n <h2>Move Student</h2> \n </div>" , "styleClass…" at bounding box center [966, 441] width 1174 height 600
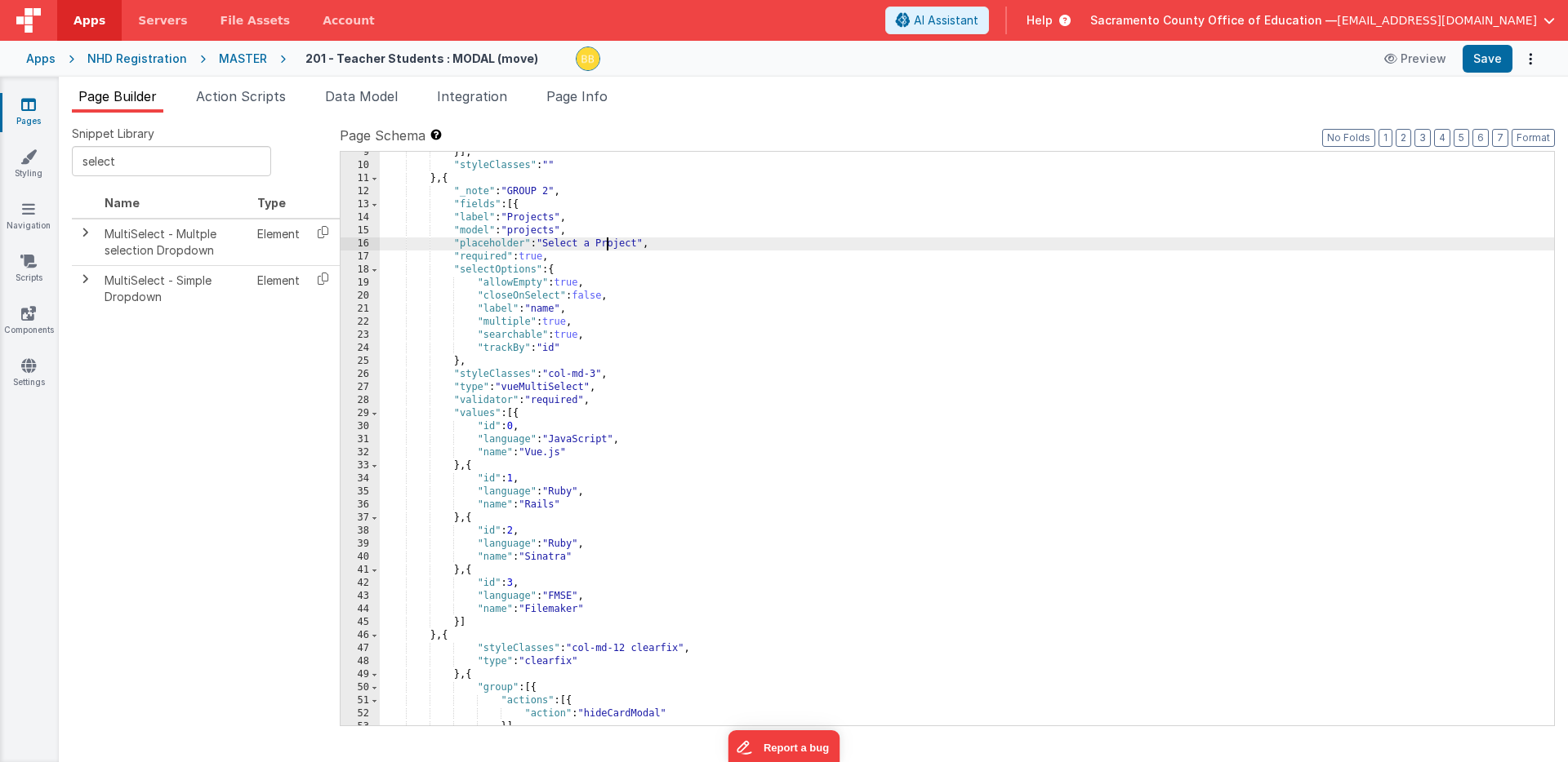
scroll to position [126, 0]
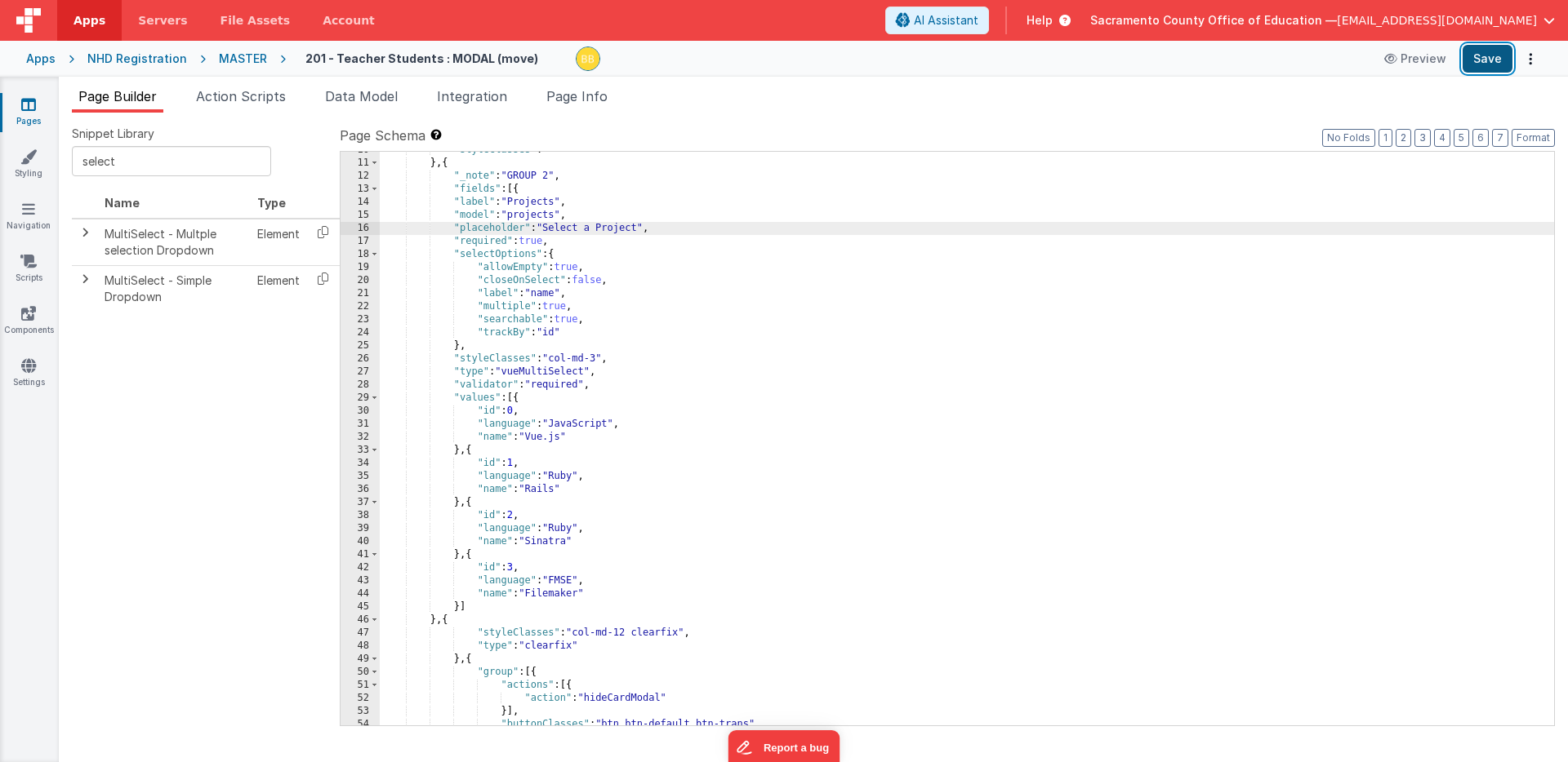
click at [1084, 54] on button "Save" at bounding box center [1486, 59] width 50 height 28
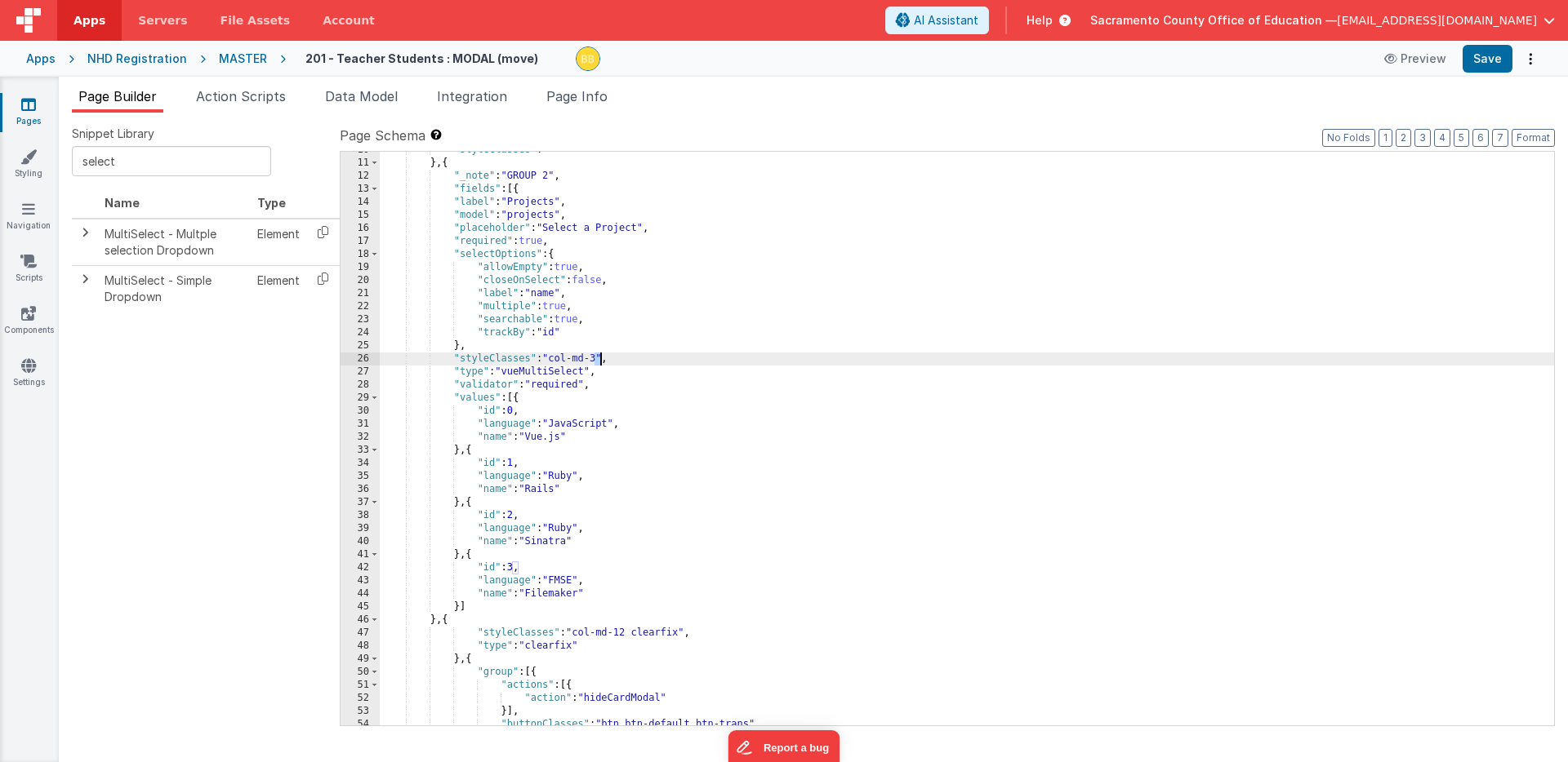
click at [598, 359] on div ""styleClasses" : "" } , { "_note" : "GROUP 2" , "fields" : [{ "label" : "Projec…" at bounding box center [966, 443] width 1174 height 600
click at [1084, 55] on button "Save" at bounding box center [1486, 59] width 50 height 28
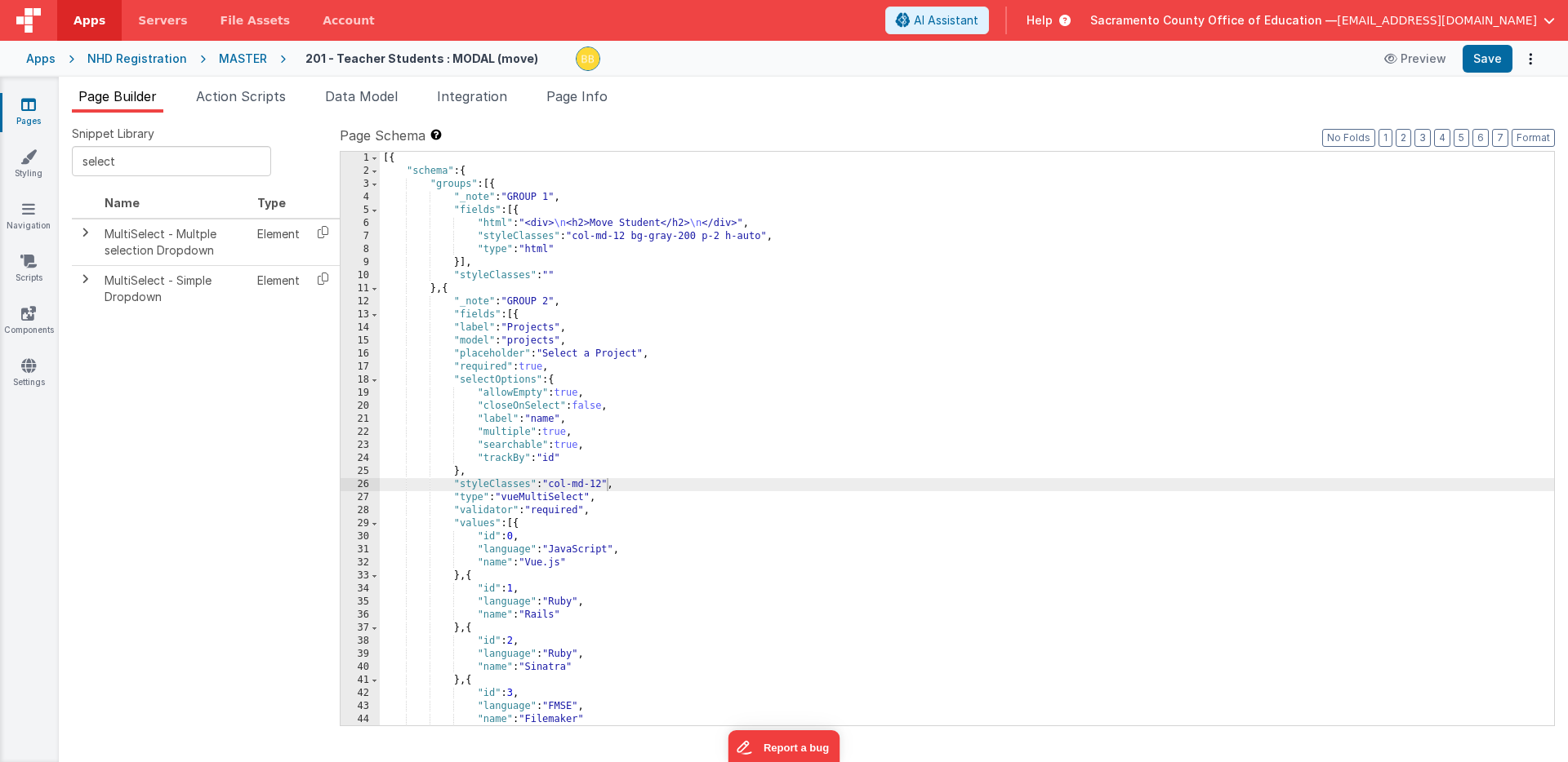
scroll to position [0, 0]
click at [560, 432] on div "[{ "schema" : { "groups" : [{ "_note" : "GROUP 1" , "fields" : [{ "html" : "<di…" at bounding box center [966, 451] width 1174 height 600
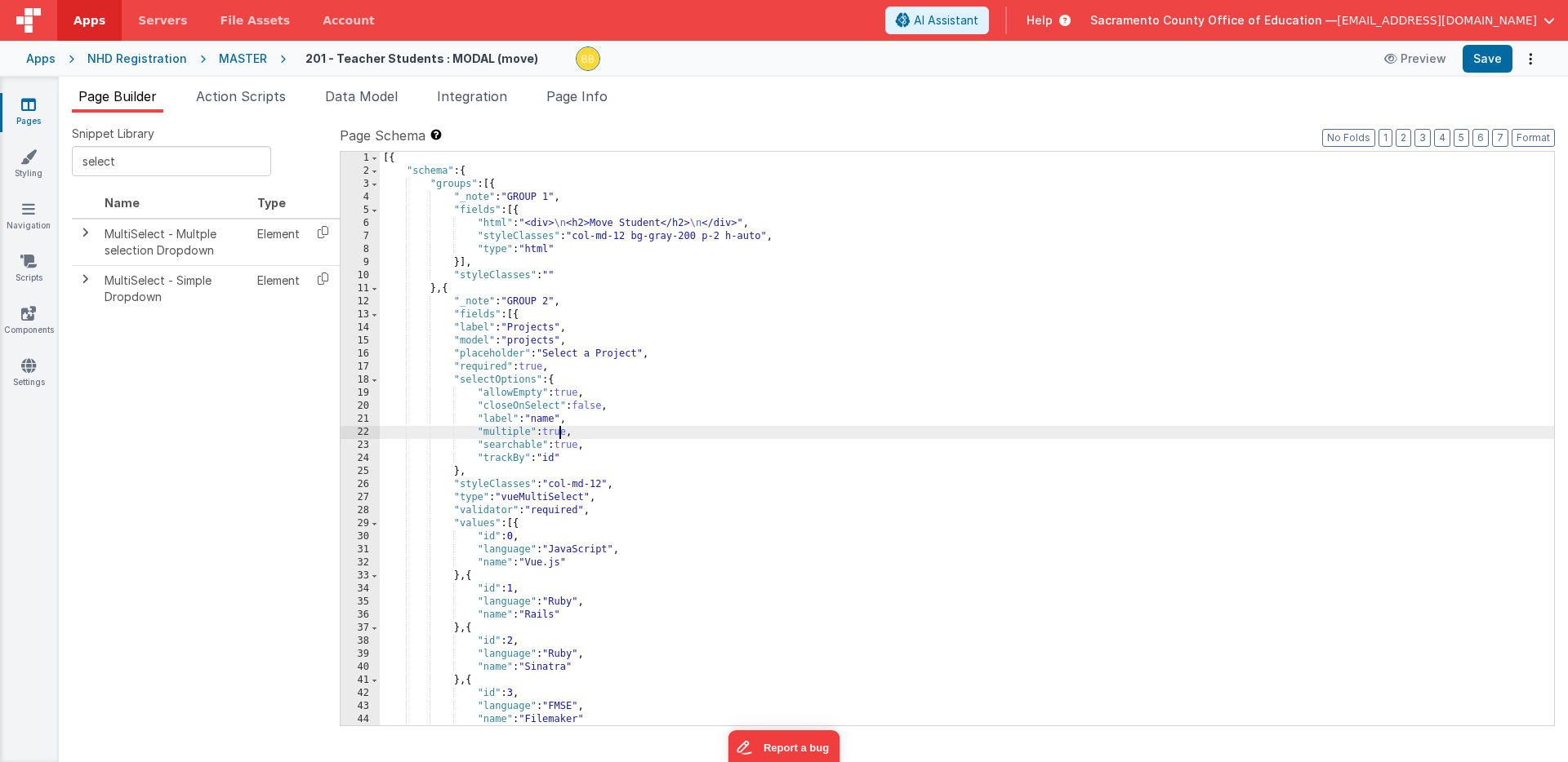
click at [560, 432] on div "[{ "schema" : { "groups" : [{ "_note" : "GROUP 1" , "fields" : [{ "html" : "<di…" at bounding box center [966, 451] width 1174 height 600
click at [1084, 51] on button "Save" at bounding box center [1486, 59] width 50 height 28
click at [26, 108] on icon at bounding box center [29, 104] width 15 height 17
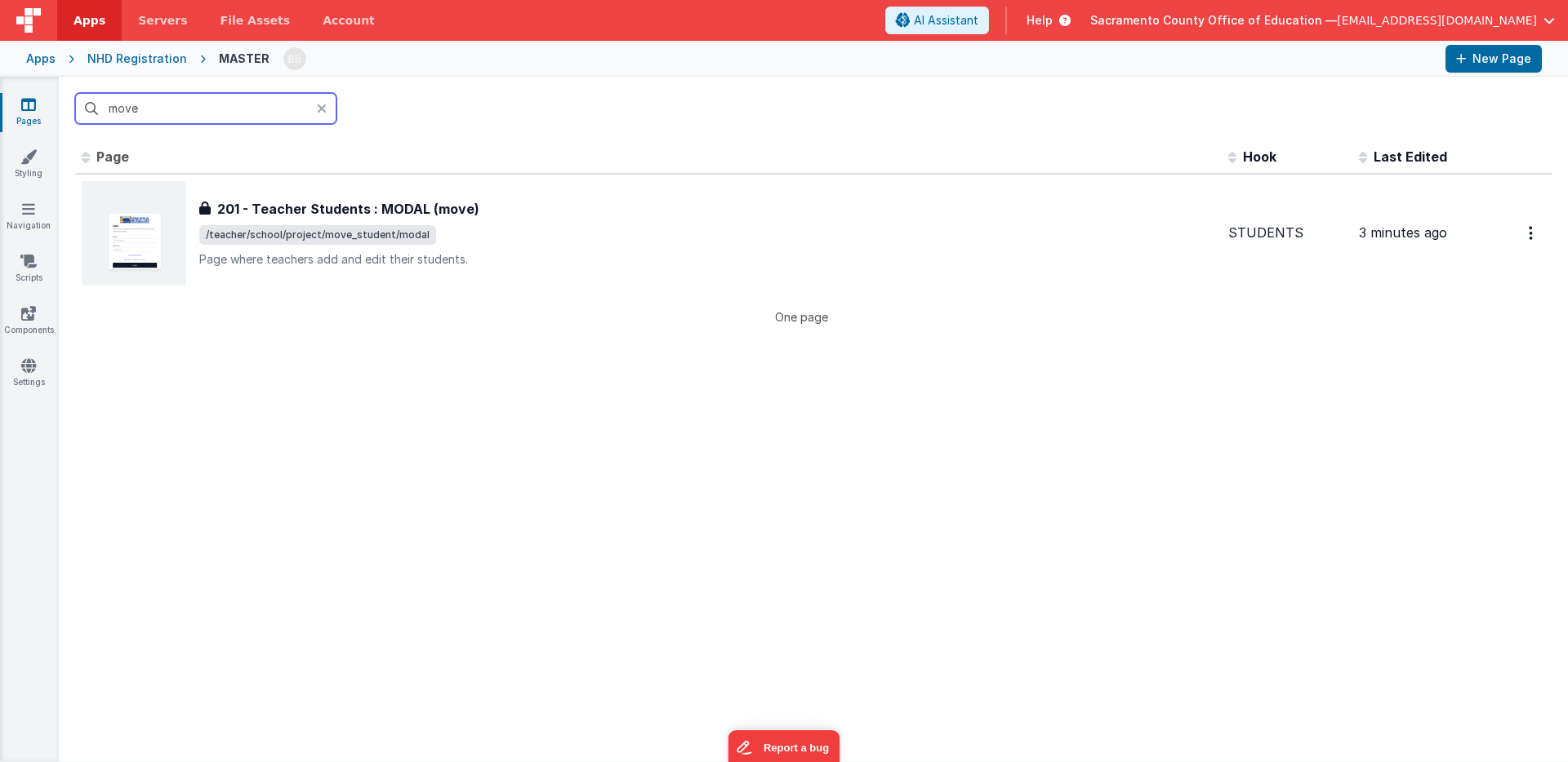
type input "s"
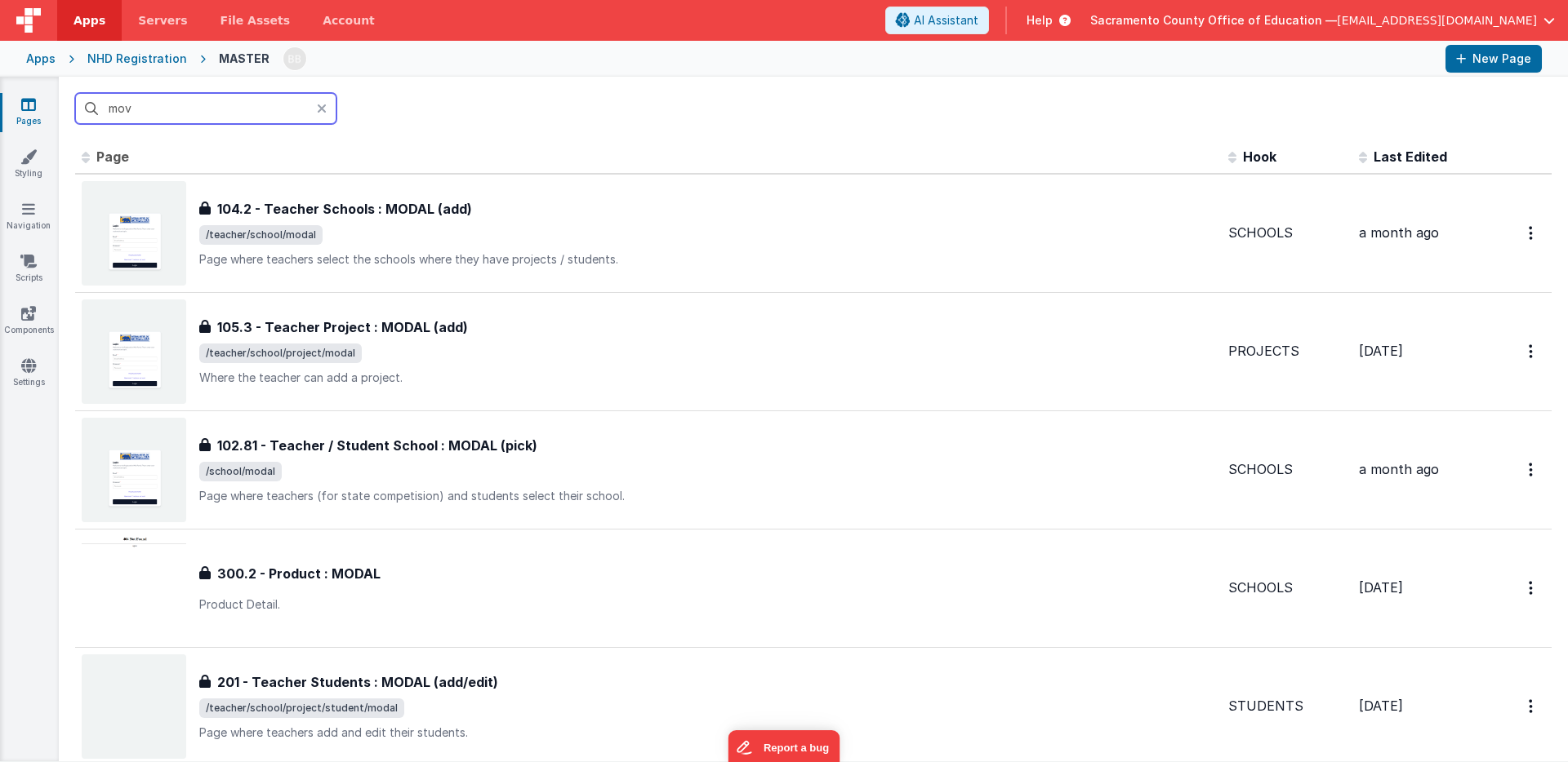
type input "move"
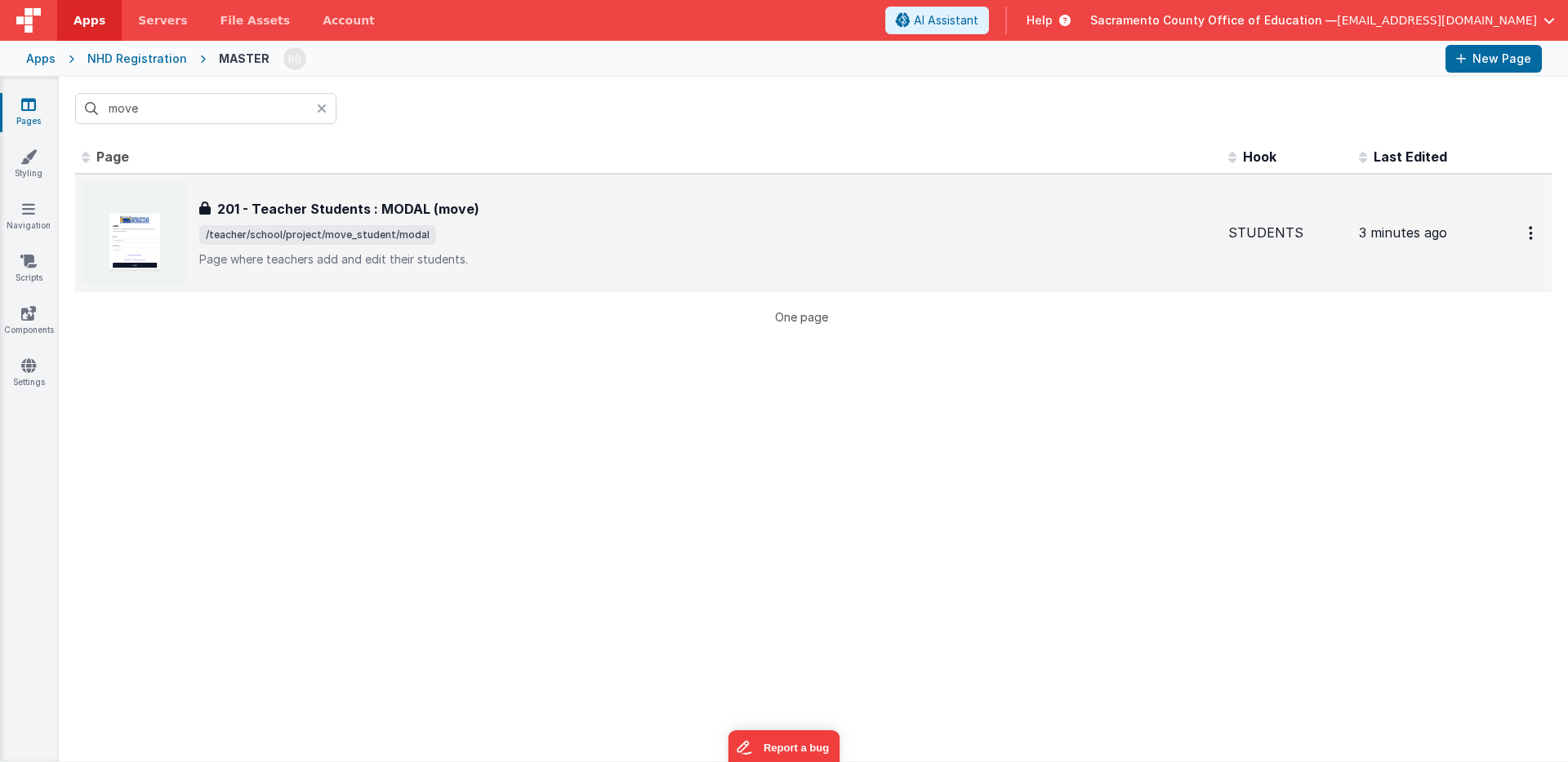
click at [343, 211] on h3 "201 - Teacher Students : MODAL (move)" at bounding box center [348, 209] width 262 height 20
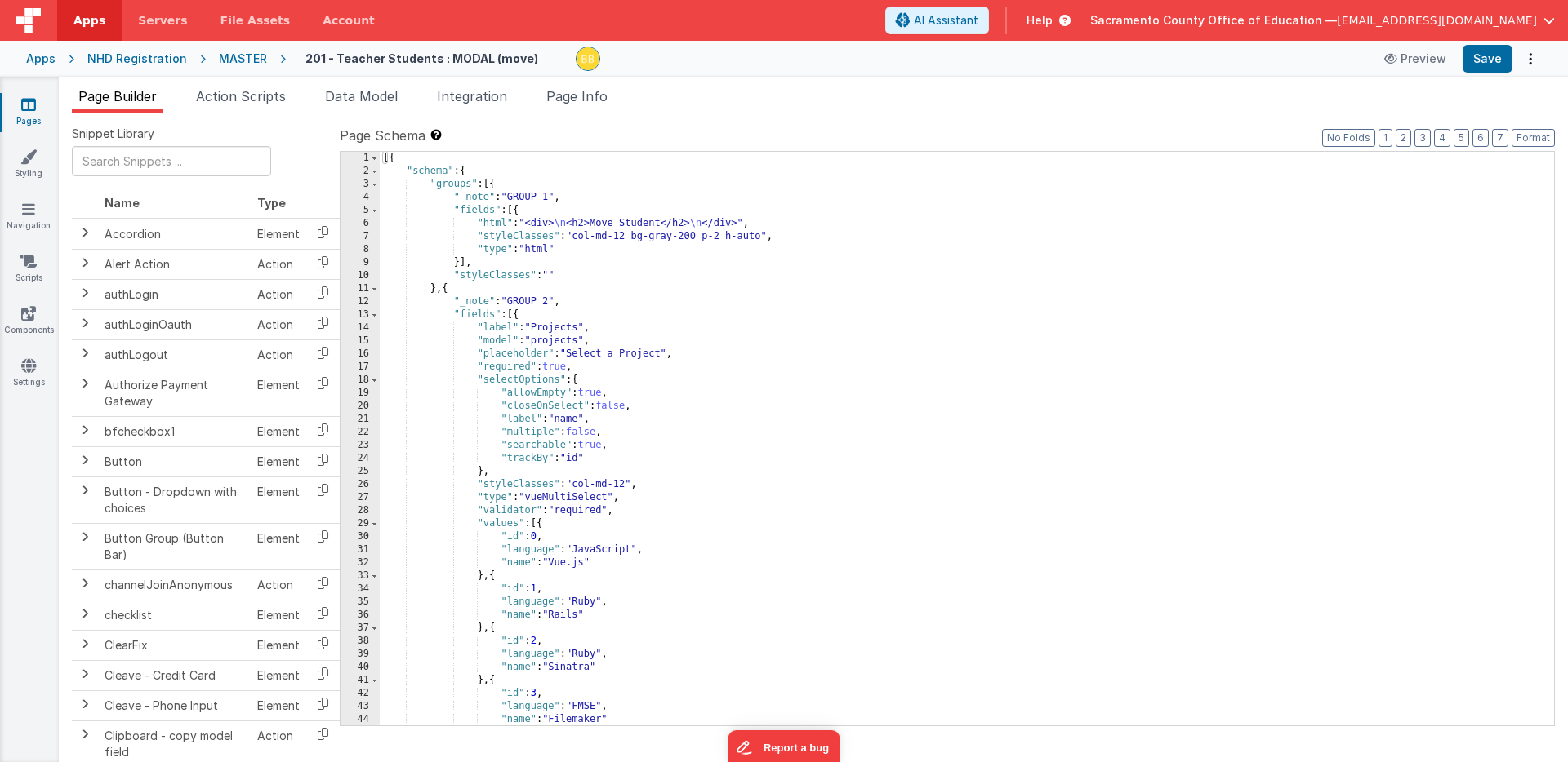
click at [598, 397] on div "[{ "schema" : { "groups" : [{ "_note" : "GROUP 1" , "fields" : [{ "html" : "<di…" at bounding box center [966, 451] width 1174 height 600
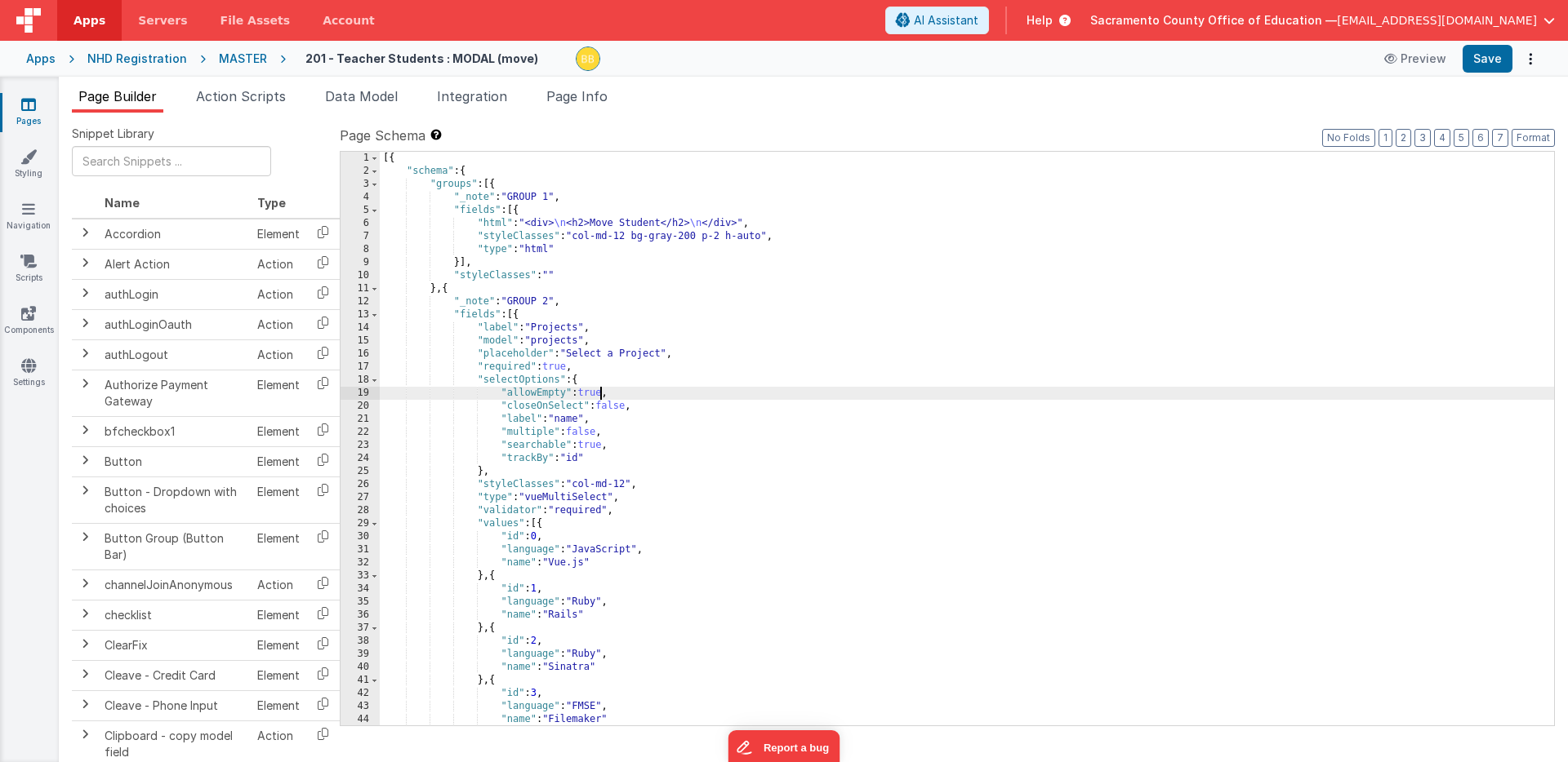
click at [598, 397] on div "[{ "schema" : { "groups" : [{ "_note" : "GROUP 1" , "fields" : [{ "html" : "<di…" at bounding box center [966, 451] width 1174 height 600
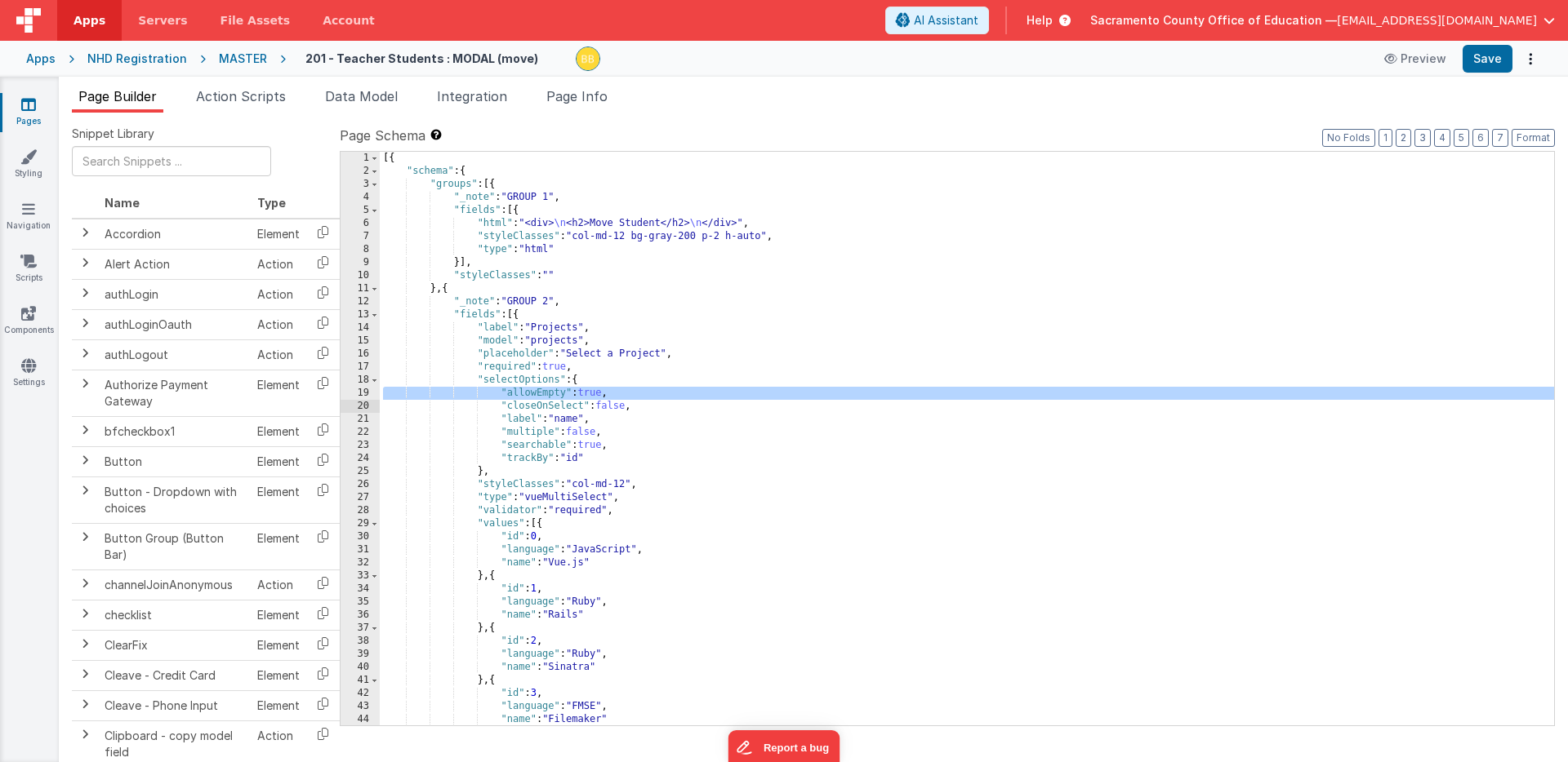
click at [595, 394] on div "[{ "schema" : { "groups" : [{ "_note" : "GROUP 1" , "fields" : [{ "html" : "<di…" at bounding box center [966, 451] width 1174 height 600
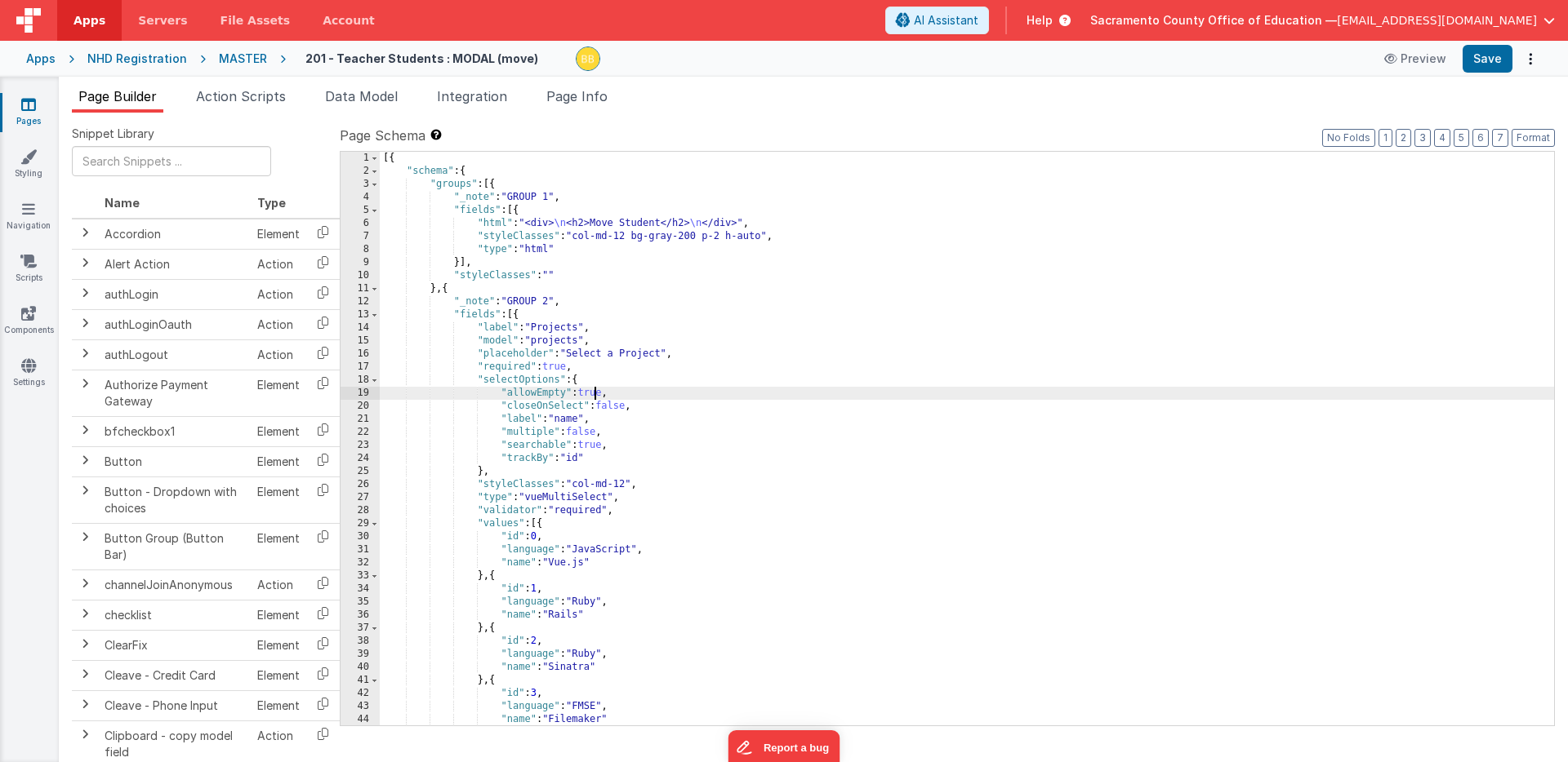
click at [595, 394] on div "[{ "schema" : { "groups" : [{ "_note" : "GROUP 1" , "fields" : [{ "html" : "<di…" at bounding box center [966, 451] width 1174 height 600
click at [615, 408] on div "[{ "schema" : { "groups" : [{ "_note" : "GROUP 1" , "fields" : [{ "html" : "<di…" at bounding box center [966, 451] width 1174 height 600
click at [1084, 55] on button "Save" at bounding box center [1486, 59] width 50 height 28
click at [31, 100] on icon at bounding box center [29, 104] width 15 height 17
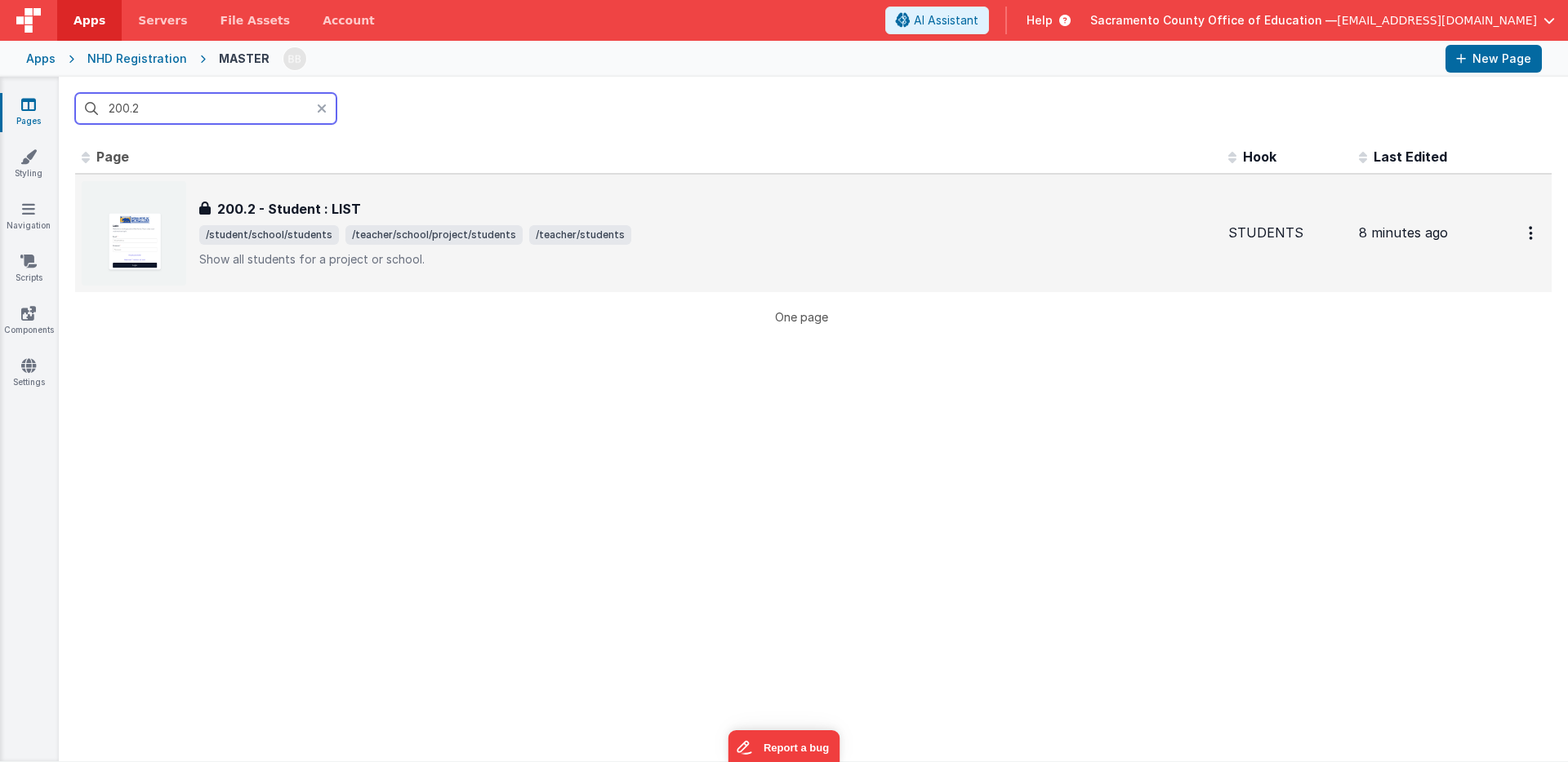
type input "200.2"
click at [290, 233] on span "/student/school/students" at bounding box center [270, 235] width 140 height 20
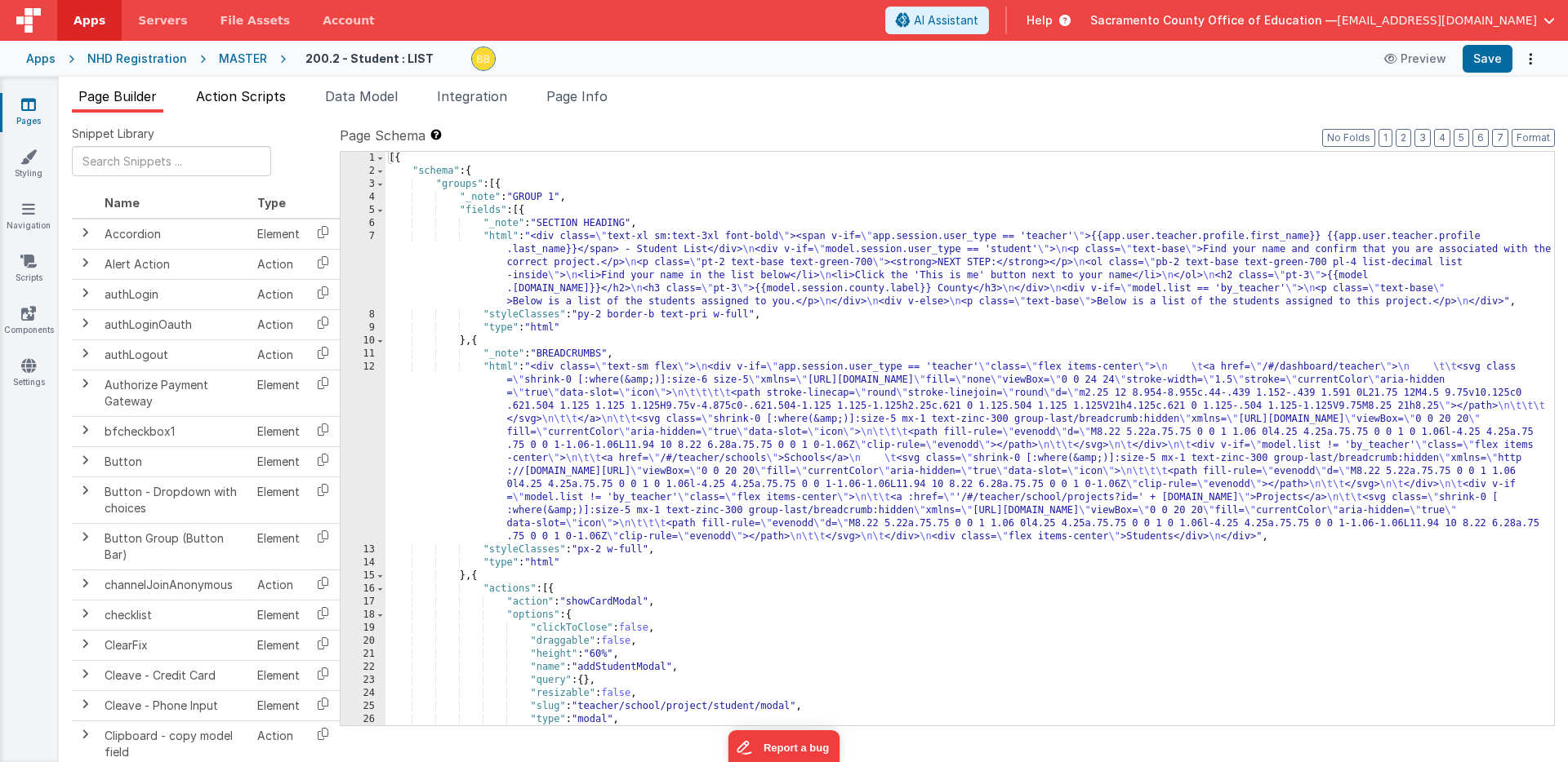
click at [267, 94] on span "Action Scripts" at bounding box center [240, 96] width 90 height 17
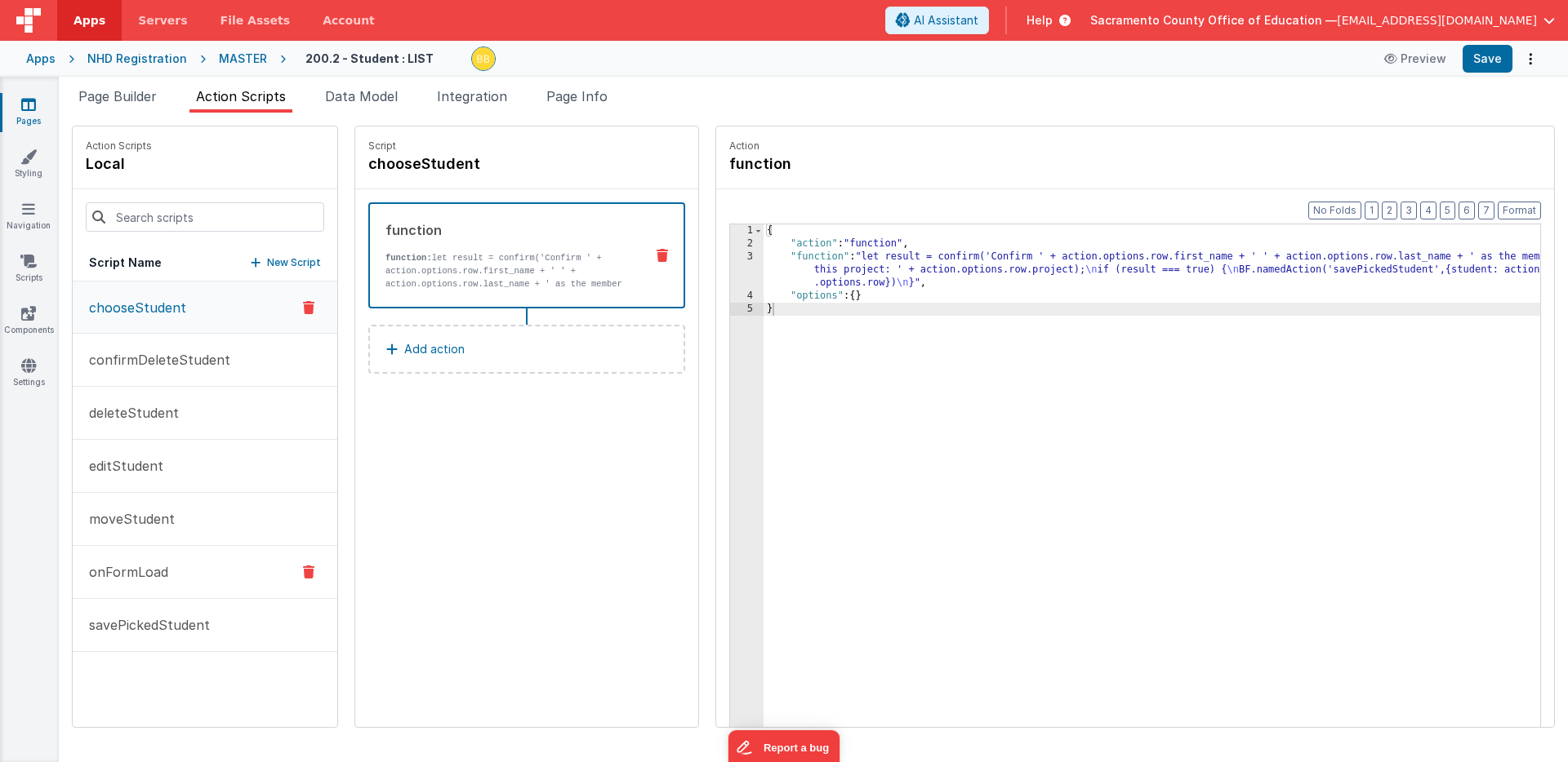
click at [132, 571] on p "onFormLoad" at bounding box center [124, 572] width 89 height 20
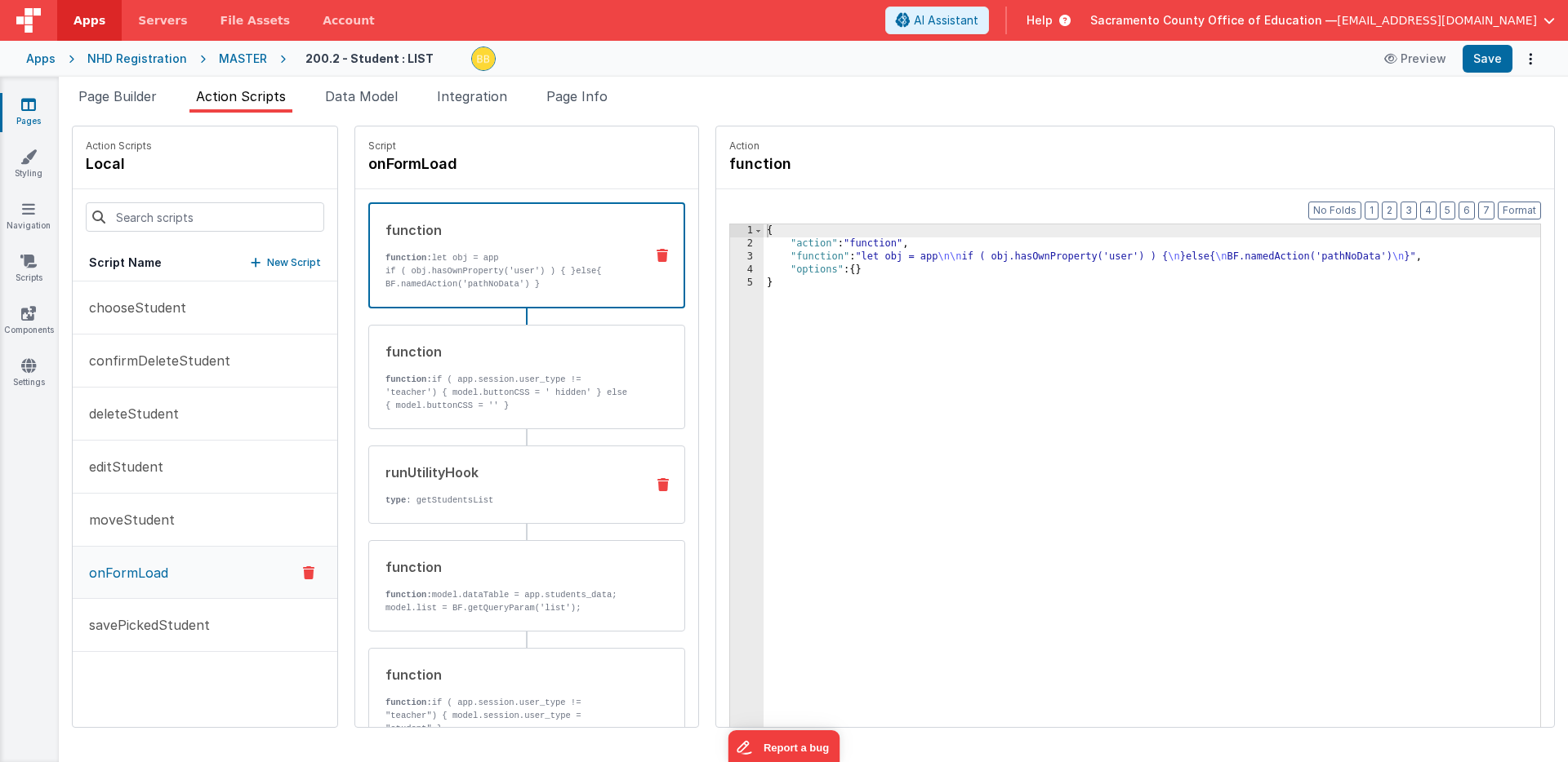
click at [417, 486] on div "runUtilityHook type : getStudentsList" at bounding box center [500, 485] width 263 height 44
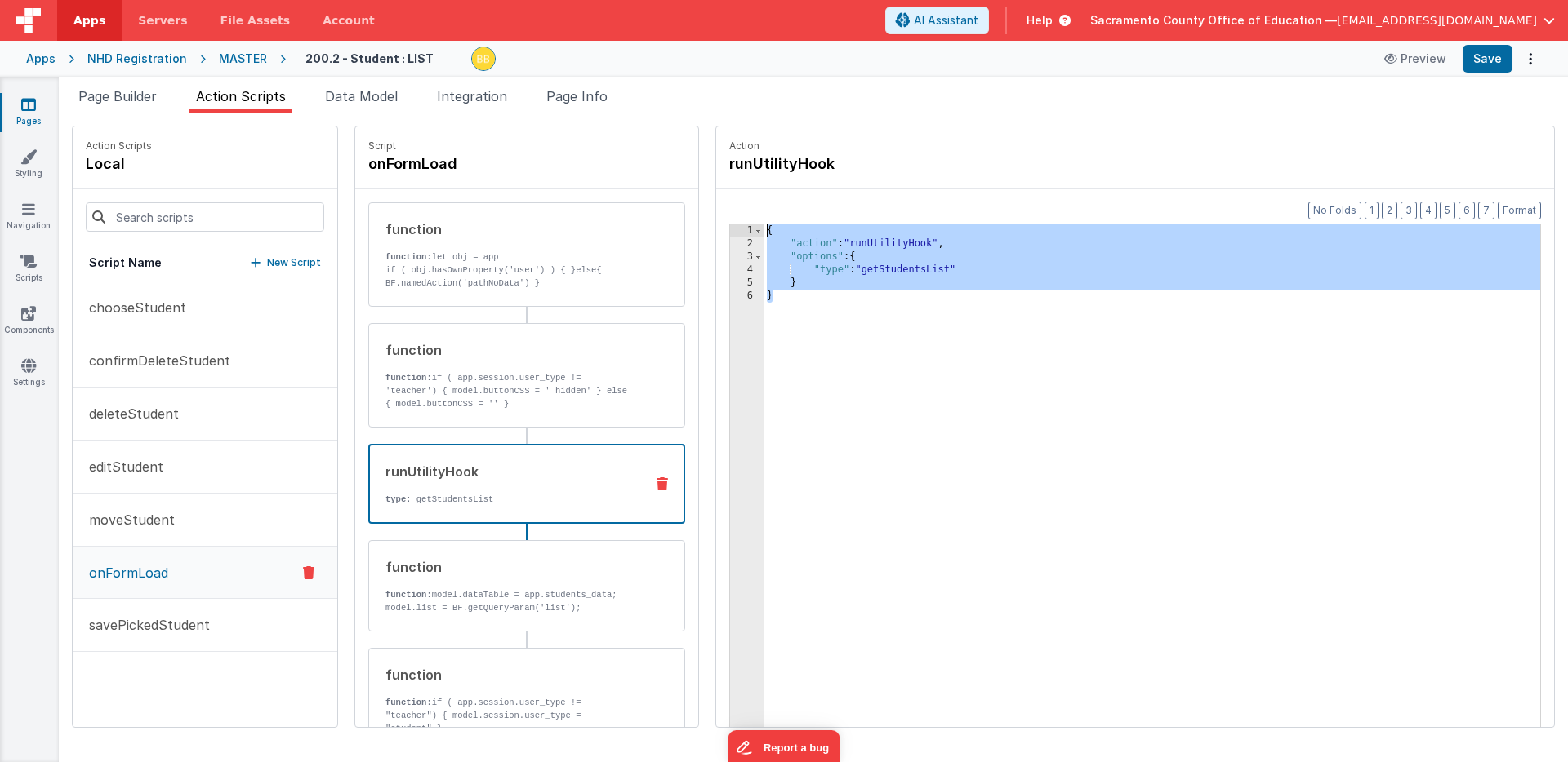
drag, startPoint x: 735, startPoint y: 327, endPoint x: 694, endPoint y: 210, distance: 124.0
click at [716, 210] on div "Format 7 6 5 4 3 2 1 No Folds 1 2 3 4 5 6 { "action" : "runUtilityHook" , "opti…" at bounding box center [1135, 490] width 838 height 601
click at [132, 413] on p "deleteStudent" at bounding box center [129, 414] width 99 height 20
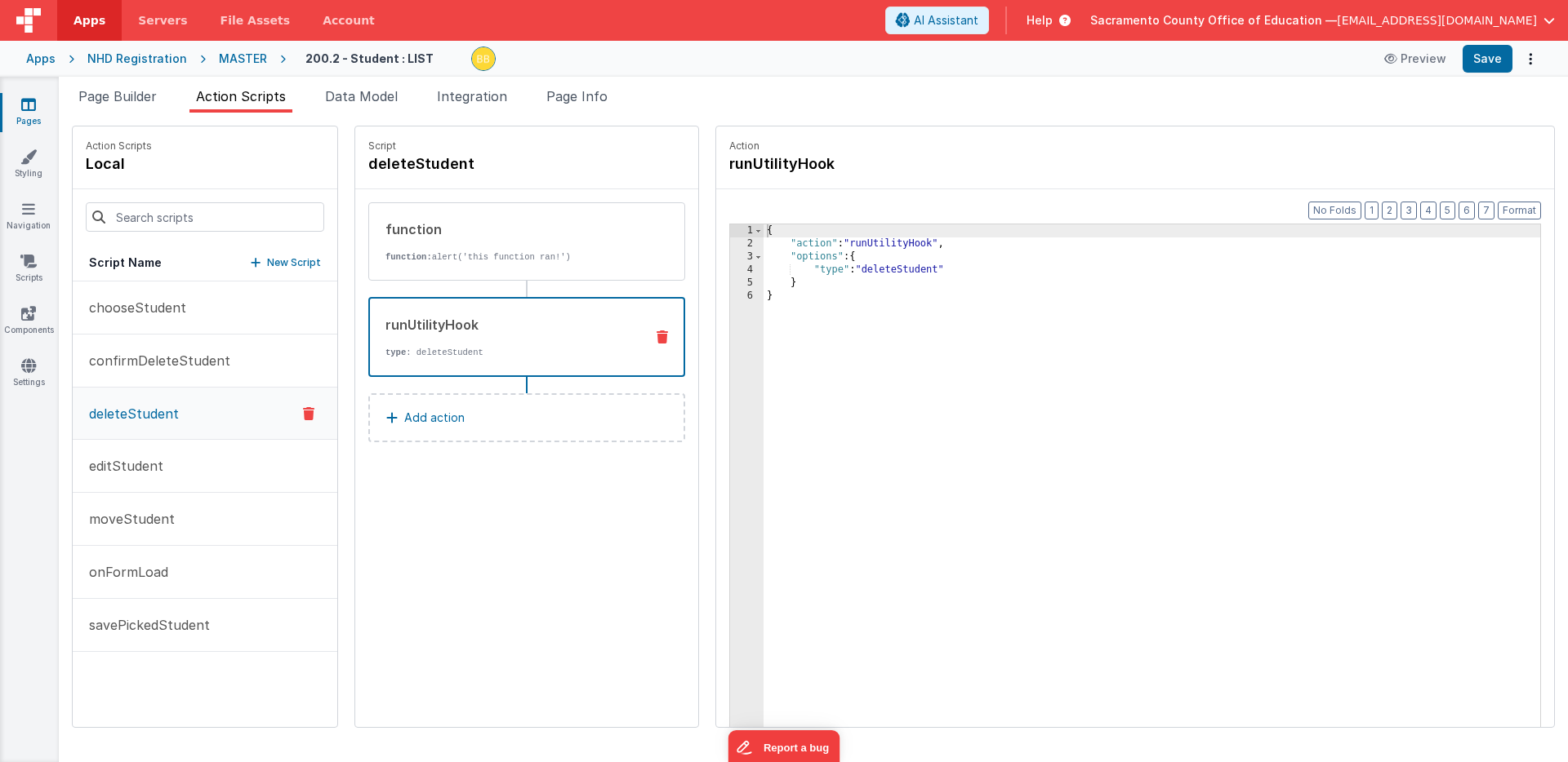
click at [429, 334] on div "runUtilityHook type : deleteStudent" at bounding box center [501, 336] width 262 height 44
click at [404, 416] on p "Add action" at bounding box center [434, 418] width 60 height 20
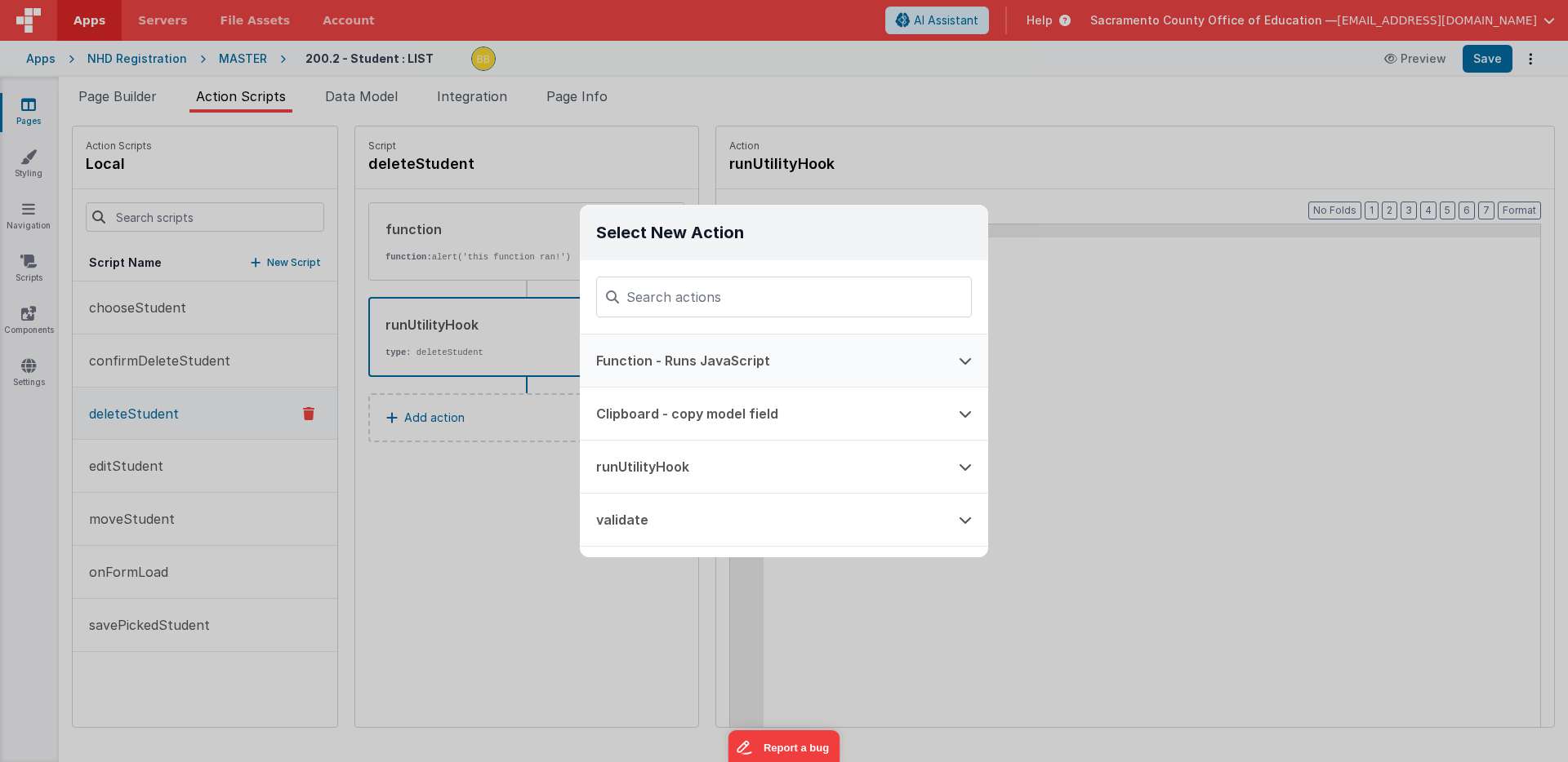
click at [671, 365] on button "Function - Runs JavaScript" at bounding box center [760, 360] width 363 height 52
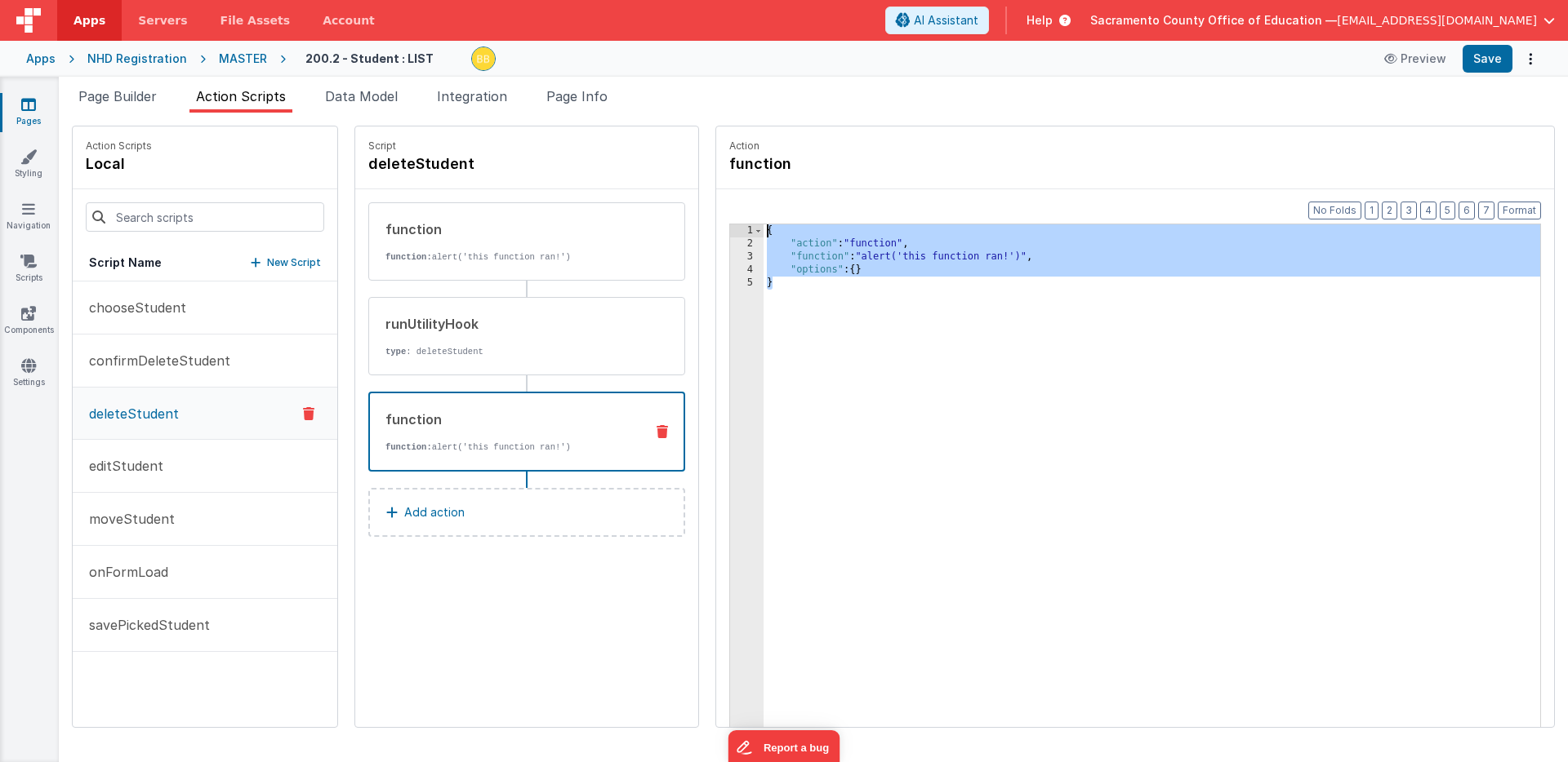
drag, startPoint x: 737, startPoint y: 302, endPoint x: 695, endPoint y: 217, distance: 94.8
click at [716, 217] on div "Format 7 6 5 4 3 2 1 No Folds 1 2 3 4 5 { "action" : "function" , "function" : …" at bounding box center [1135, 490] width 838 height 601
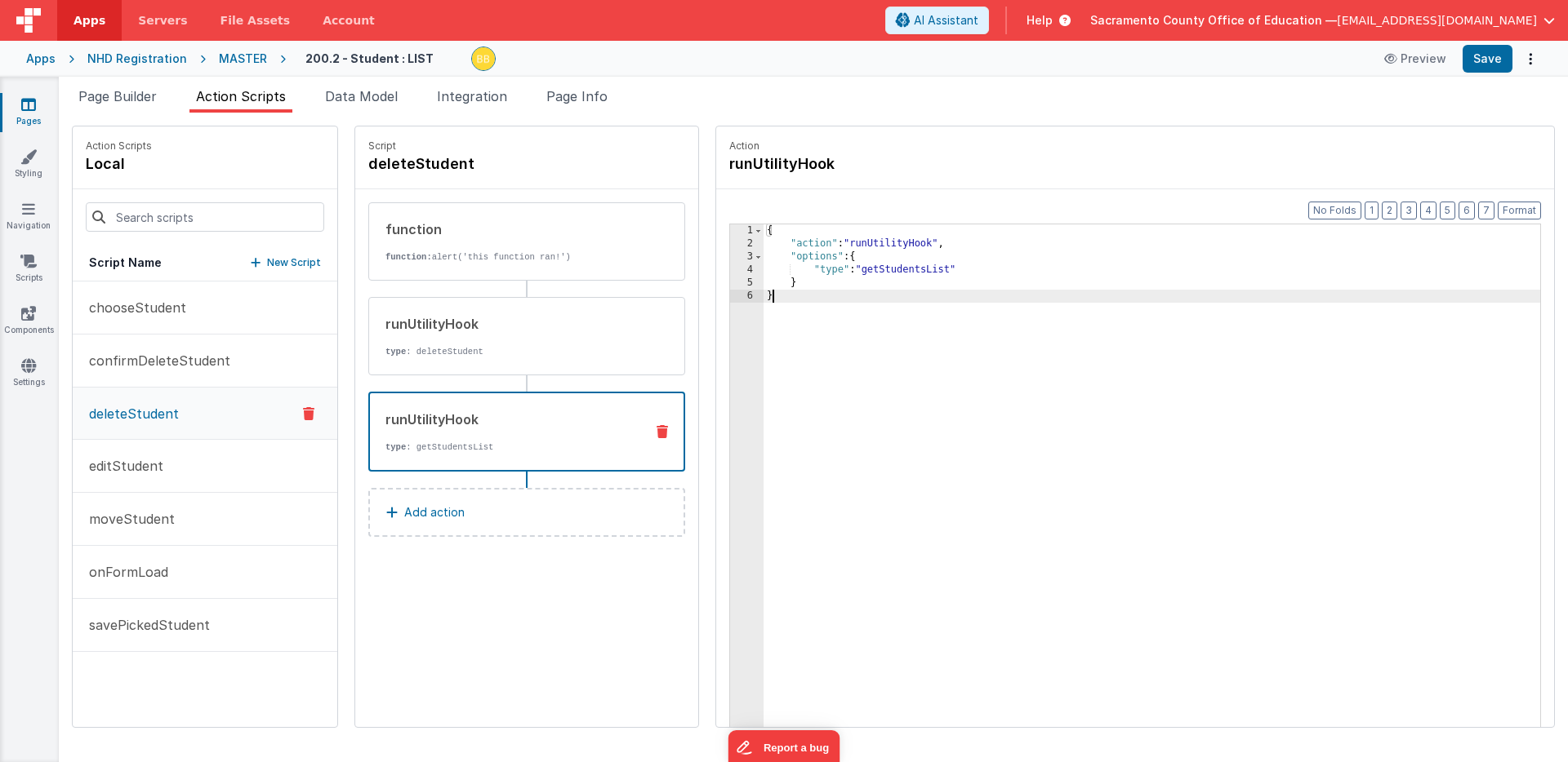
click at [507, 582] on div "Script deleteStudent function function: alert('this function ran!') runUtilityH…" at bounding box center [526, 427] width 343 height 601
click at [1084, 57] on button "Save" at bounding box center [1486, 59] width 50 height 28
